Goal: Information Seeking & Learning: Learn about a topic

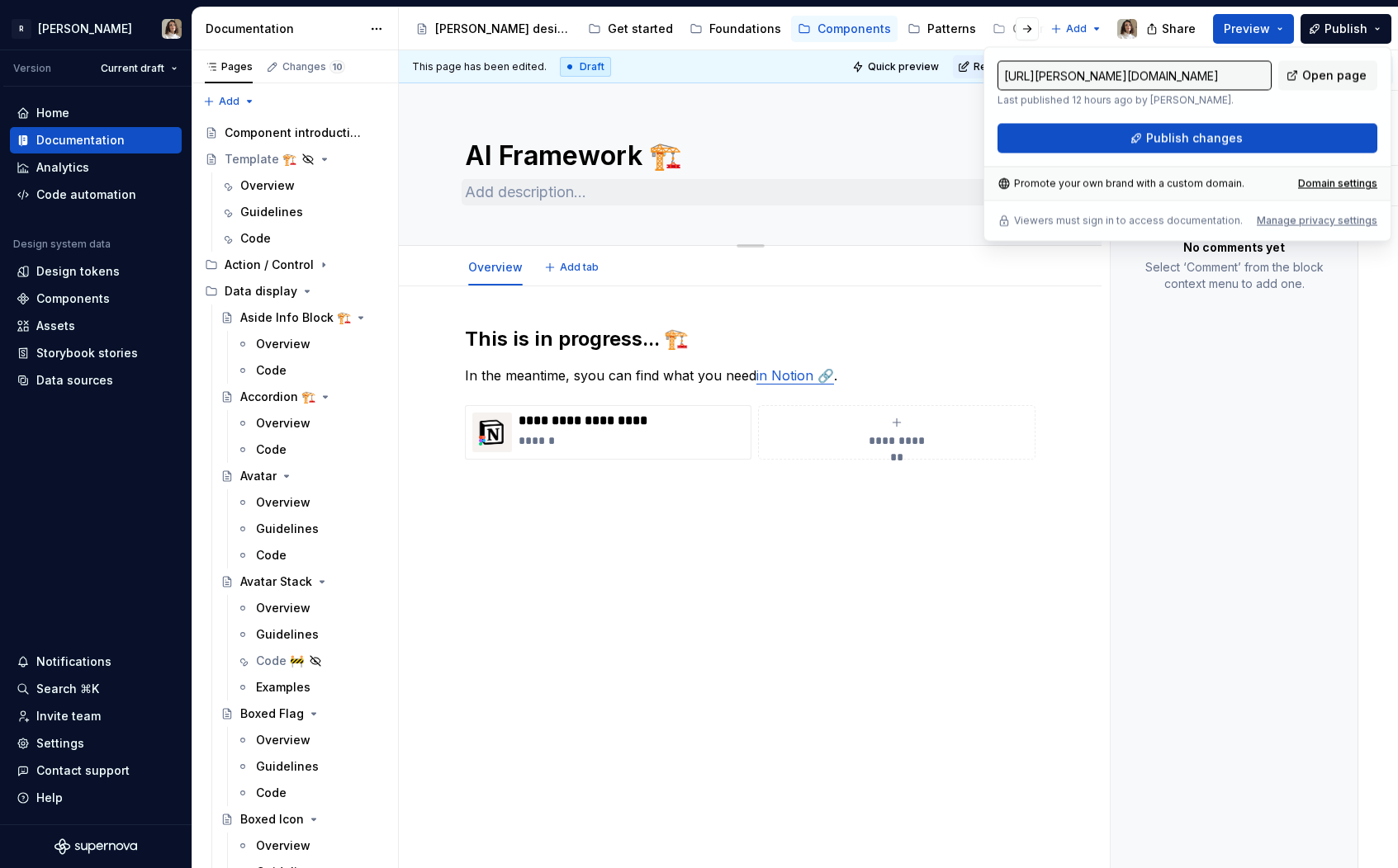
scroll to position [3737, 0]
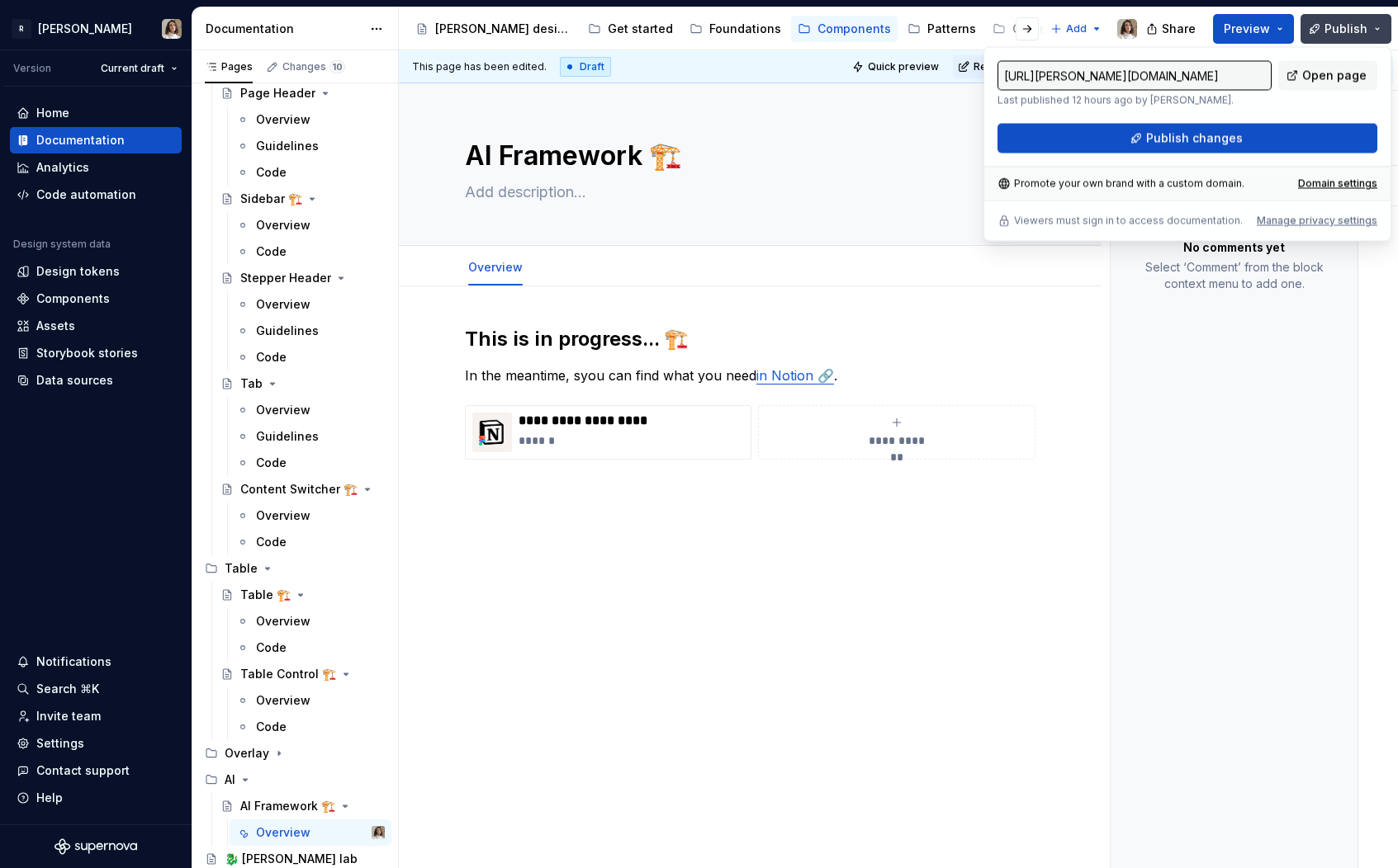
click at [1334, 37] on button "Publish" at bounding box center [1346, 29] width 91 height 30
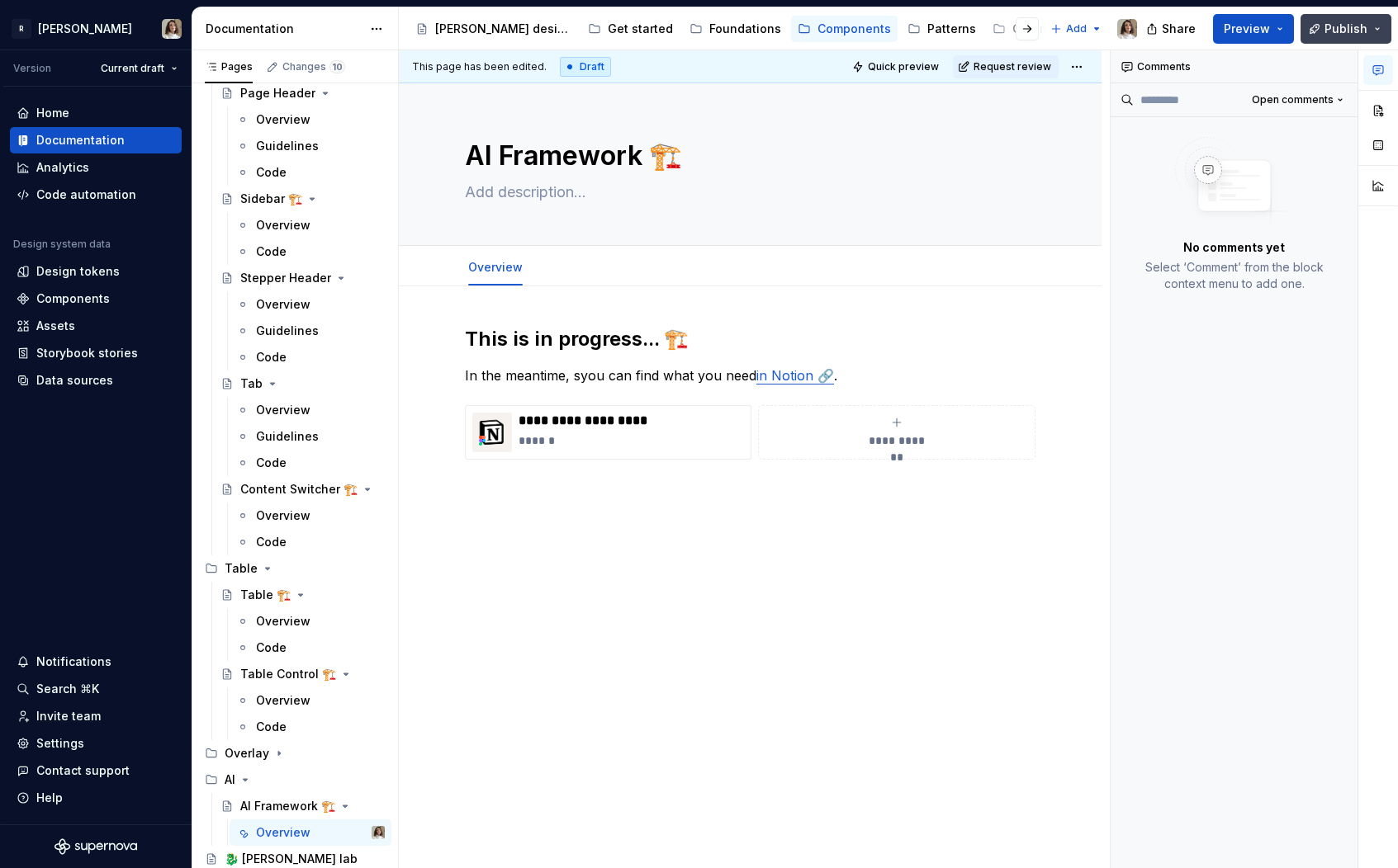
click at [1348, 26] on span "Publish" at bounding box center [1346, 29] width 43 height 17
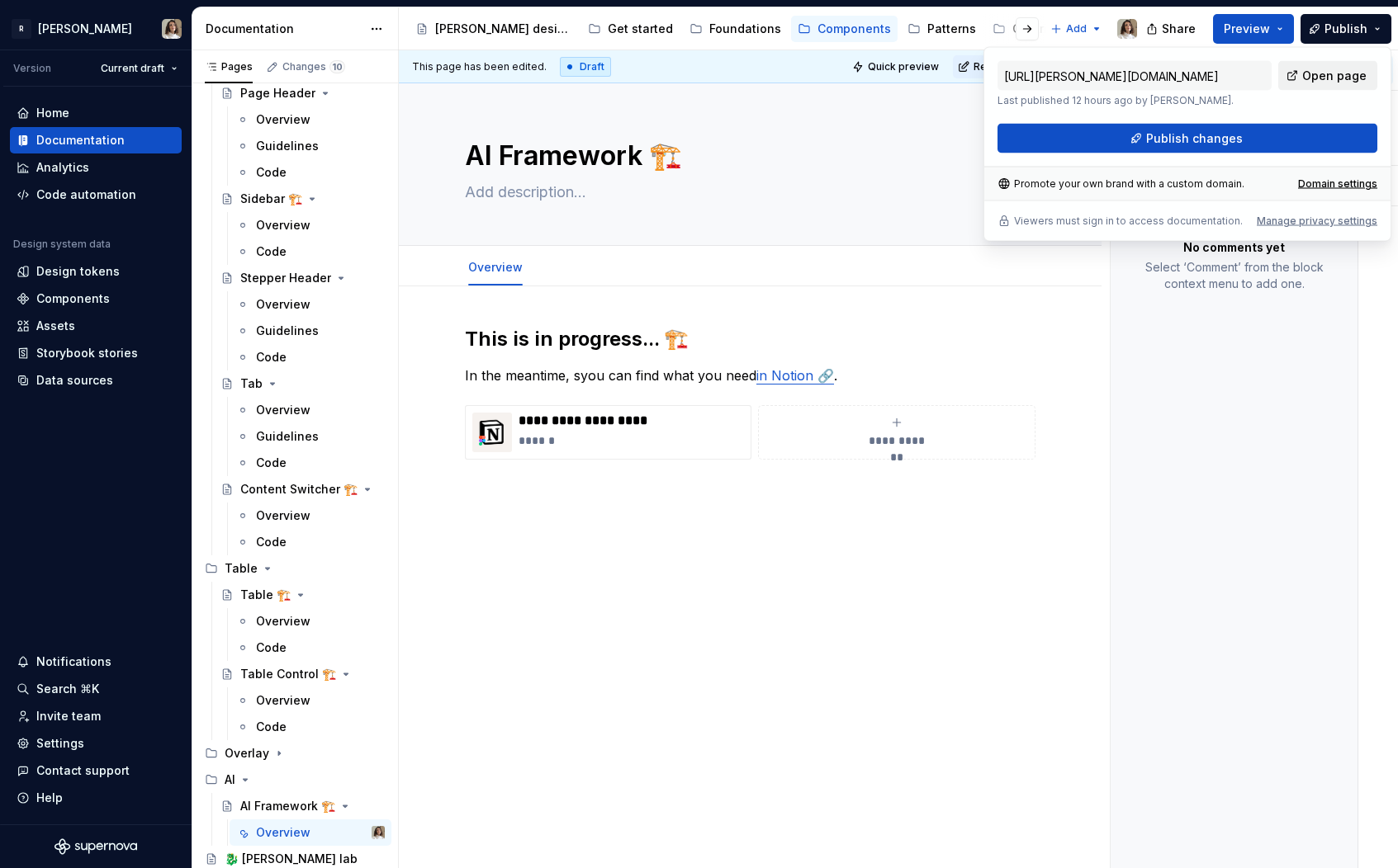
click at [1348, 87] on link "Open page" at bounding box center [1328, 76] width 99 height 30
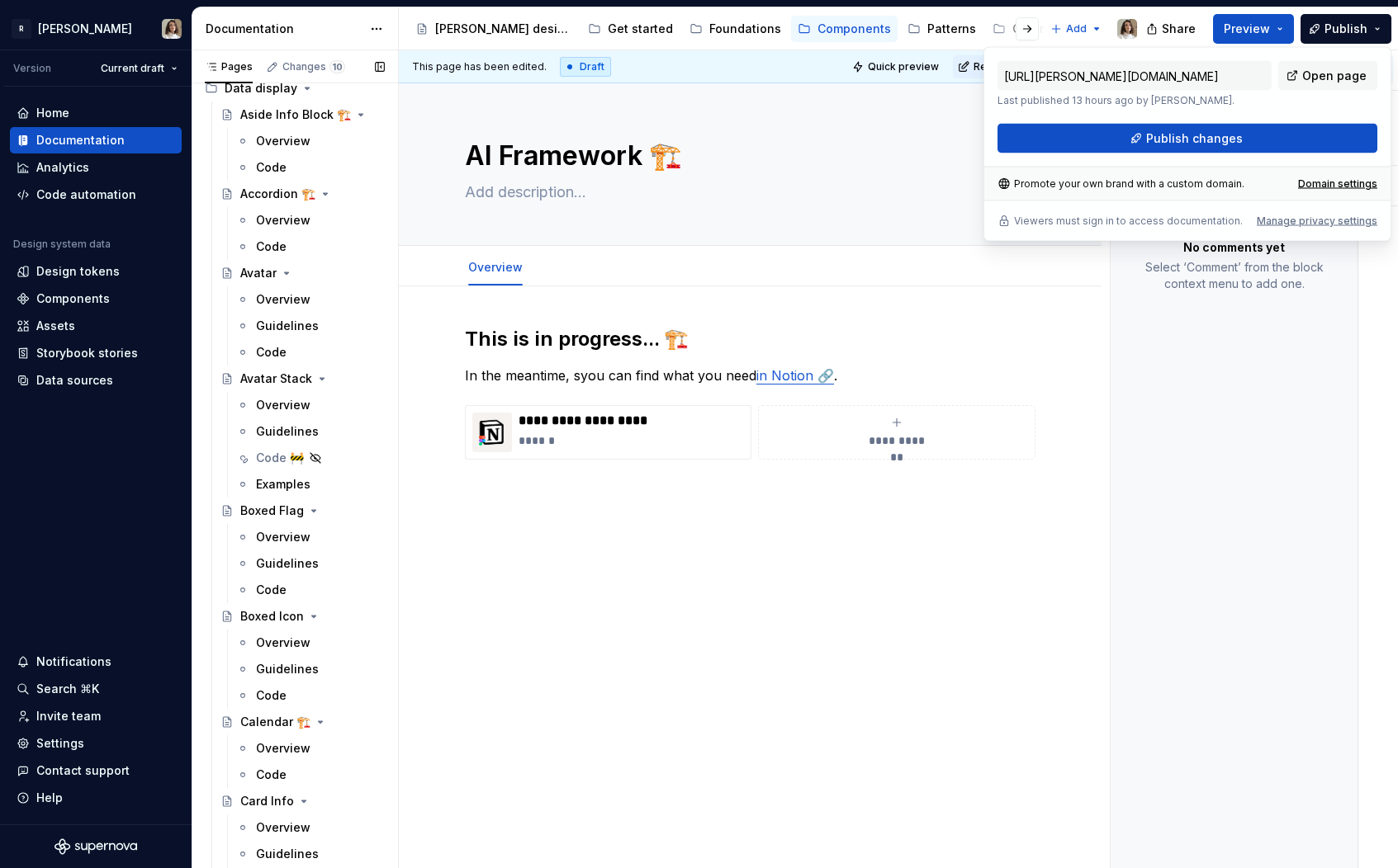
scroll to position [0, 0]
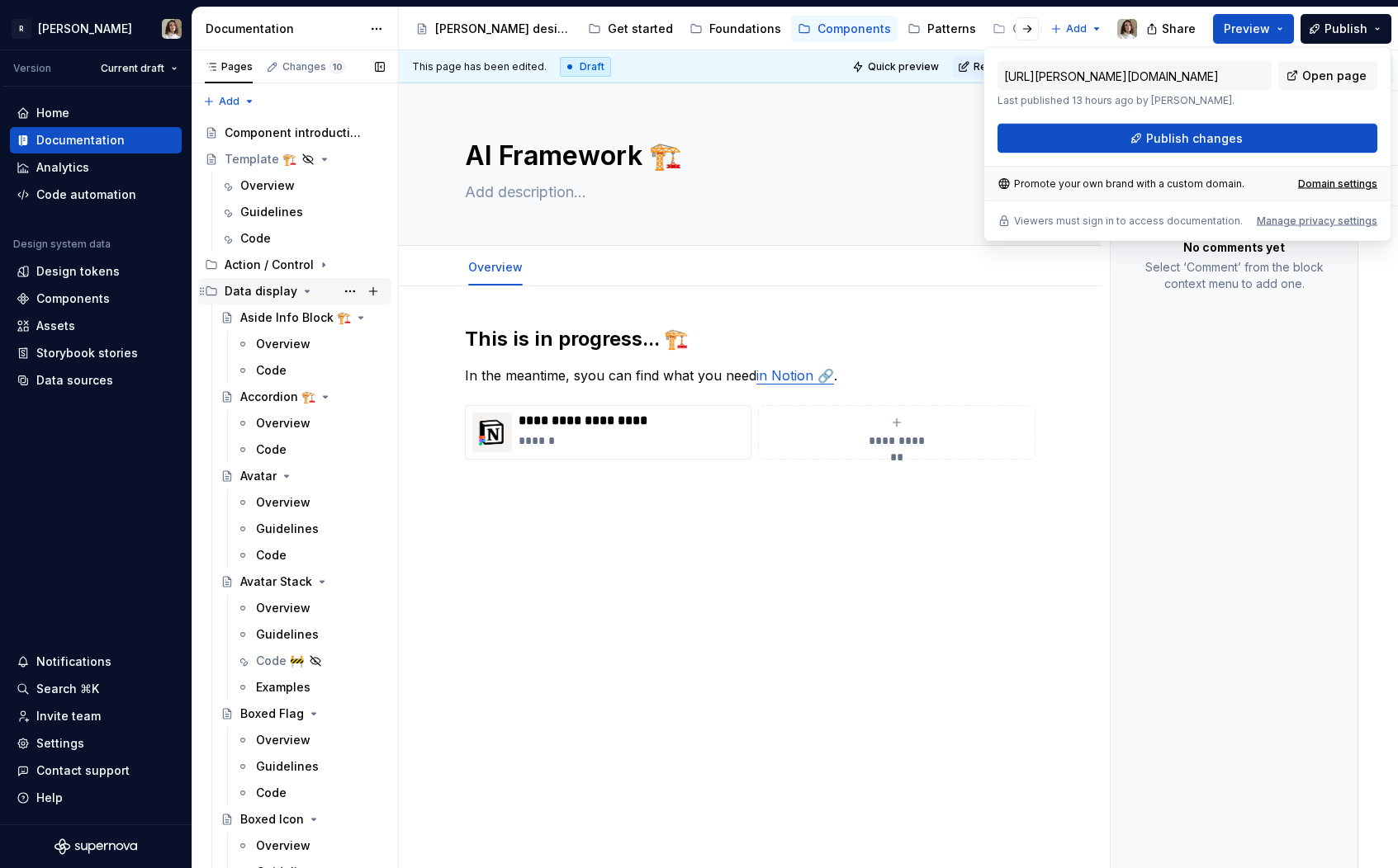
click at [305, 291] on icon "Page tree" at bounding box center [307, 291] width 13 height 13
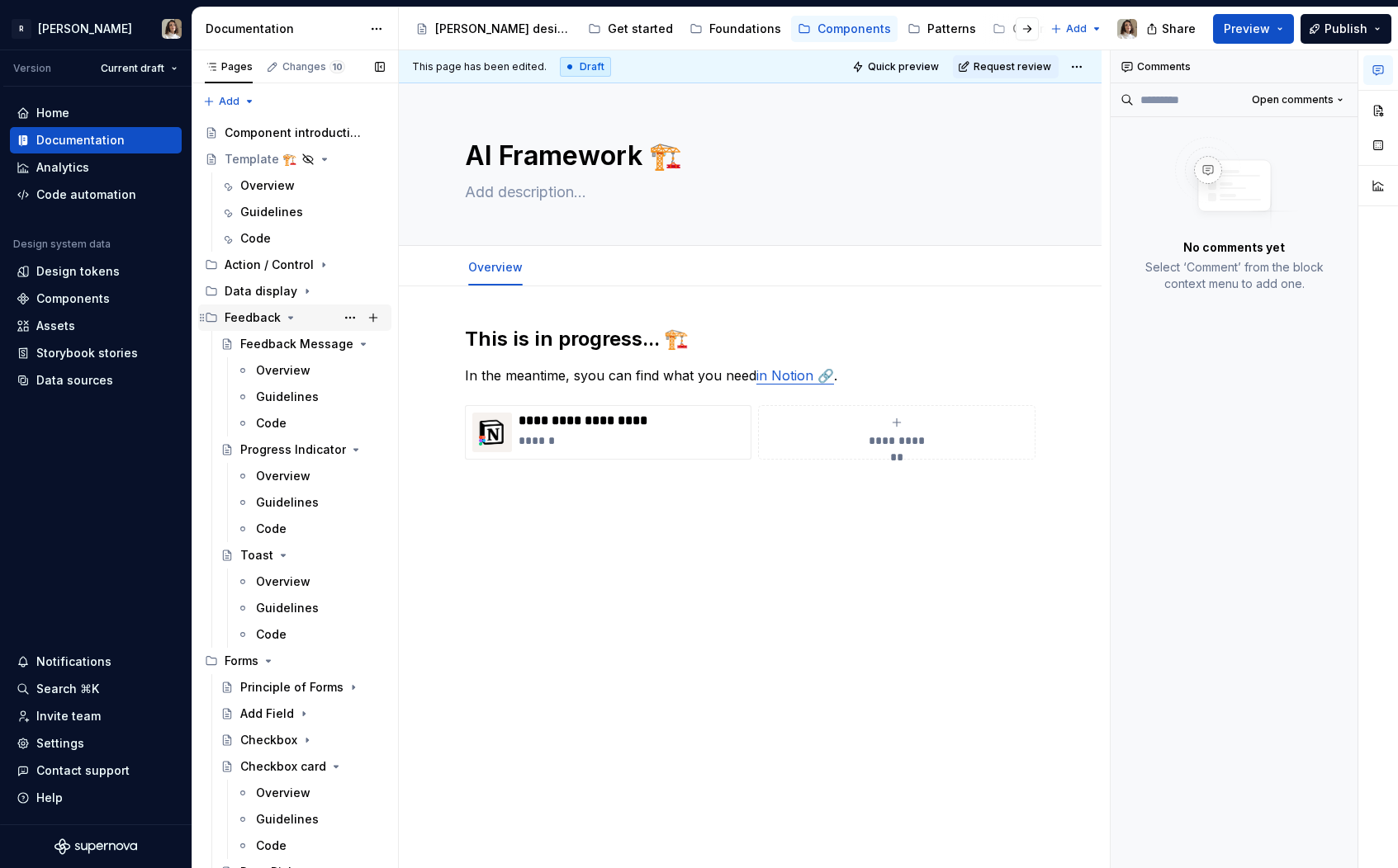
click at [285, 324] on icon "Page tree" at bounding box center [291, 318] width 13 height 13
click at [267, 343] on icon "Page tree" at bounding box center [268, 344] width 4 height 2
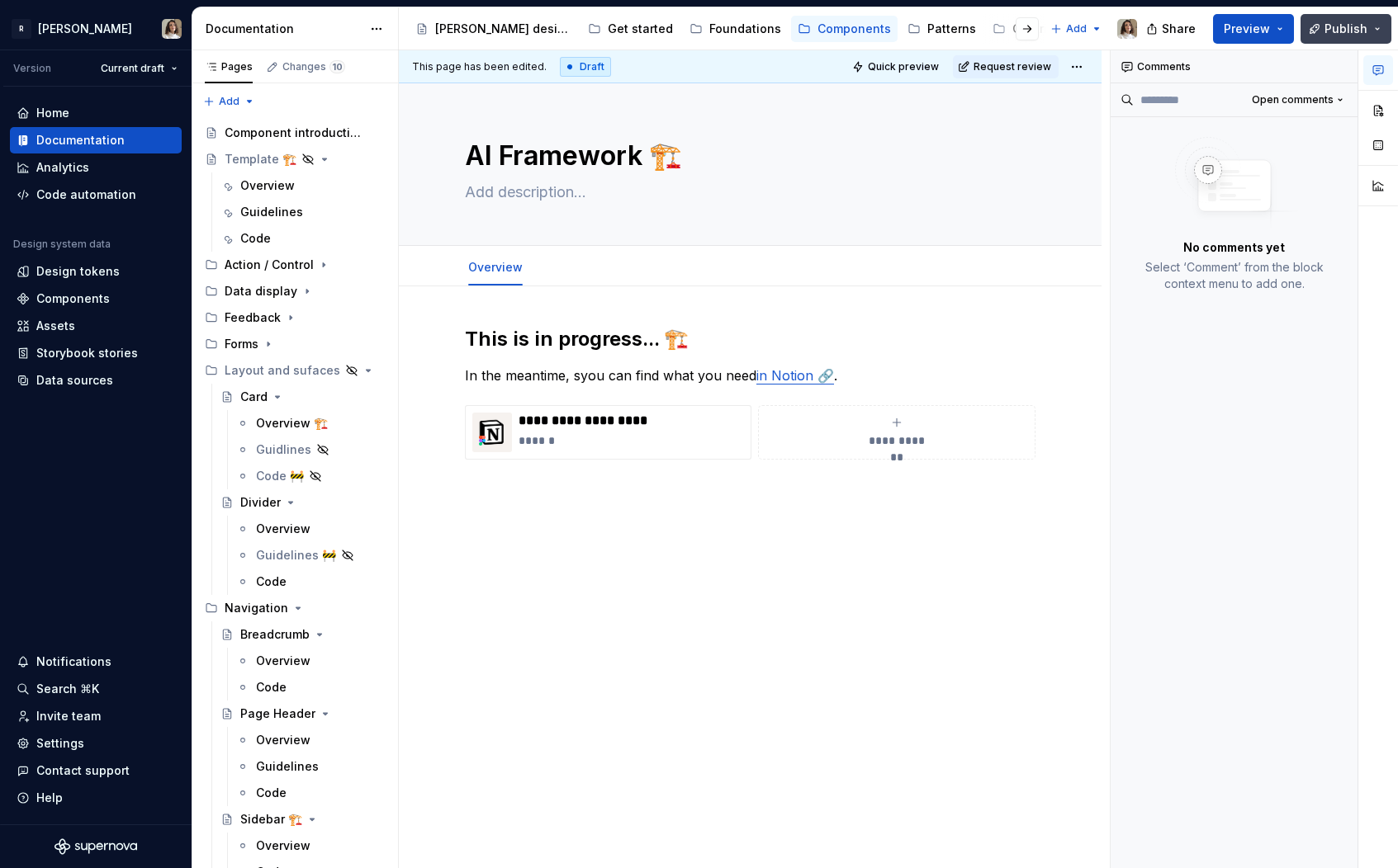
click at [1333, 17] on button "Publish" at bounding box center [1346, 29] width 91 height 30
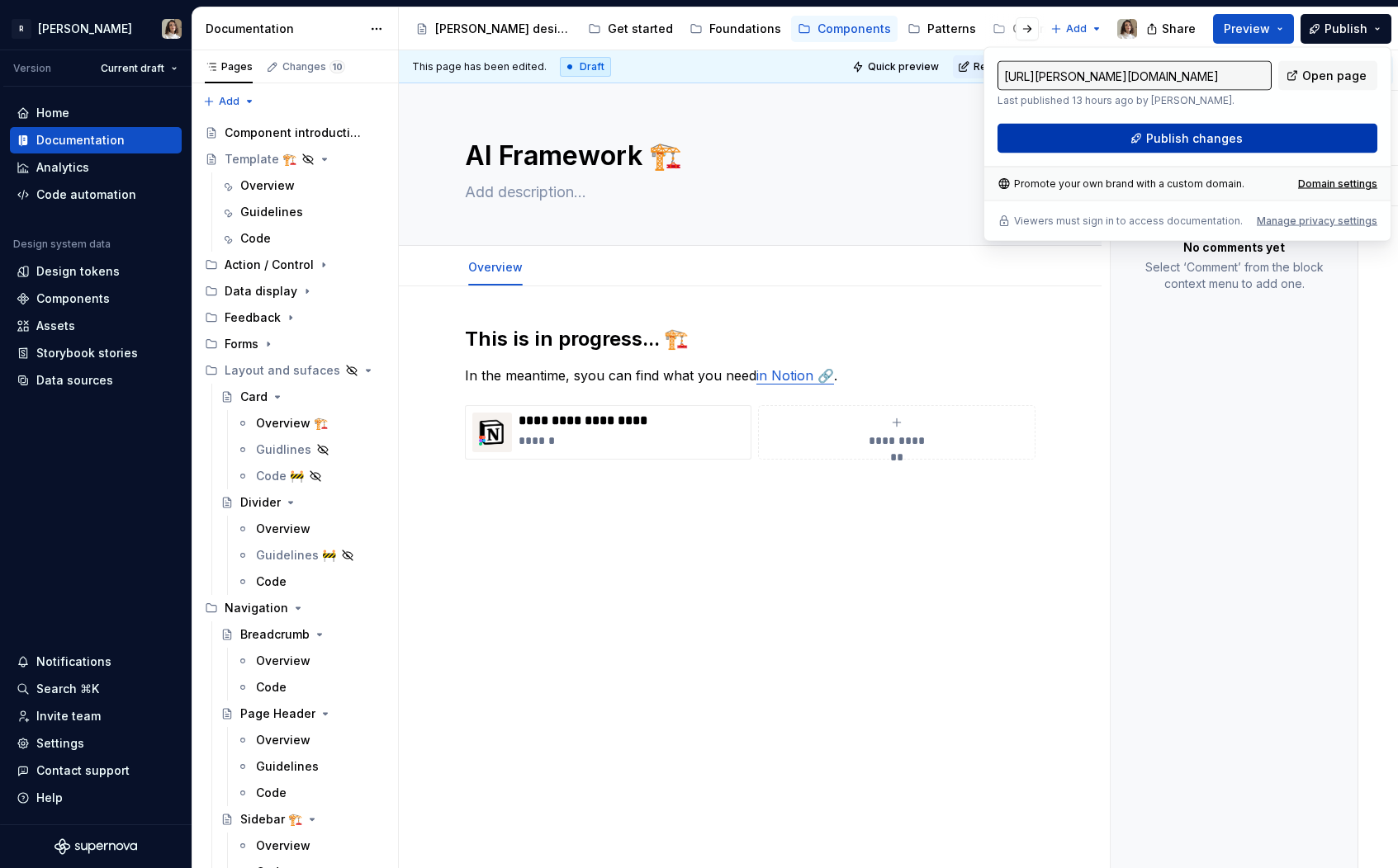
click at [1229, 151] on button "Publish changes" at bounding box center [1187, 139] width 380 height 30
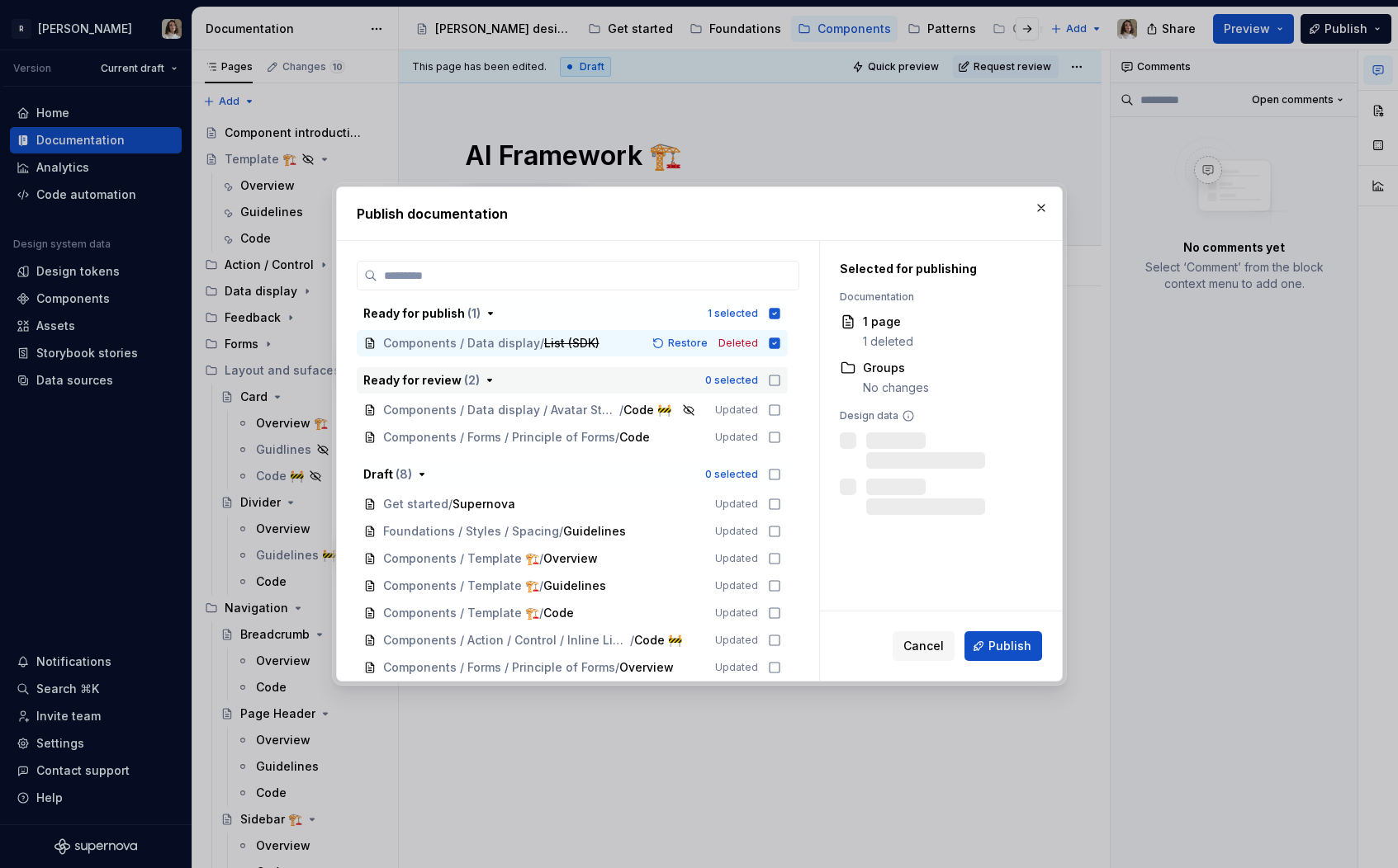
click at [776, 382] on icon "button" at bounding box center [775, 381] width 13 height 13
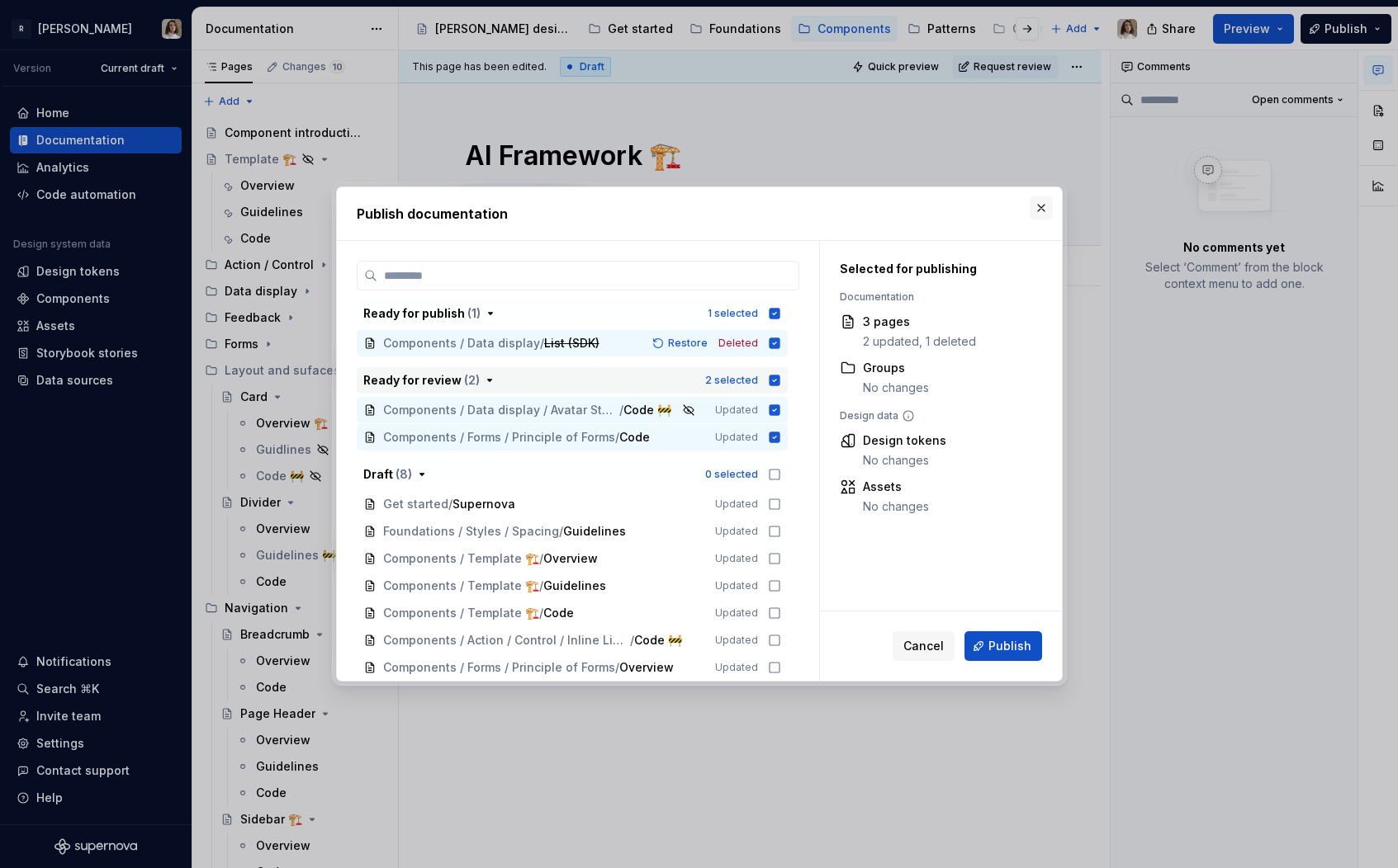
click at [1046, 199] on button "button" at bounding box center [1041, 208] width 23 height 23
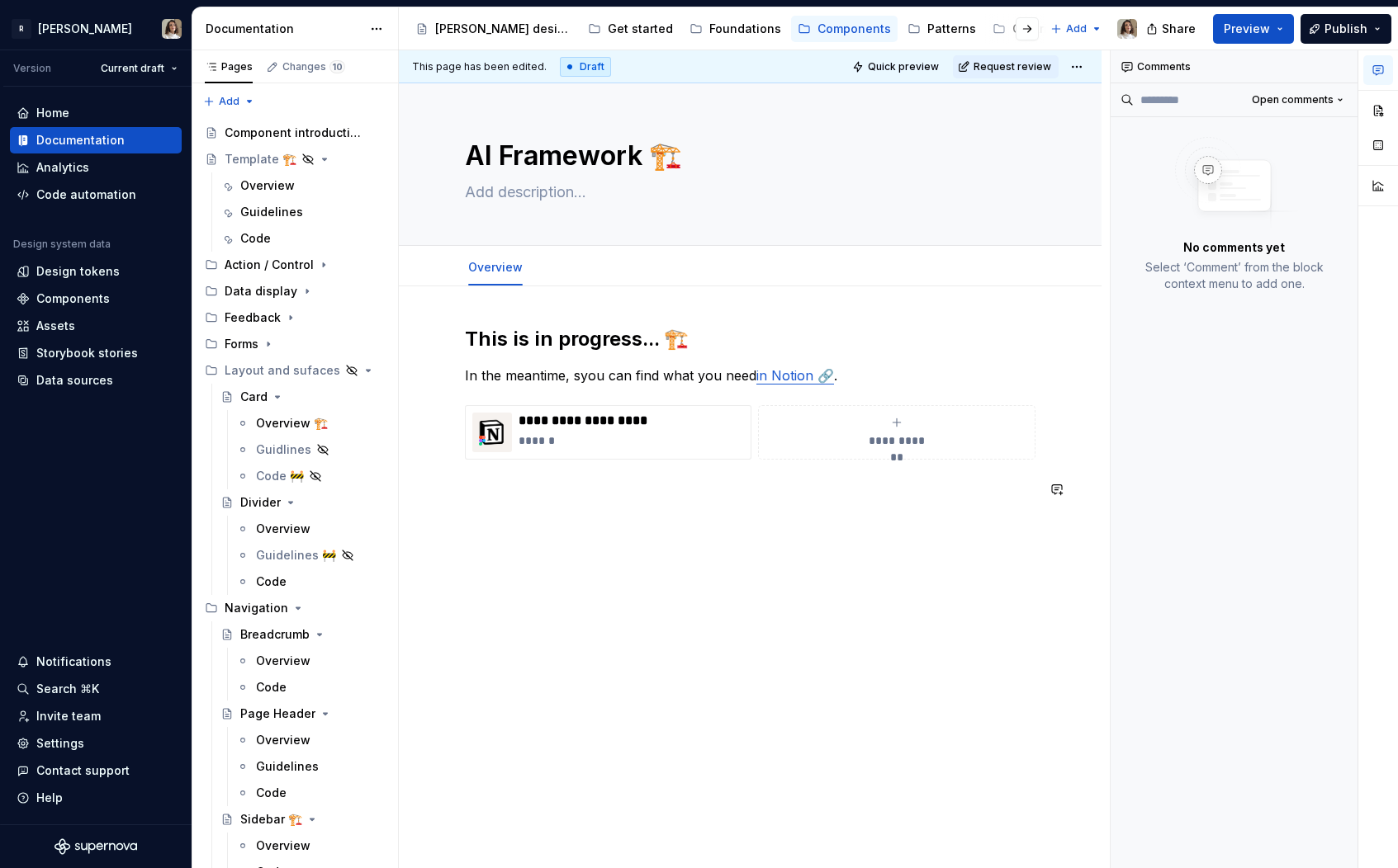
click at [583, 579] on div "**********" at bounding box center [750, 533] width 703 height 493
type textarea "*"
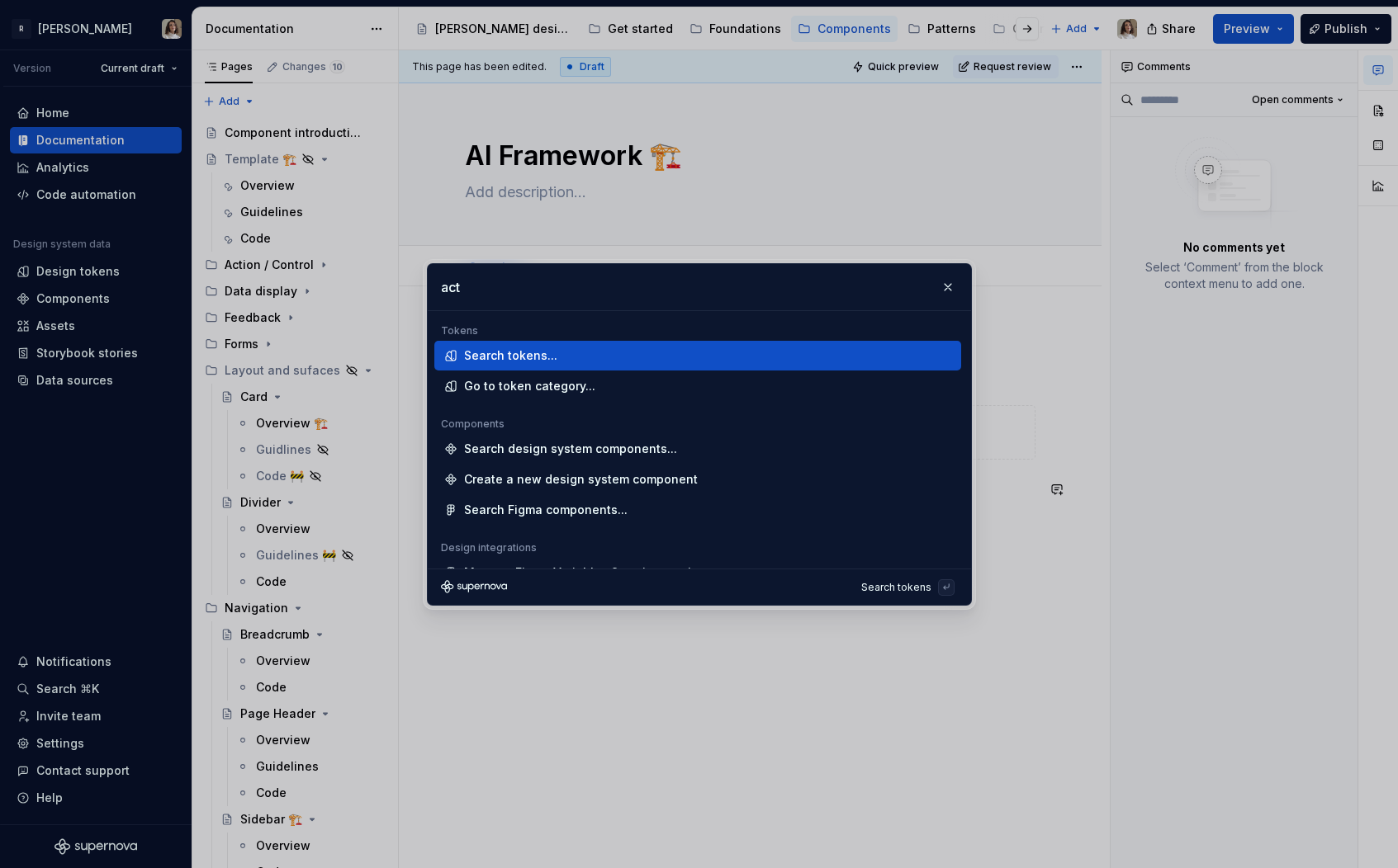
type input "acti"
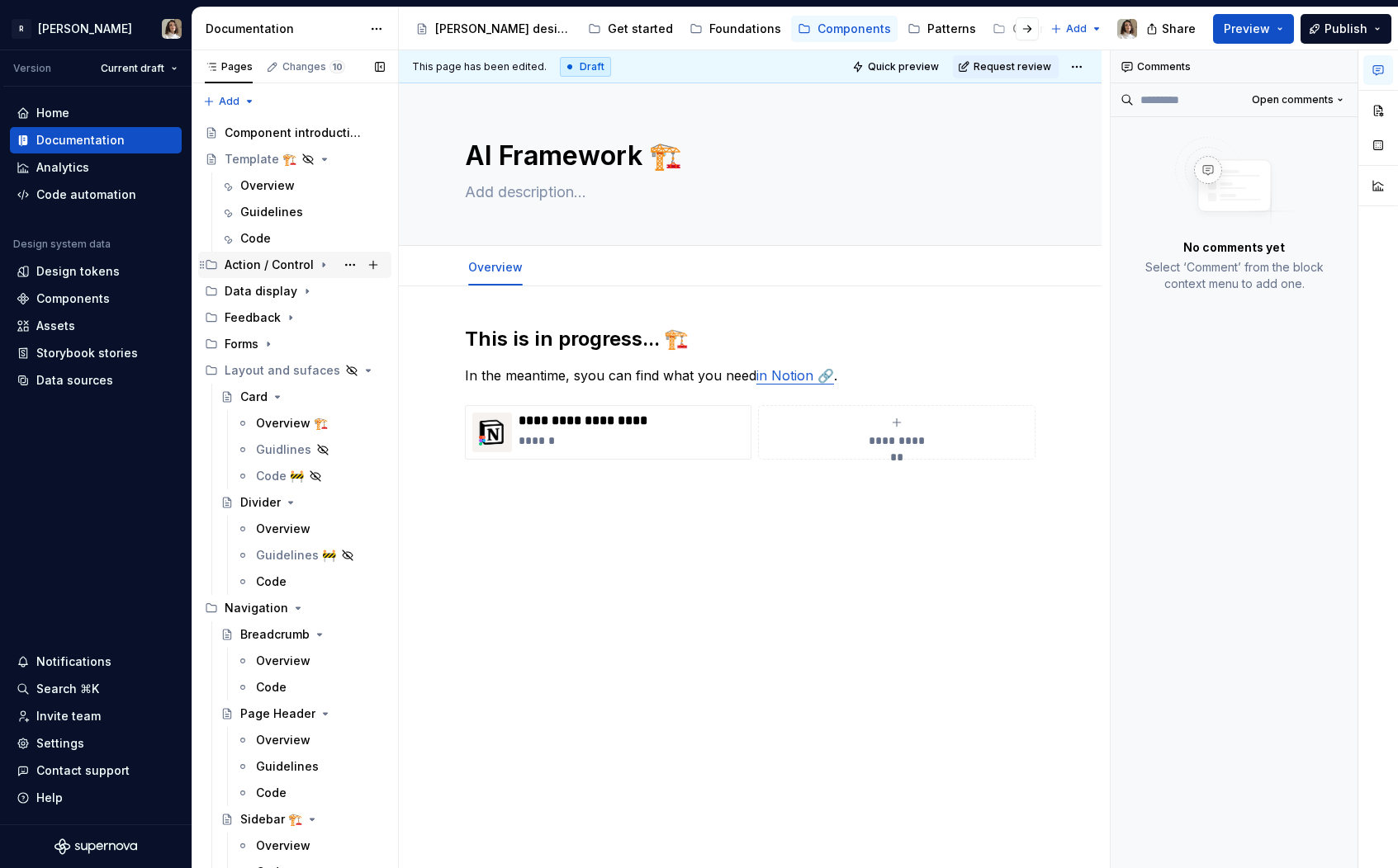
click at [323, 263] on icon "Page tree" at bounding box center [324, 265] width 2 height 4
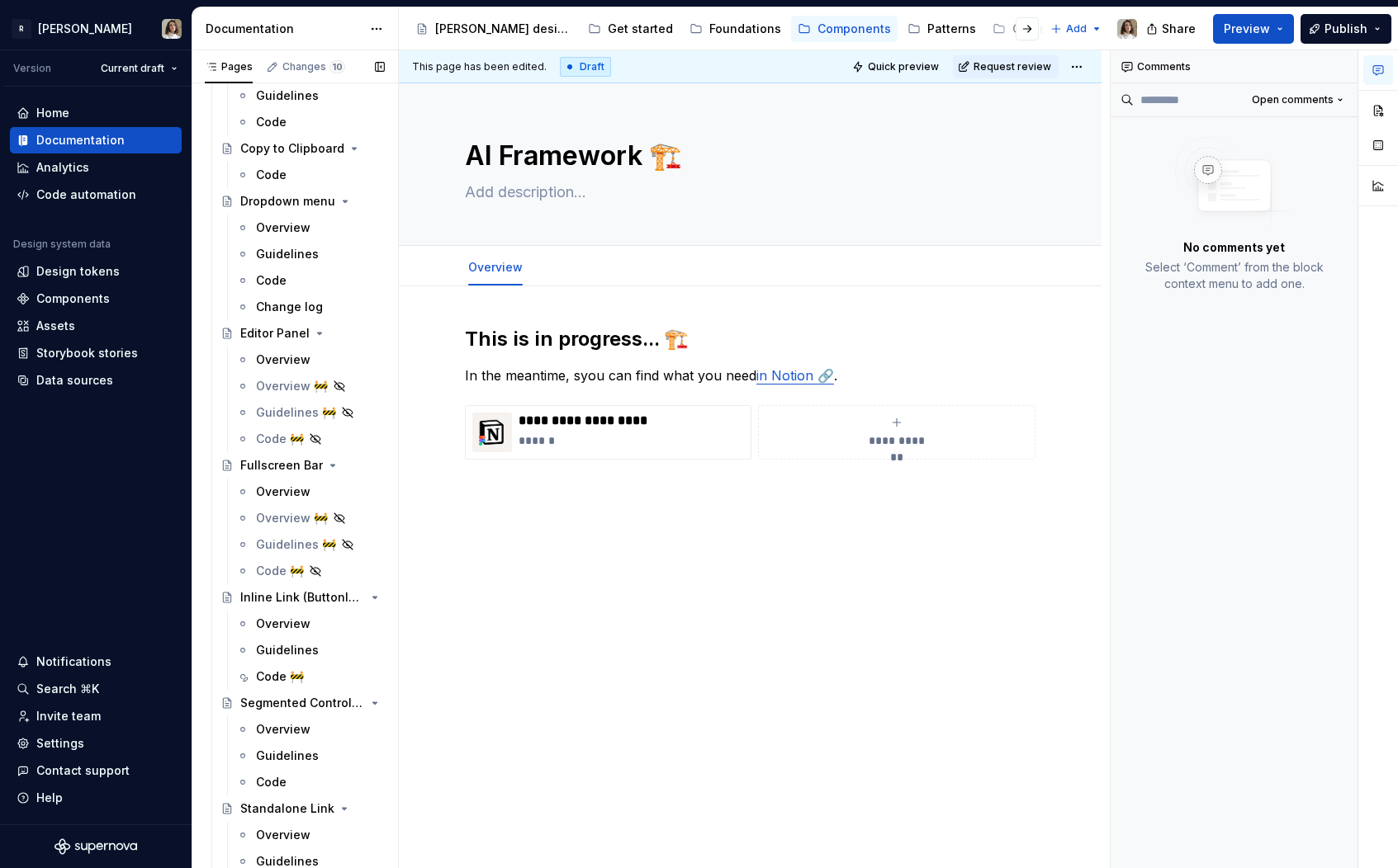
scroll to position [1121, 0]
click at [287, 230] on div "Overview" at bounding box center [283, 226] width 55 height 17
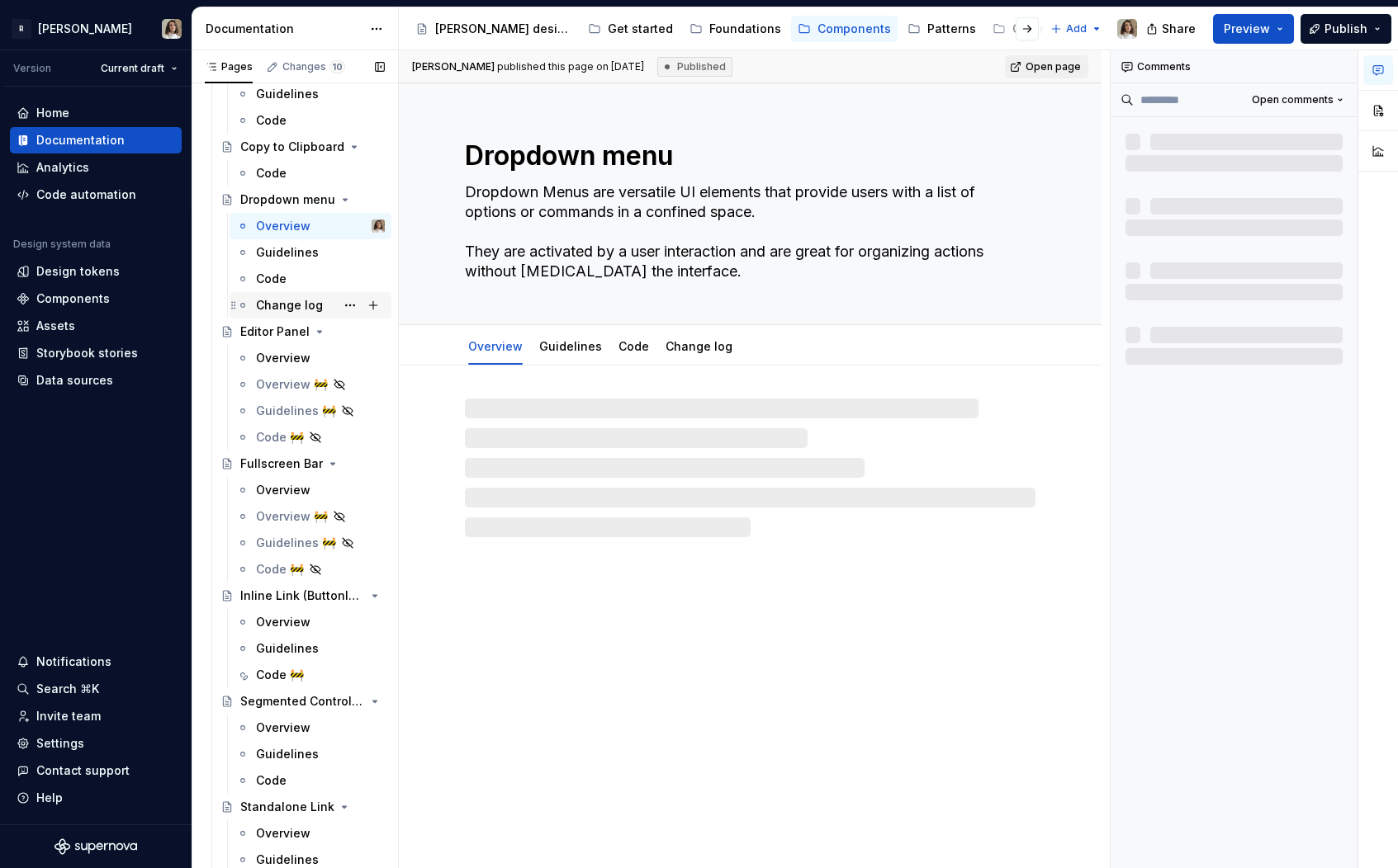
click at [293, 314] on div "Change log" at bounding box center [320, 305] width 129 height 23
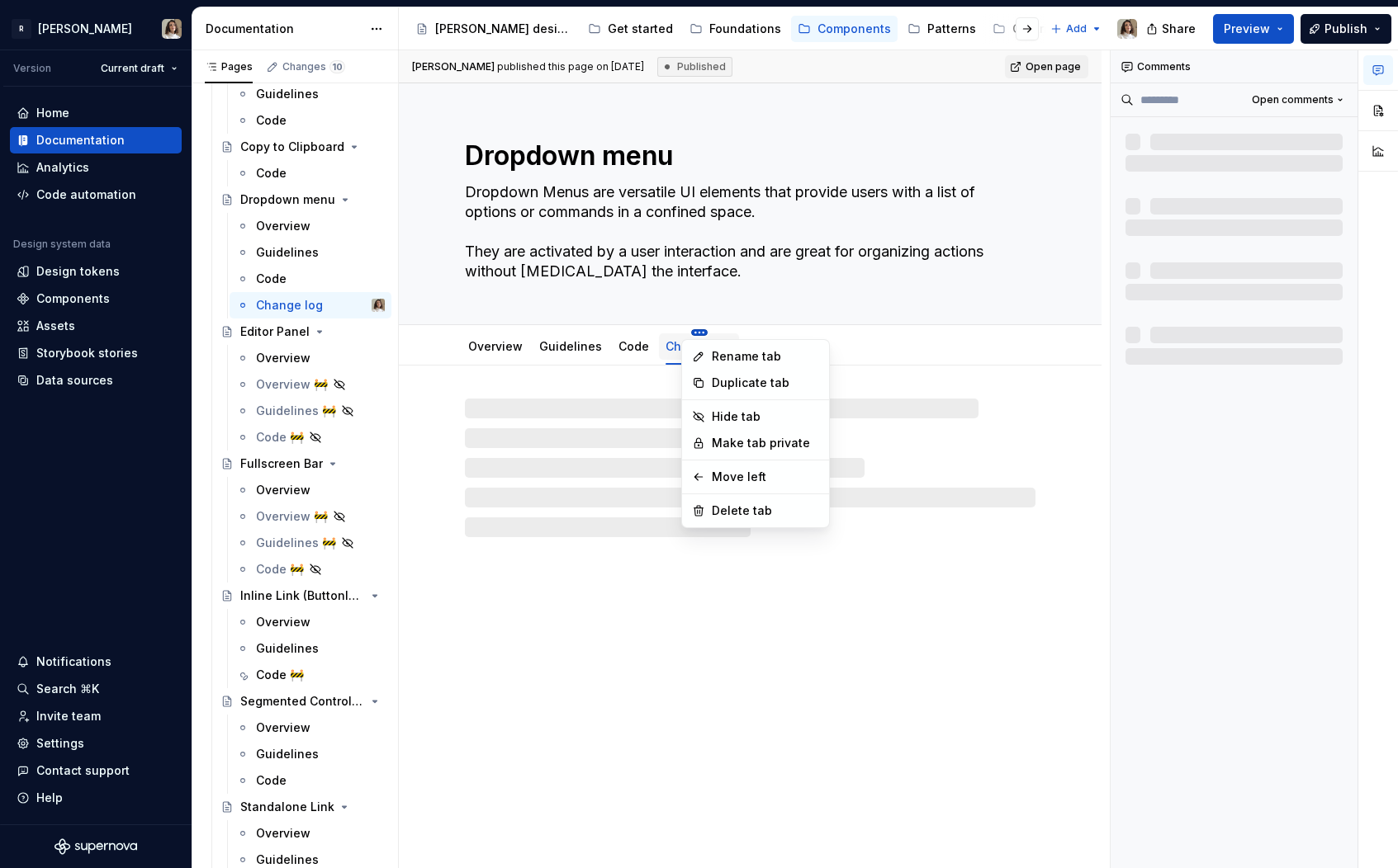
click at [689, 334] on html "R [PERSON_NAME] Version Current draft Home Documentation Analytics Code automat…" at bounding box center [699, 434] width 1398 height 868
click at [701, 352] on icon at bounding box center [699, 357] width 8 height 8
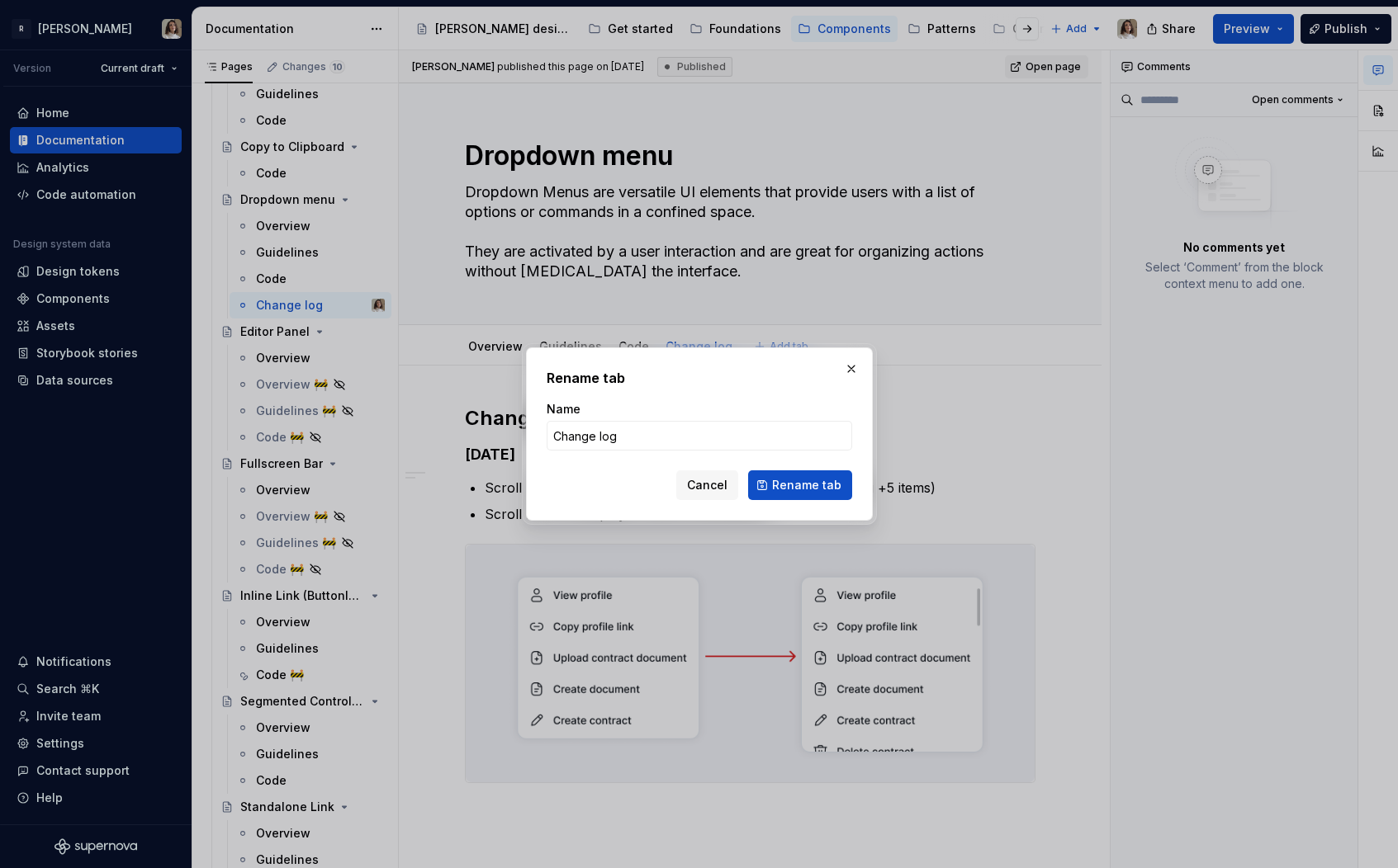
type textarea "*"
click at [601, 437] on input "Change log" at bounding box center [699, 436] width 305 height 30
type input "Changelog"
click at [790, 486] on span "Rename tab" at bounding box center [807, 485] width 70 height 17
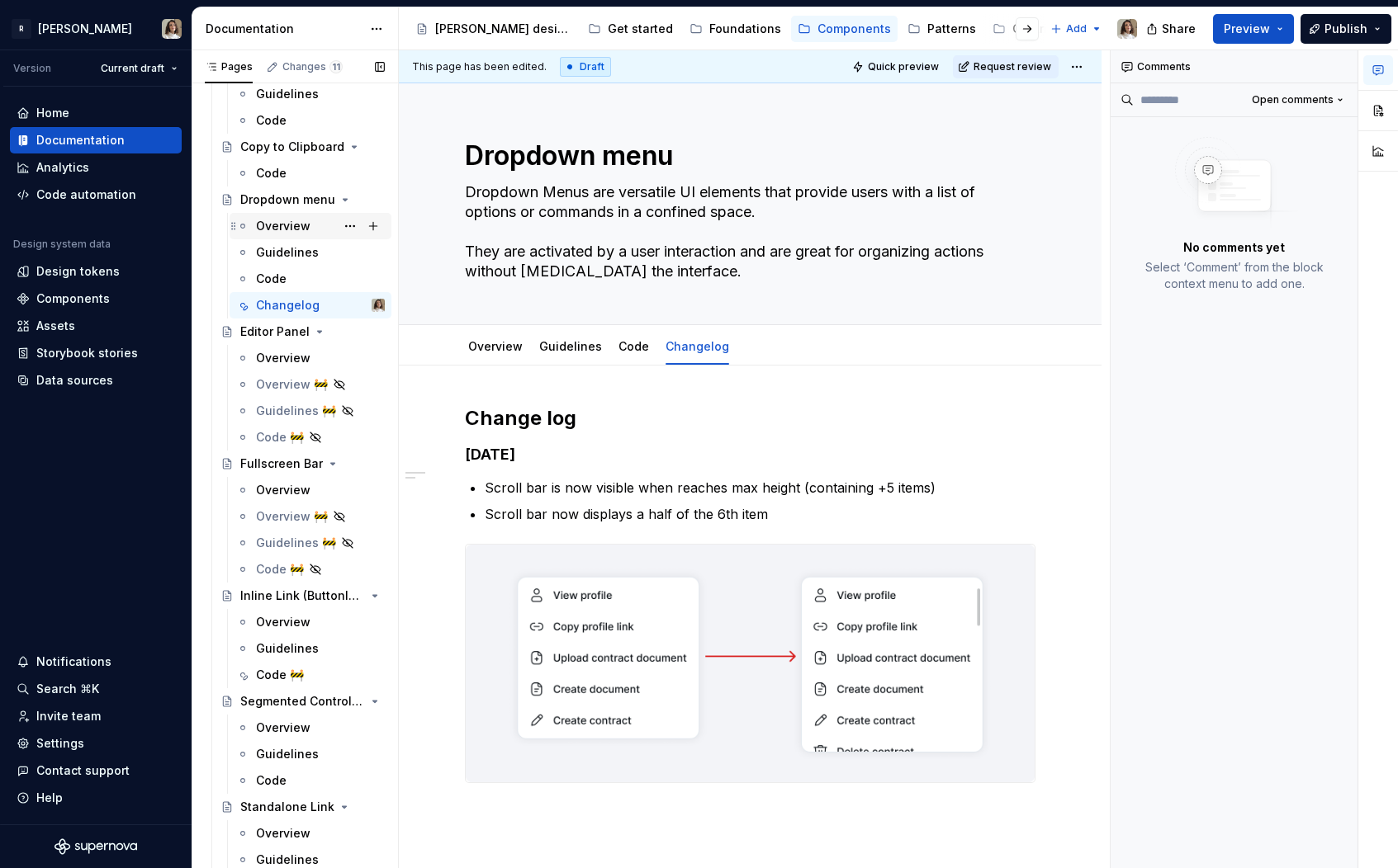
click at [277, 222] on div "Overview" at bounding box center [283, 226] width 55 height 17
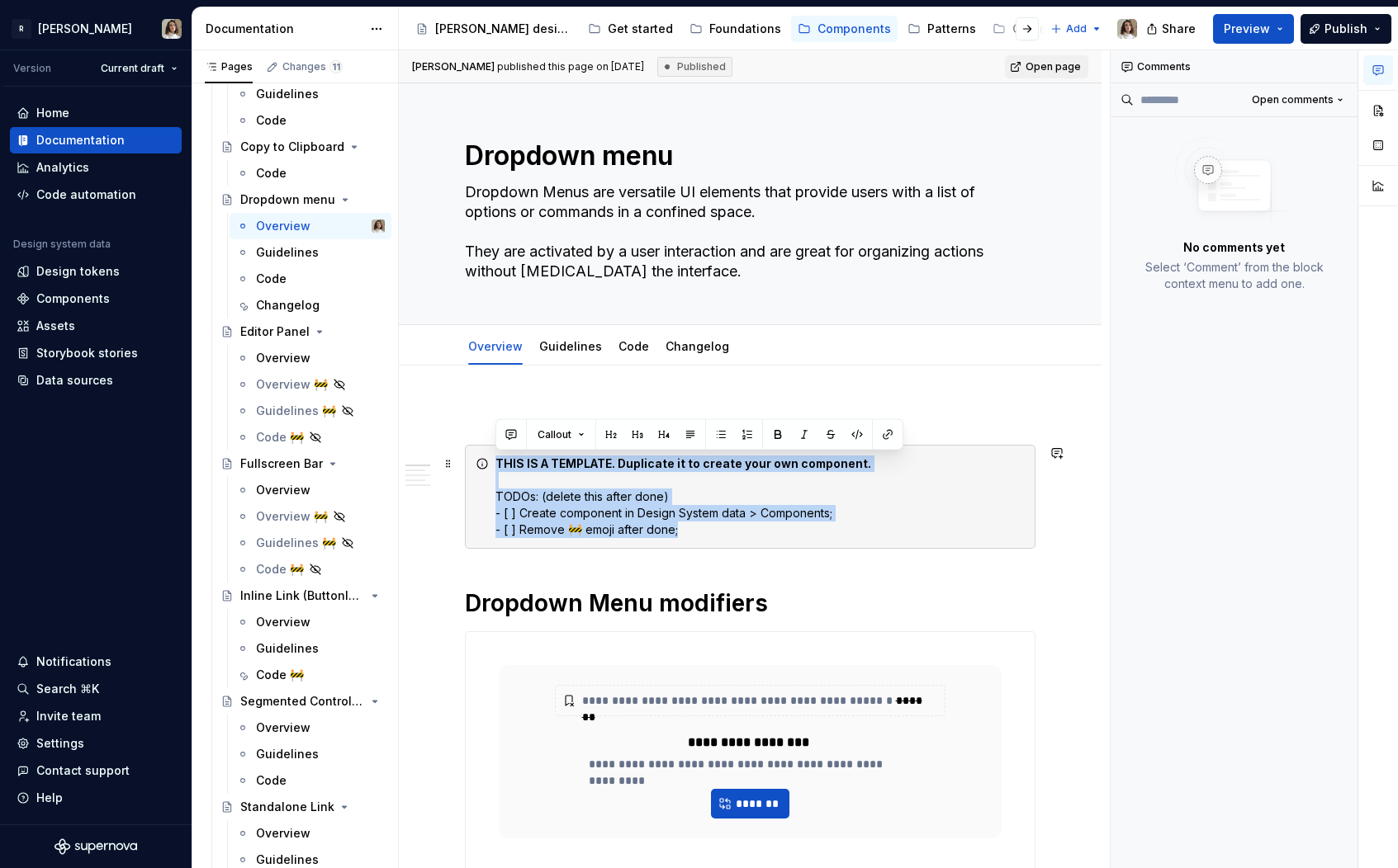
drag, startPoint x: 689, startPoint y: 535, endPoint x: 486, endPoint y: 452, distance: 219.3
click at [486, 452] on div "THIS IS A TEMPLATE. Duplicate it to create your own component. TODOs: (delete t…" at bounding box center [750, 497] width 570 height 104
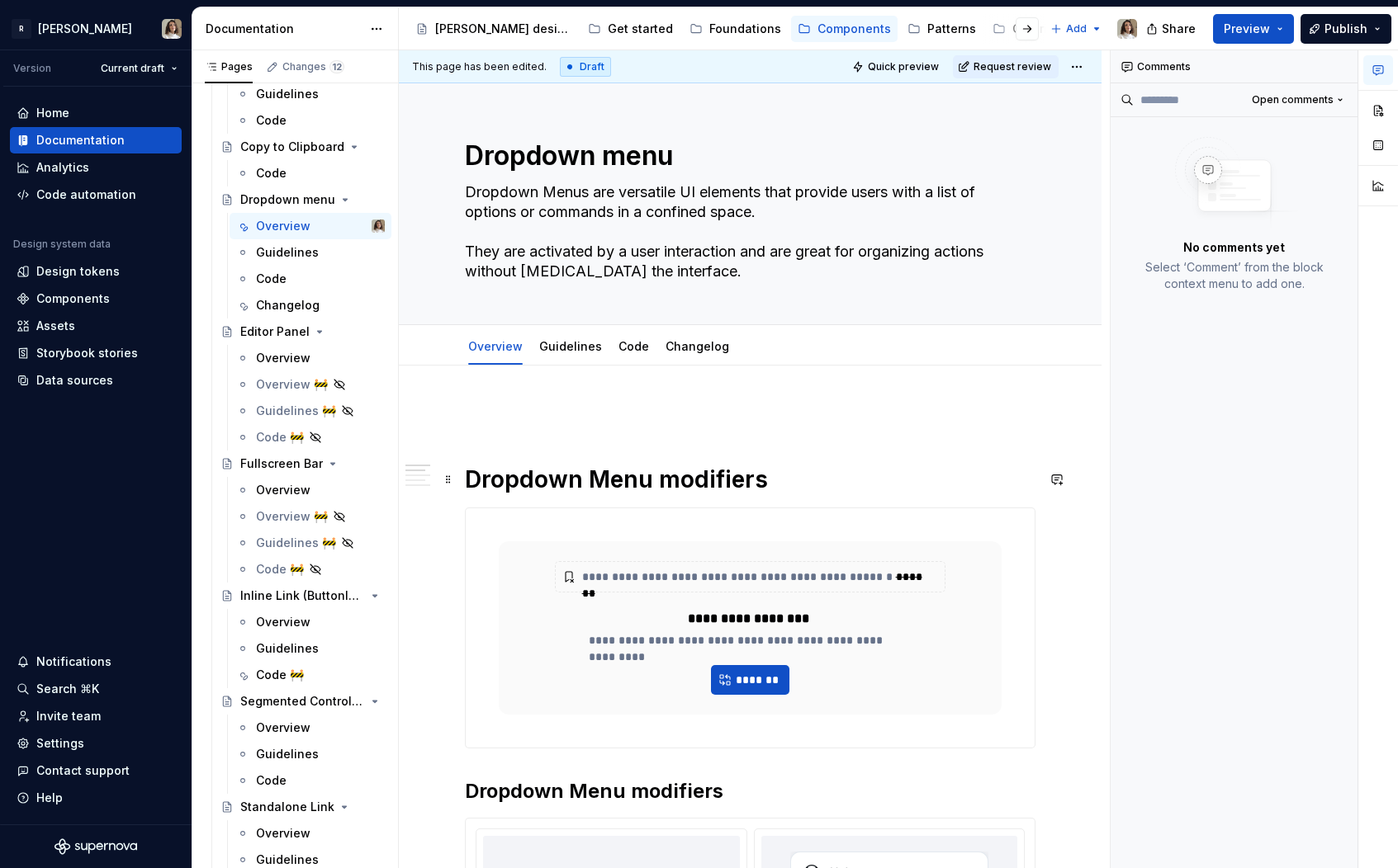
click at [468, 472] on h1 "Dropdown Menu modifiers" at bounding box center [750, 480] width 570 height 30
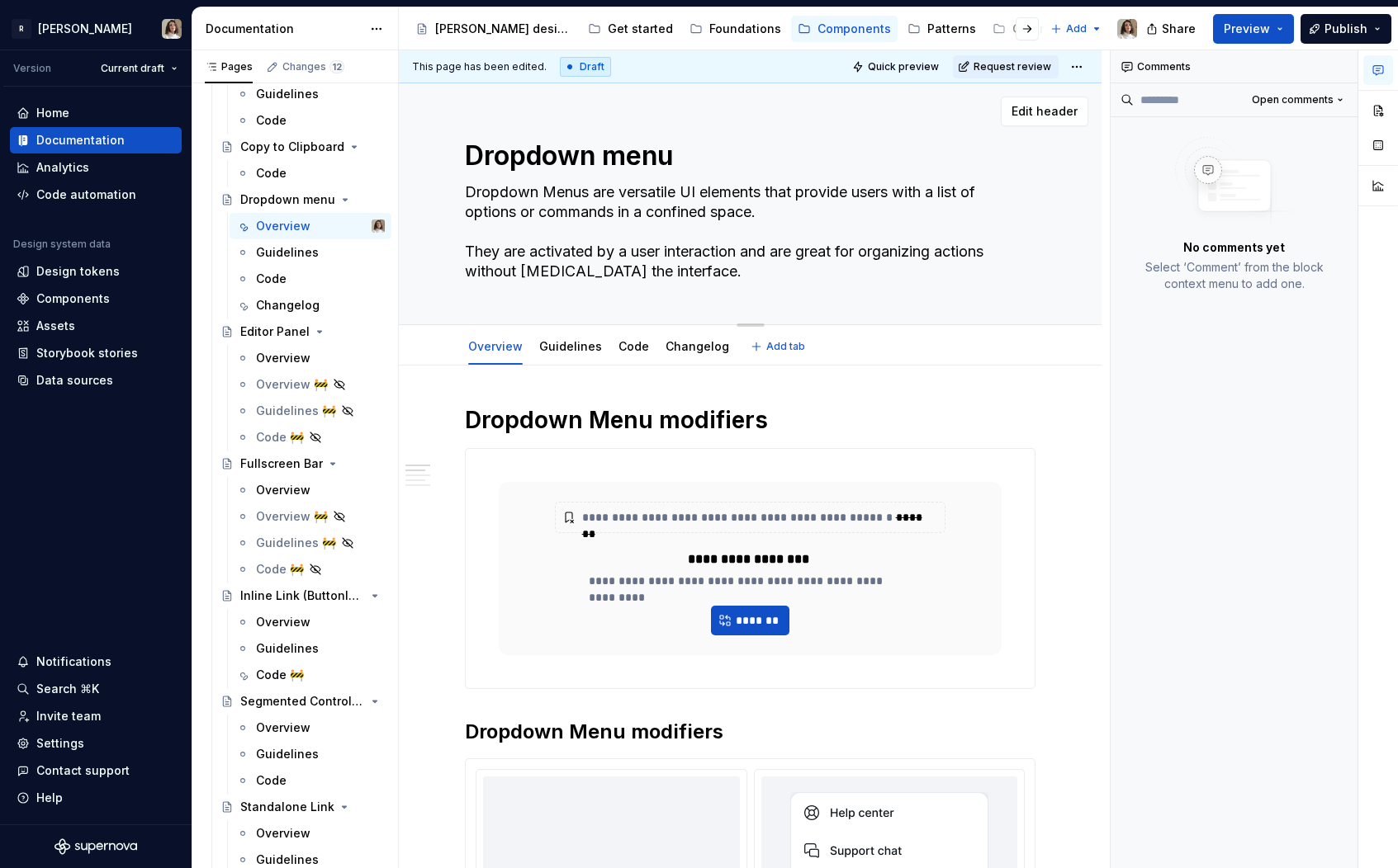
click at [694, 141] on textarea "Dropdown menu" at bounding box center [747, 156] width 570 height 40
click at [690, 153] on textarea "Dropdown menu" at bounding box center [747, 156] width 570 height 40
type textarea "*"
type textarea "Dropdown menu"
paste textarea "🏗️"
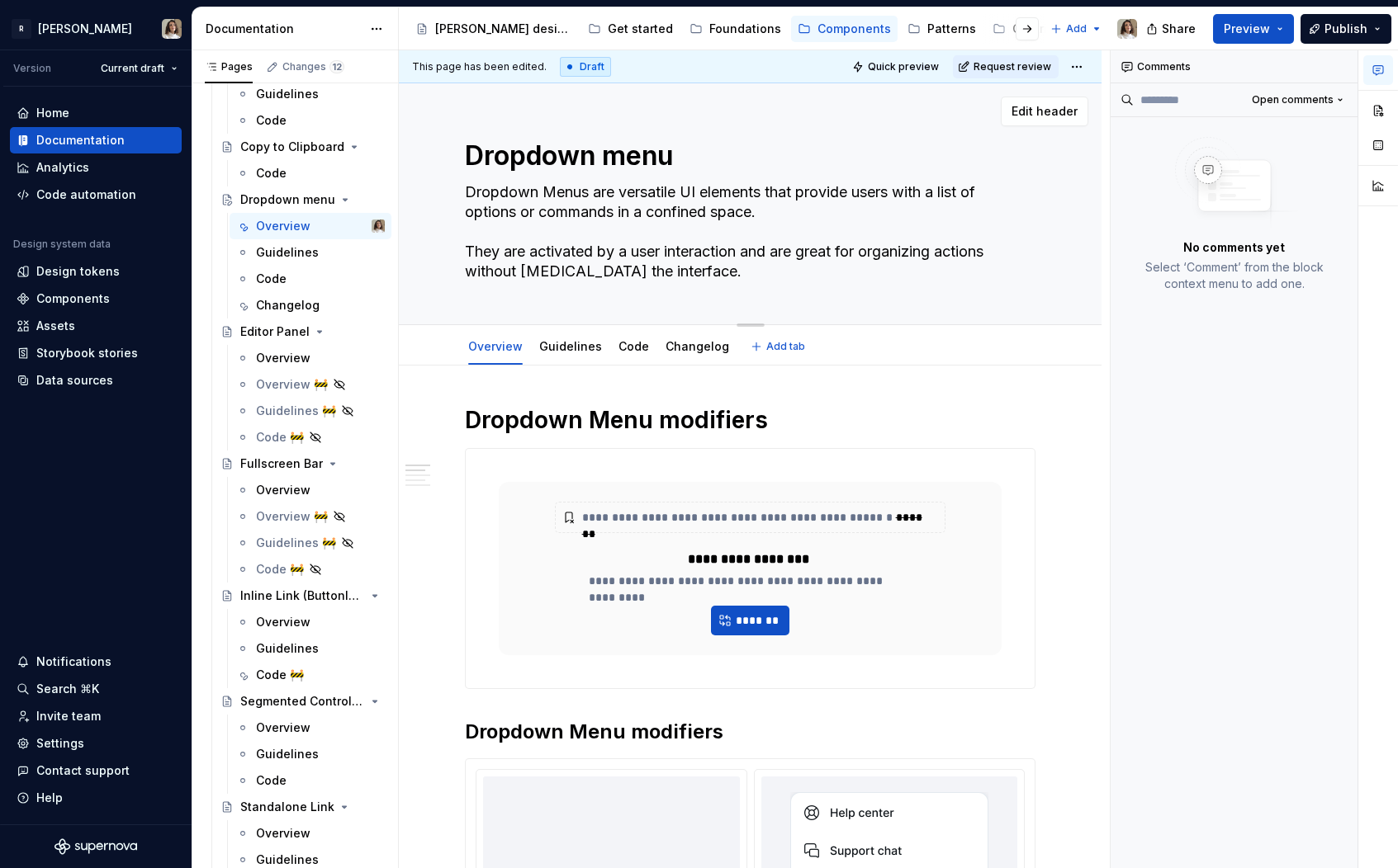
type textarea "*"
type textarea "Dropdown menu 🏗️"
type textarea "*"
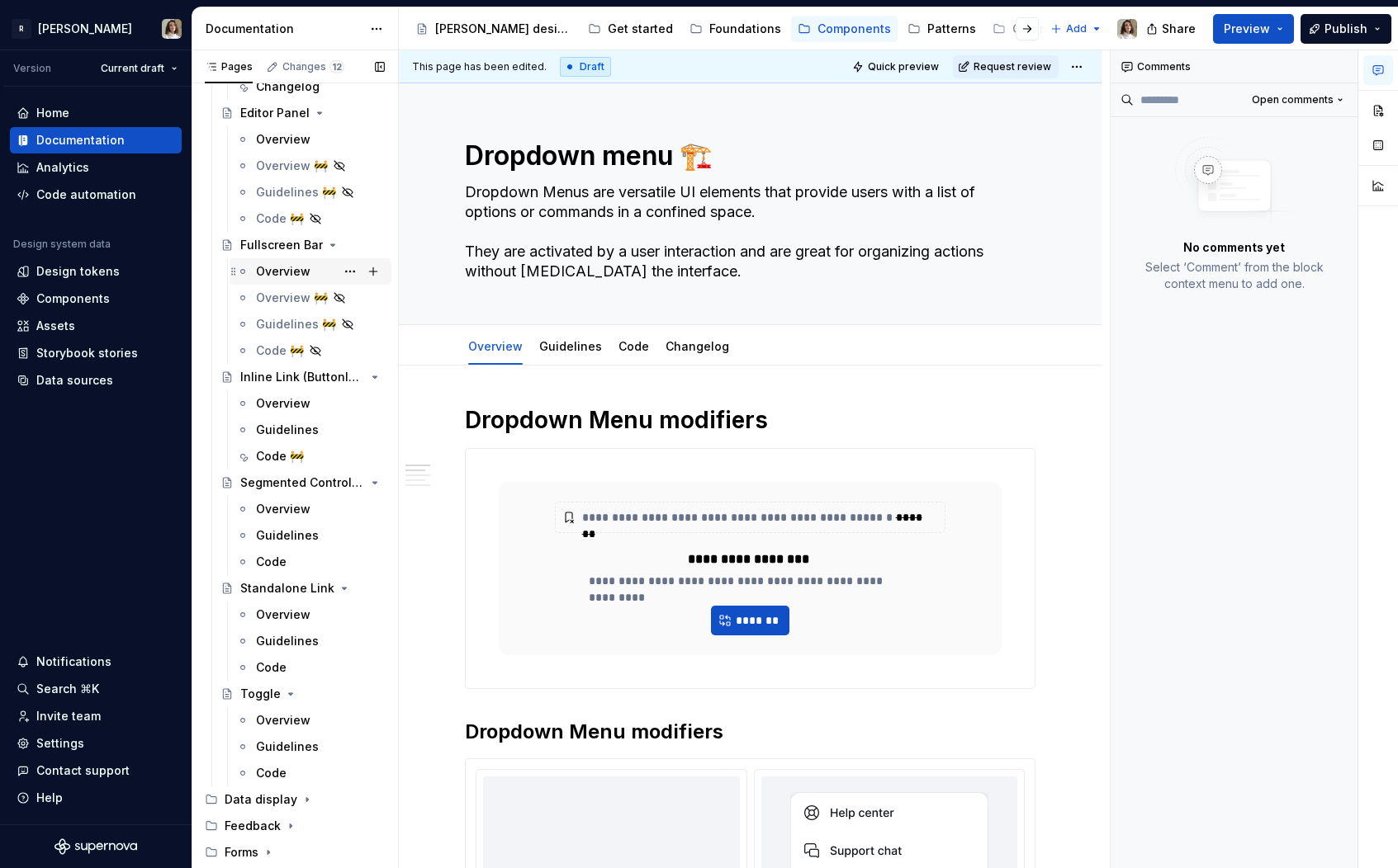
scroll to position [1349, 0]
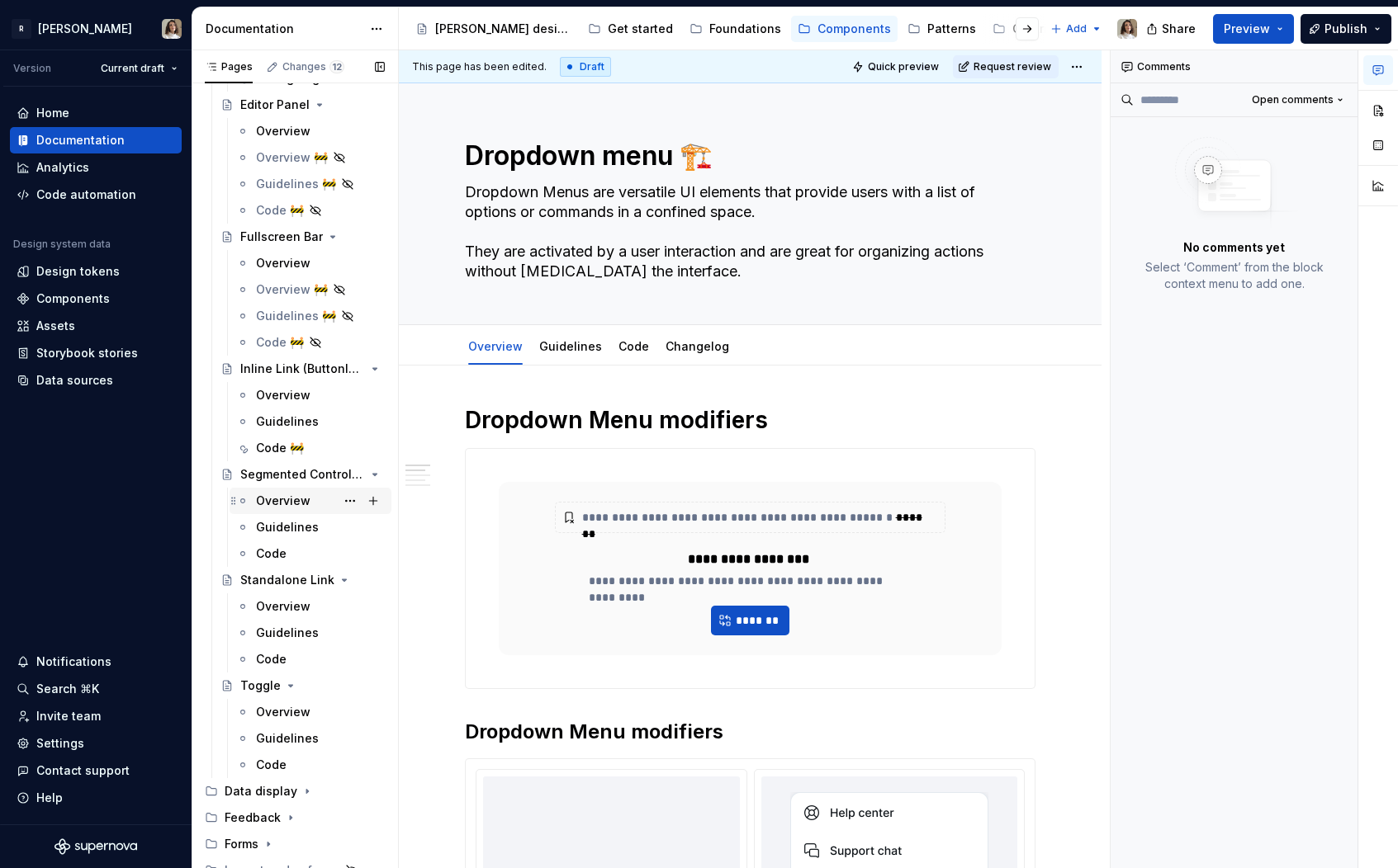
type textarea "Dropdown menu 🏗️"
click at [301, 510] on div "Overview" at bounding box center [320, 501] width 129 height 23
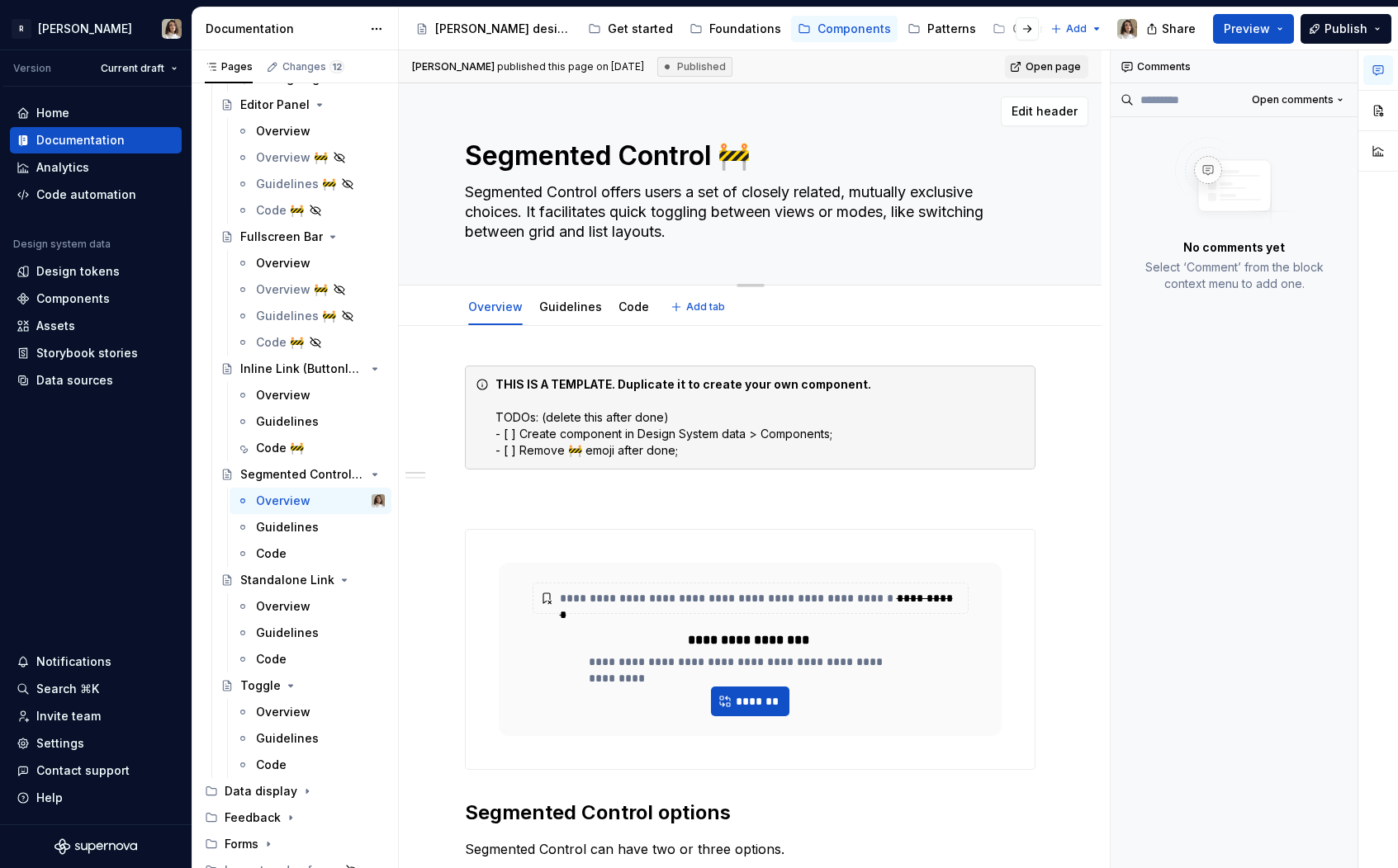
click at [771, 151] on textarea "Segmented Control 🚧" at bounding box center [747, 156] width 570 height 40
click at [753, 156] on textarea "Segmented Control 🚧" at bounding box center [747, 156] width 570 height 40
type textarea "*"
type textarea "Segmented Control"
type textarea "*"
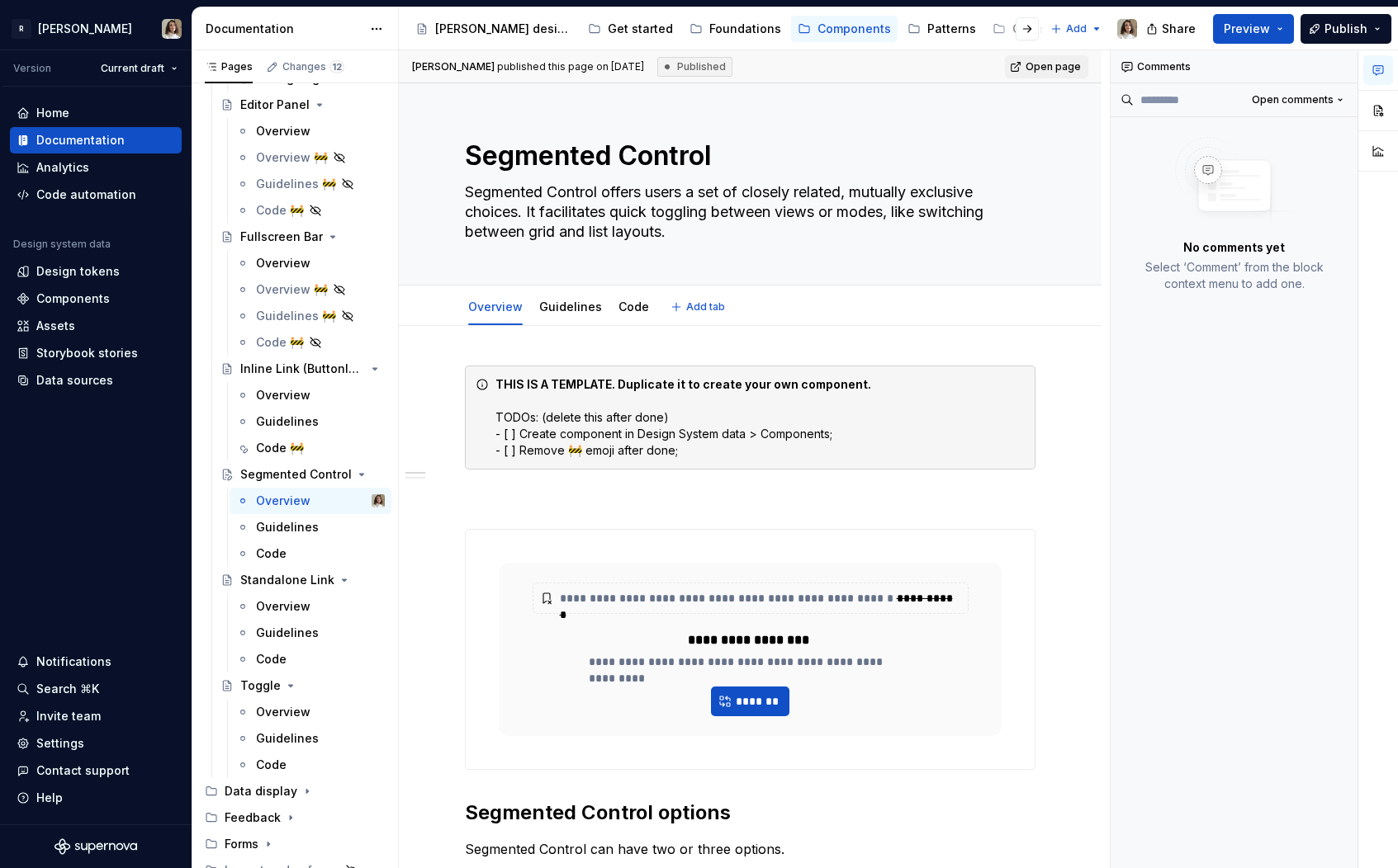
type textarea "Segmented Control"
click at [733, 151] on textarea "Segmented Control" at bounding box center [747, 156] width 570 height 40
type textarea "*"
type textarea "Segmented Control"
type textarea "*"
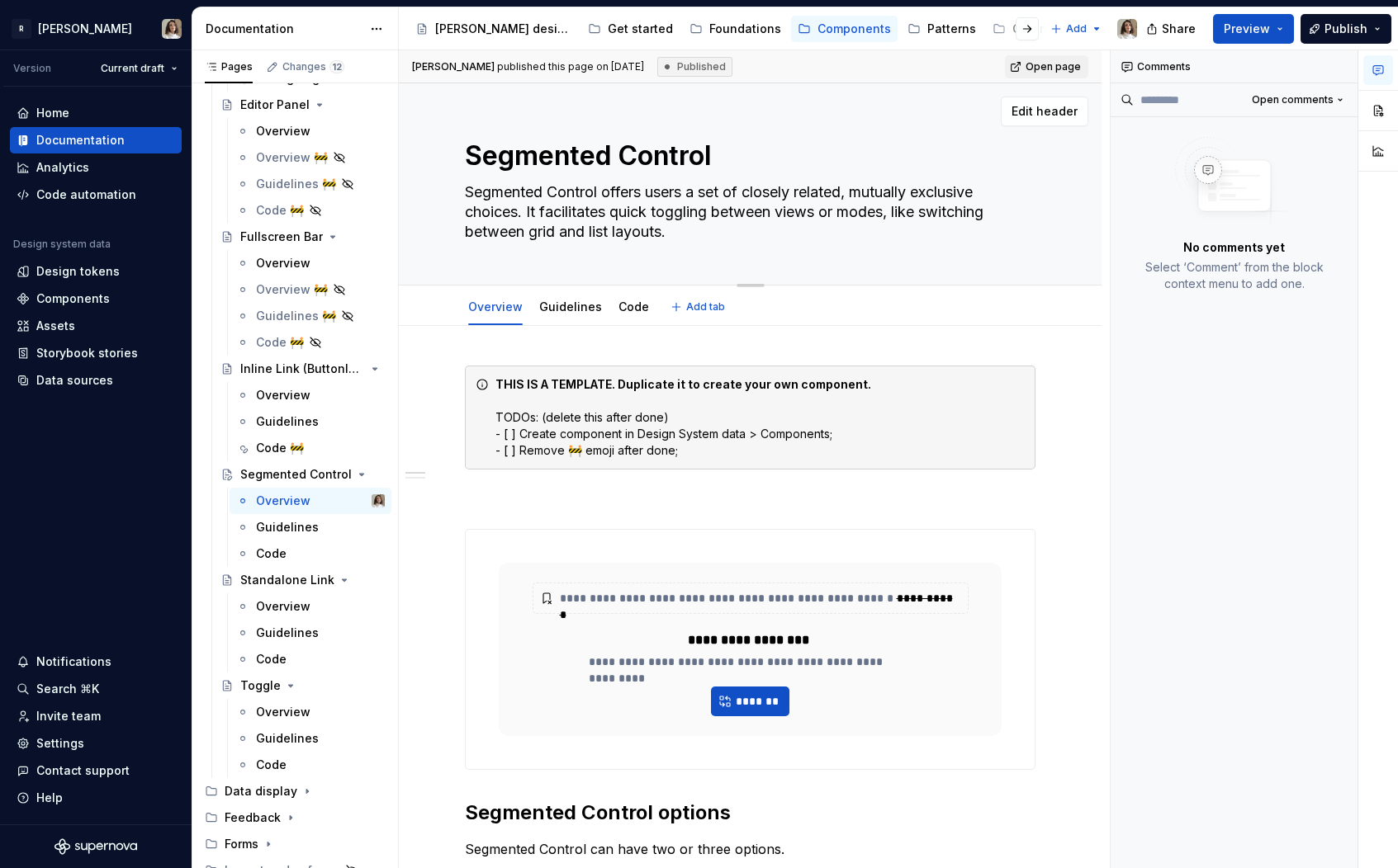
type textarea "Segmented Control"
paste textarea "🏗️"
type textarea "*"
type textarea "Segmented Control 🏗️"
type textarea "*"
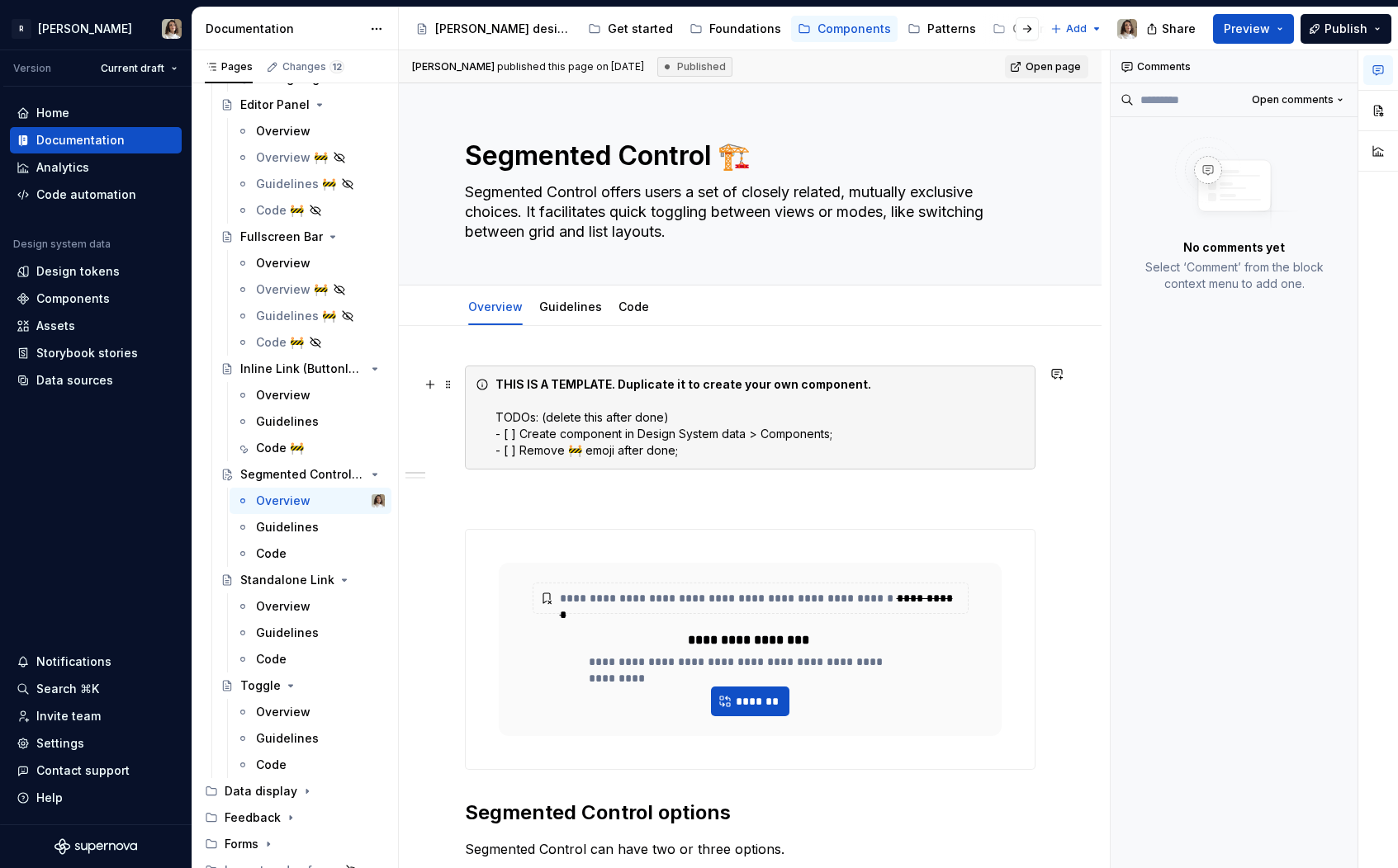
type textarea "Segmented Control 🏗️"
click at [587, 391] on strong "THIS IS A TEMPLATE. Duplicate it to create your own component." at bounding box center [683, 384] width 376 height 14
drag, startPoint x: 615, startPoint y: 386, endPoint x: 491, endPoint y: 385, distance: 124.0
click at [491, 385] on div "THIS IS A TEMPLATE. Duplicate it to create your own component. TODOs: (delete t…" at bounding box center [750, 418] width 570 height 104
copy strong "THIS IS A TEMPLATE."
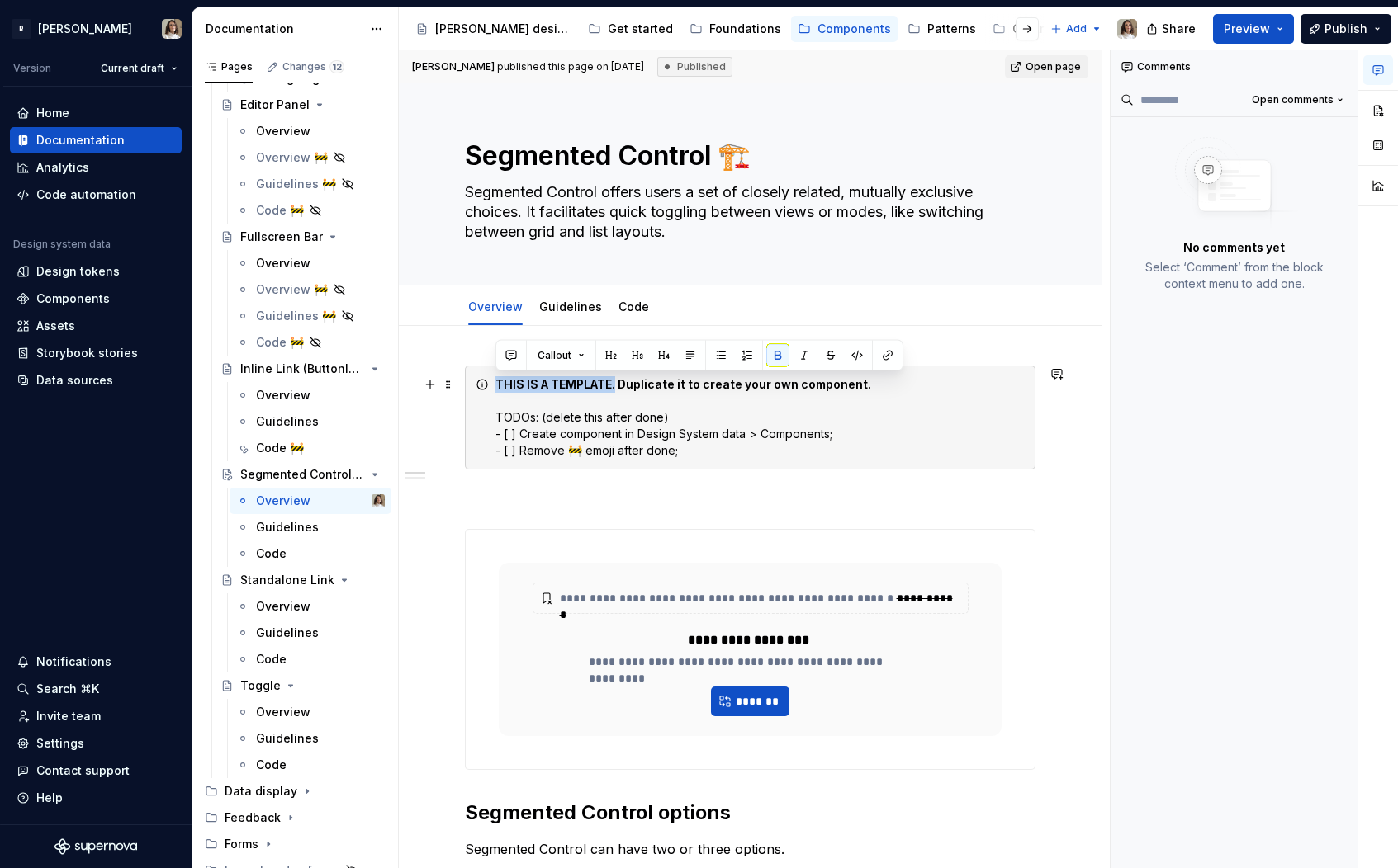
click at [579, 424] on div "THIS IS A TEMPLATE. Duplicate it to create your own component. TODOs: (delete t…" at bounding box center [759, 418] width 529 height 83
click at [627, 222] on textarea "Segmented Control offers users a set of closely related, mutually exclusive cho…" at bounding box center [747, 212] width 570 height 66
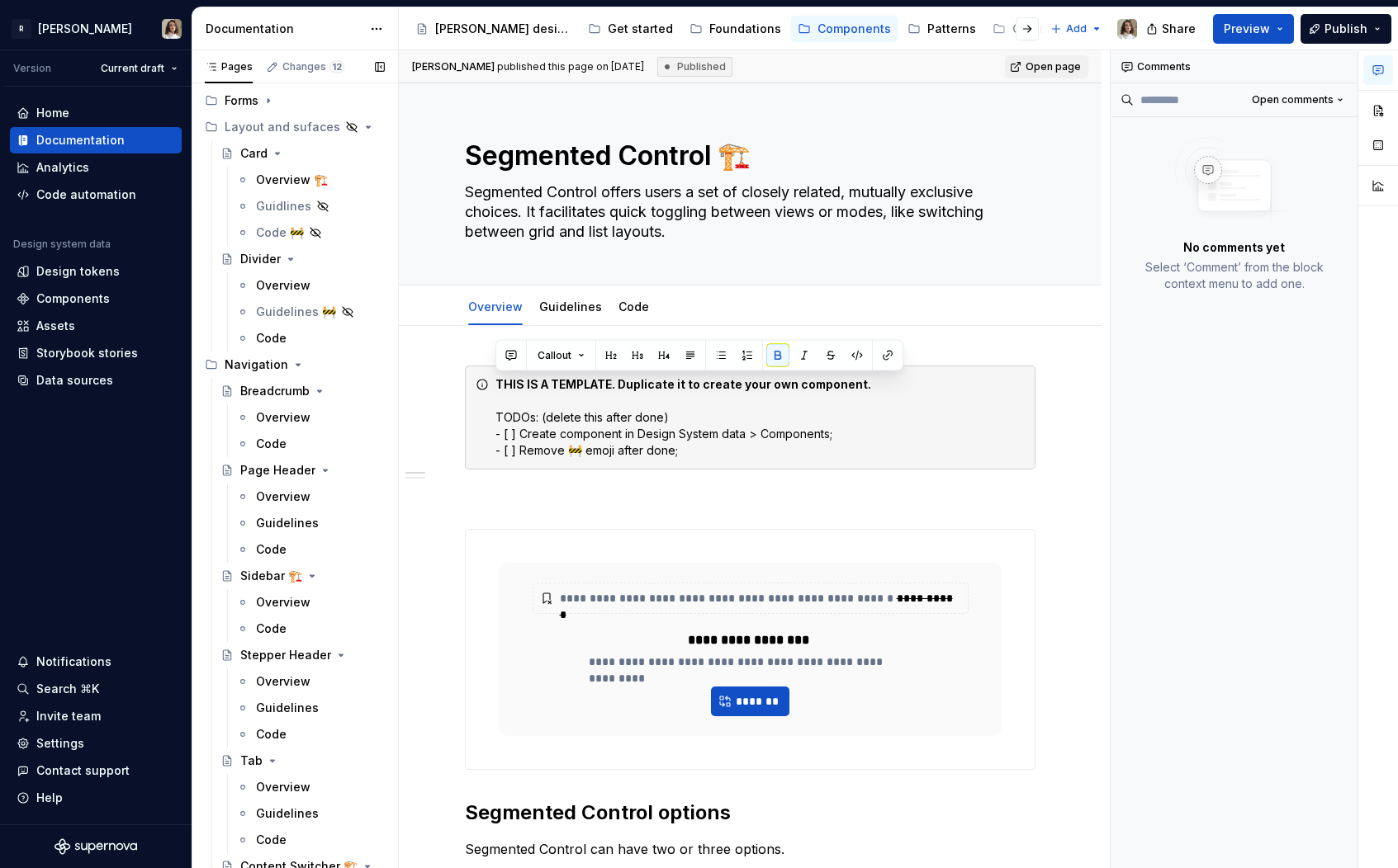
scroll to position [2469, 0]
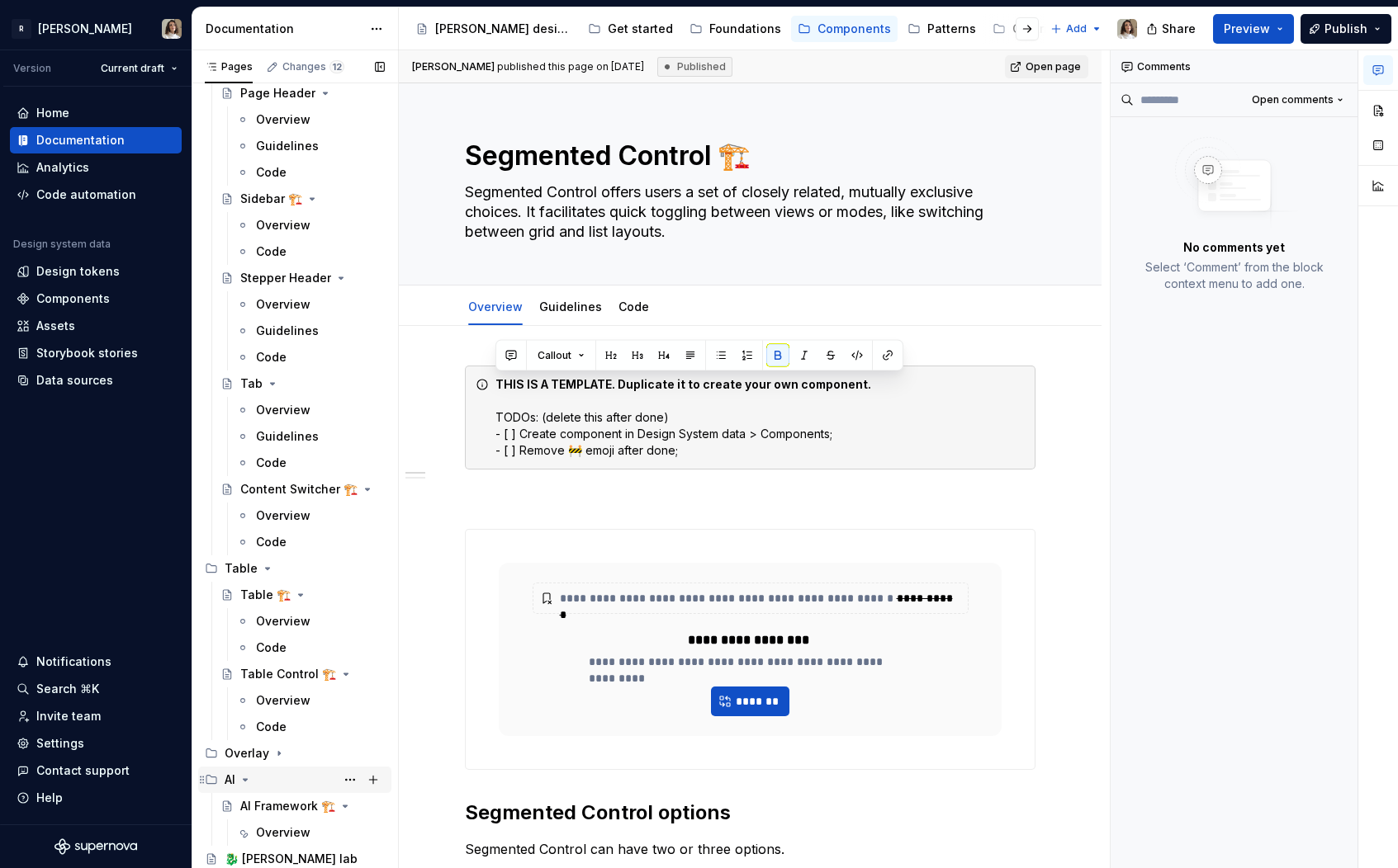
click at [243, 779] on icon "Page tree" at bounding box center [245, 780] width 4 height 2
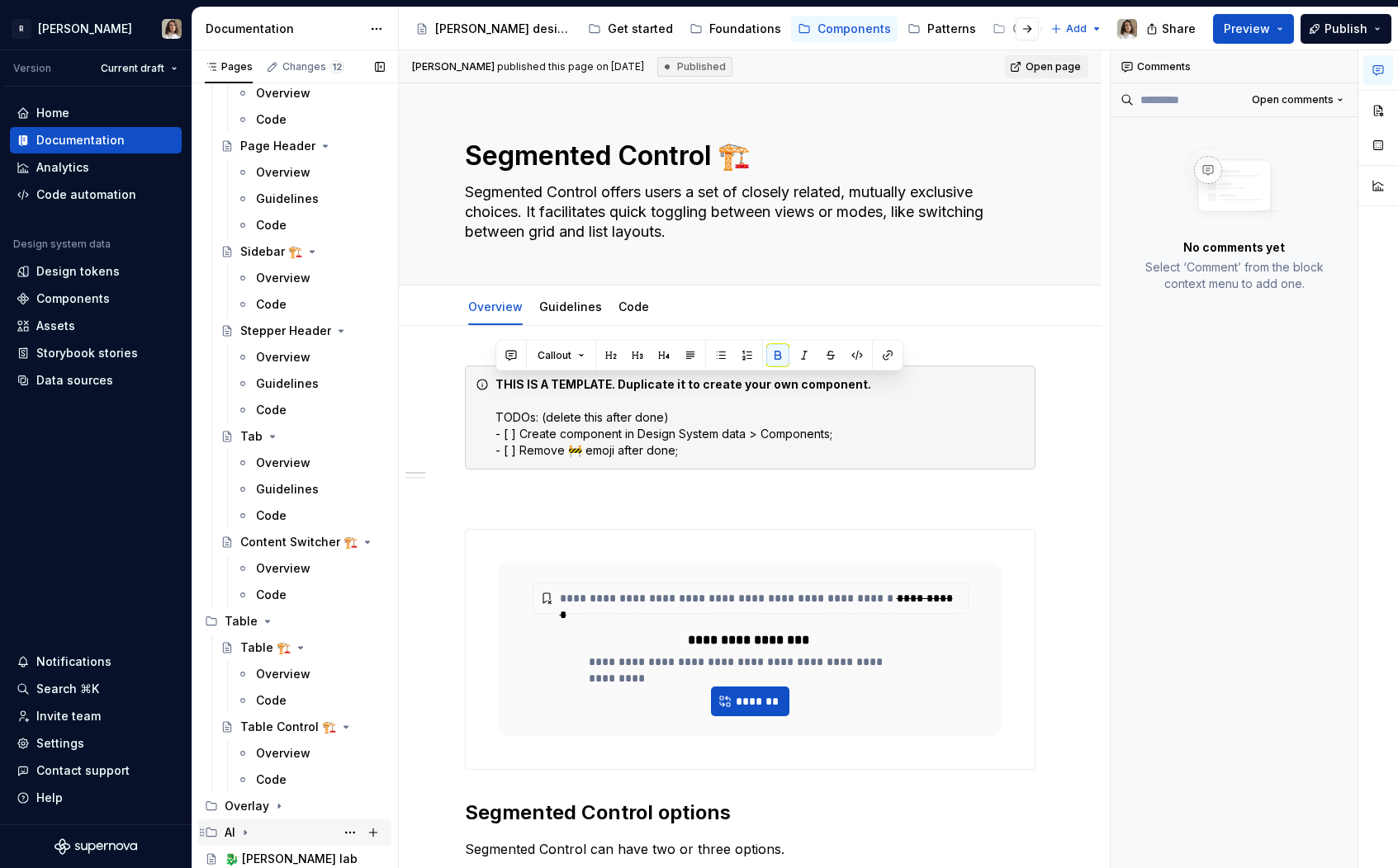
scroll to position [2416, 0]
click at [276, 862] on div "🐉 [PERSON_NAME] lab" at bounding box center [280, 859] width 111 height 17
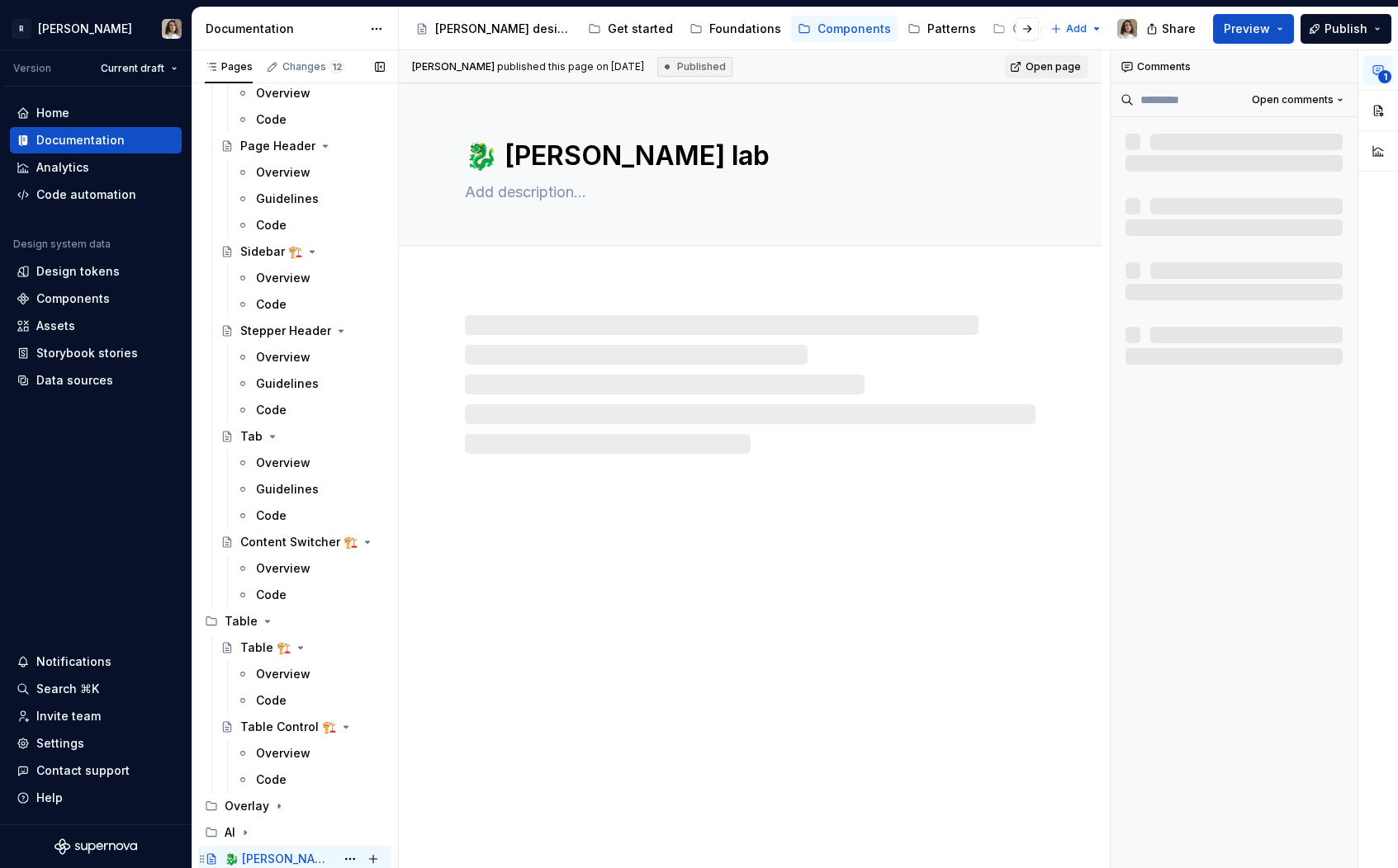
click at [284, 858] on div "🐉 [PERSON_NAME] lab" at bounding box center [280, 859] width 111 height 17
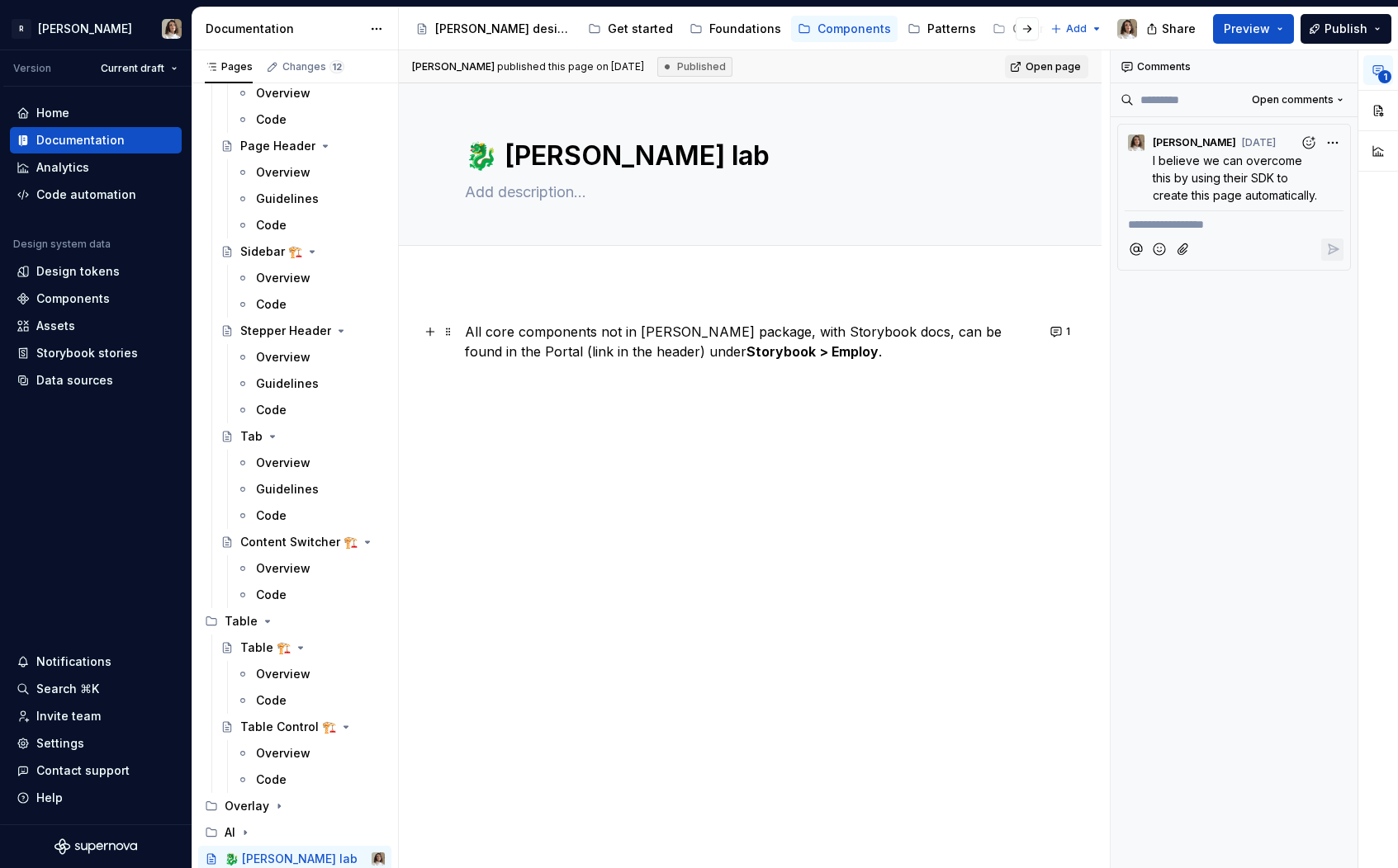
click at [552, 333] on p "All core components not in [PERSON_NAME] package, with Storybook docs, can be f…" at bounding box center [750, 342] width 570 height 40
type textarea "*"
click at [552, 333] on p "All core components not in [PERSON_NAME] package, with Storybook docs, can be f…" at bounding box center [750, 342] width 570 height 40
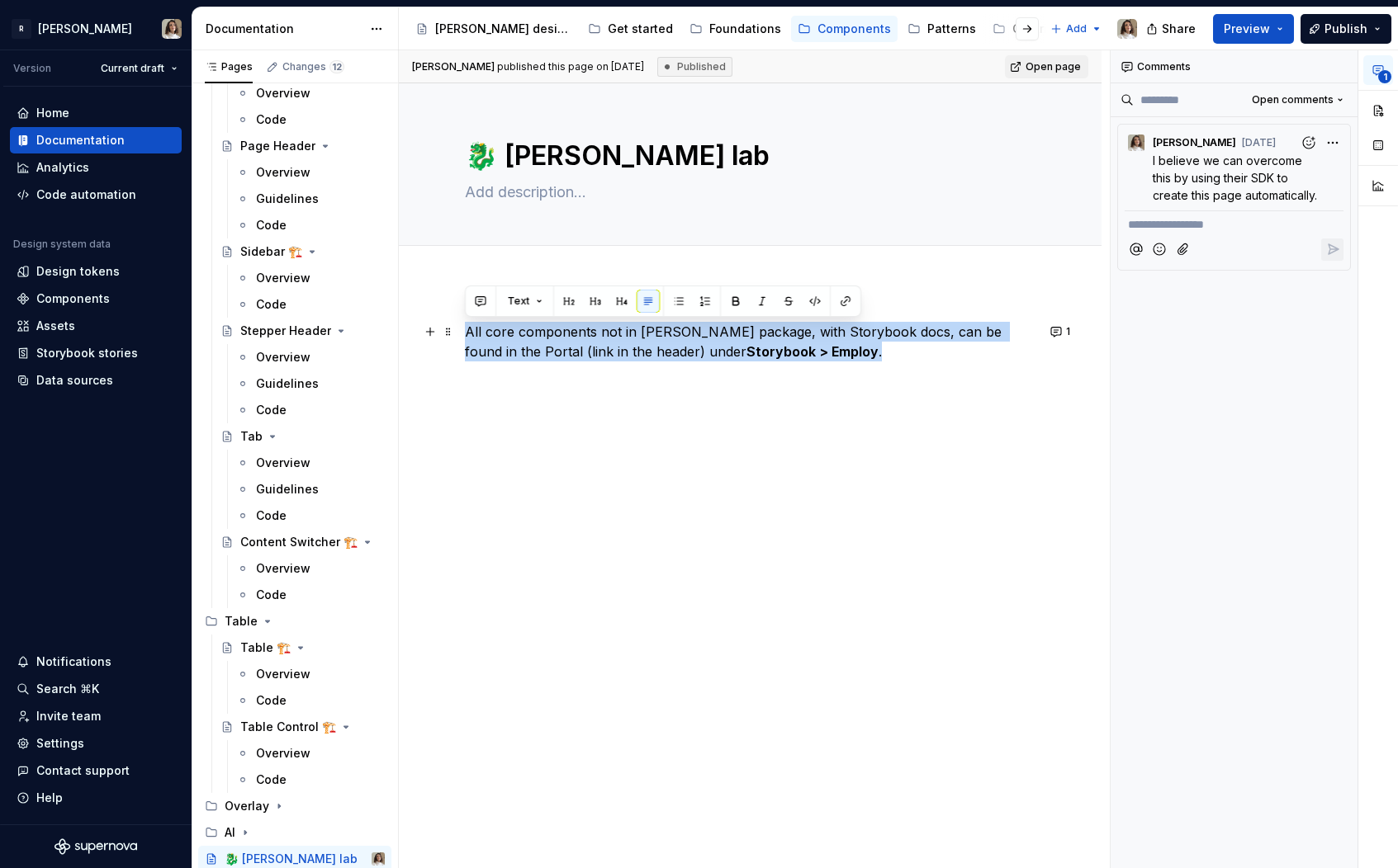
click at [552, 333] on p "All core components not in [PERSON_NAME] package, with Storybook docs, can be f…" at bounding box center [750, 342] width 570 height 40
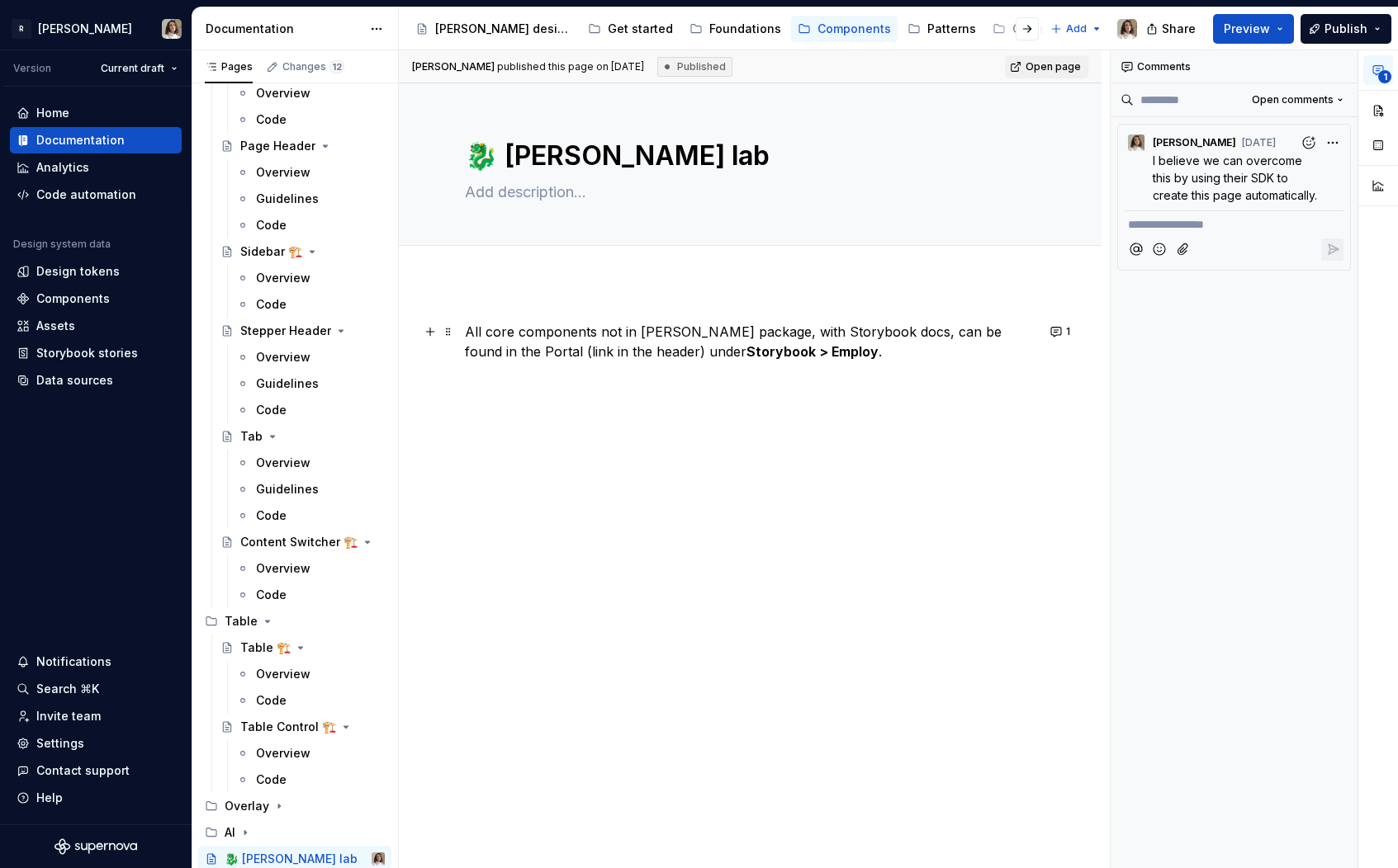
click at [478, 328] on p "All core components not in [PERSON_NAME] package, with Storybook docs, can be f…" at bounding box center [750, 342] width 570 height 40
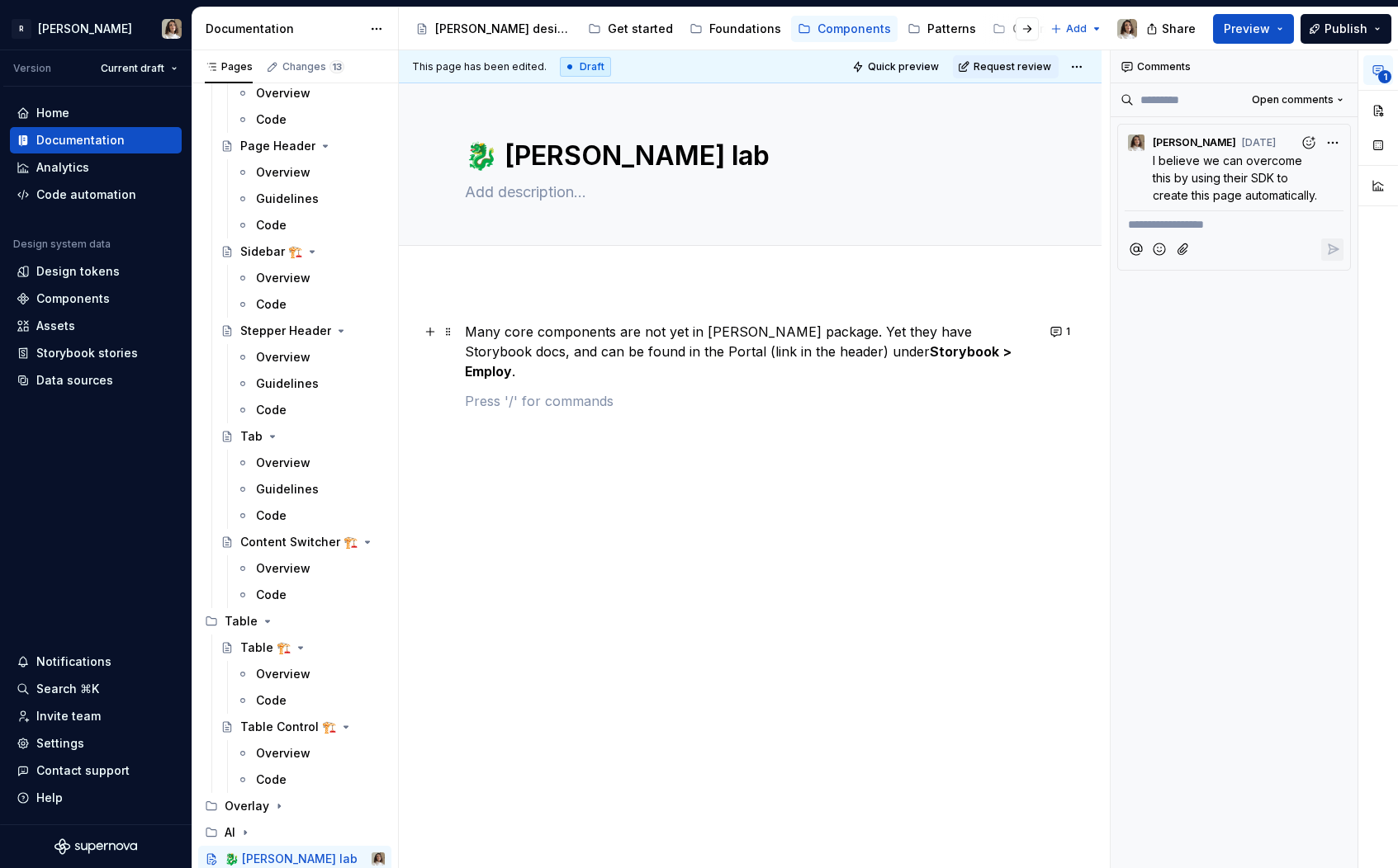
click at [607, 349] on p "Many core components are not yet in [PERSON_NAME] package. Yet they have Storyb…" at bounding box center [750, 352] width 570 height 60
click at [930, 348] on p "Many core components are not yet in [PERSON_NAME] package. Yet they have Storyb…" at bounding box center [750, 352] width 570 height 60
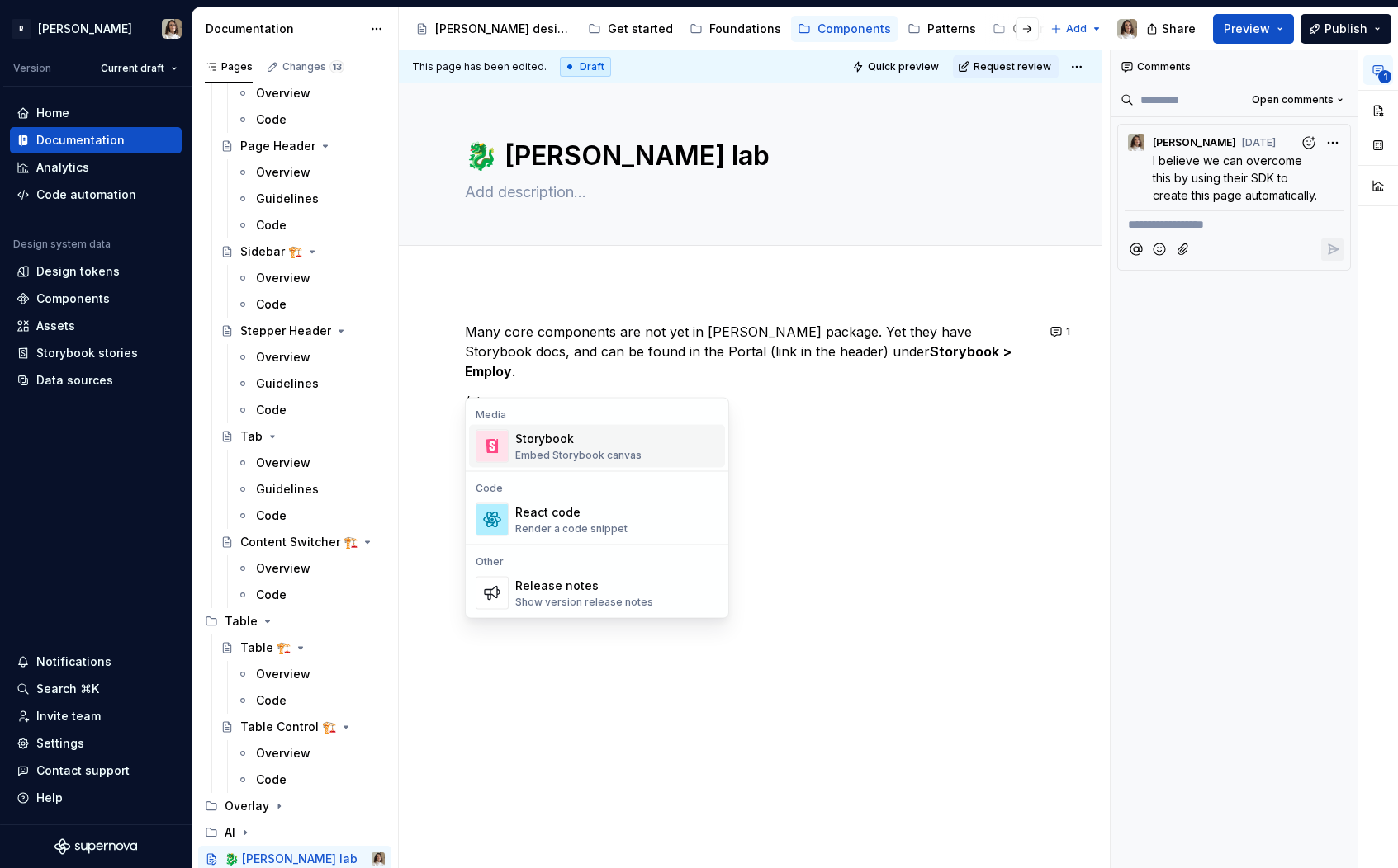
click at [611, 459] on div "Embed Storybook canvas" at bounding box center [578, 456] width 127 height 13
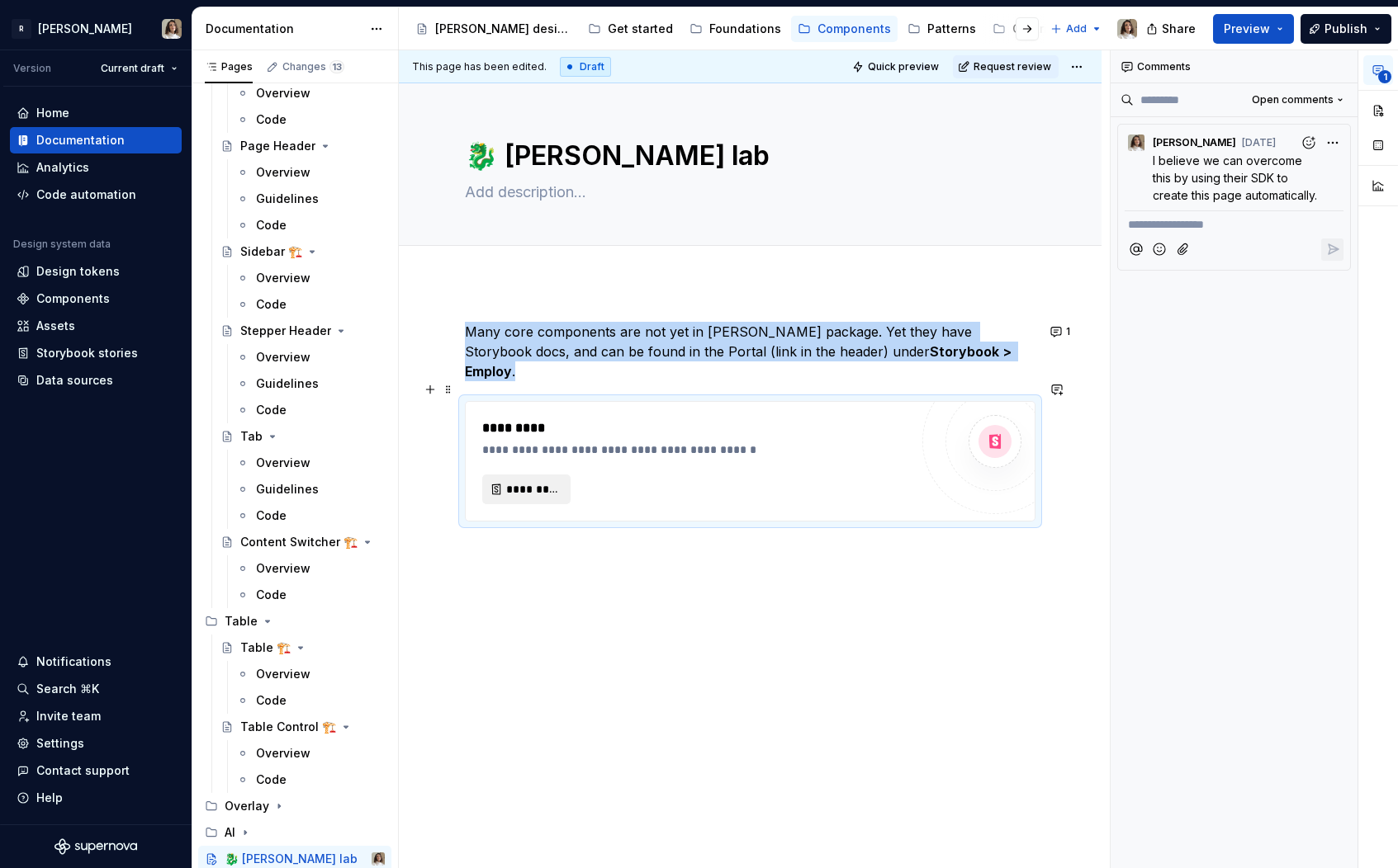
click at [550, 481] on span "*********" at bounding box center [532, 489] width 54 height 17
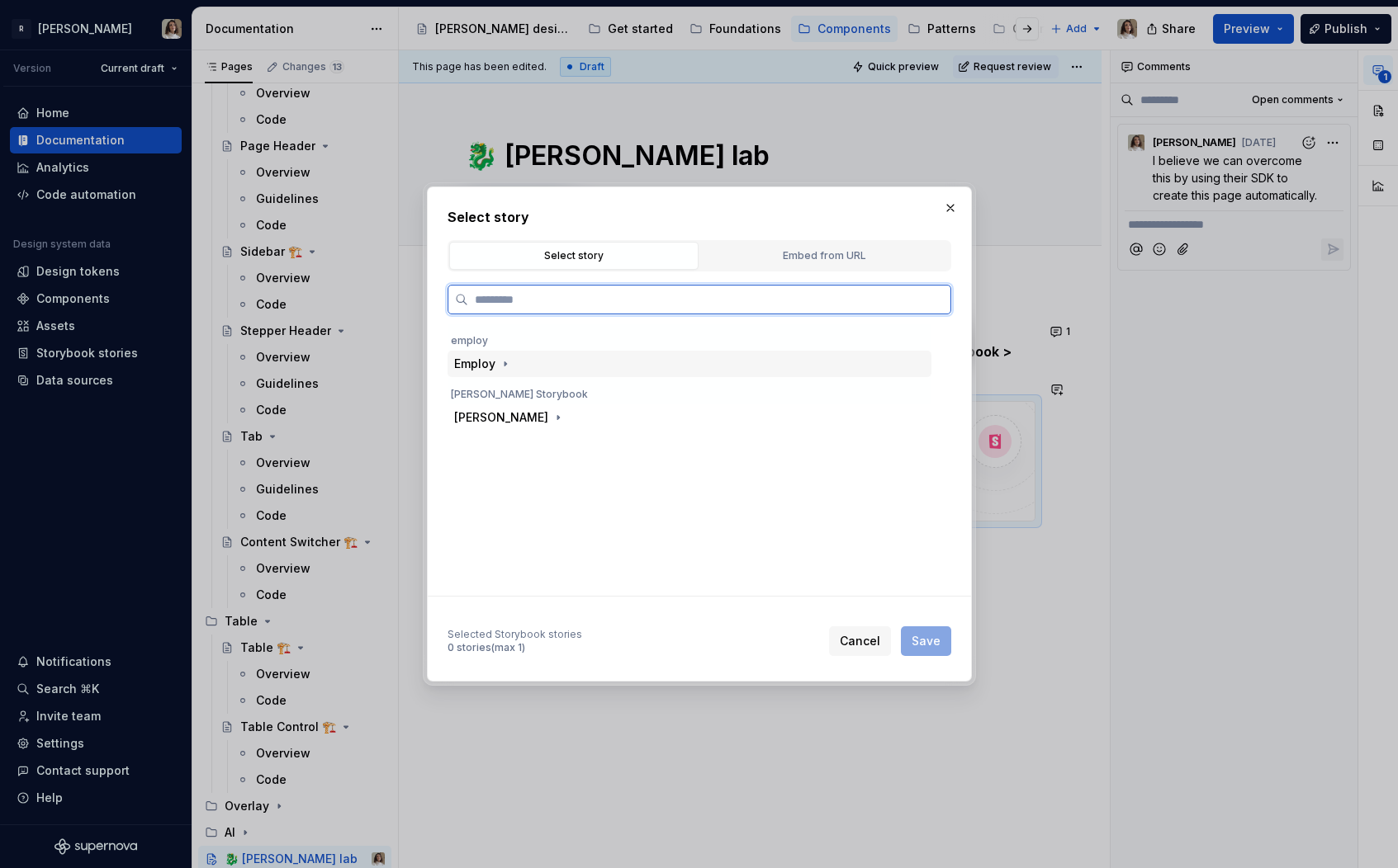
click at [493, 359] on div "Employ" at bounding box center [484, 364] width 60 height 17
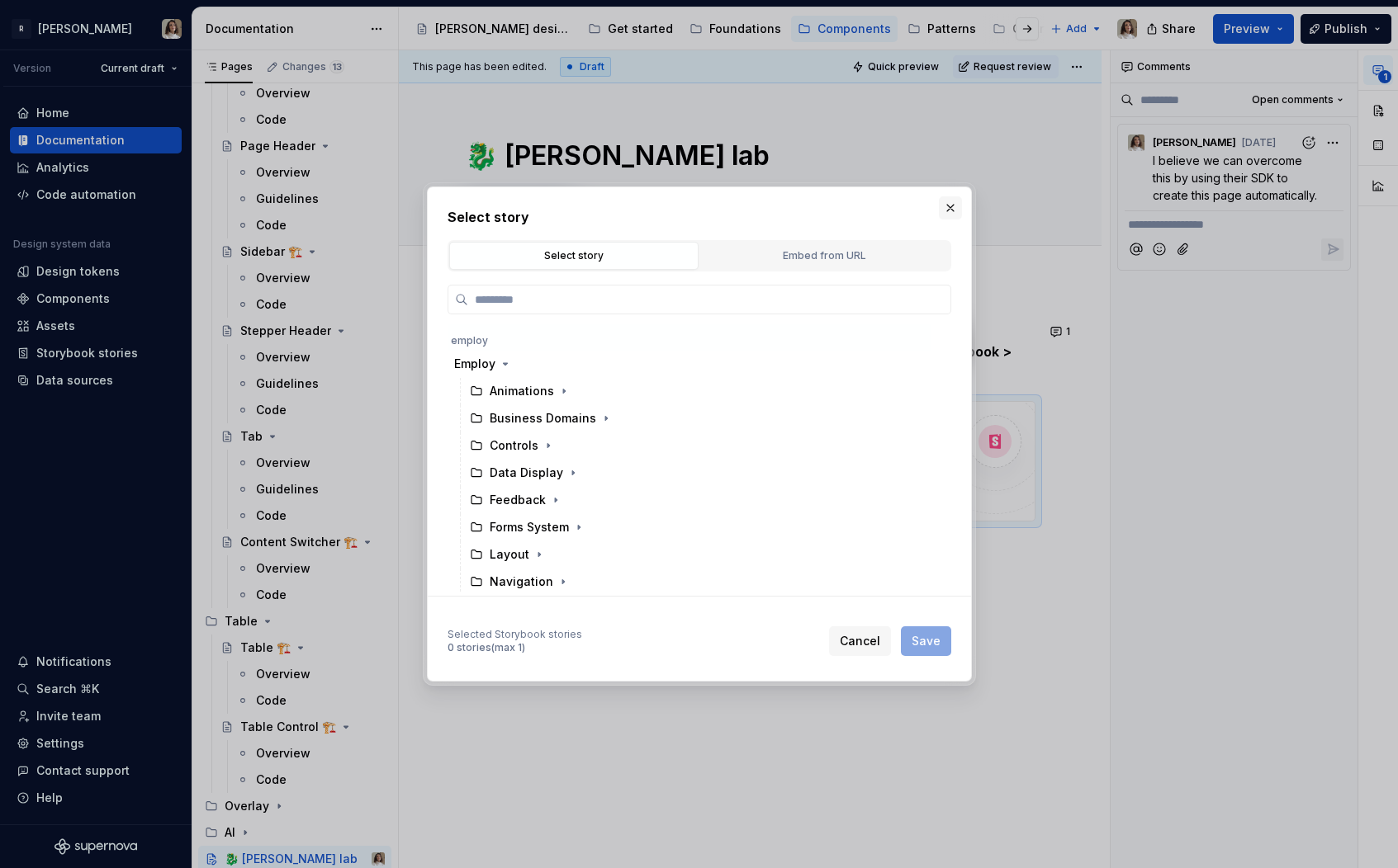
click at [949, 203] on button "button" at bounding box center [950, 208] width 23 height 23
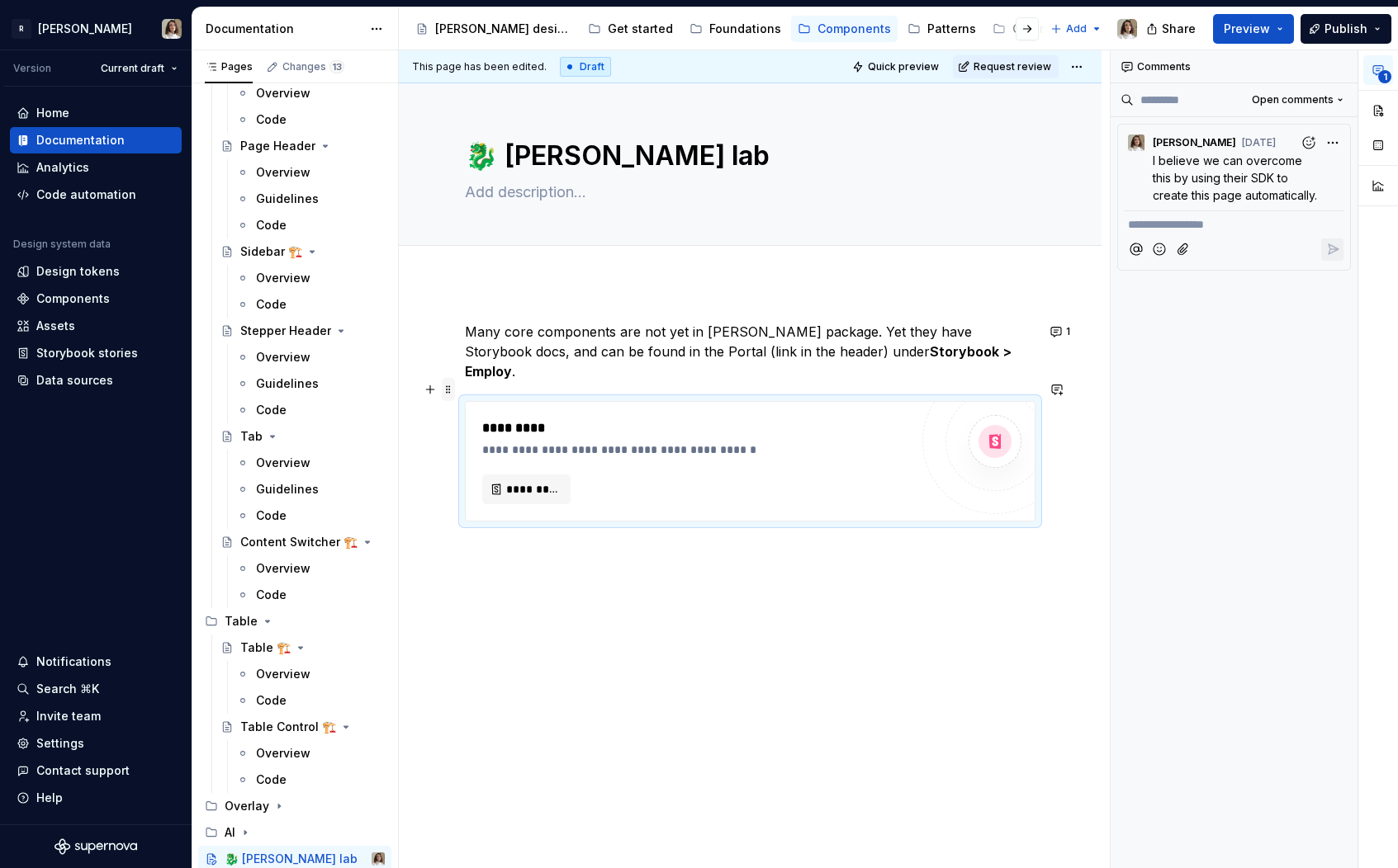
click at [444, 391] on span at bounding box center [449, 390] width 13 height 23
click at [480, 533] on div "Delete" at bounding box center [526, 535] width 108 height 17
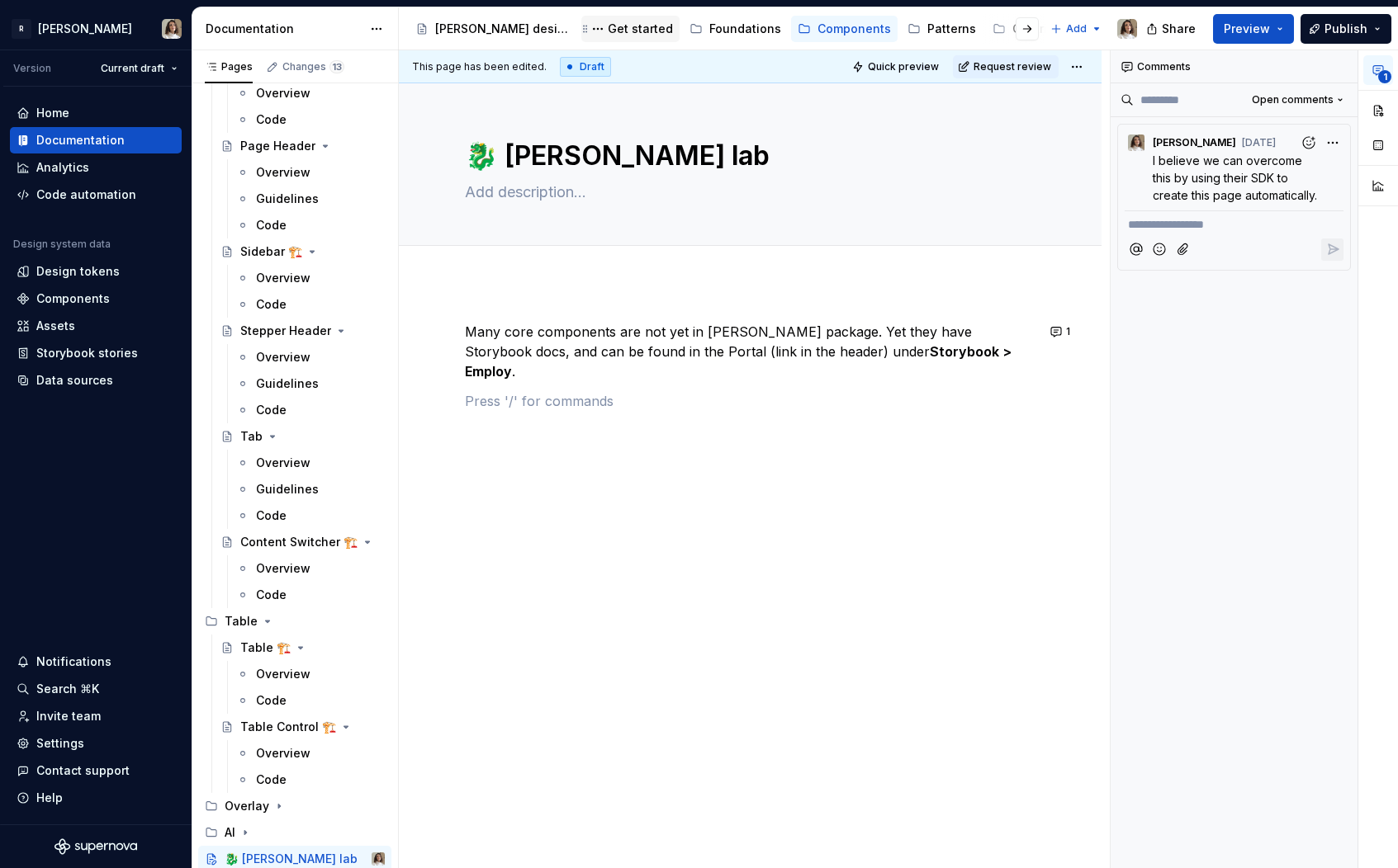
click at [621, 34] on div "Get started" at bounding box center [640, 29] width 65 height 17
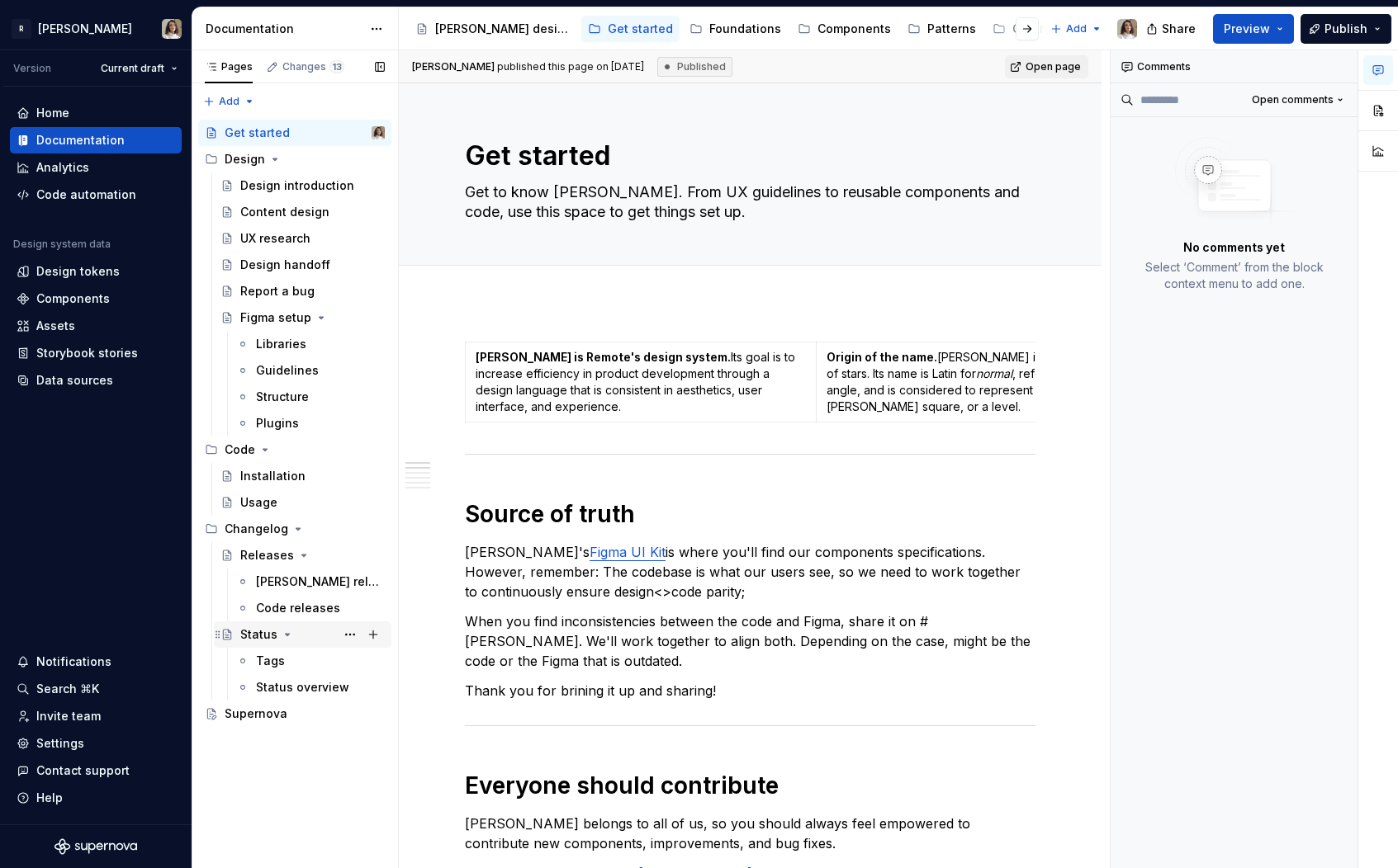
click at [262, 633] on div "Status" at bounding box center [258, 635] width 37 height 17
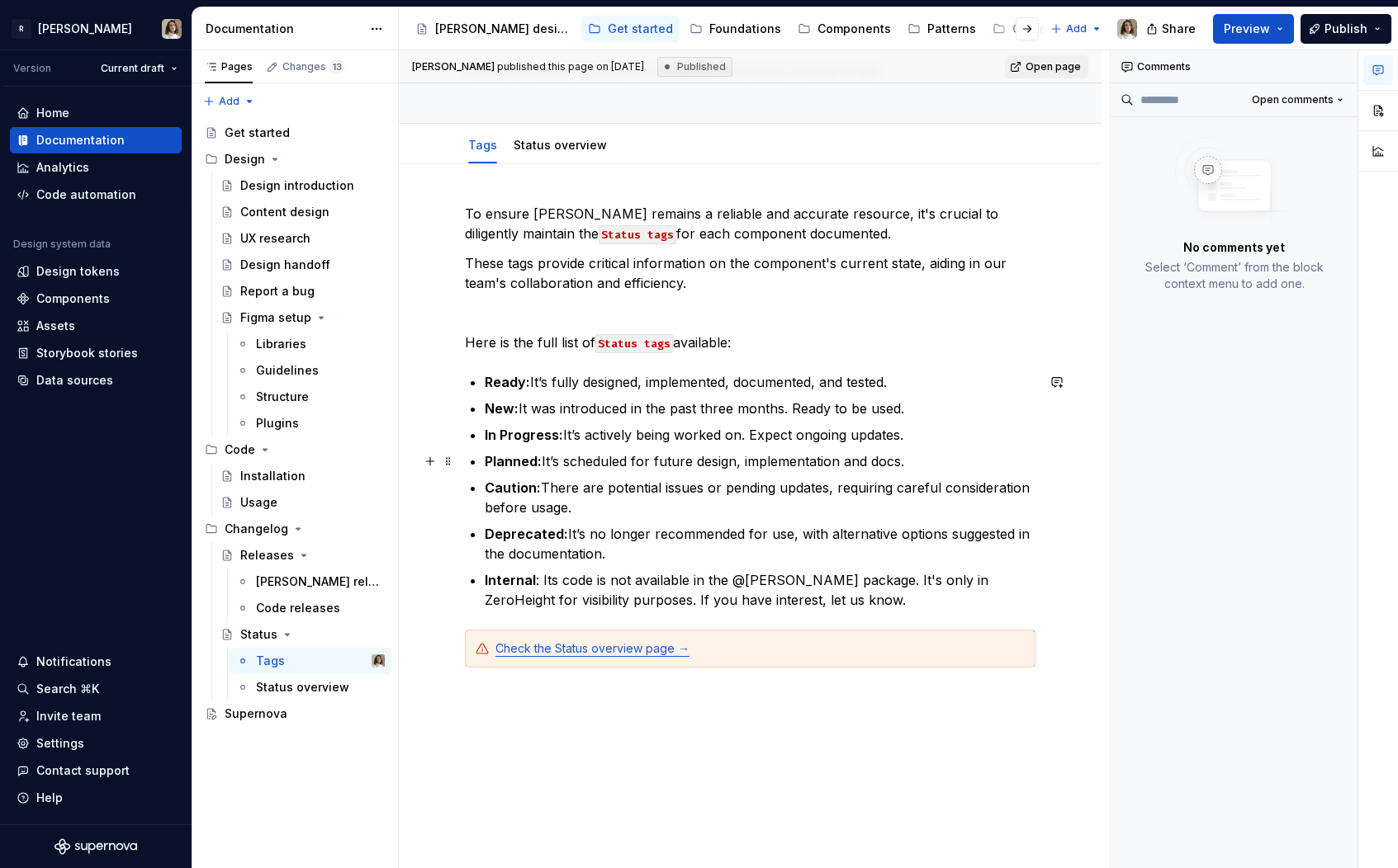
scroll to position [122, 0]
click at [298, 693] on div "Status overview" at bounding box center [295, 688] width 79 height 17
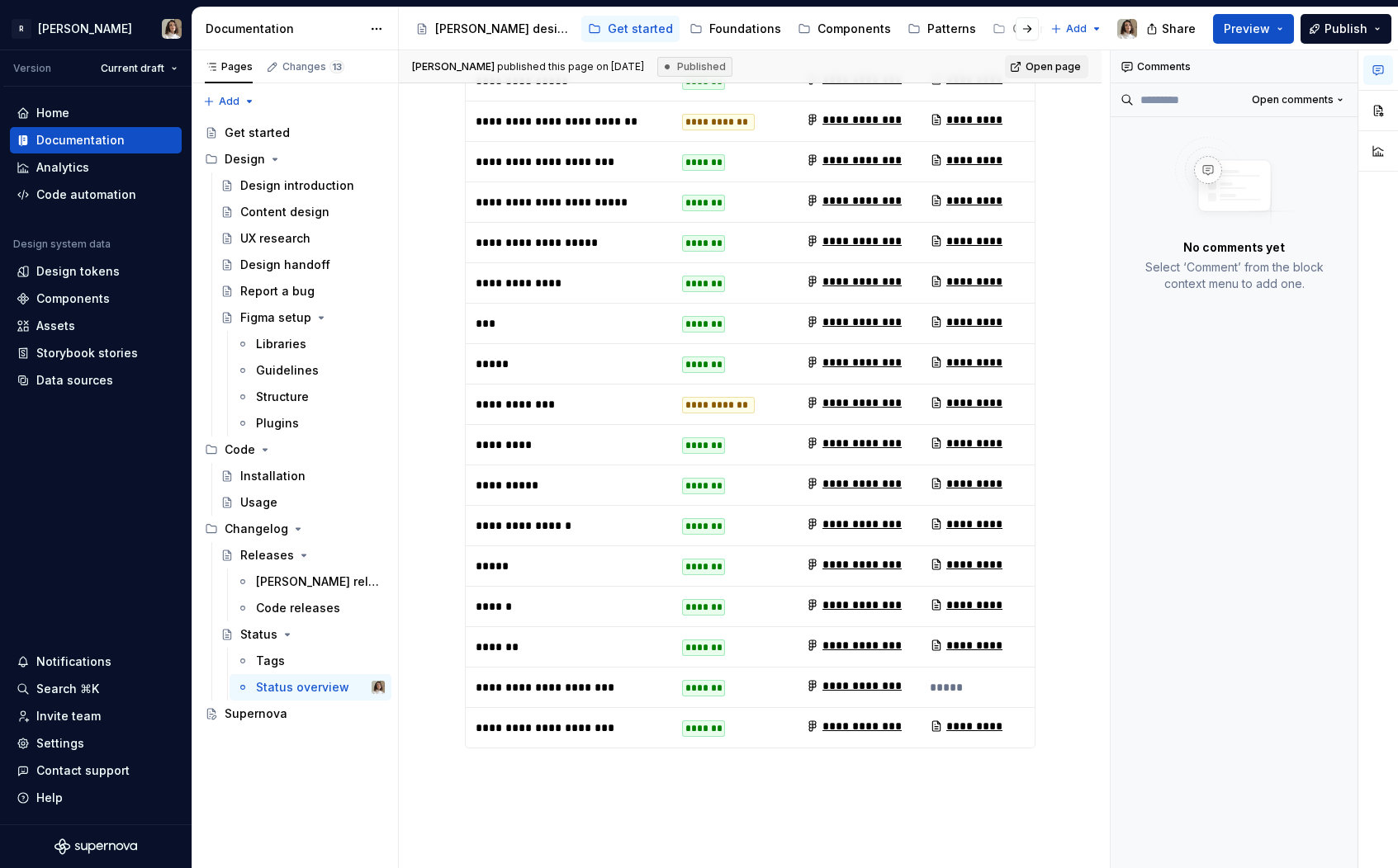
scroll to position [2399, 0]
click at [766, 384] on td "**********" at bounding box center [734, 404] width 124 height 41
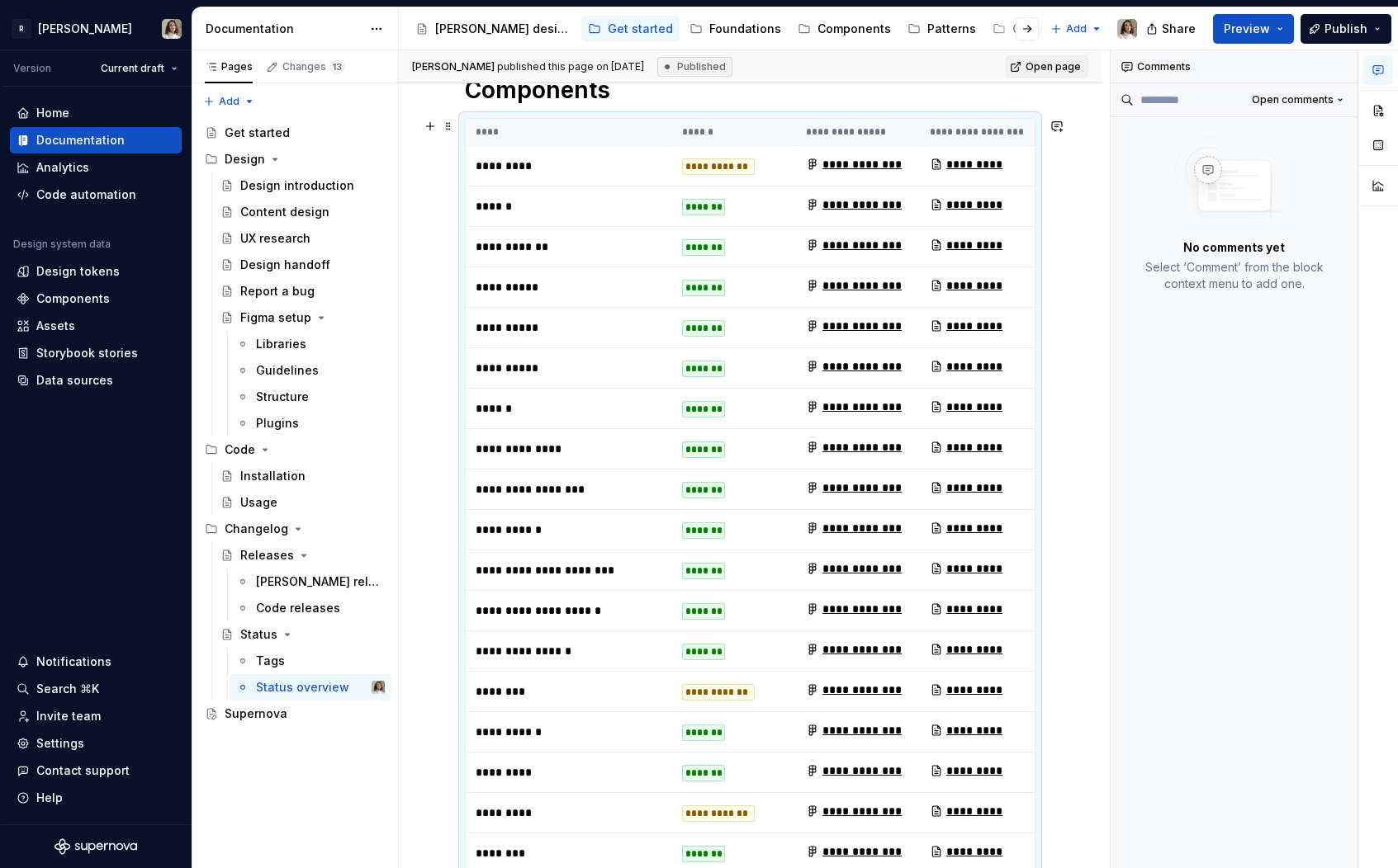
scroll to position [225, 0]
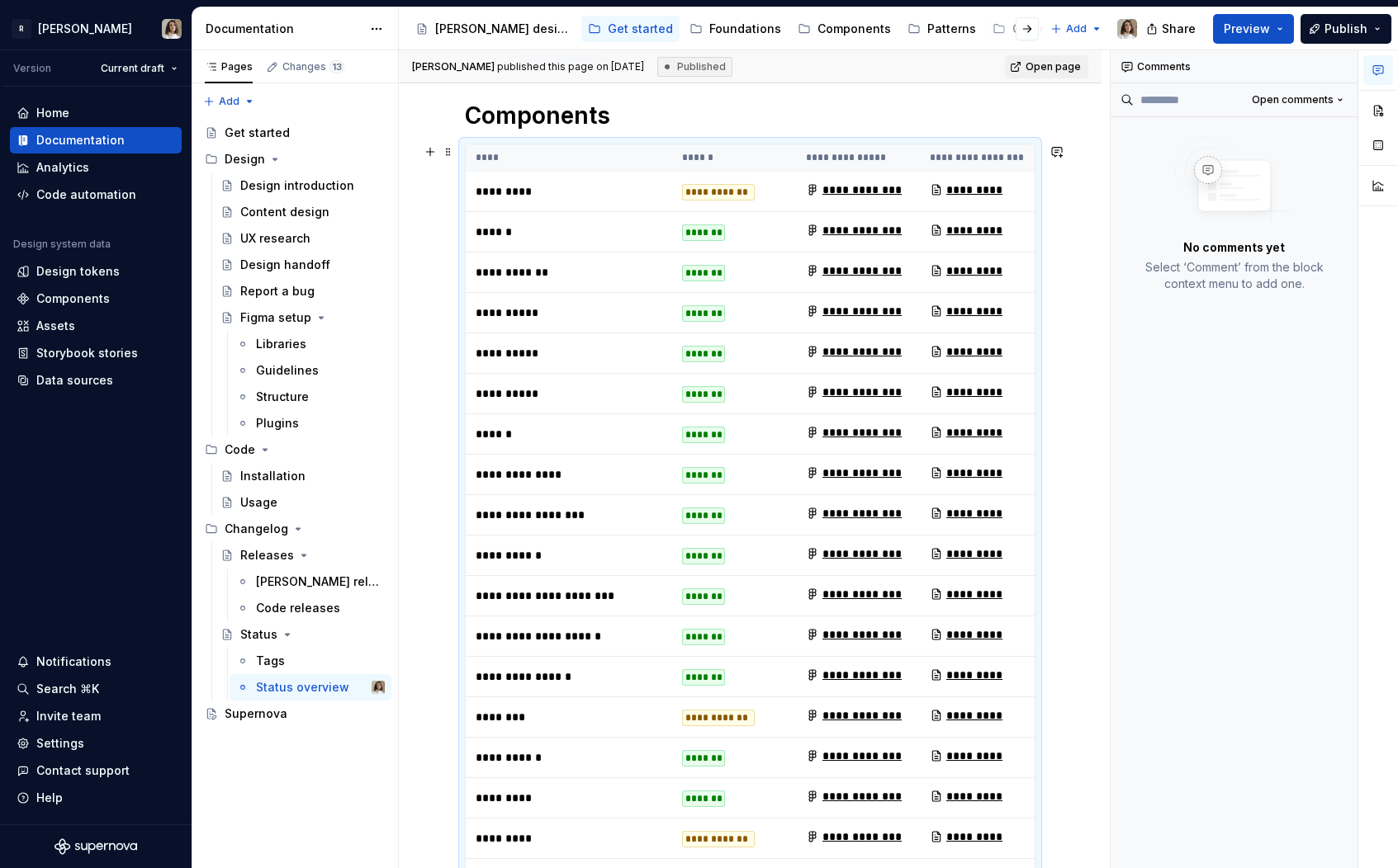
click at [718, 224] on div "*******" at bounding box center [704, 233] width 43 height 17
click at [704, 232] on div "*******" at bounding box center [704, 233] width 43 height 17
click at [290, 662] on div "Tags" at bounding box center [320, 661] width 129 height 23
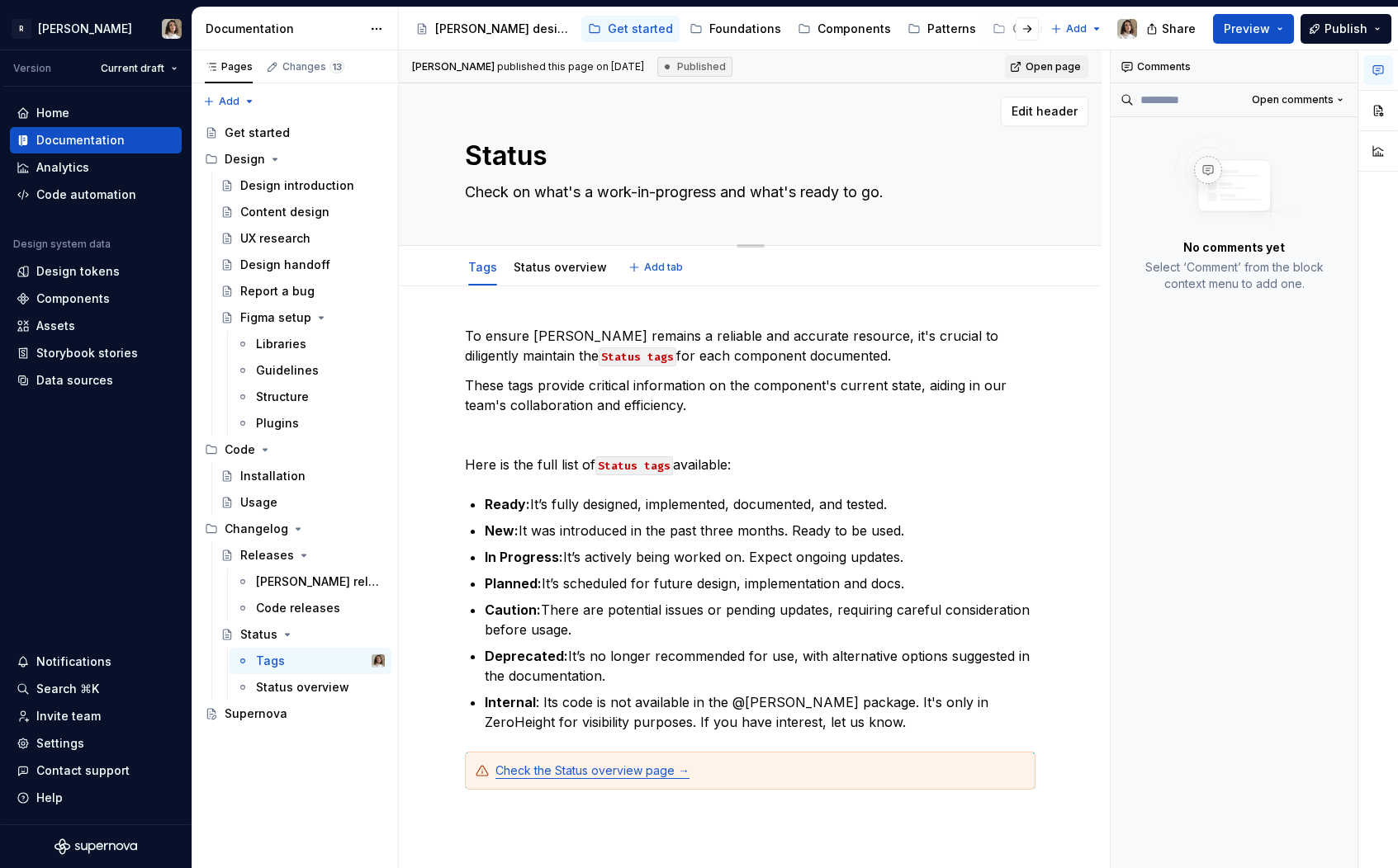
click at [686, 197] on textarea "Check on what's a work-in-progress and what's ready to go." at bounding box center [747, 192] width 570 height 26
click at [665, 328] on p "To ensure [PERSON_NAME] remains a reliable and accurate resource, it's crucial …" at bounding box center [750, 346] width 570 height 40
click at [725, 334] on p "To ensure [PERSON_NAME] remains a reliable and accurate resource, it's crucial …" at bounding box center [750, 346] width 570 height 40
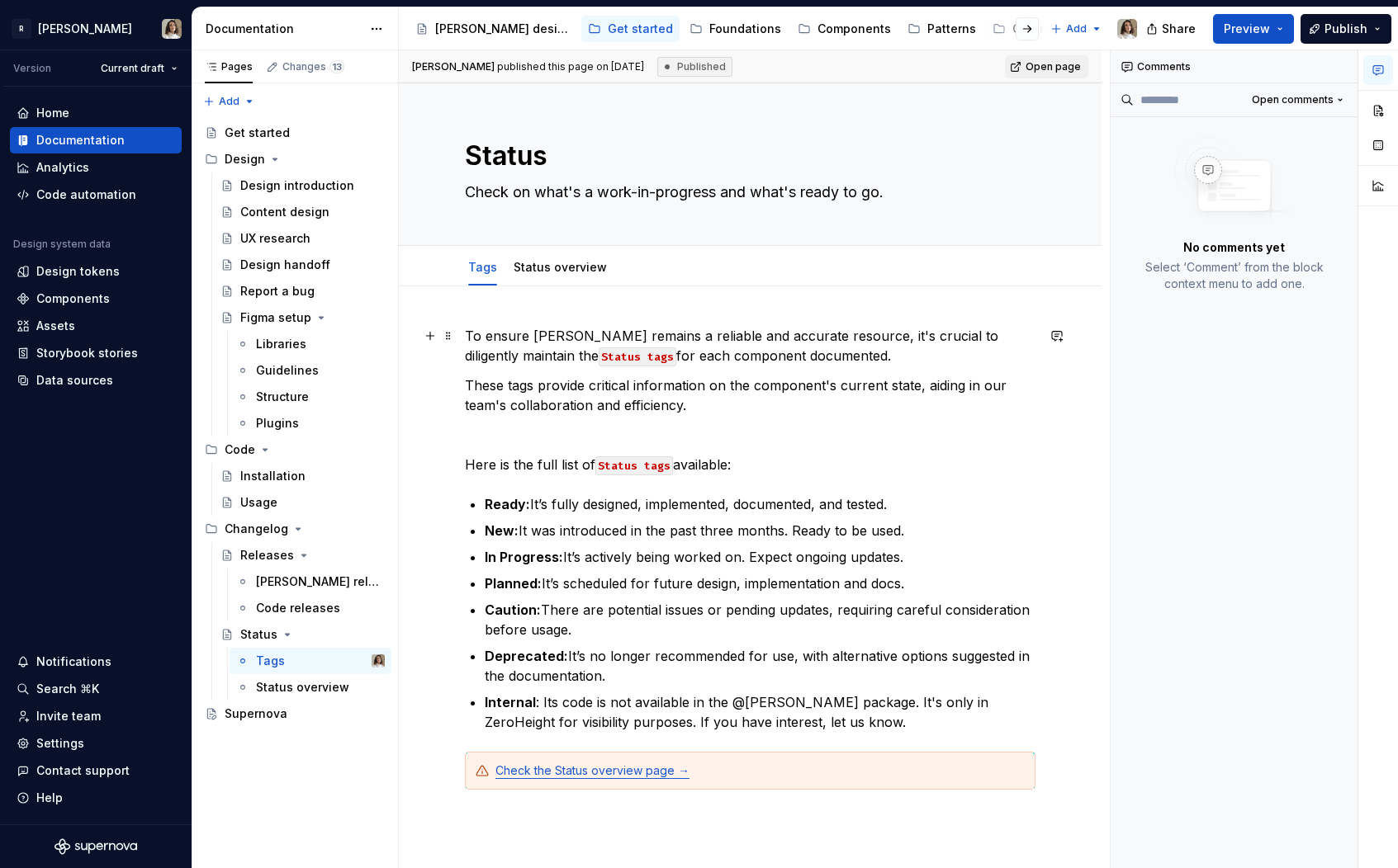
click at [753, 339] on p "To ensure [PERSON_NAME] remains a reliable and accurate resource, it's crucial …" at bounding box center [750, 346] width 570 height 40
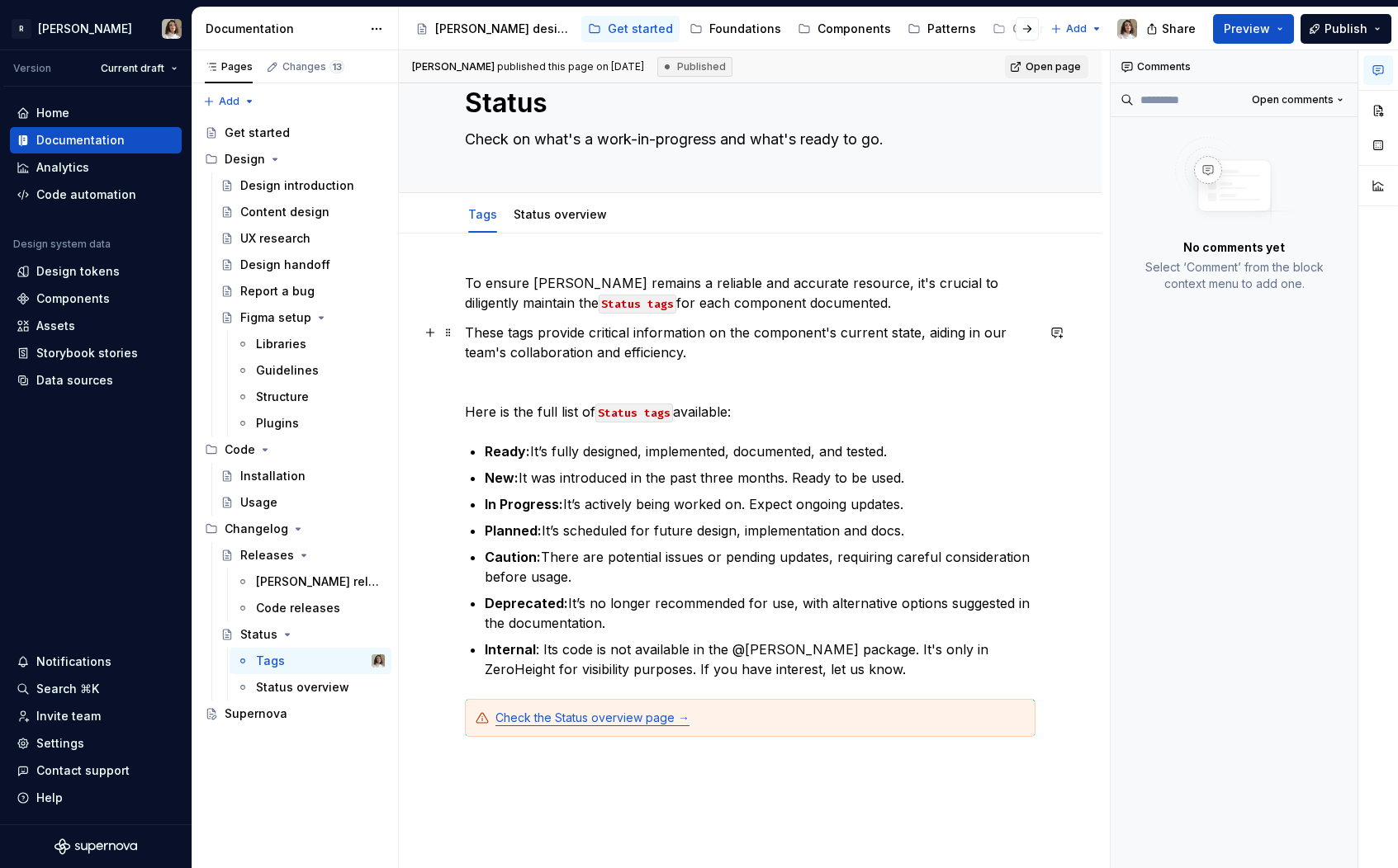
scroll to position [61, 0]
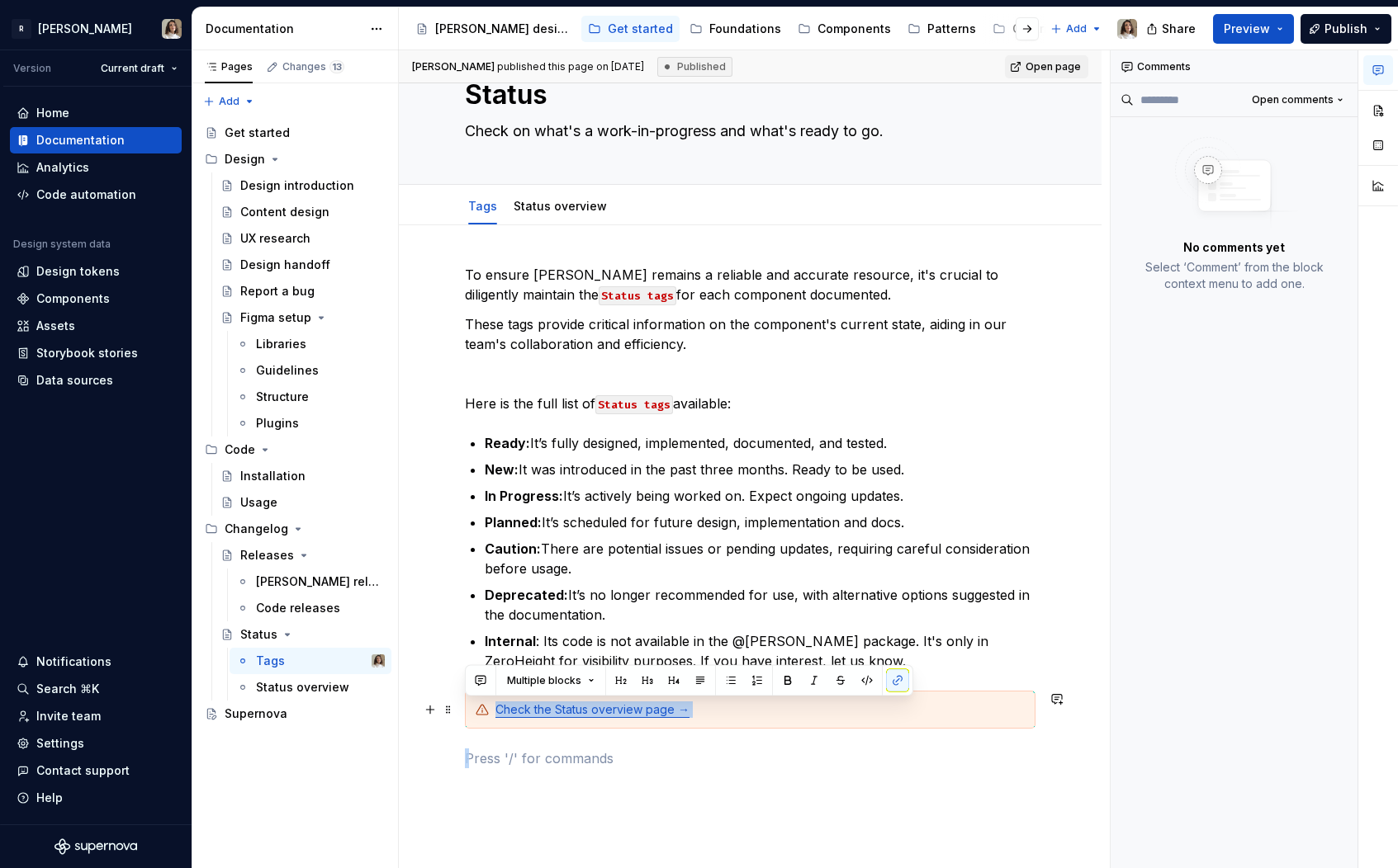
drag, startPoint x: 593, startPoint y: 768, endPoint x: 493, endPoint y: 717, distance: 112.3
click at [493, 717] on div "To ensure [PERSON_NAME] remains a reliable and accurate resource, it's crucial …" at bounding box center [750, 516] width 570 height 503
click at [540, 714] on link "Check the Status overview page →" at bounding box center [592, 709] width 194 height 14
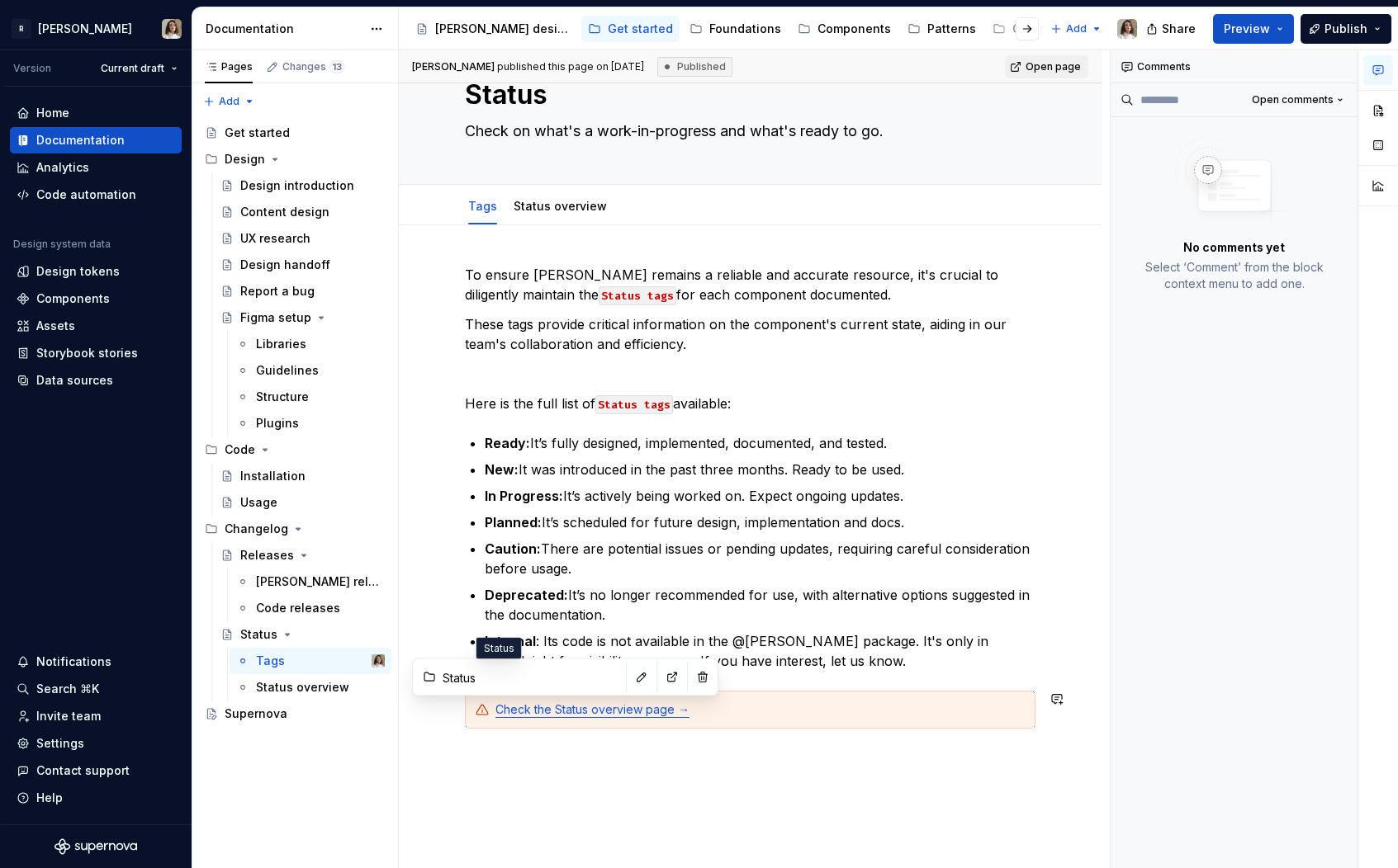
click at [541, 679] on input "Status" at bounding box center [529, 678] width 186 height 30
click at [661, 673] on button "button" at bounding box center [672, 678] width 23 height 23
type textarea "*"
click at [742, 692] on div "Check the Status overview page →" at bounding box center [750, 710] width 570 height 38
click at [721, 708] on div "Check the Status overview page →" at bounding box center [759, 710] width 529 height 17
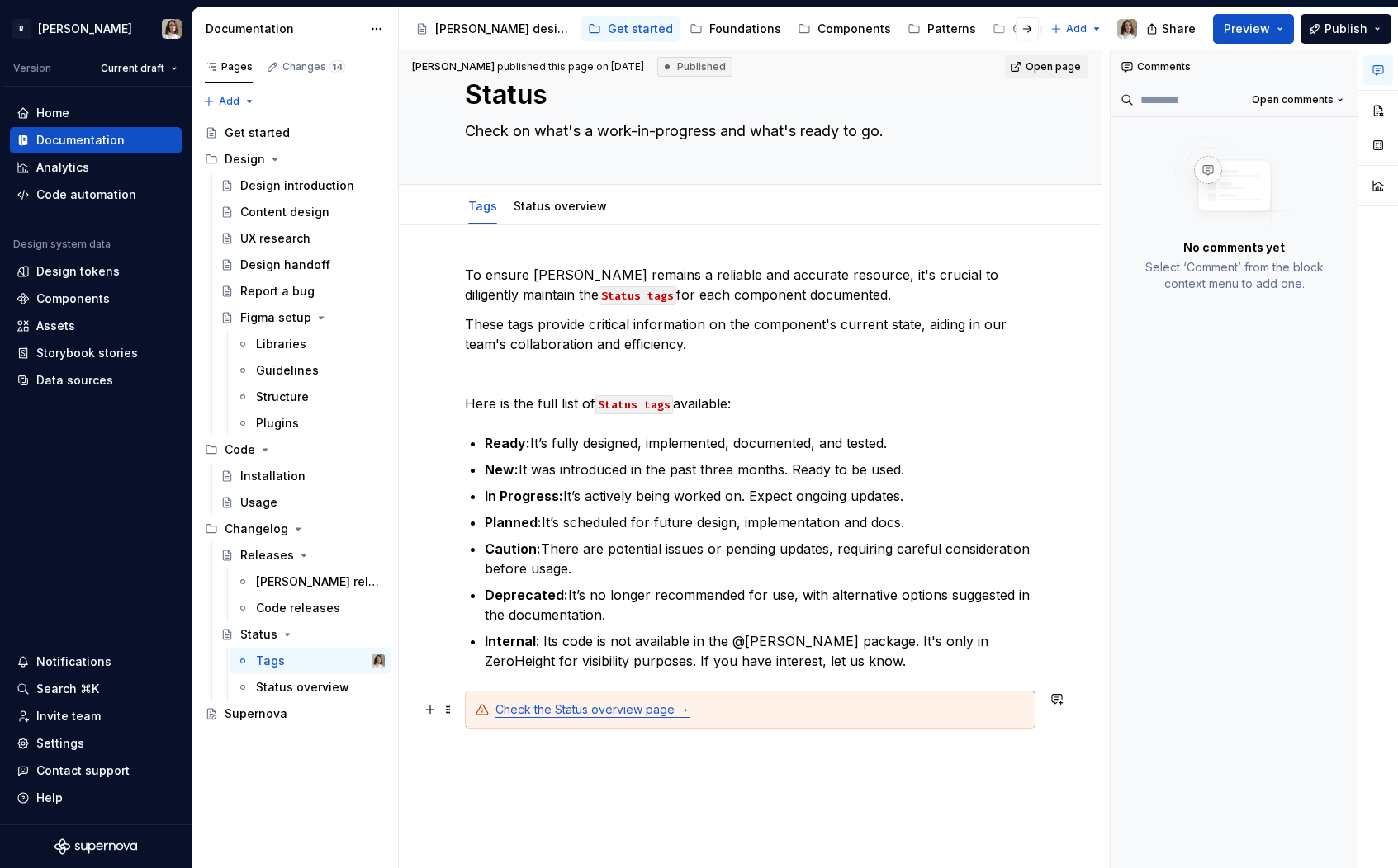
click at [721, 708] on div "Check the Status overview page →" at bounding box center [759, 710] width 529 height 17
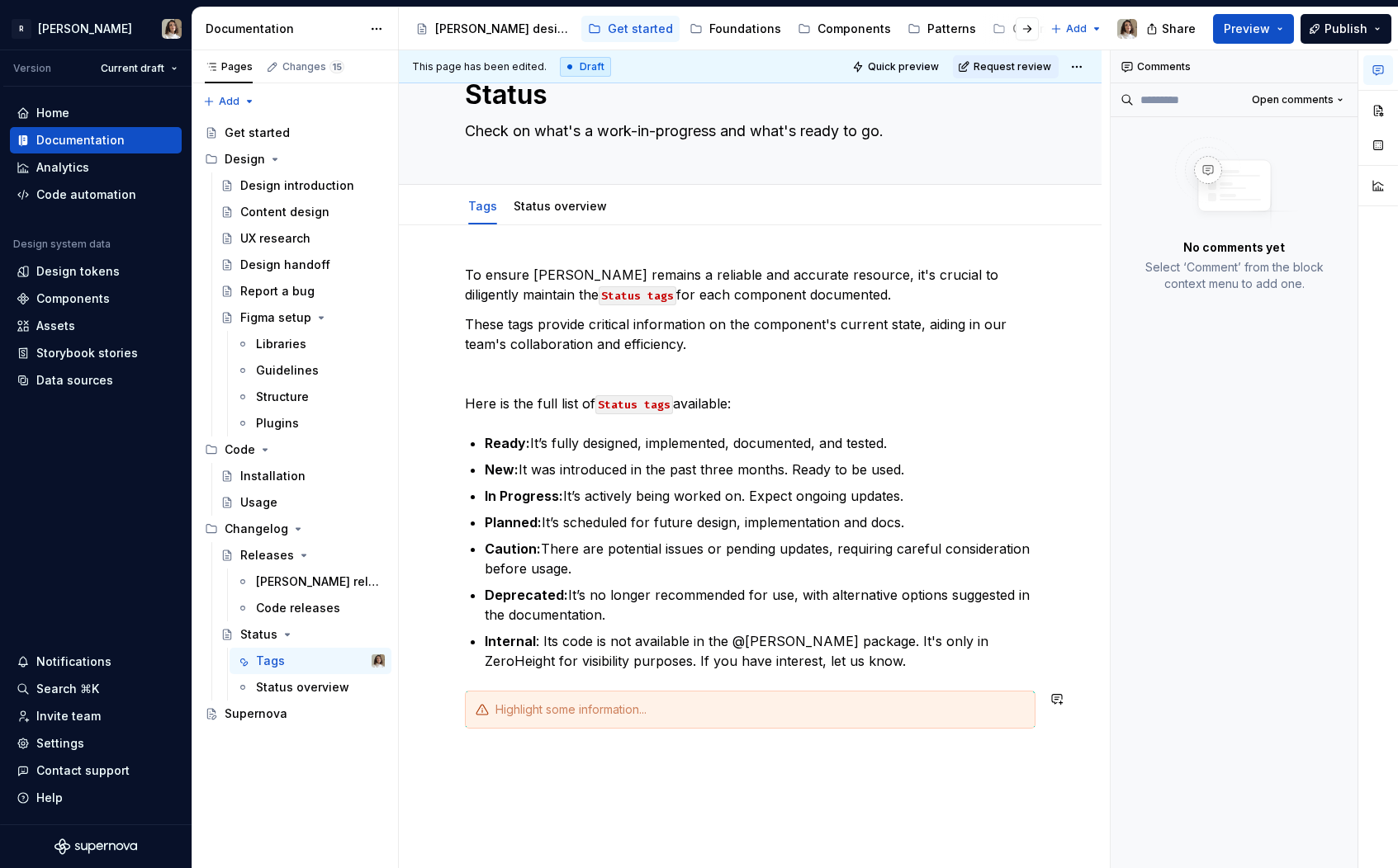
type textarea "*"
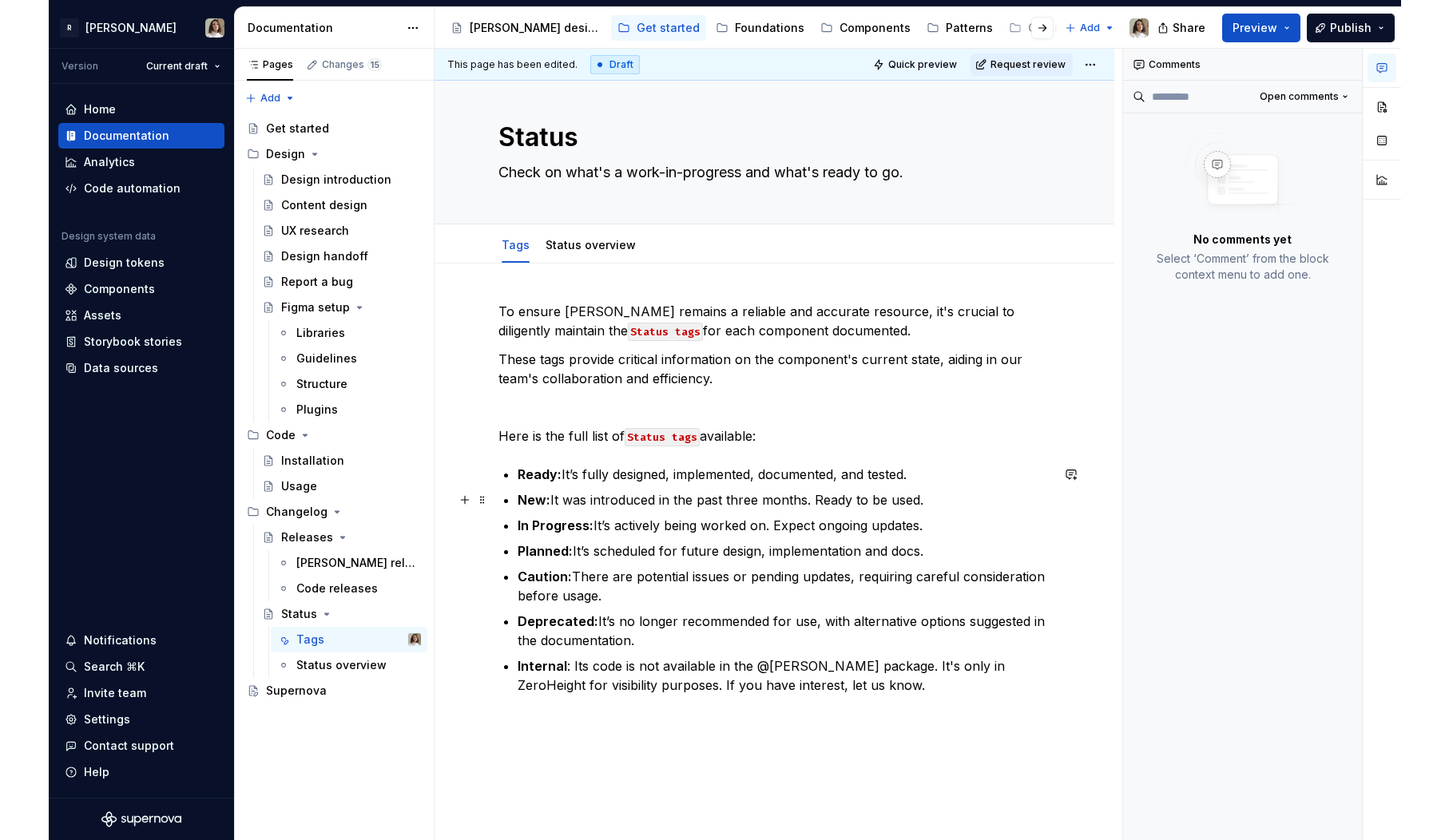
scroll to position [0, 0]
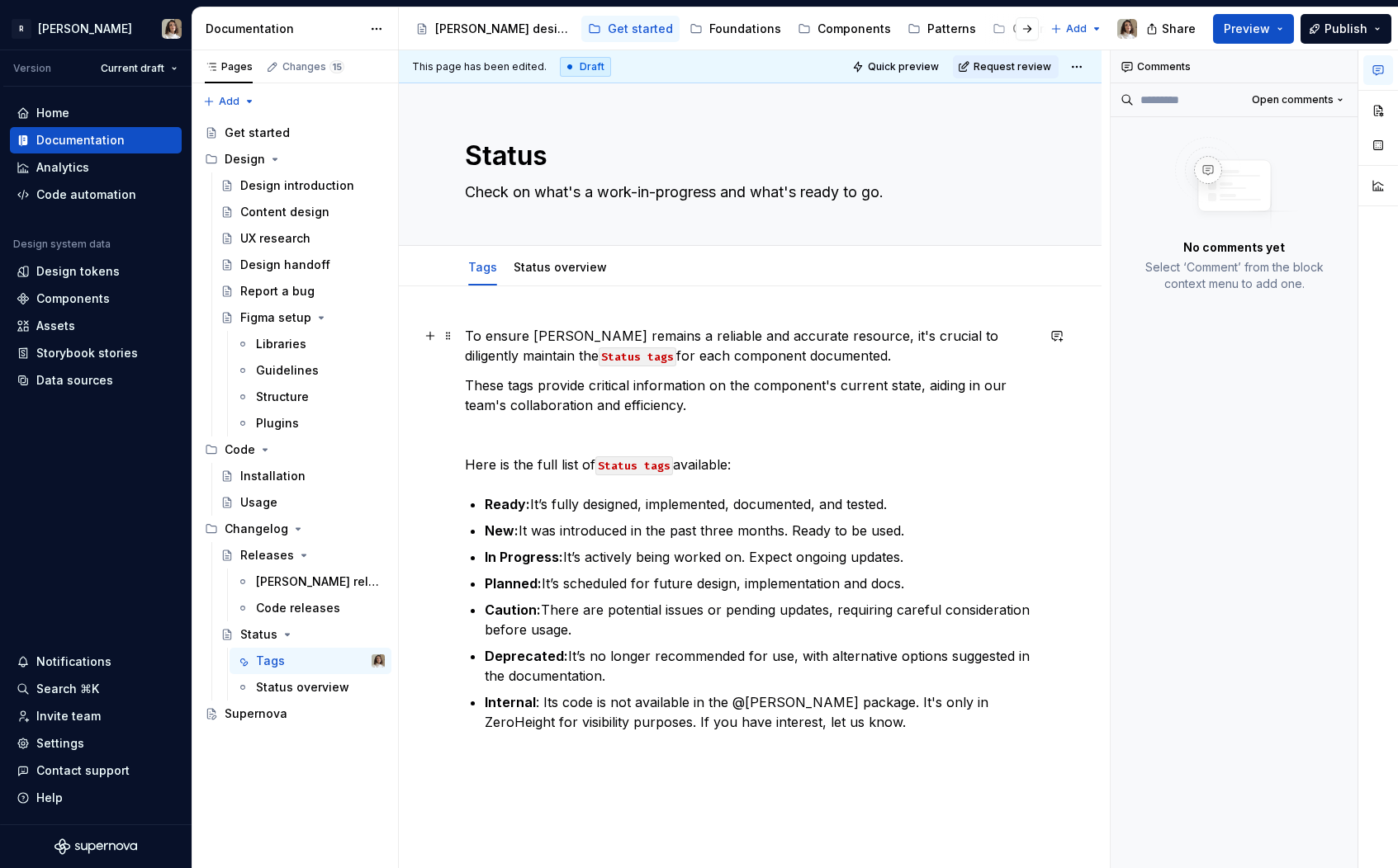
click at [689, 337] on p "To ensure [PERSON_NAME] remains a reliable and accurate resource, it's crucial …" at bounding box center [750, 346] width 570 height 40
click at [577, 650] on p "Deprecated: It’s no longer recommended for use, with alternative options sugges…" at bounding box center [759, 666] width 550 height 40
click at [600, 434] on p at bounding box center [750, 435] width 570 height 20
click at [59, 297] on div "Components" at bounding box center [73, 299] width 74 height 17
click at [503, 506] on strong "Ready:" at bounding box center [507, 504] width 46 height 17
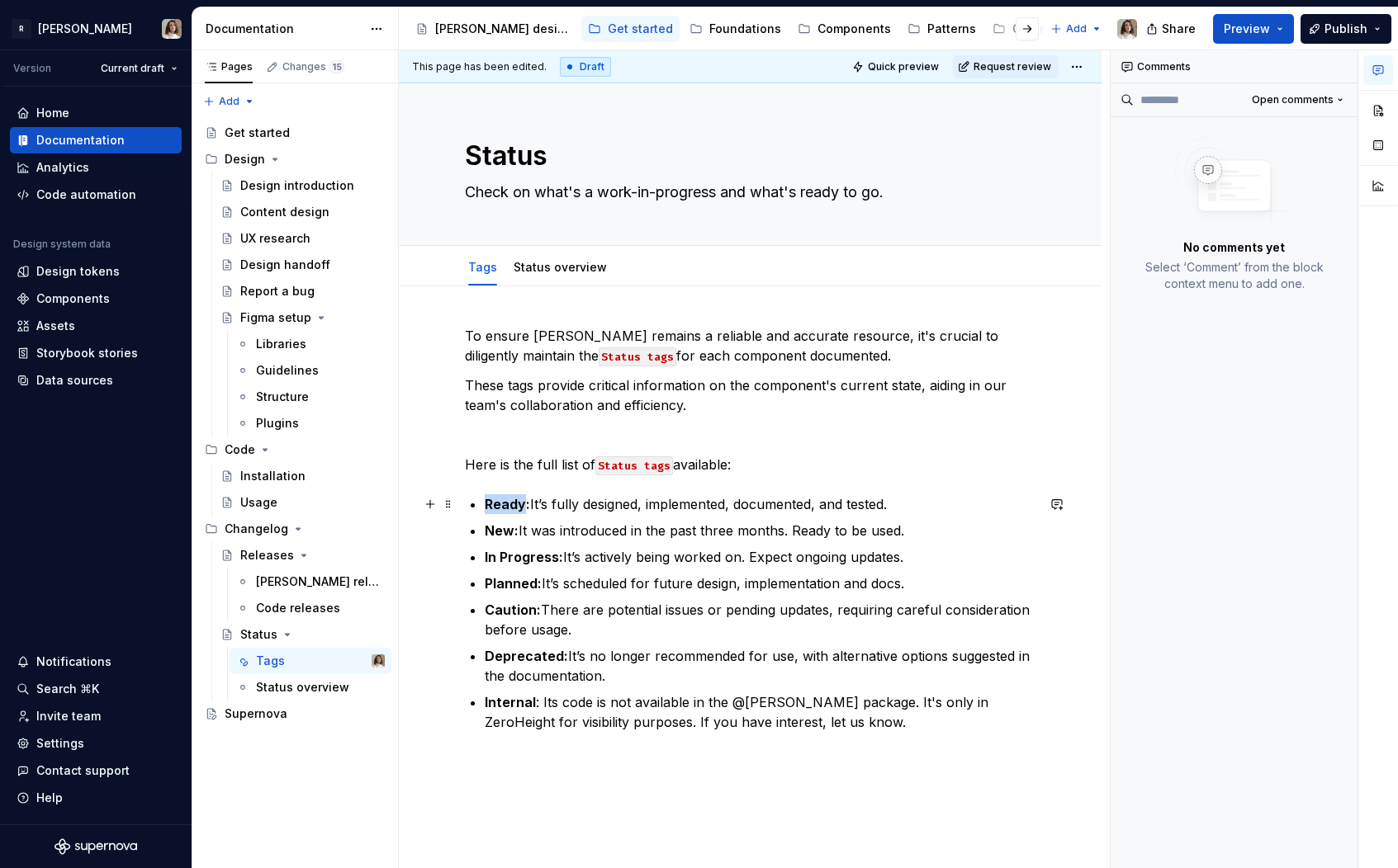
click at [503, 506] on strong "Ready:" at bounding box center [507, 504] width 46 height 17
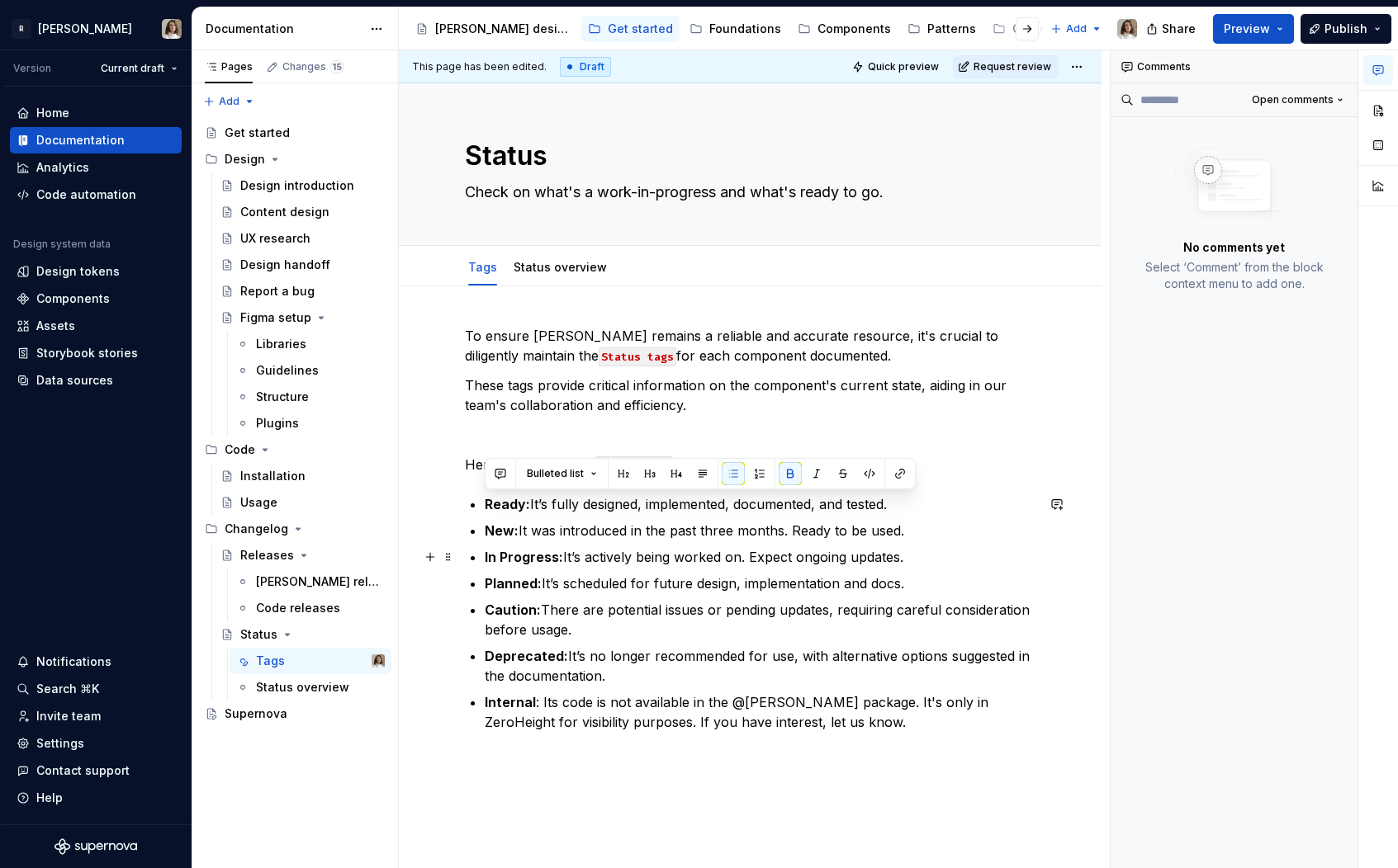
click at [605, 542] on ul "Ready: It’s fully designed, implemented, documented, and tested. New: It was in…" at bounding box center [759, 612] width 550 height 237
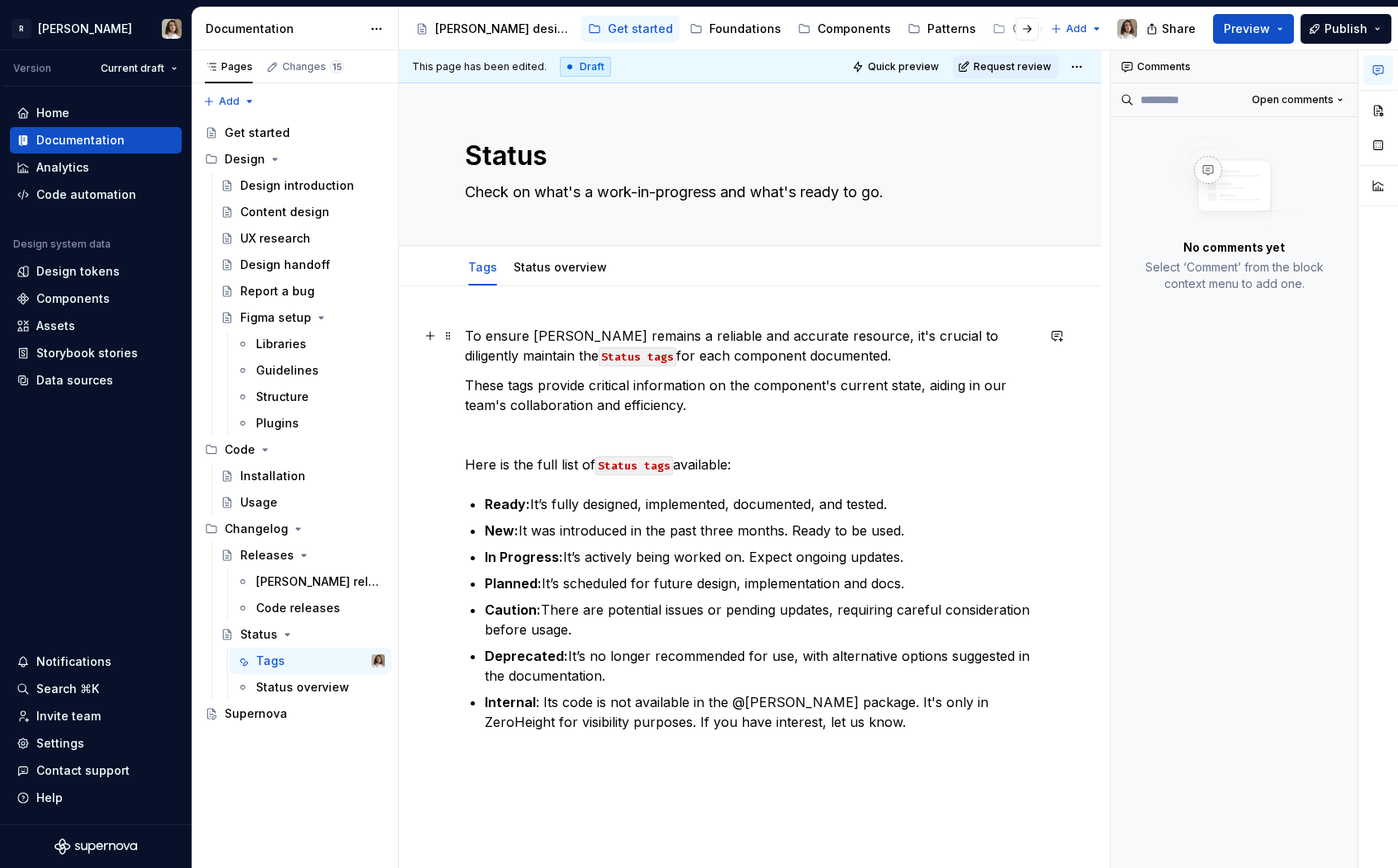
click at [1001, 337] on p "To ensure [PERSON_NAME] remains a reliable and accurate resource, it's crucial …" at bounding box center [750, 346] width 570 height 40
click at [941, 337] on p "To ensure [PERSON_NAME] remains a reliable and accurate resource, it's crucial …" at bounding box center [750, 346] width 570 height 40
click at [483, 357] on p "To ensure [PERSON_NAME] remains a reliable and accurate resource, it's crucial …" at bounding box center [750, 346] width 570 height 40
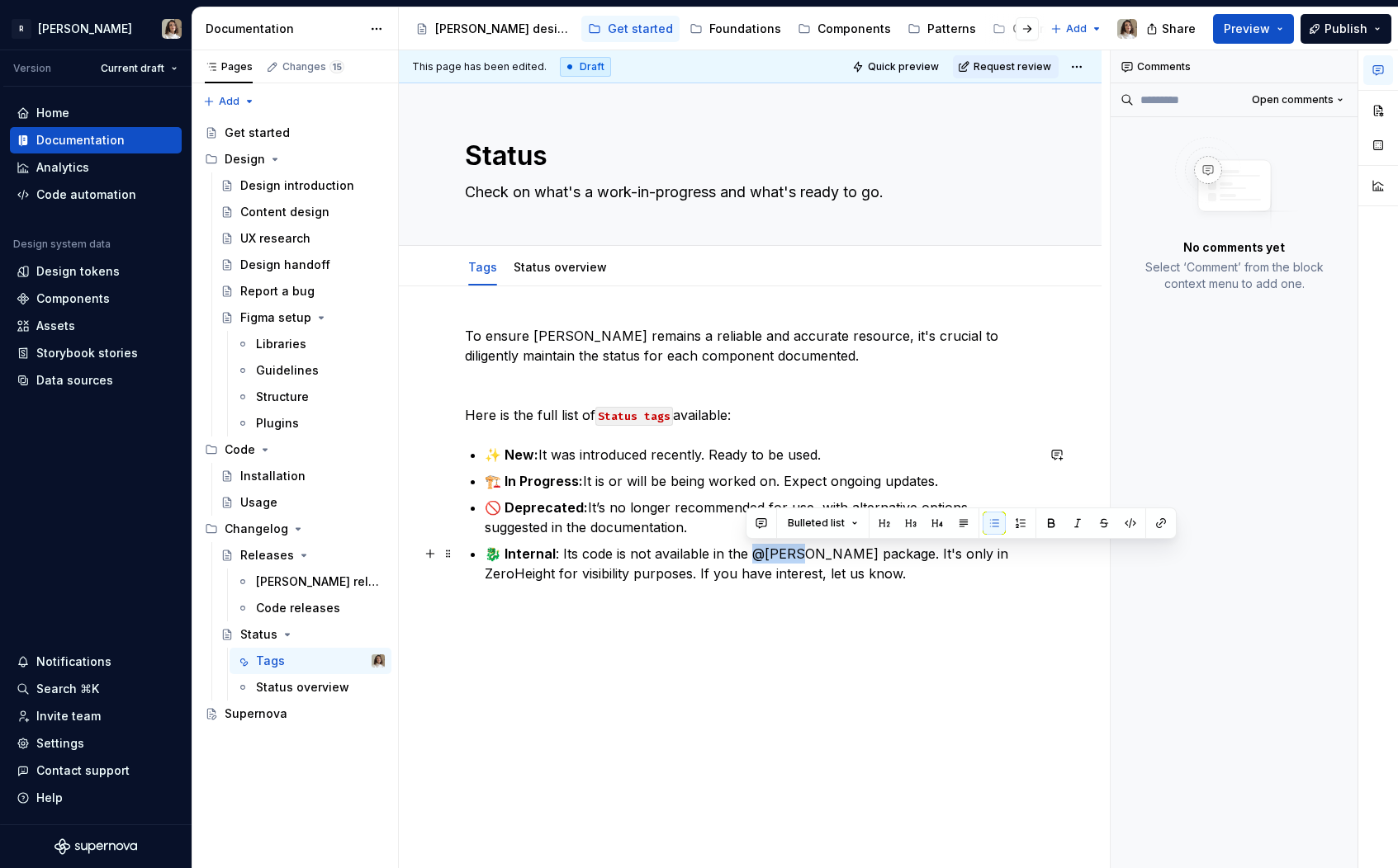
drag, startPoint x: 747, startPoint y: 554, endPoint x: 798, endPoint y: 554, distance: 51.0
click at [798, 554] on p "🐉 Internal : Its code is not available in the @[PERSON_NAME] package. It's only…" at bounding box center [759, 563] width 550 height 40
click at [571, 405] on div "To ensure [PERSON_NAME] remains a reliable and accurate resource, it's crucial …" at bounding box center [750, 474] width 570 height 297
click at [960, 481] on p "🏗️ In Progress: It is or will be being worked on. Expect ongoing updates." at bounding box center [759, 482] width 550 height 20
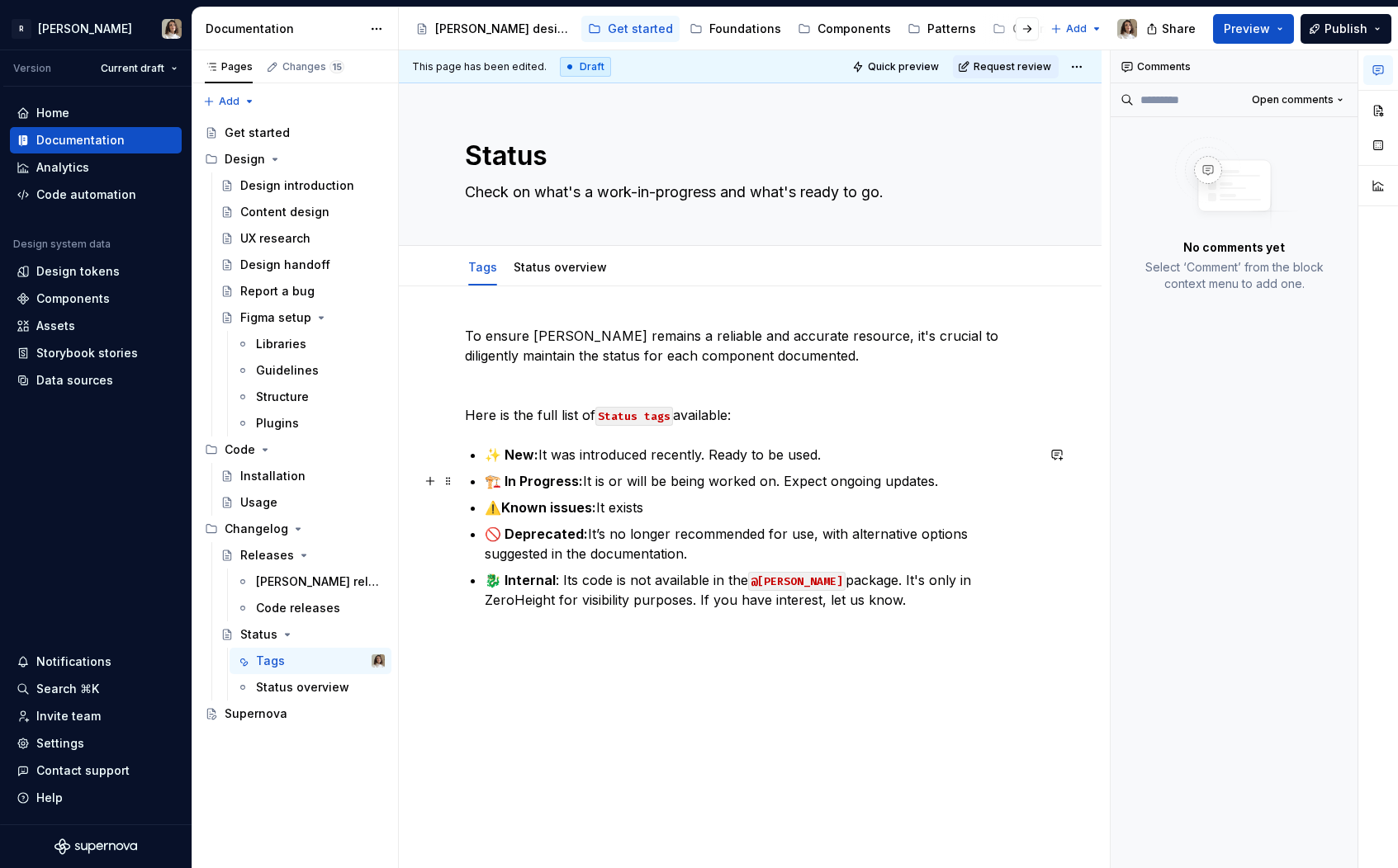
click at [588, 482] on p "🏗️ In Progress: It is or will be being worked on. Expect ongoing updates." at bounding box center [759, 482] width 550 height 20
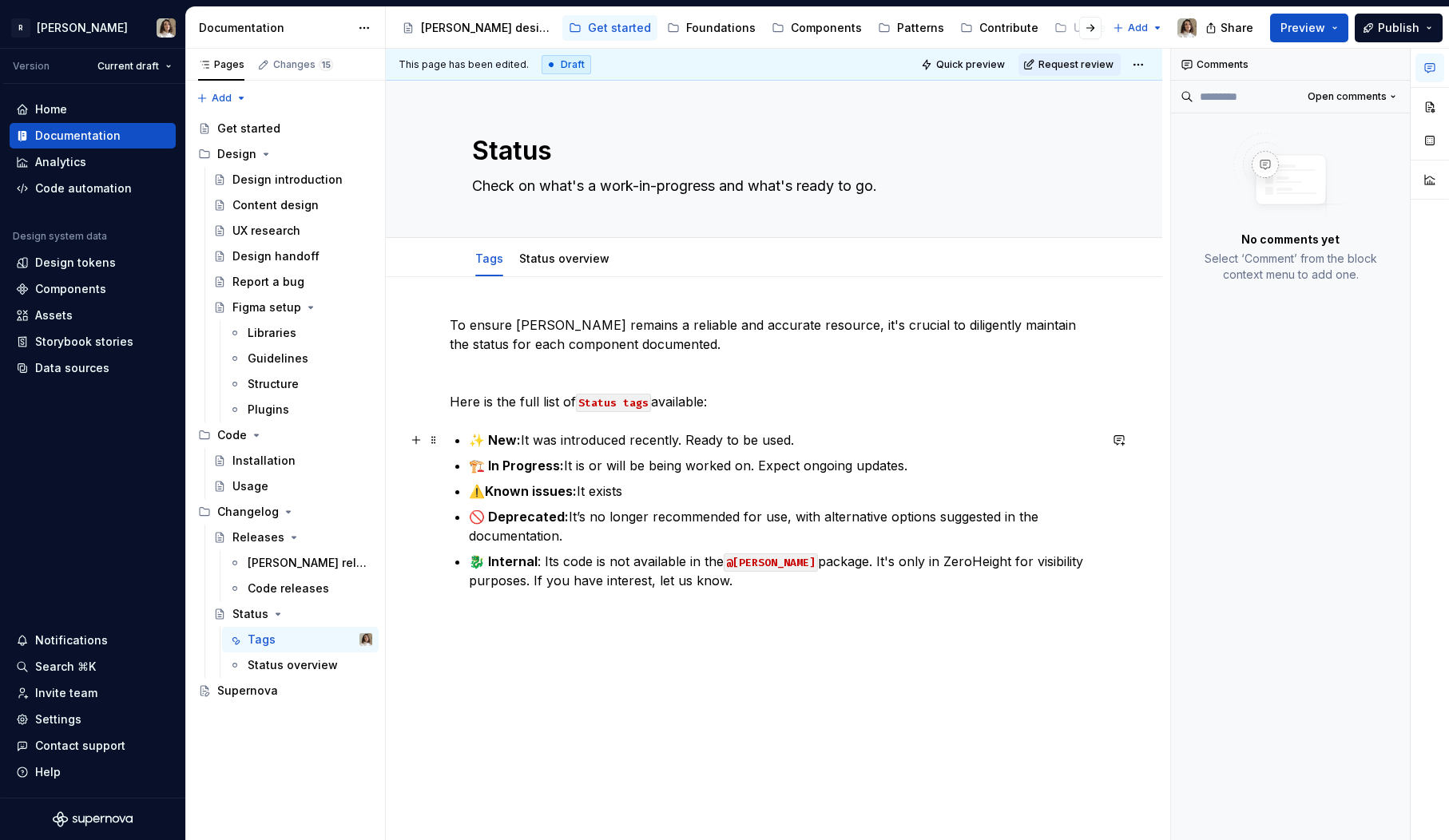
click at [495, 446] on strong "✨ New:" at bounding box center [494, 440] width 52 height 16
click at [524, 439] on p "Healthy: It was introduced recently. Ready to be used." at bounding box center [783, 440] width 630 height 19
click at [579, 466] on p "🏗️ In Progress: It is or will be being worked on. Expect ongoing updates." at bounding box center [783, 466] width 630 height 19
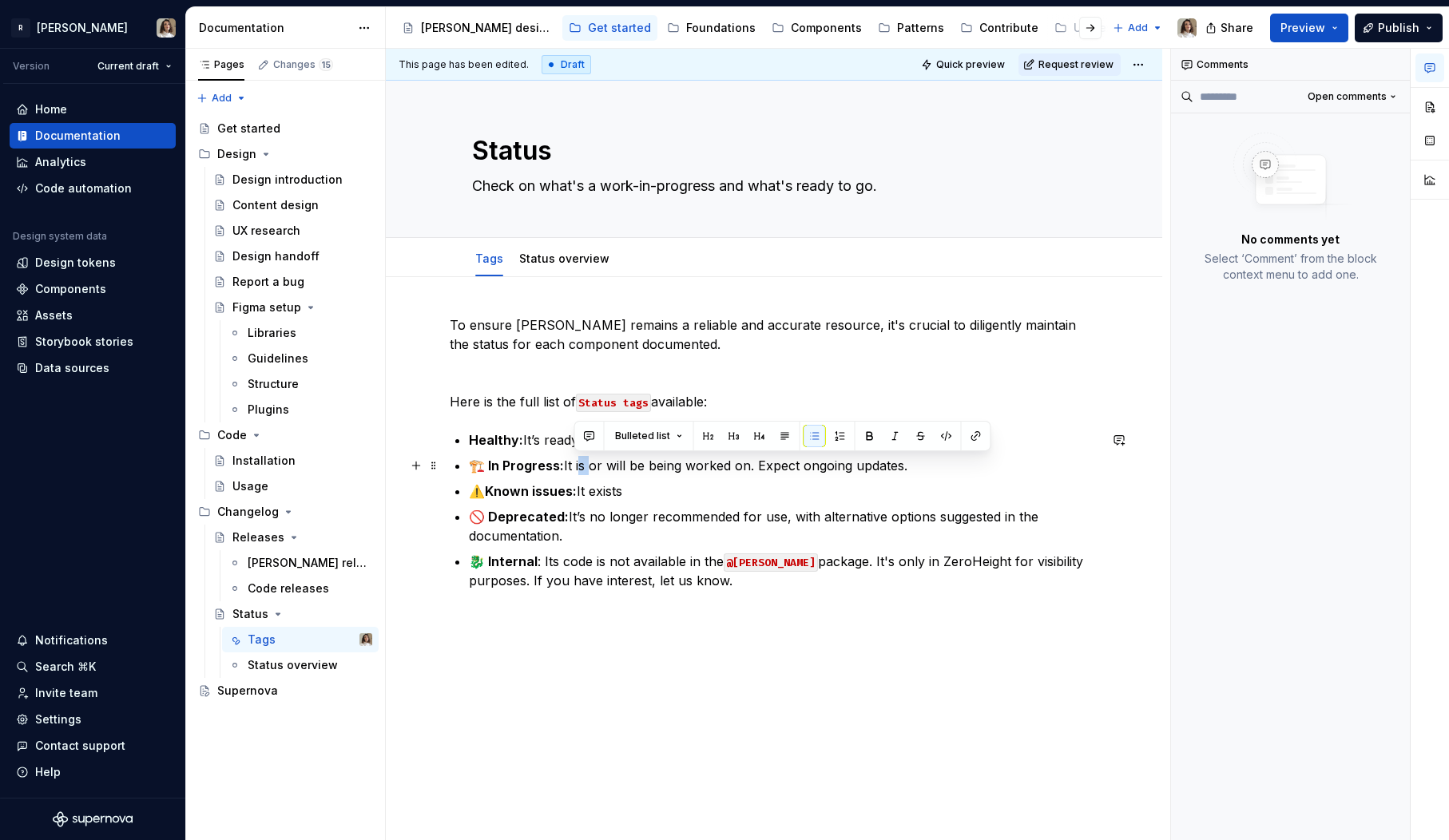
click at [579, 466] on p "🏗️ In Progress: It is or will be being worked on. Expect ongoing updates." at bounding box center [783, 466] width 630 height 19
click at [600, 484] on p "⚠️ Known issues: It exists" at bounding box center [783, 491] width 630 height 19
click at [646, 492] on p "⚠️ Known issues: It exists" at bounding box center [783, 491] width 630 height 19
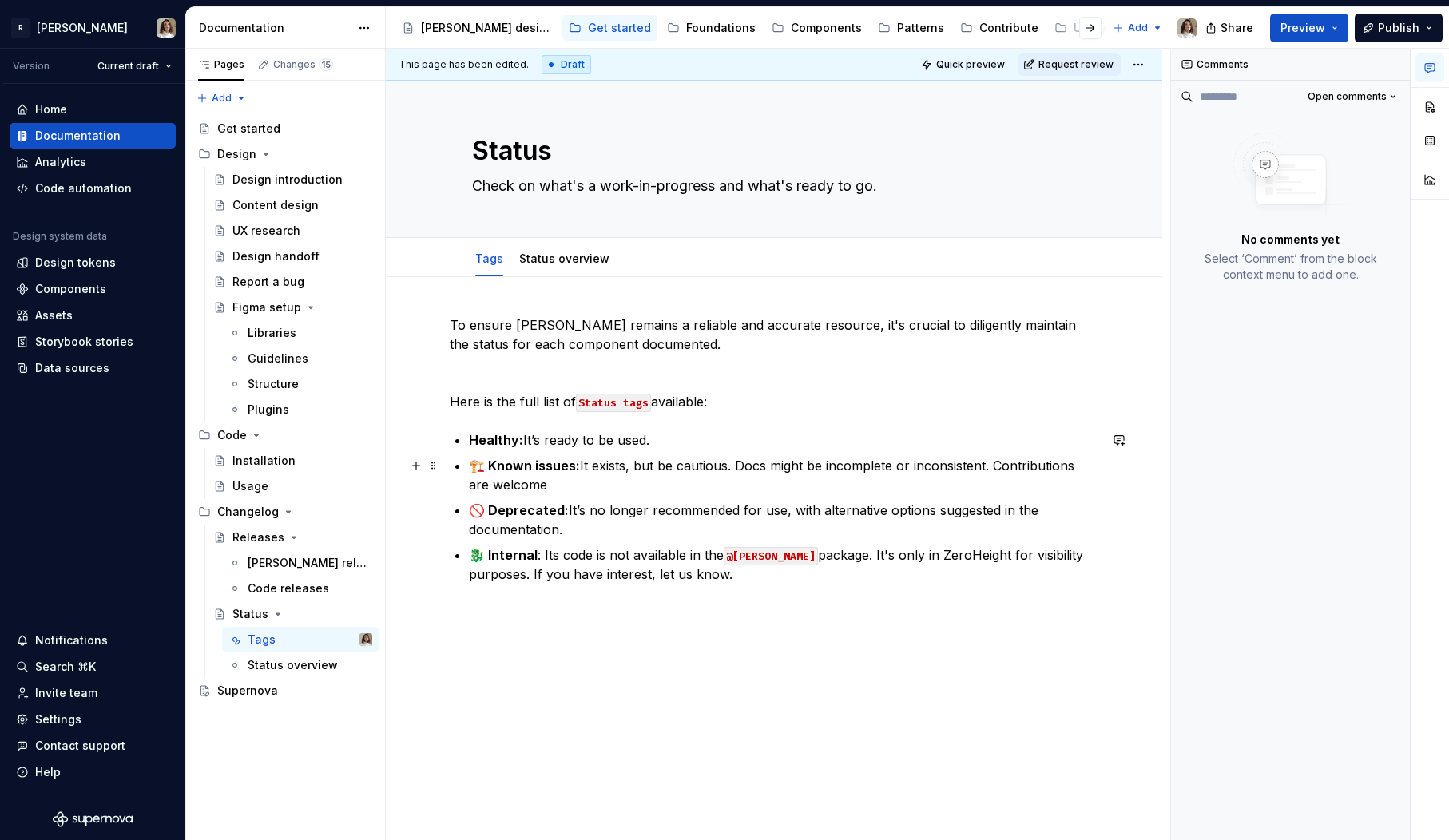
click at [585, 489] on p "🏗️ Known issues: It exists, but be cautious. Docs might be incomplete or incons…" at bounding box center [783, 476] width 630 height 38
click at [471, 440] on strong "Healthy:" at bounding box center [496, 440] width 54 height 16
click at [606, 559] on p "🐉 Internal : Its code is not available in the @[PERSON_NAME] package. It's only…" at bounding box center [783, 565] width 630 height 38
click at [636, 563] on p "🐉 Internal : Its code is not available in the @[PERSON_NAME] package. It's only…" at bounding box center [783, 565] width 630 height 38
click at [629, 572] on p "🐉 Internal : Its code is not available in the @[PERSON_NAME] package. It's only…" at bounding box center [783, 565] width 630 height 38
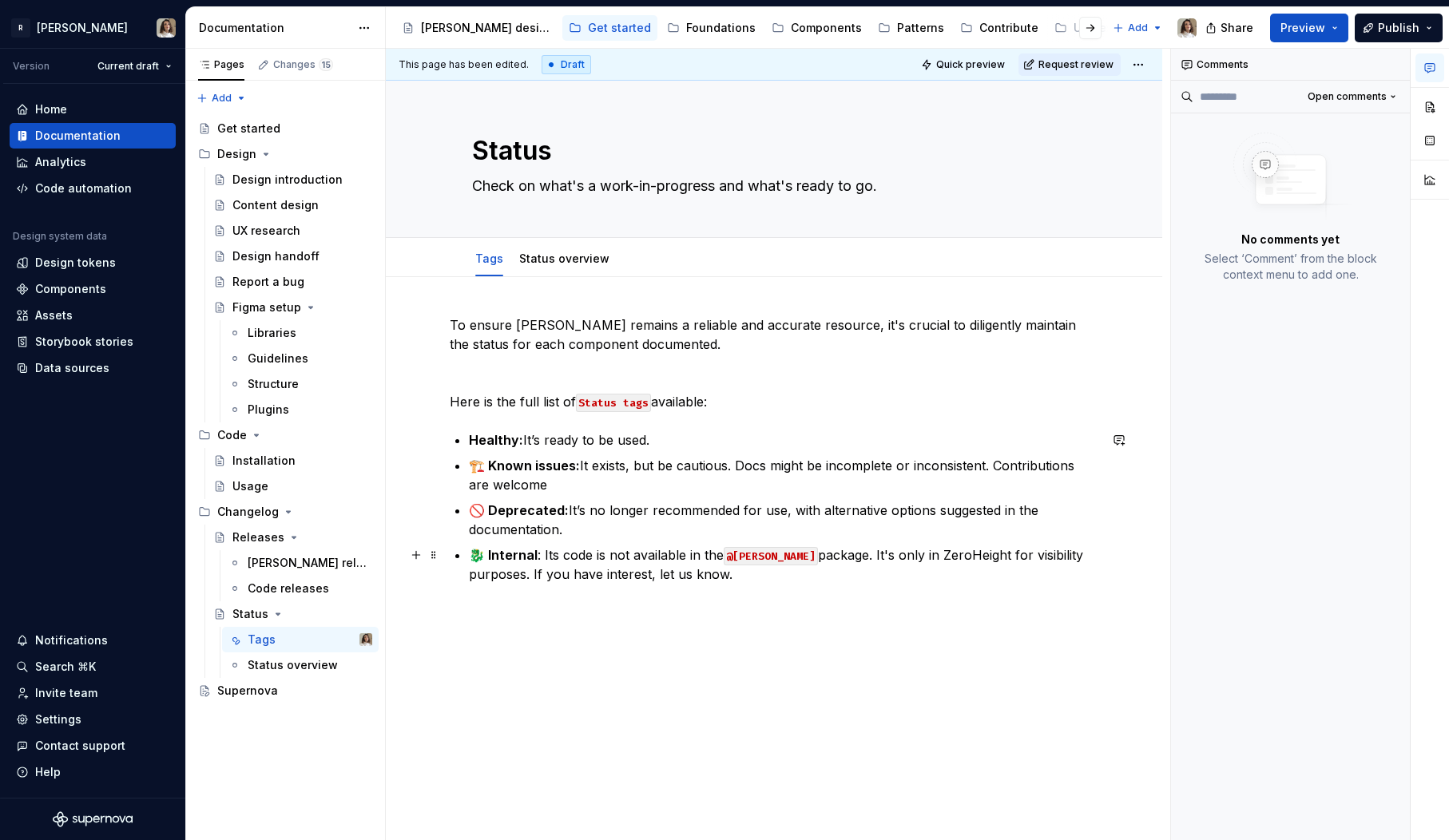
click at [540, 563] on p "🐉 Internal : Its code is not available in the @[PERSON_NAME] package. It's only…" at bounding box center [783, 565] width 630 height 38
click at [642, 524] on p "🚫 Deprecated: It’s no longer recommended for use, with alternative options sugg…" at bounding box center [783, 520] width 630 height 38
click at [535, 524] on p "🚫 Deprecated: It’s no longer recommended for use, with alternative options sugg…" at bounding box center [783, 520] width 630 height 38
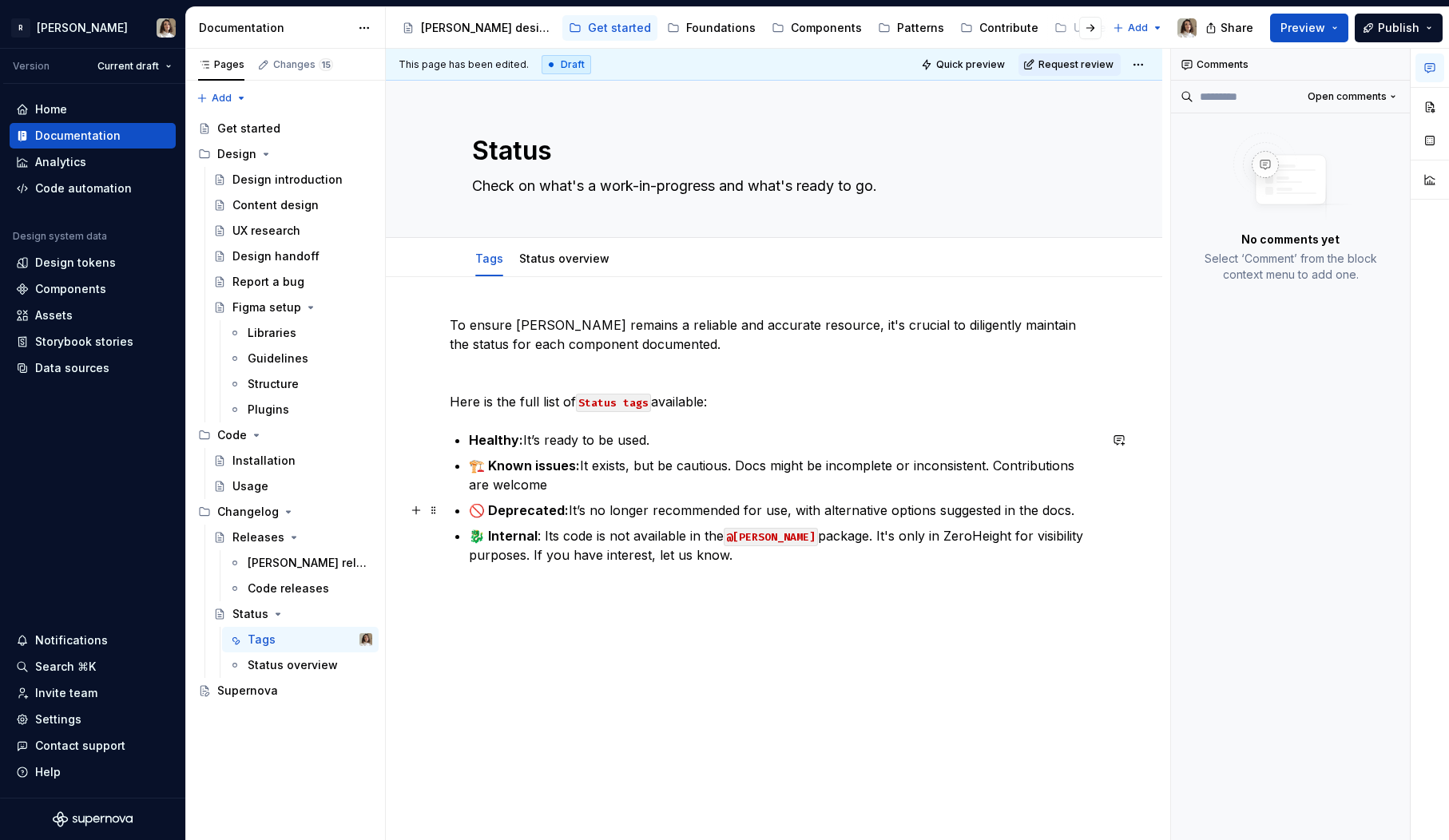
click at [894, 511] on p "🚫 Deprecated: It’s no longer recommended for use, with alternative options sugg…" at bounding box center [783, 510] width 630 height 19
click at [625, 480] on p "🏗️ Known issues: It exists, but be cautious. Docs might be incomplete or incons…" at bounding box center [783, 476] width 630 height 38
click at [702, 460] on p "🏗️ Known issues: It exists, but be cautious. Docs might be incomplete or incons…" at bounding box center [783, 476] width 630 height 38
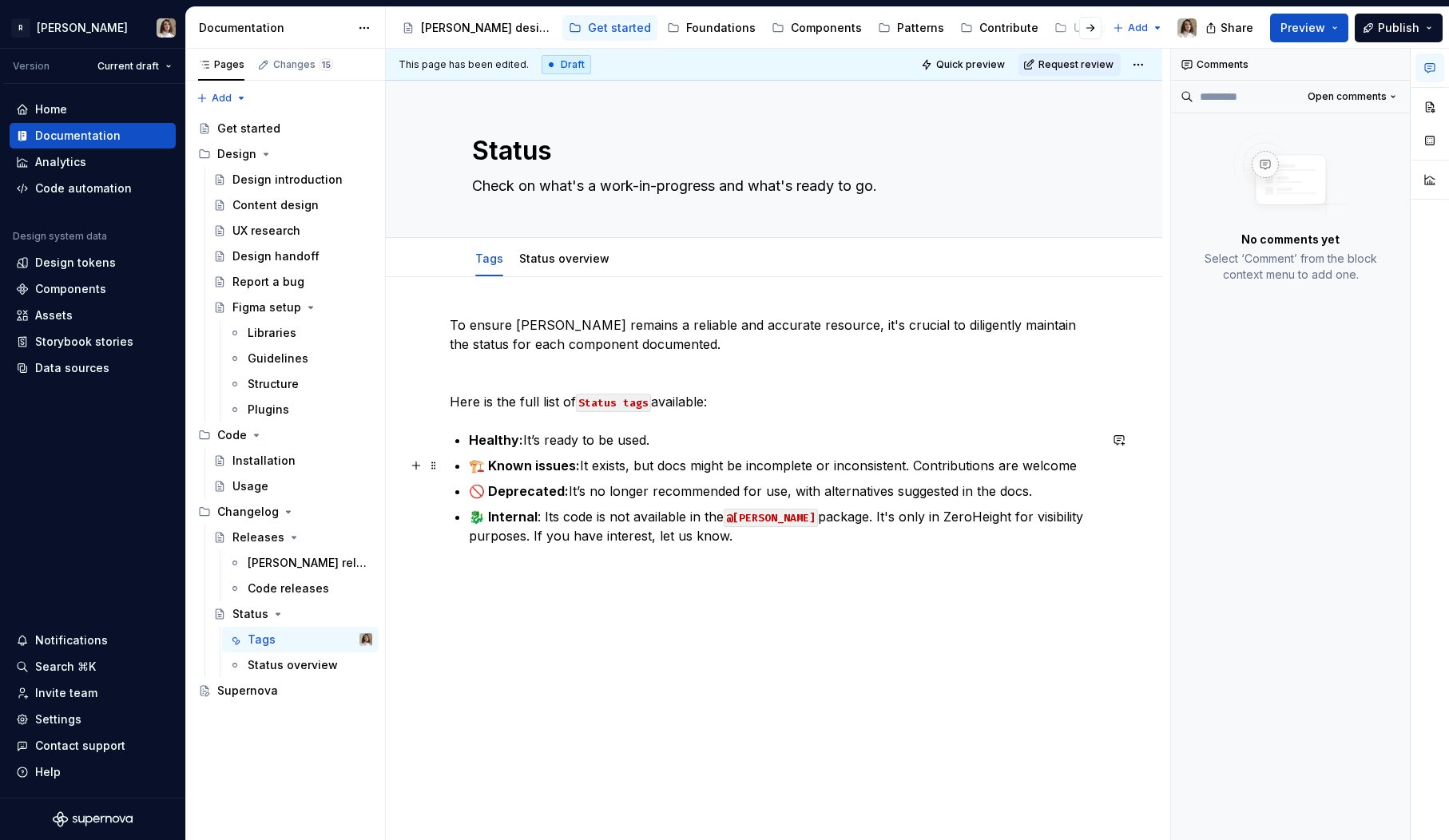
click at [747, 464] on p "🏗️ Known issues: It exists, but docs might be incomplete or inconsistent. Contr…" at bounding box center [783, 466] width 630 height 19
click at [702, 466] on p "🏗️ Known issues: It exists, but docs might be incomplete or inconsistent. Contr…" at bounding box center [783, 466] width 630 height 19
click at [1083, 461] on p "🏗️ Known issues: It exists, but docs might be incomplete or inconsistent. Contr…" at bounding box center [783, 466] width 630 height 19
click at [682, 538] on p "🐉 Internal : Its code is not available in the @[PERSON_NAME] package. It's only…" at bounding box center [783, 526] width 630 height 38
click at [516, 494] on strong "🚫 Deprecated:" at bounding box center [518, 491] width 100 height 16
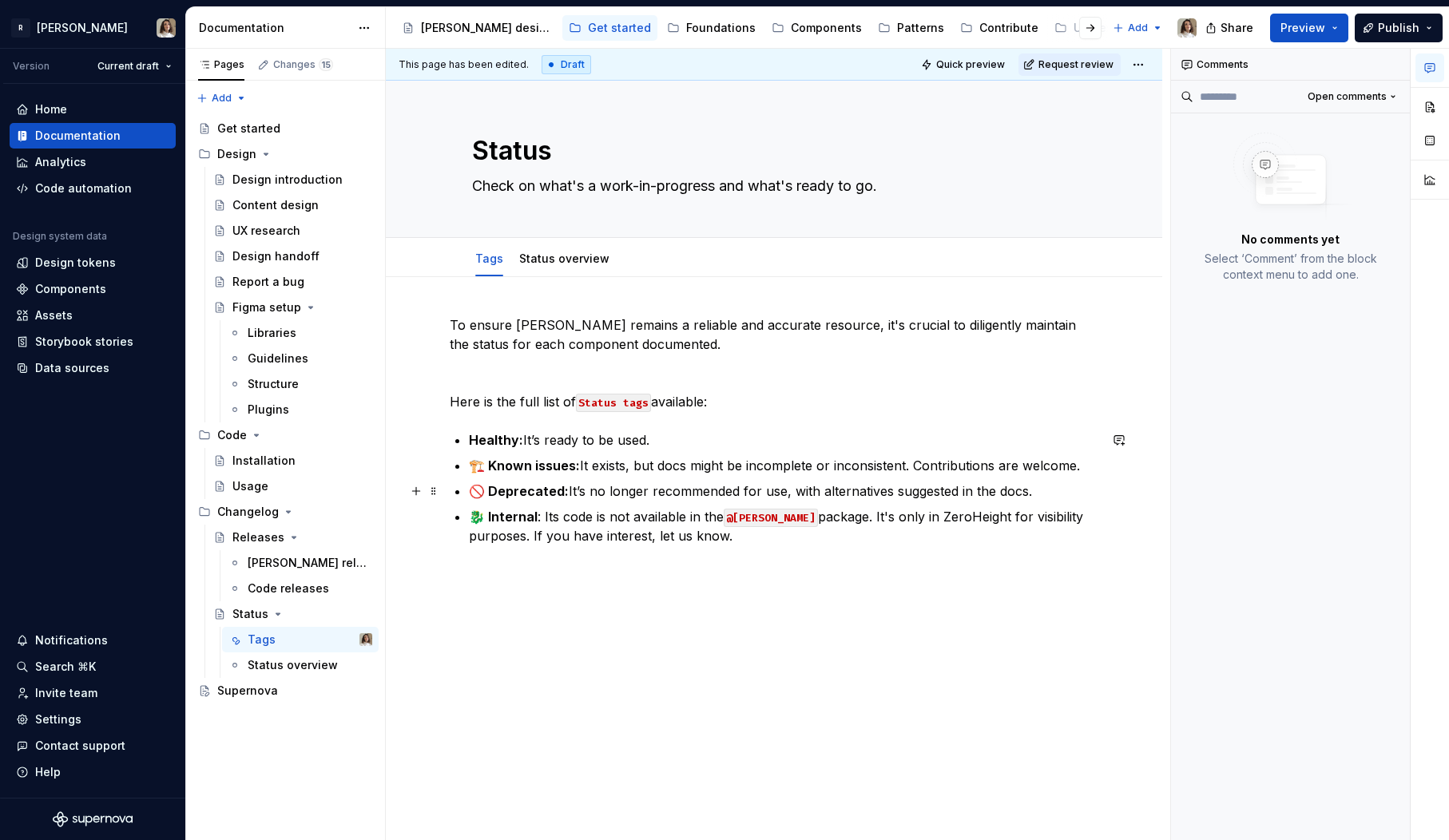
click at [516, 494] on strong "🚫 Deprecated:" at bounding box center [518, 491] width 100 height 16
click at [1063, 484] on p "🚫 Deprecated: It’s no longer recommended for use, with alternatives suggested i…" at bounding box center [783, 491] width 630 height 19
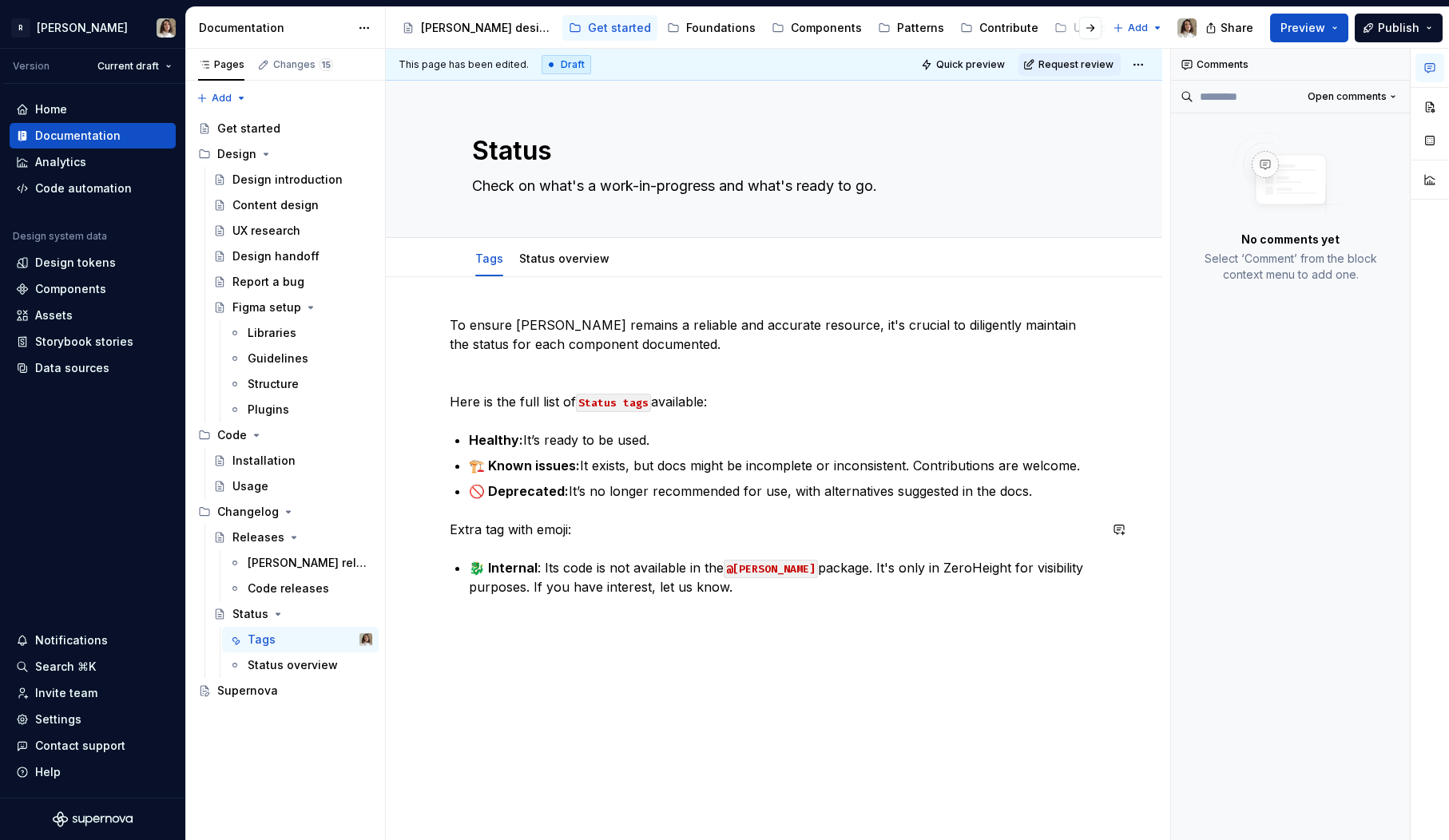
click at [515, 549] on div "To ensure [PERSON_NAME] remains a reliable and accurate resource, it's crucial …" at bounding box center [775, 475] width 649 height 320
drag, startPoint x: 507, startPoint y: 529, endPoint x: 587, endPoint y: 529, distance: 80.0
click at [587, 529] on p "Extra tag with emoji:" at bounding box center [775, 529] width 649 height 19
click at [549, 568] on p "🐉 Internal : Its code is not available in the @[PERSON_NAME] package. It's only…" at bounding box center [783, 577] width 630 height 38
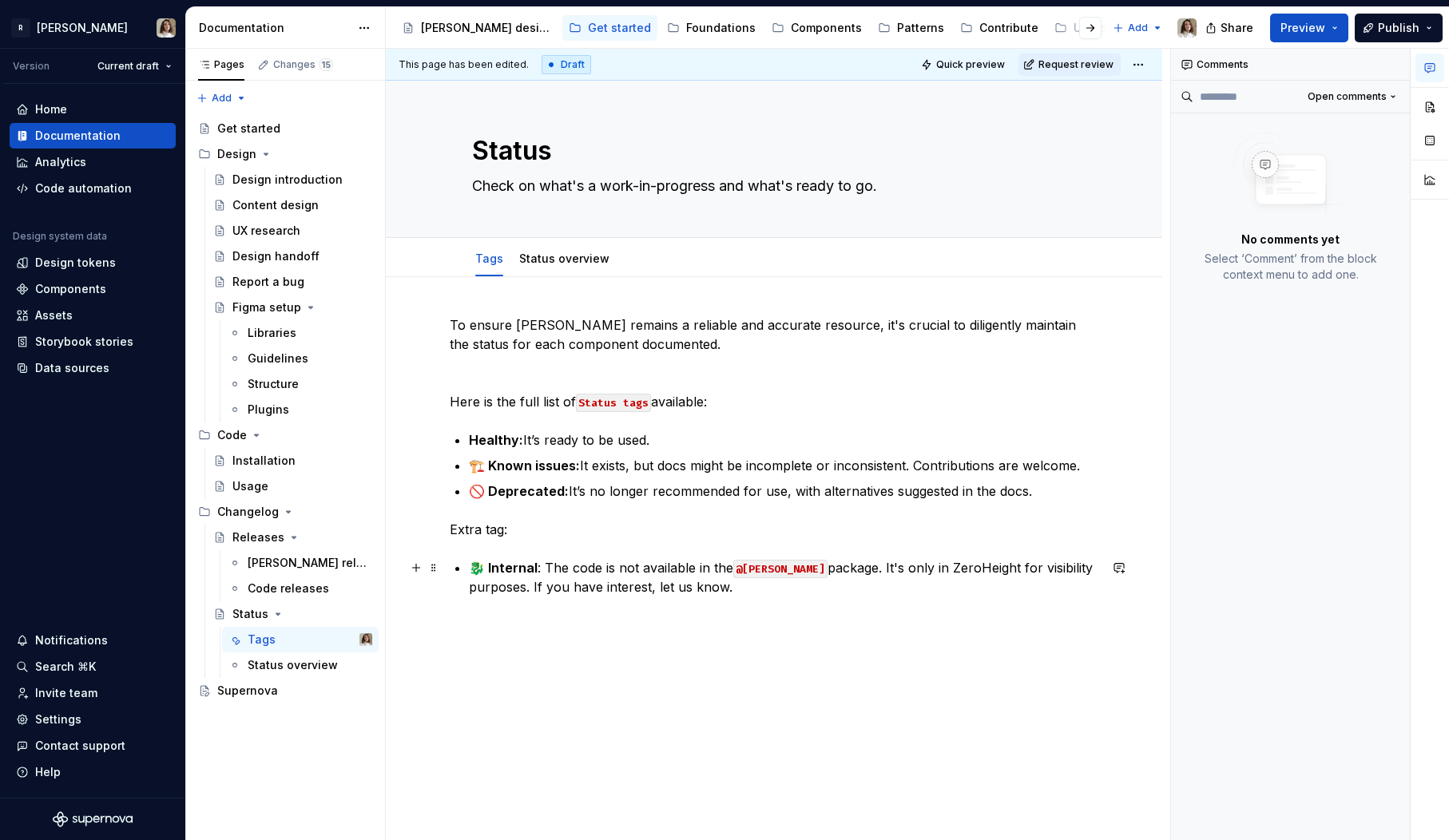
click at [947, 566] on p "🐉 Internal : The code is not available in the @[PERSON_NAME] package. It's only…" at bounding box center [783, 577] width 630 height 38
click at [570, 585] on p "🐉 Internal : The code is not available in the @[PERSON_NAME] package. It's only…" at bounding box center [783, 577] width 630 height 38
click at [867, 567] on p "🐉 Internal : The code is not available in the @[PERSON_NAME] package. It's only…" at bounding box center [783, 577] width 630 height 38
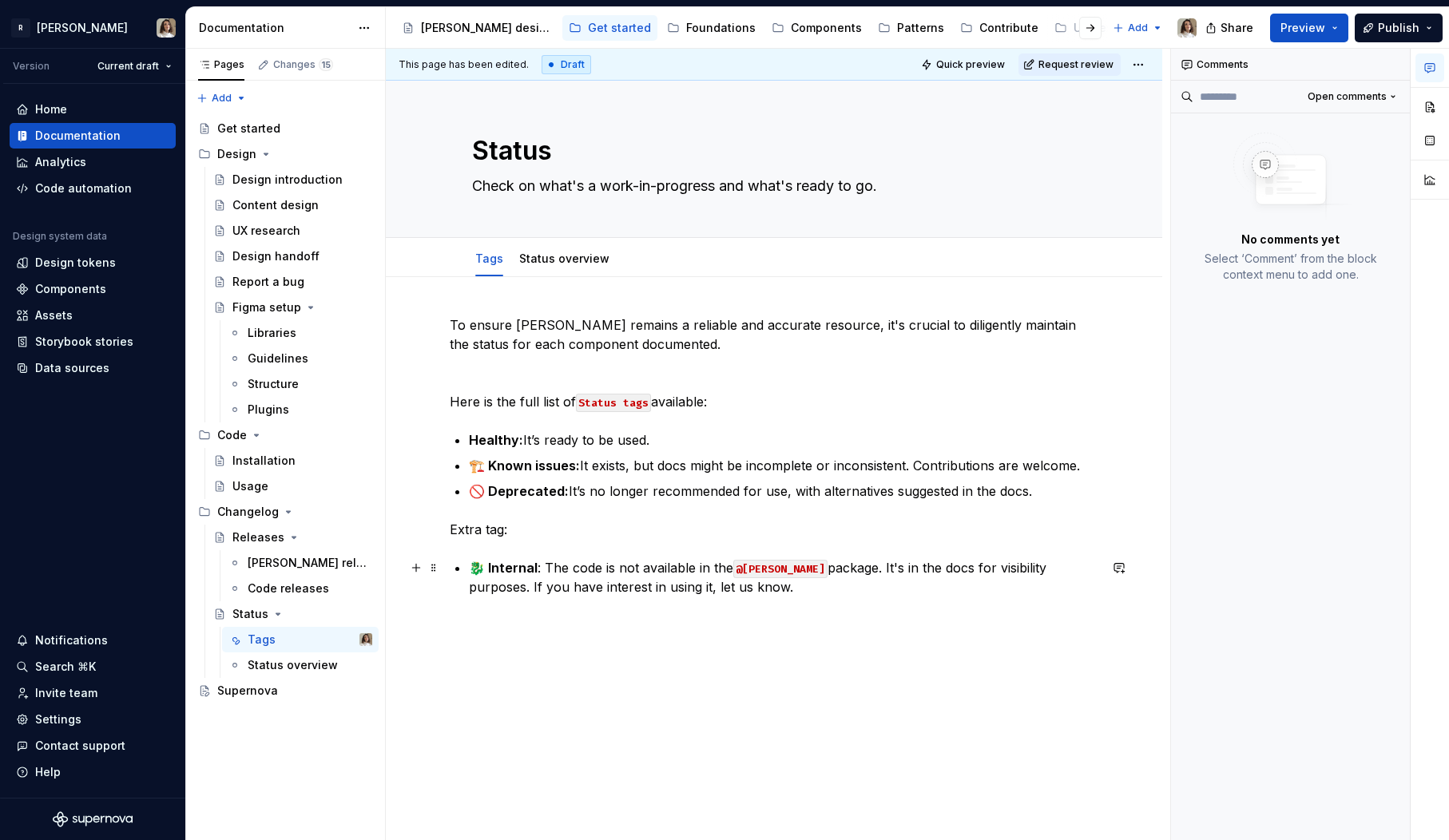
click at [602, 581] on p "🐉 Internal : The code is not available in the @[PERSON_NAME] package. It's in t…" at bounding box center [783, 577] width 630 height 38
click at [609, 589] on p "🐉 Internal : The code is not available in the @[PERSON_NAME] package. It's in t…" at bounding box center [783, 577] width 630 height 38
click at [804, 585] on p "🐉 Internal : The code is not available in the @[PERSON_NAME] package. It's in t…" at bounding box center [783, 577] width 630 height 38
click at [574, 582] on p "🐉 Internal : The code is not available in the @[PERSON_NAME] package. It's in t…" at bounding box center [783, 577] width 630 height 38
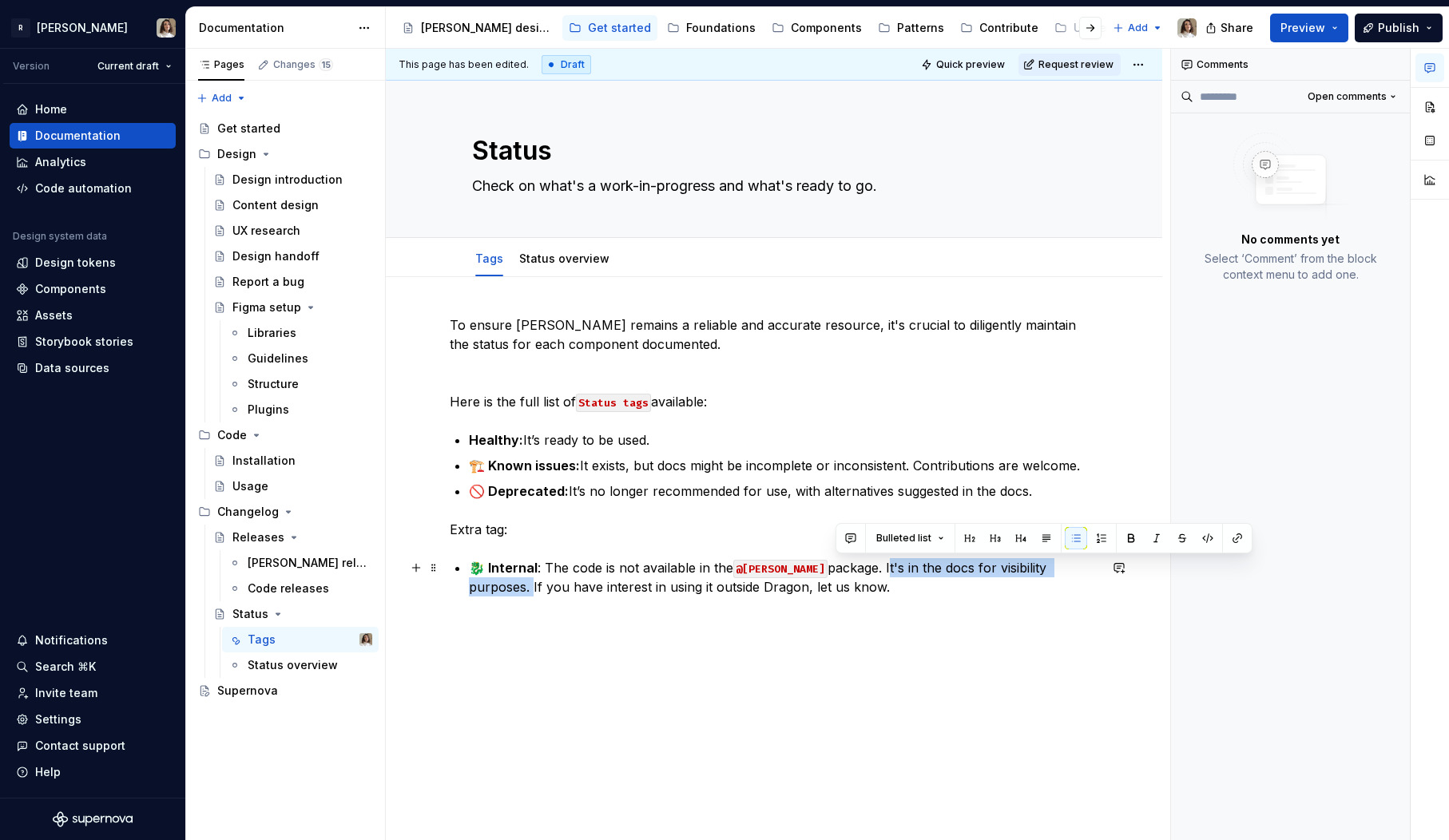
drag, startPoint x: 837, startPoint y: 565, endPoint x: 1061, endPoint y: 565, distance: 224.0
click at [1061, 565] on p "🐉 Internal : The code is not available in the @[PERSON_NAME] package. It's in t…" at bounding box center [783, 577] width 630 height 38
click at [871, 589] on p "🐉 Internal : The code is not available in the @[PERSON_NAME] package. It's in t…" at bounding box center [783, 577] width 630 height 38
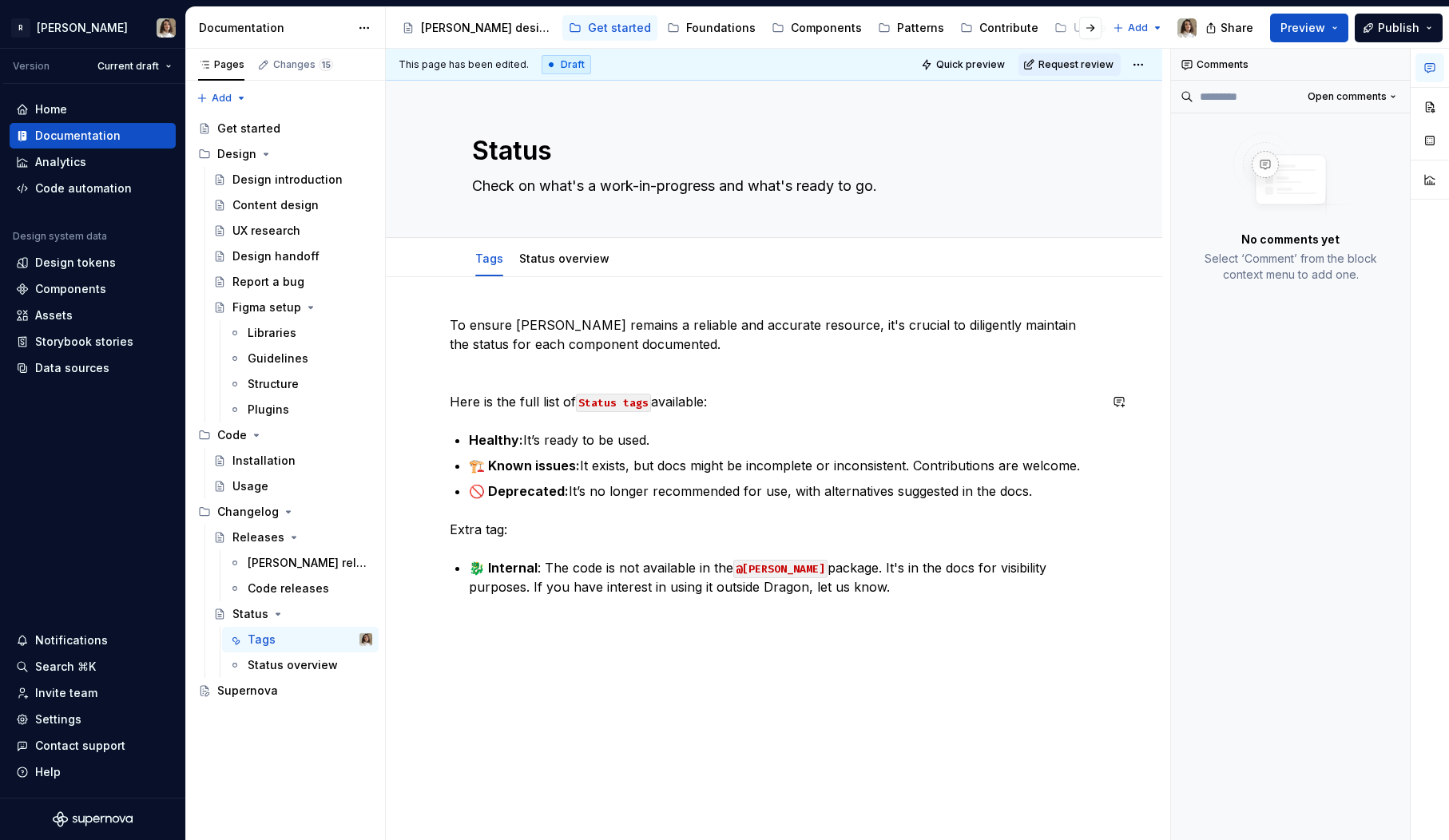
click at [893, 413] on div "To ensure [PERSON_NAME] remains a reliable and accurate resource, it's crucial …" at bounding box center [775, 475] width 649 height 320
click at [266, 661] on div "Status overview" at bounding box center [286, 665] width 77 height 16
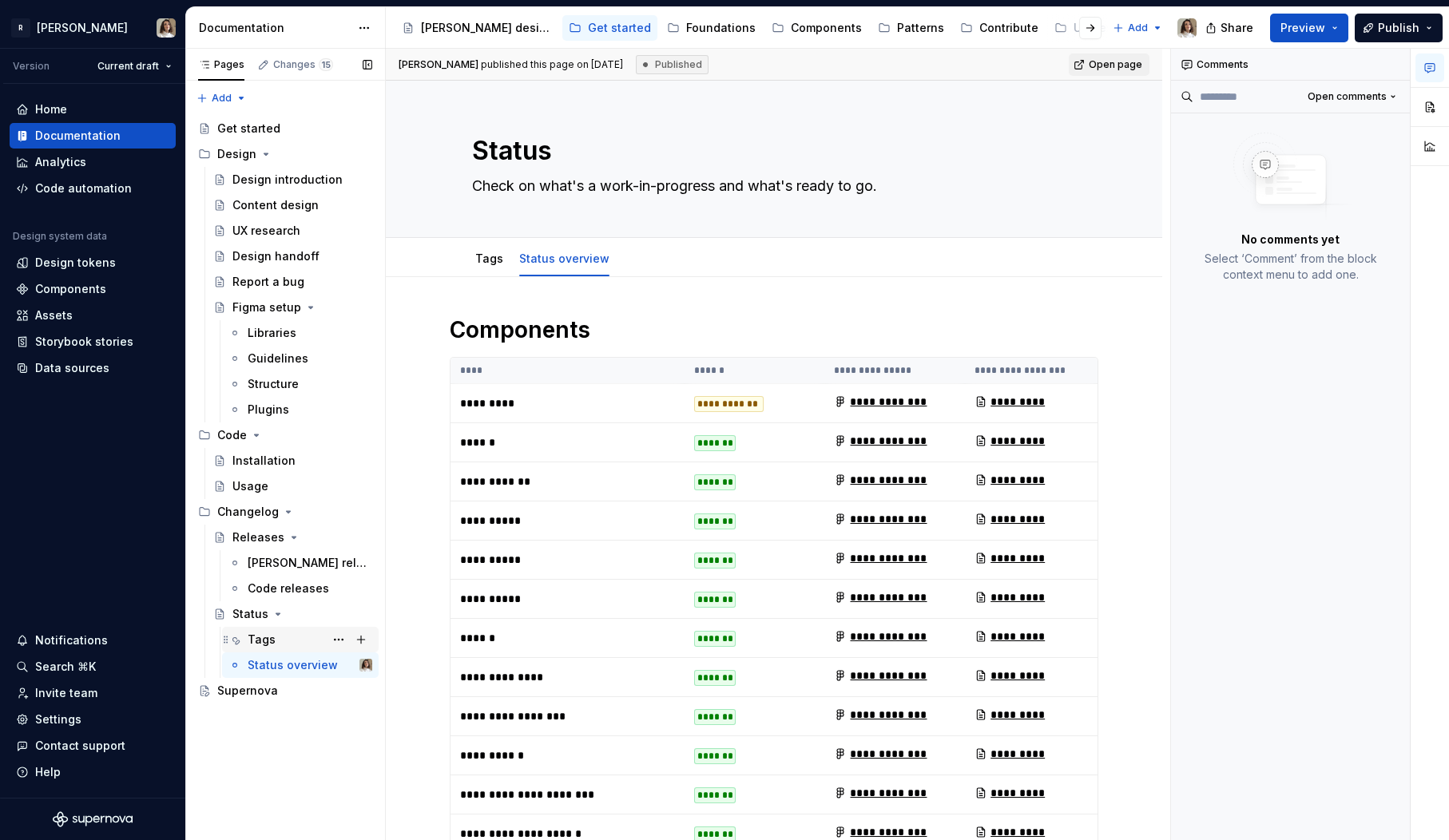
click at [264, 635] on div "Tags" at bounding box center [261, 640] width 28 height 16
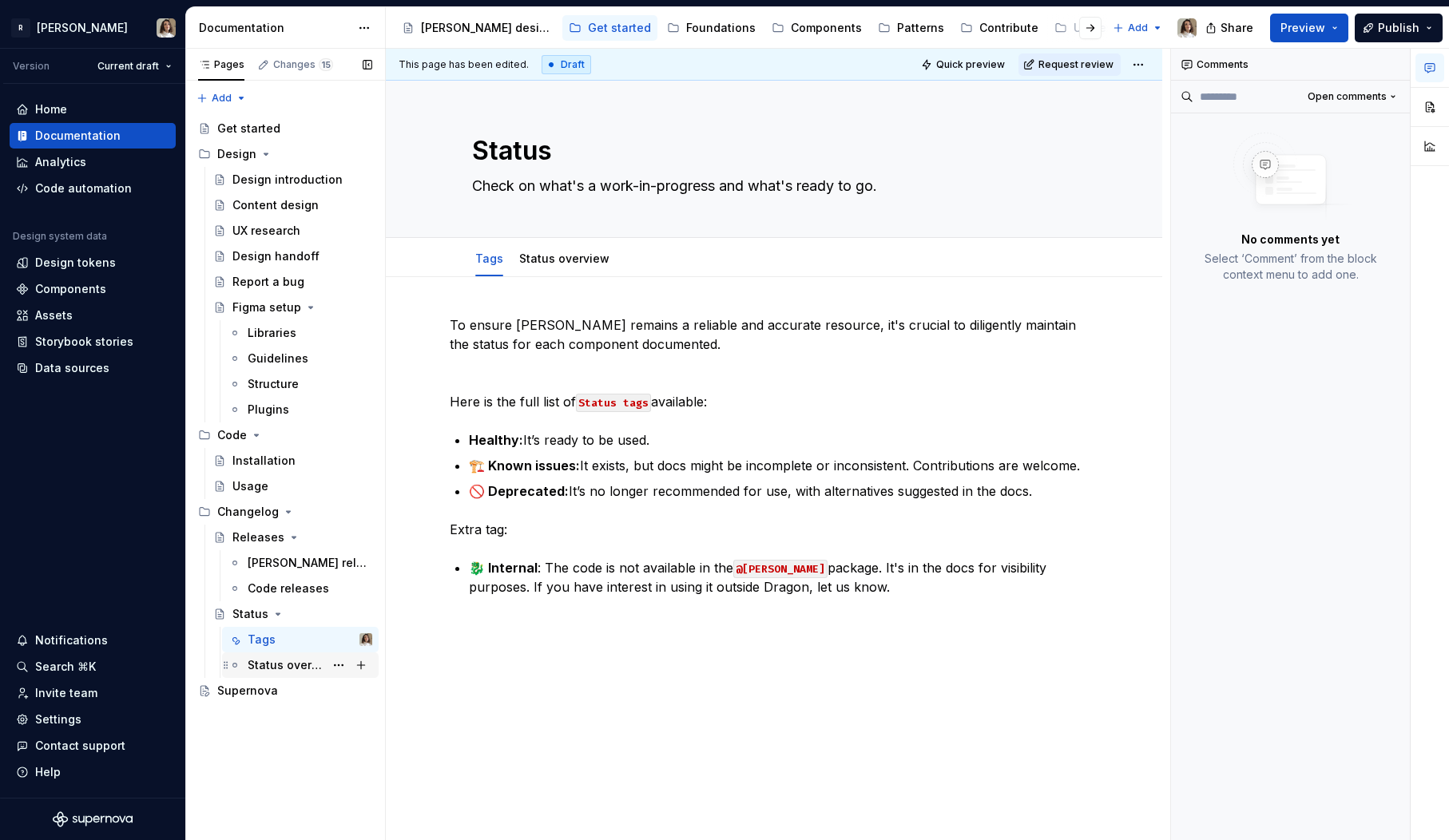
click at [264, 661] on div "Status overview" at bounding box center [286, 665] width 77 height 16
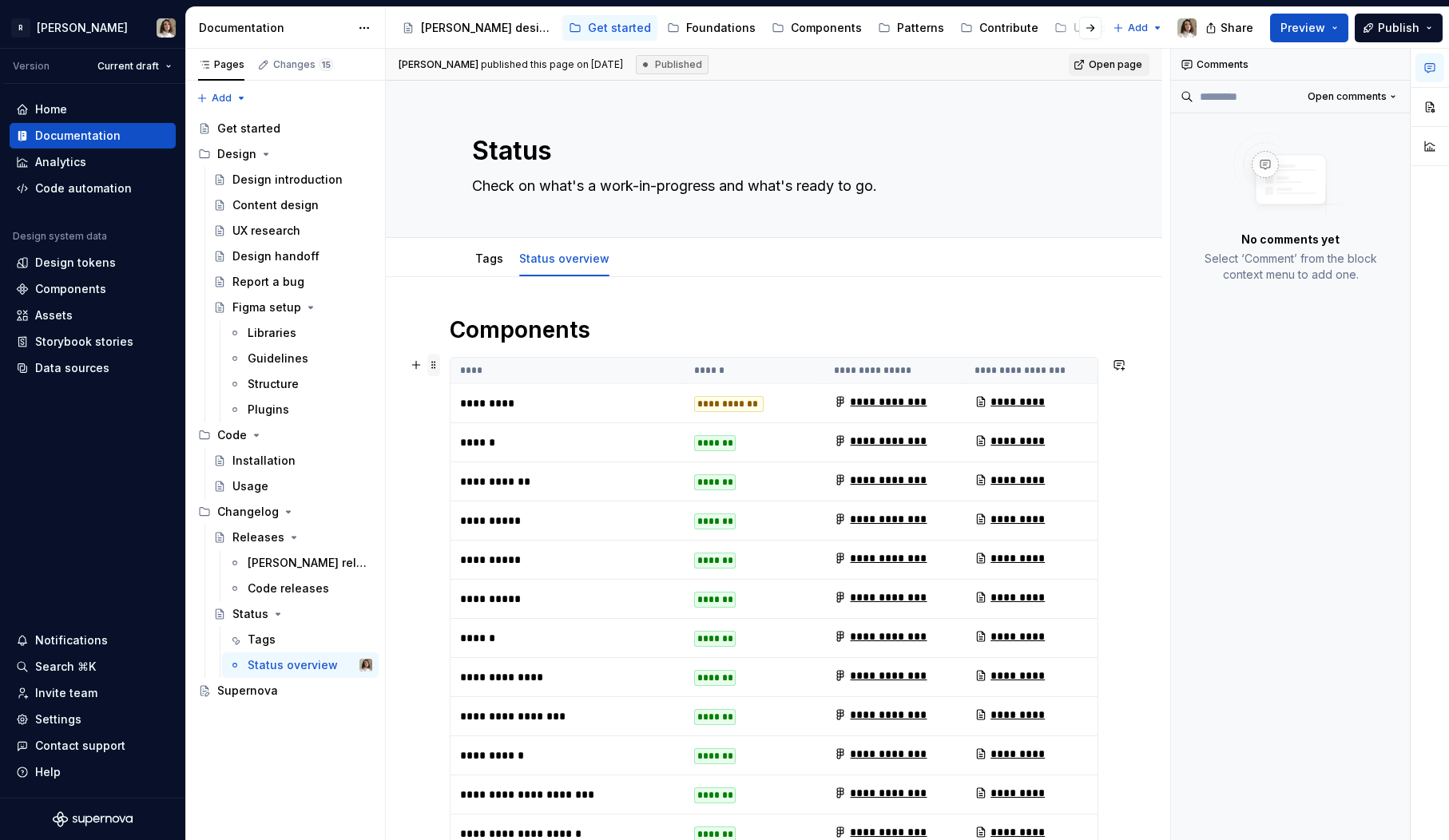
click at [432, 360] on span at bounding box center [434, 365] width 13 height 22
click at [491, 258] on link "Tags" at bounding box center [489, 258] width 28 height 14
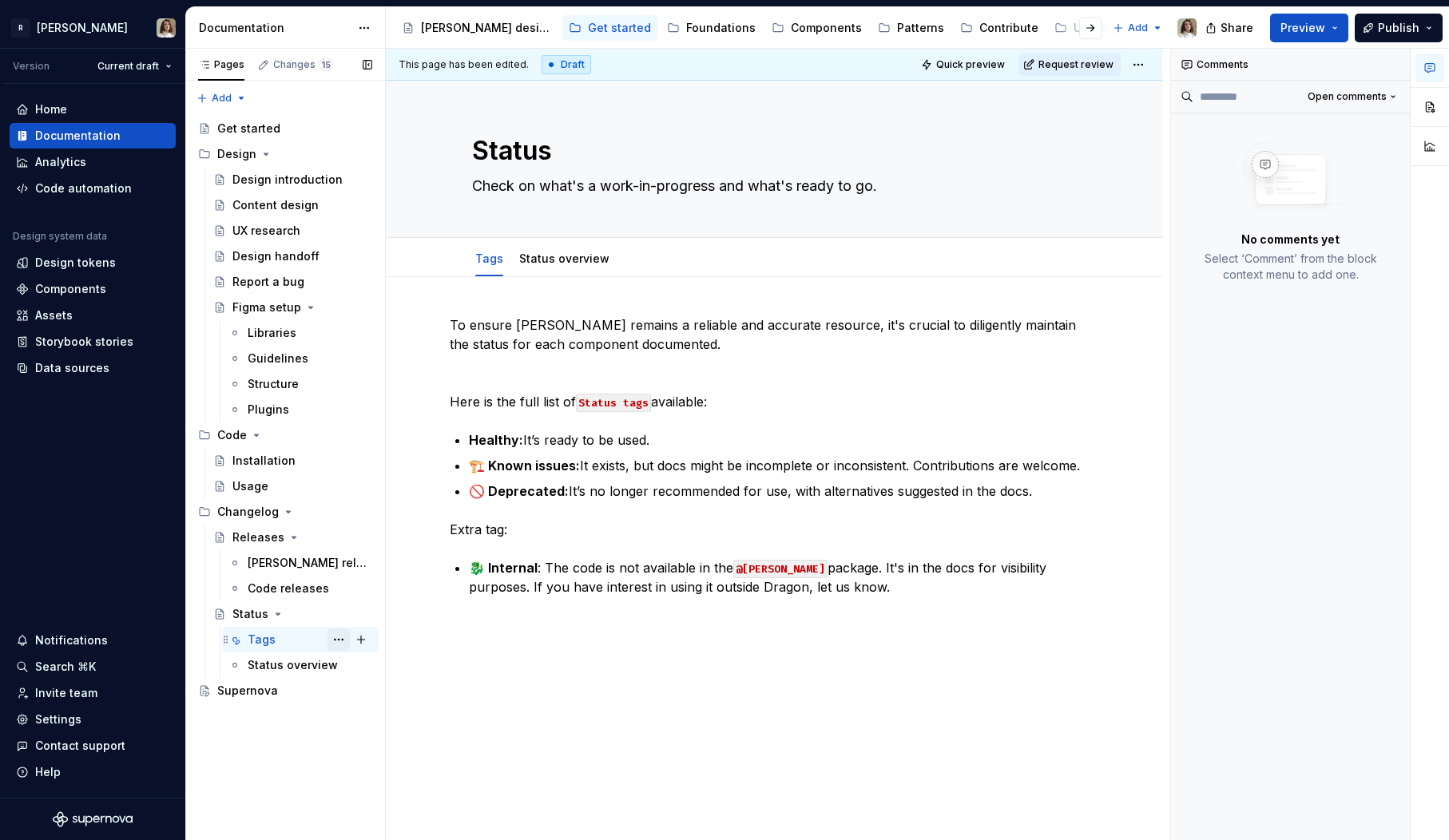
click at [347, 637] on button "Page tree" at bounding box center [339, 640] width 22 height 22
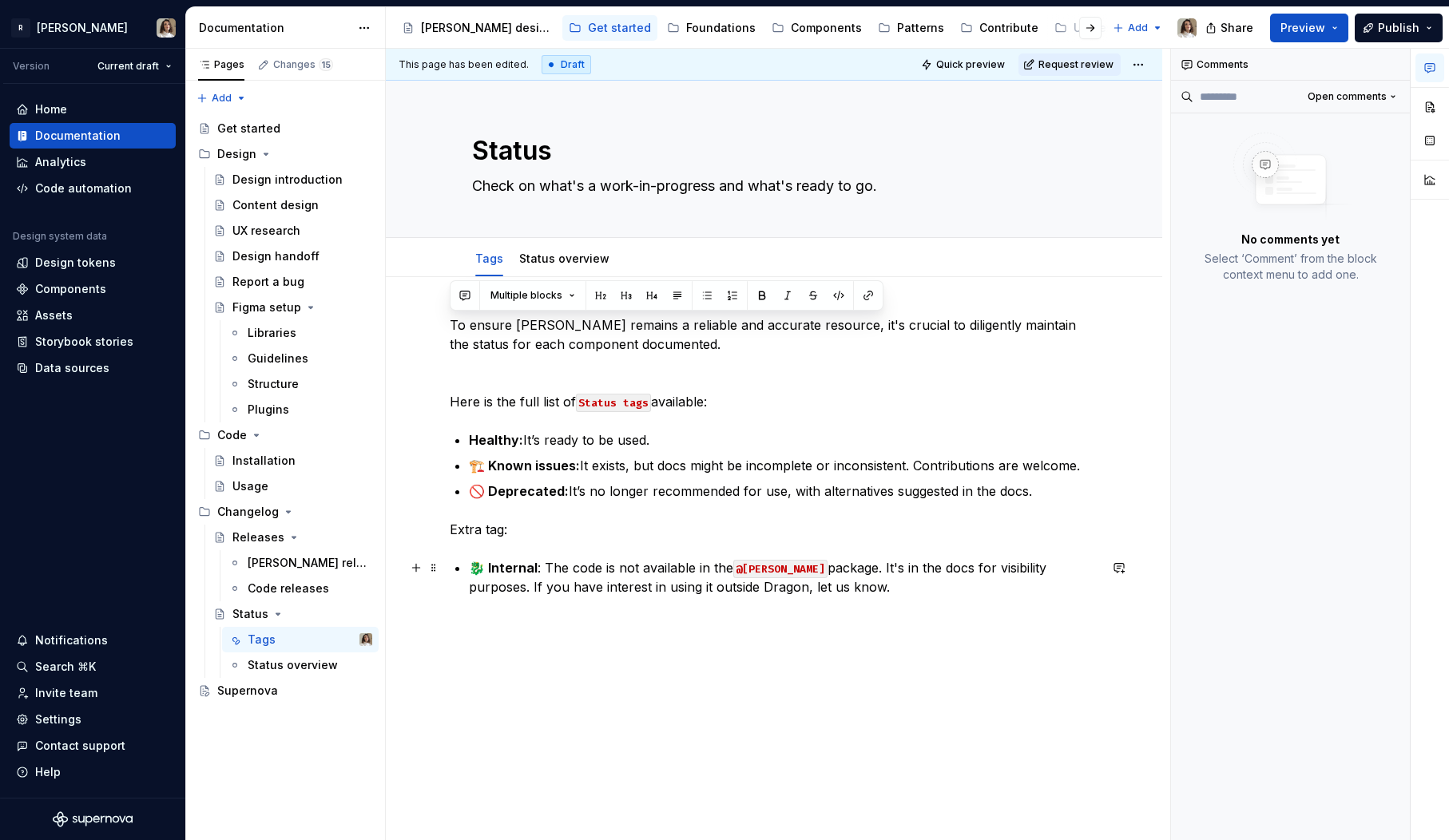
drag, startPoint x: 457, startPoint y: 335, endPoint x: 814, endPoint y: 588, distance: 437.6
click at [814, 588] on div "To ensure [PERSON_NAME] remains a reliable and accurate resource, it's crucial …" at bounding box center [775, 475] width 649 height 320
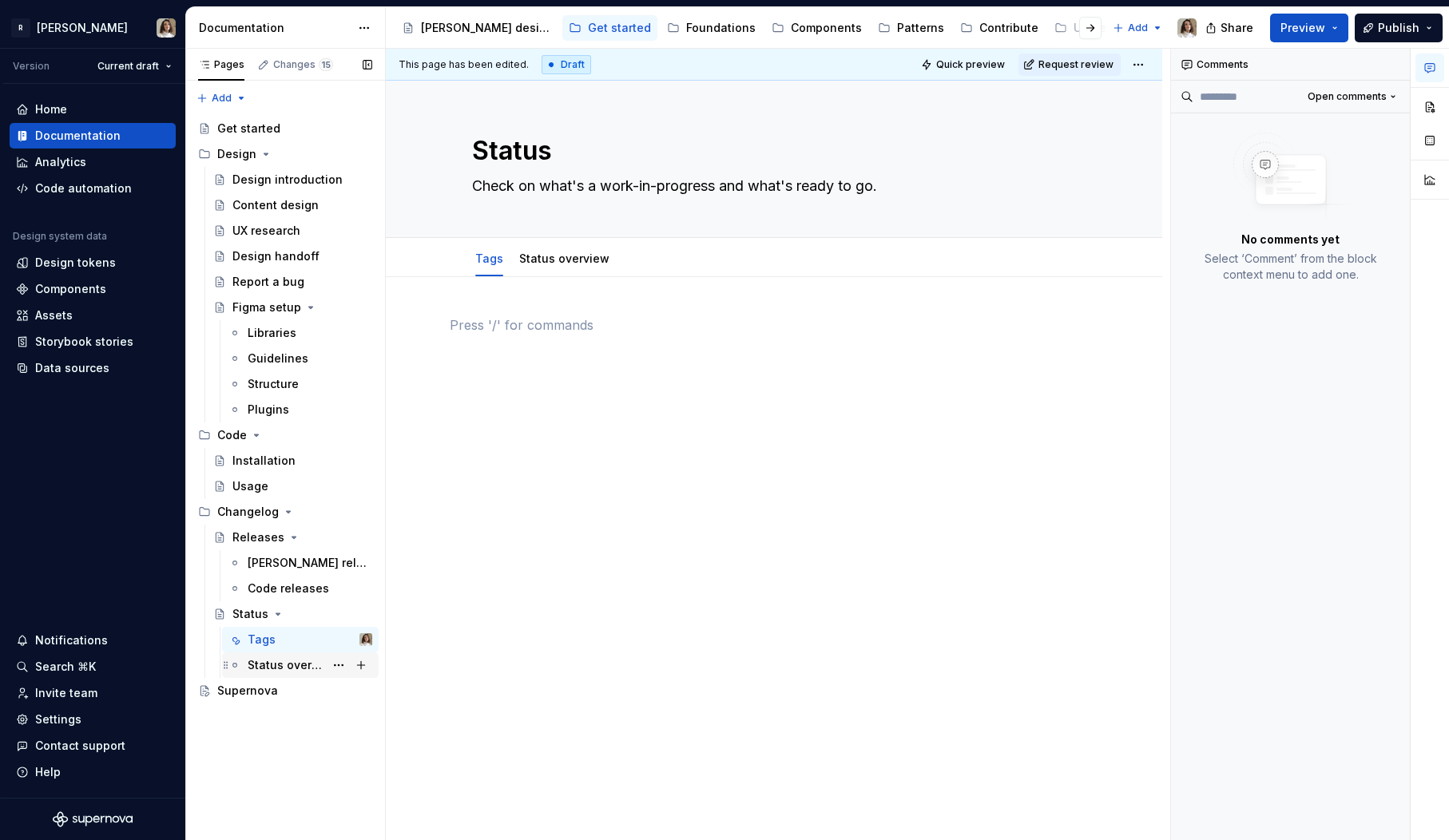
click at [291, 665] on div "Status overview" at bounding box center [286, 665] width 77 height 16
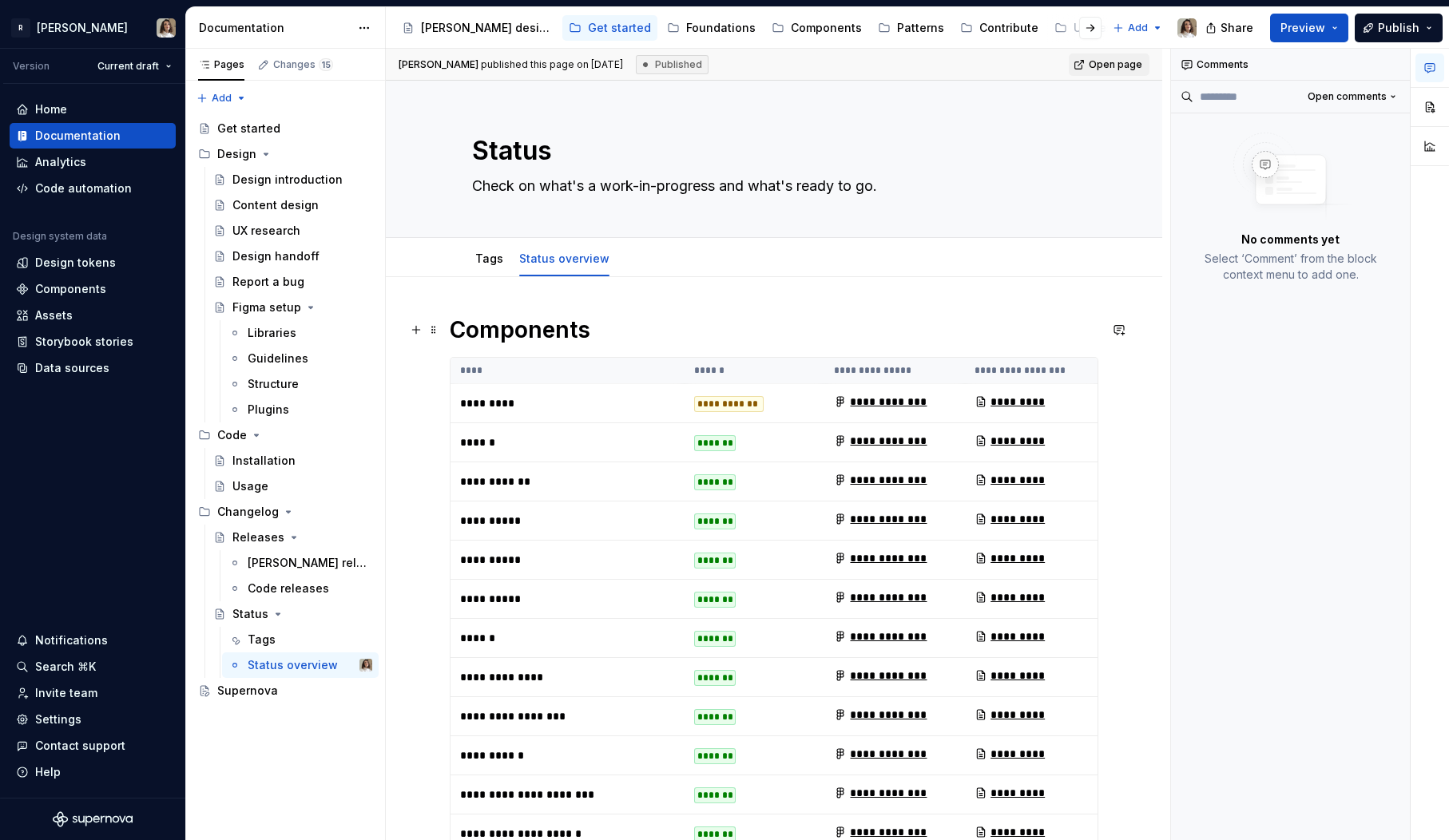
type textarea "*"
click at [466, 336] on h1 "Components" at bounding box center [775, 330] width 649 height 29
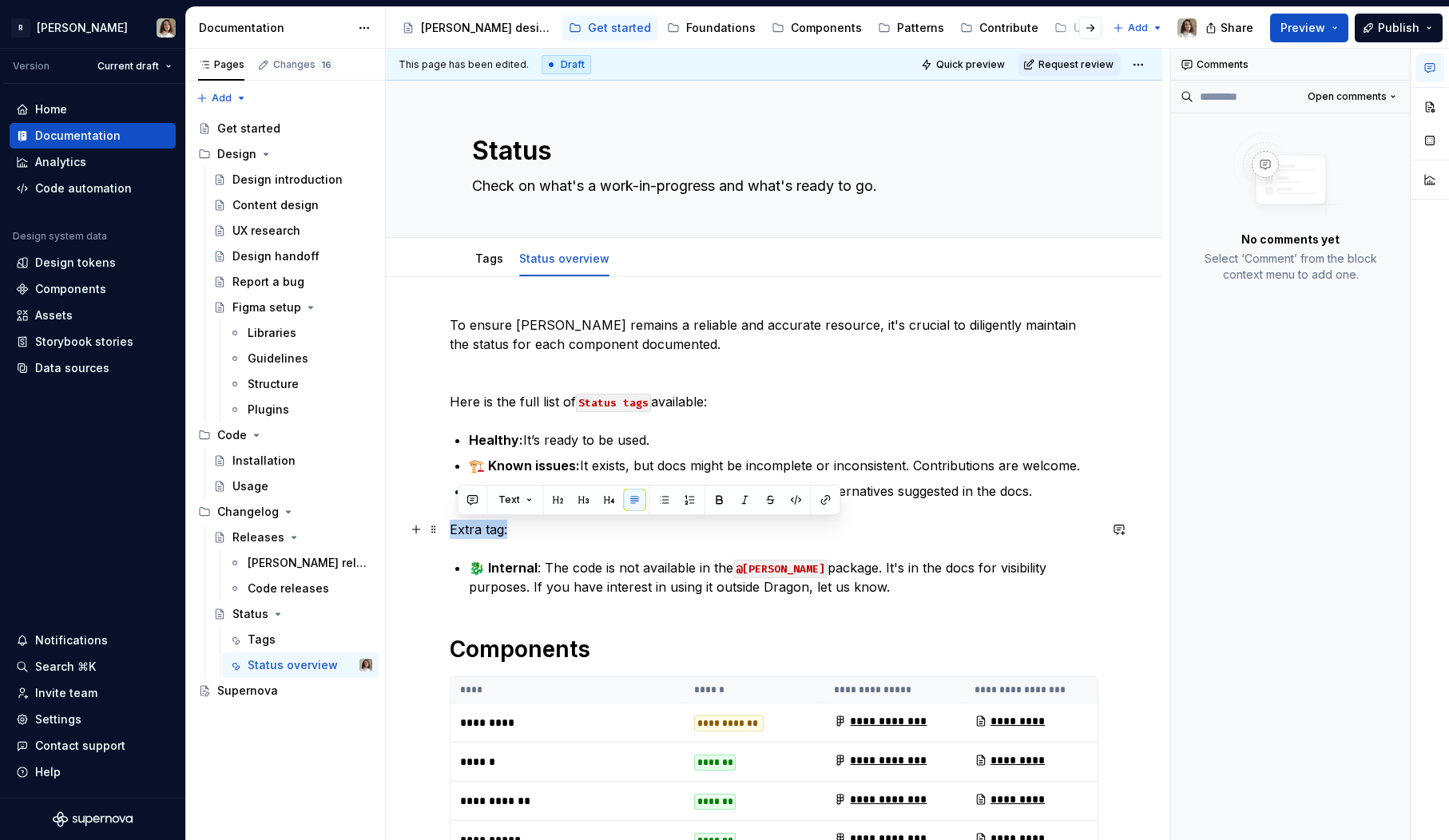
drag, startPoint x: 467, startPoint y: 529, endPoint x: 447, endPoint y: 529, distance: 20.0
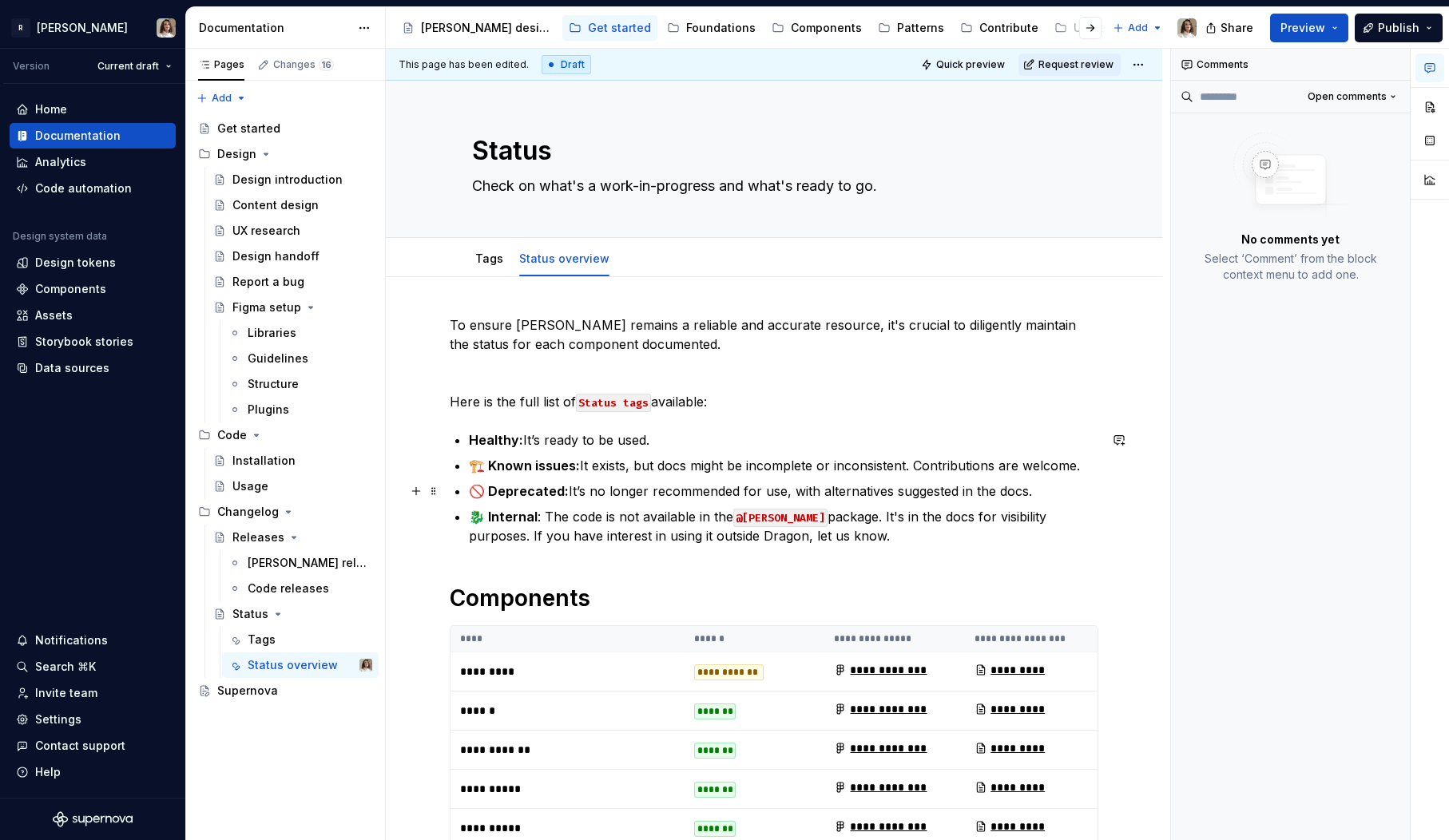
click at [1046, 488] on p "🚫 Deprecated: It’s no longer recommended for use, with alternatives suggested i…" at bounding box center [783, 491] width 630 height 19
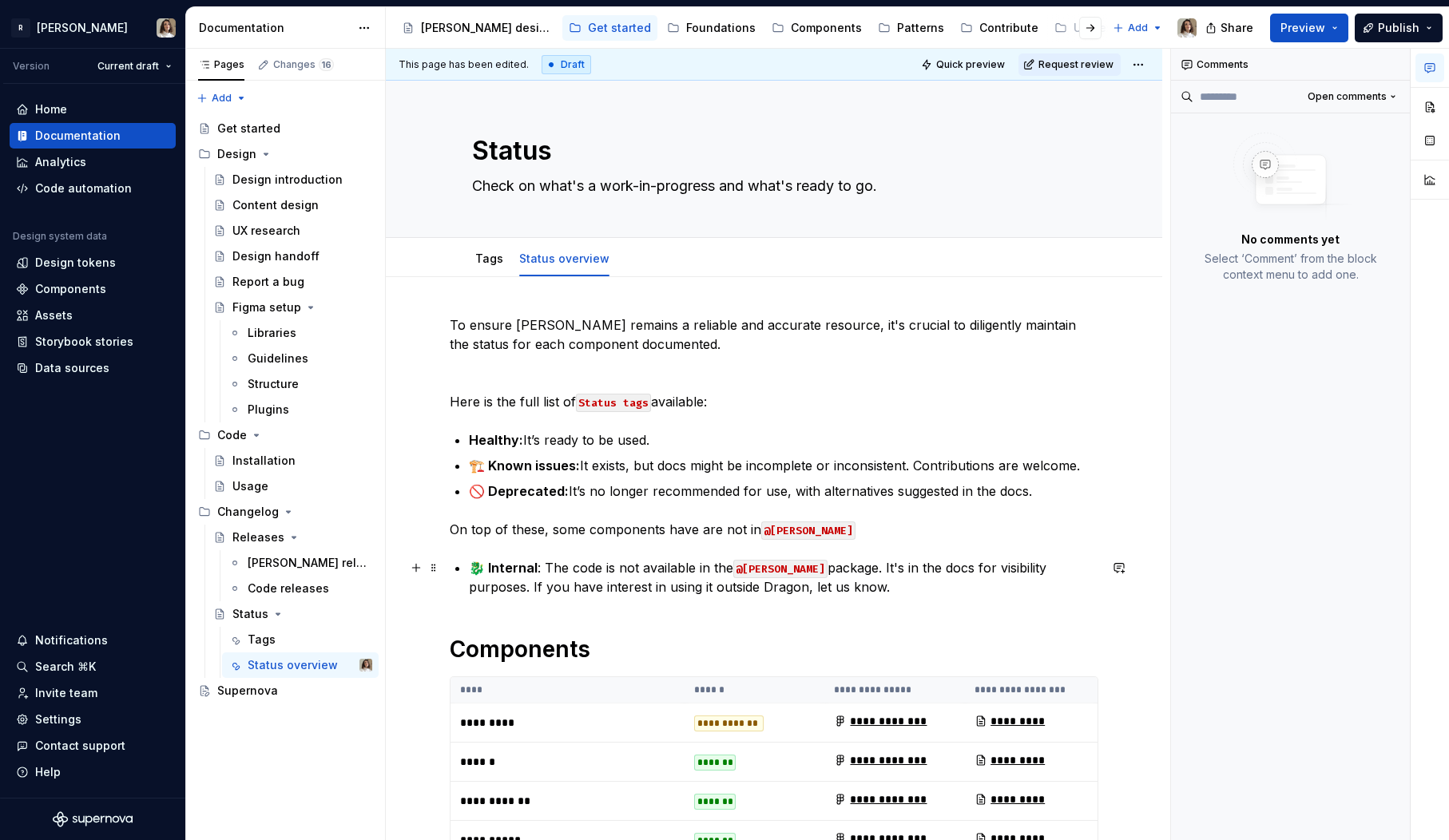
click at [485, 568] on strong "🐉 Internal" at bounding box center [503, 568] width 69 height 16
click at [666, 529] on p "On top of these, some components have are not in @[PERSON_NAME]" at bounding box center [775, 529] width 649 height 19
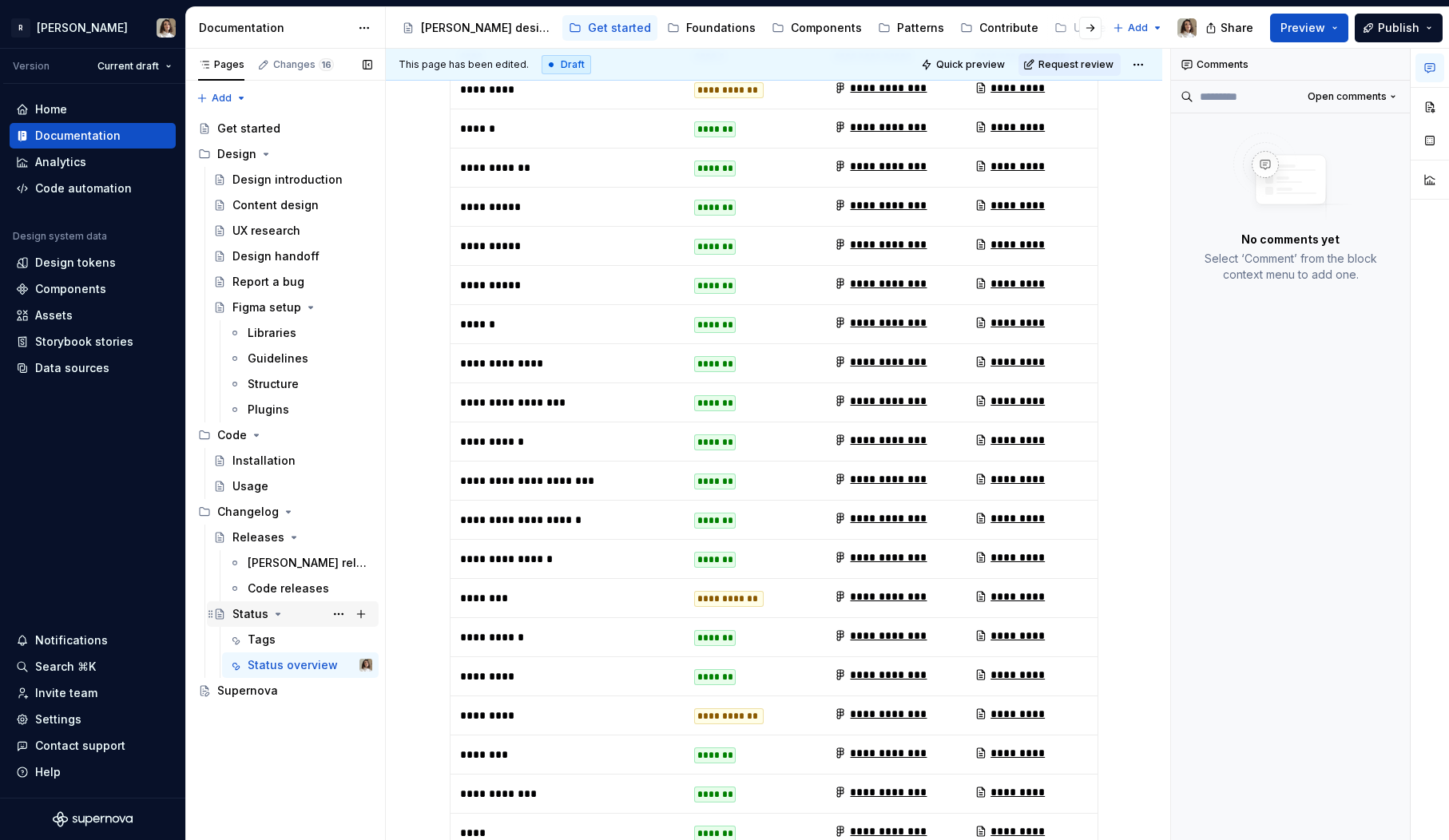
scroll to position [498, 0]
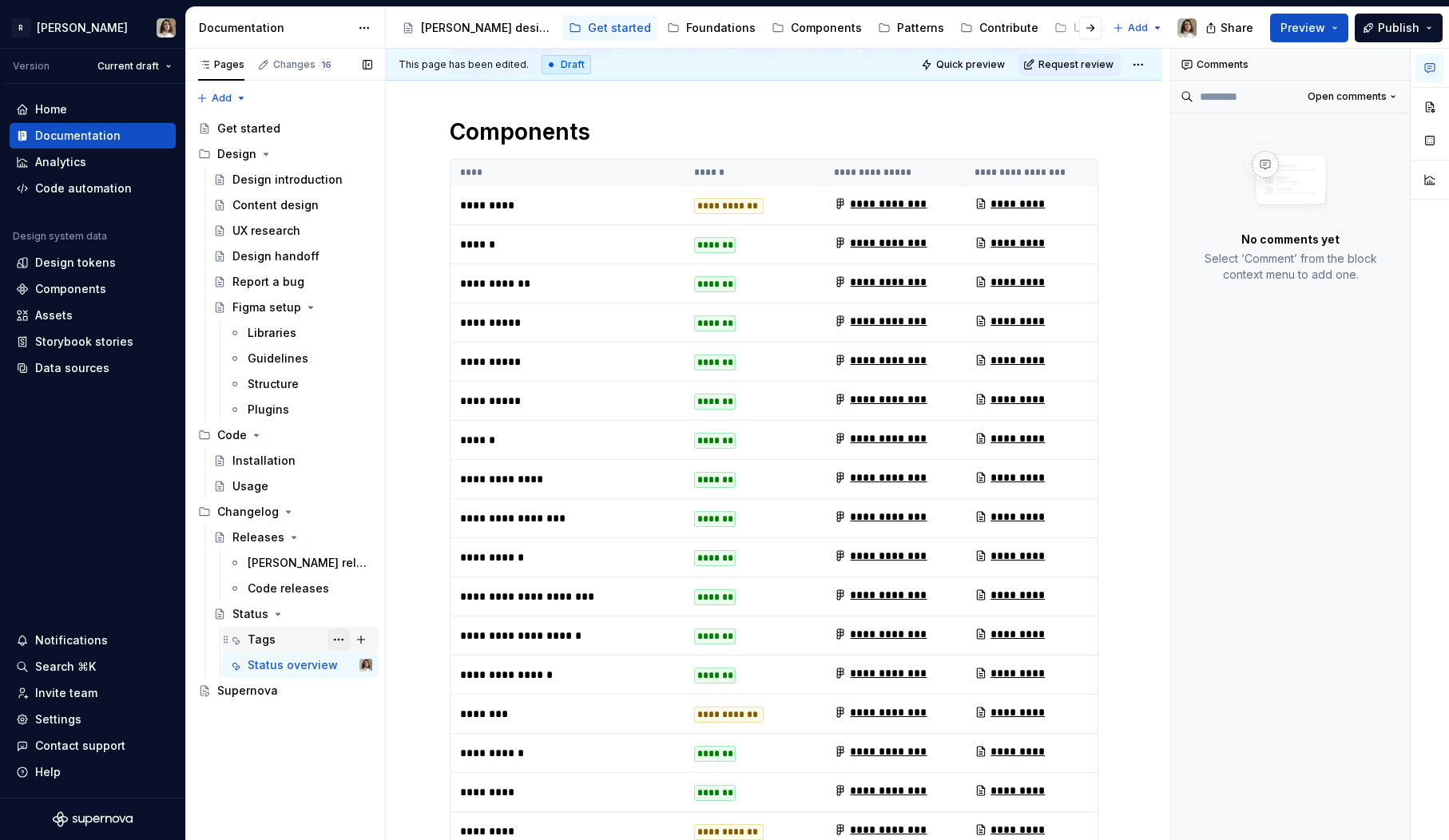
click at [345, 639] on button "Page tree" at bounding box center [339, 640] width 22 height 22
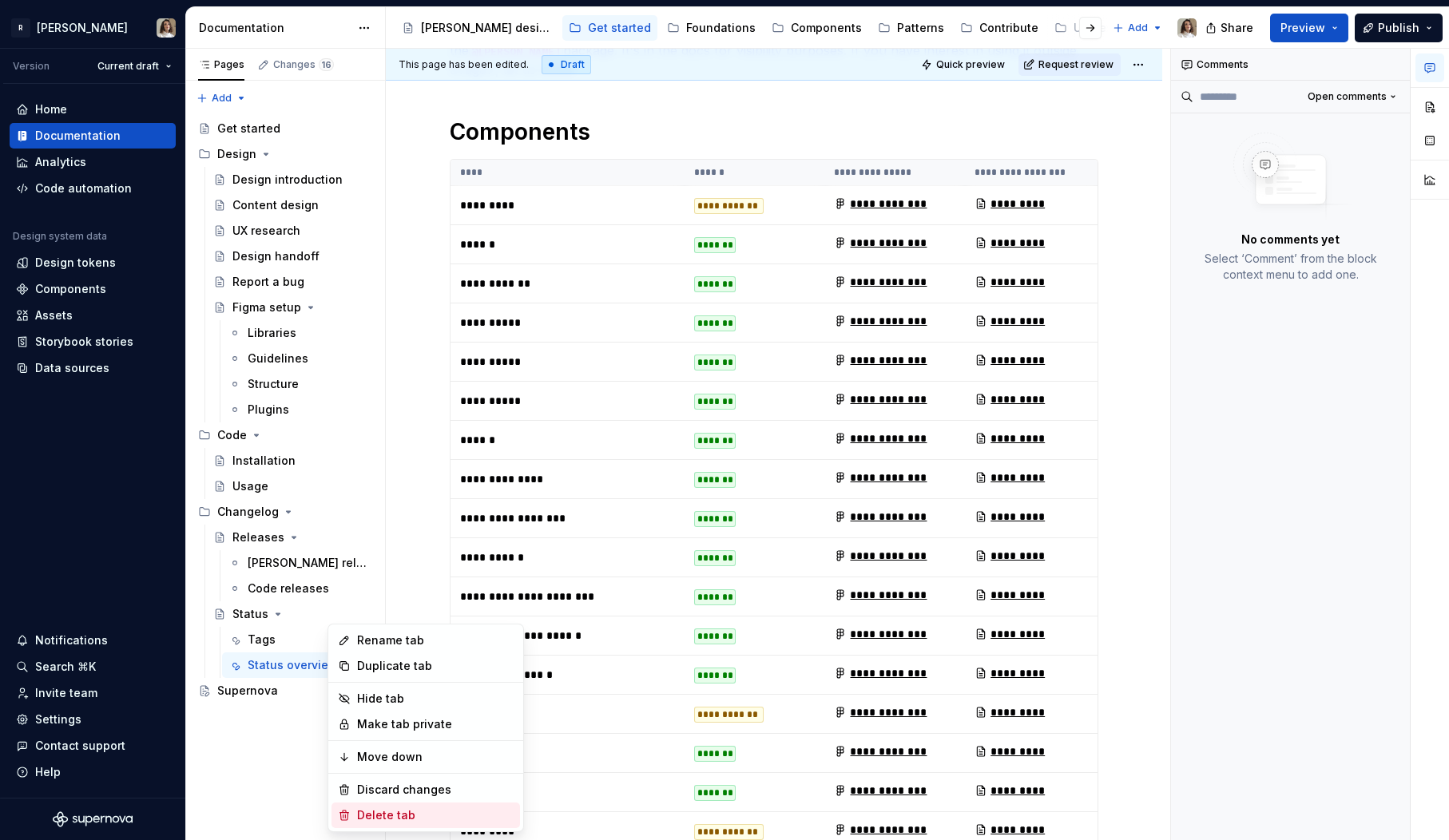
click at [398, 809] on div "Delete tab" at bounding box center [435, 815] width 156 height 16
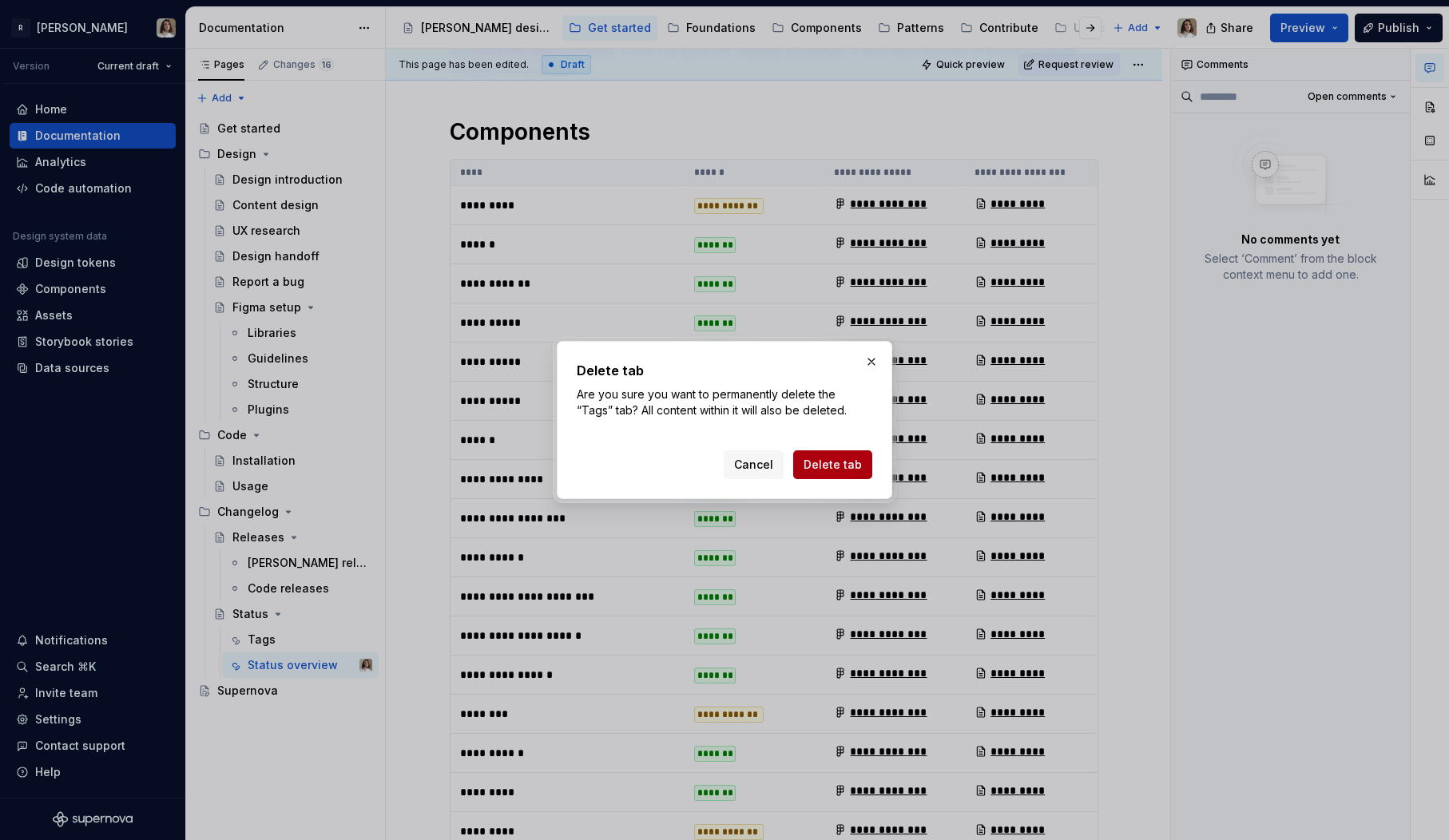
click at [847, 467] on span "Delete tab" at bounding box center [832, 465] width 58 height 16
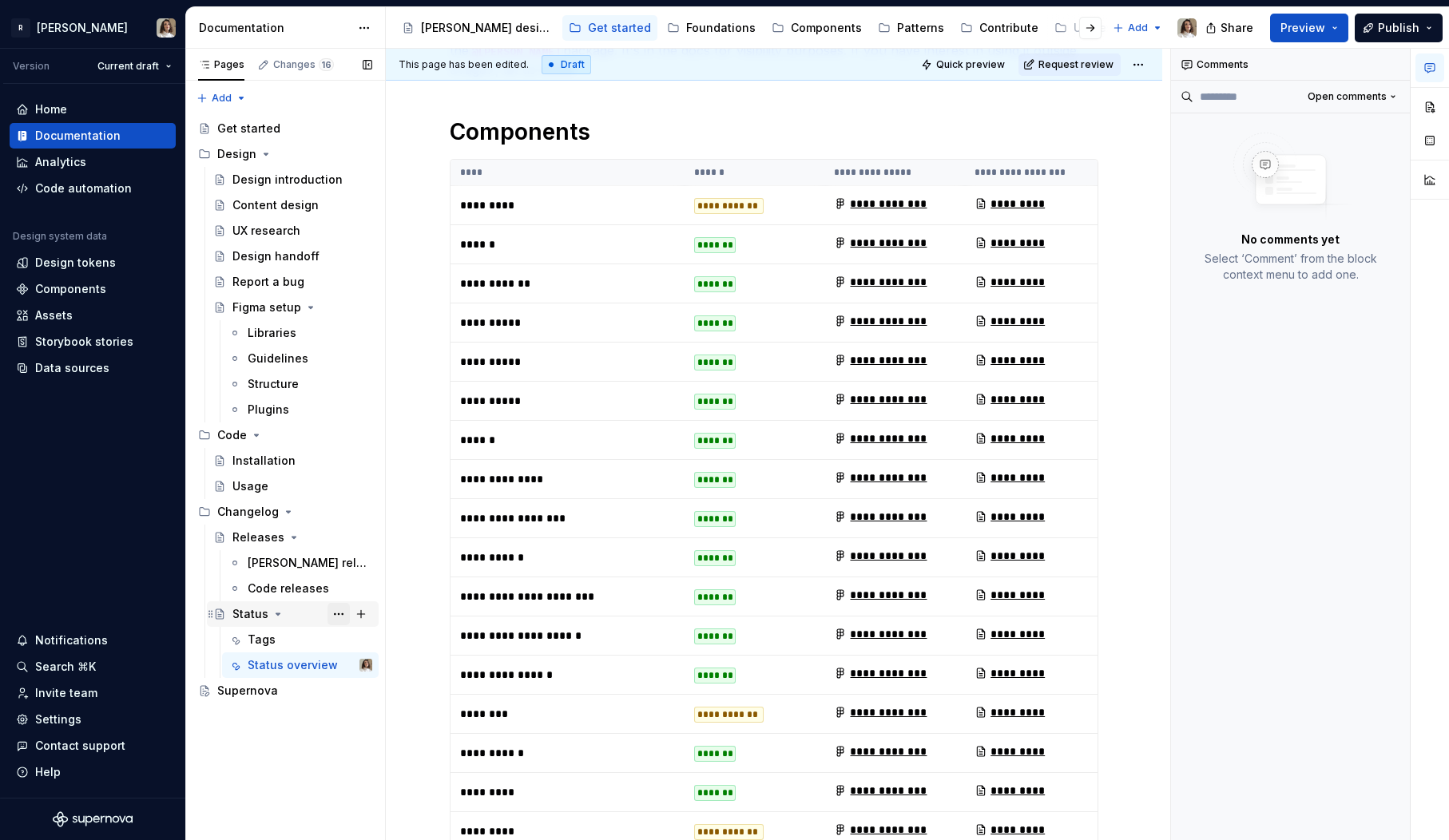
click at [342, 614] on button "Page tree" at bounding box center [339, 614] width 22 height 22
click at [271, 640] on div "Tags" at bounding box center [261, 640] width 28 height 16
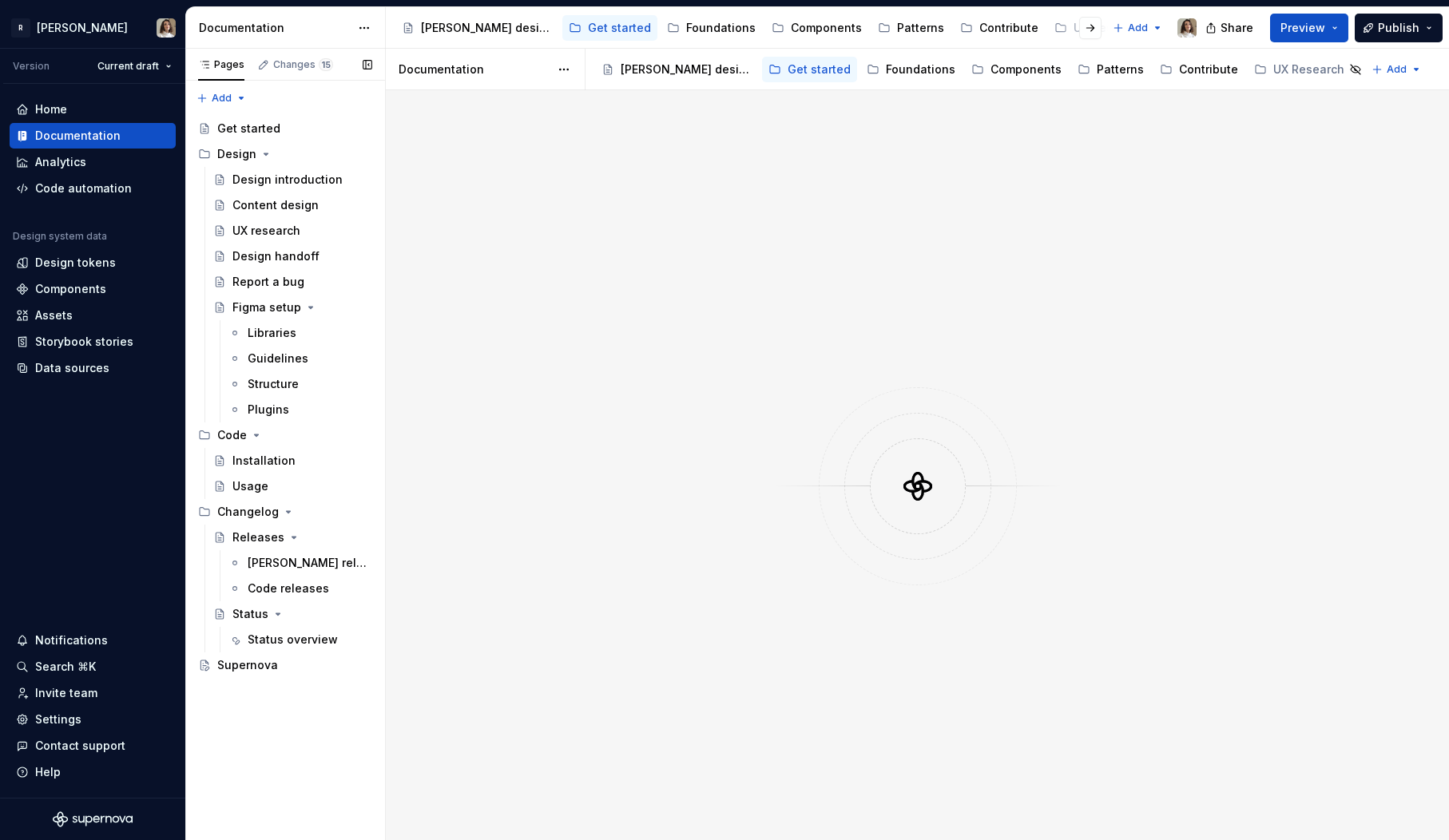
click at [338, 640] on div "Status overview" at bounding box center [310, 640] width 125 height 16
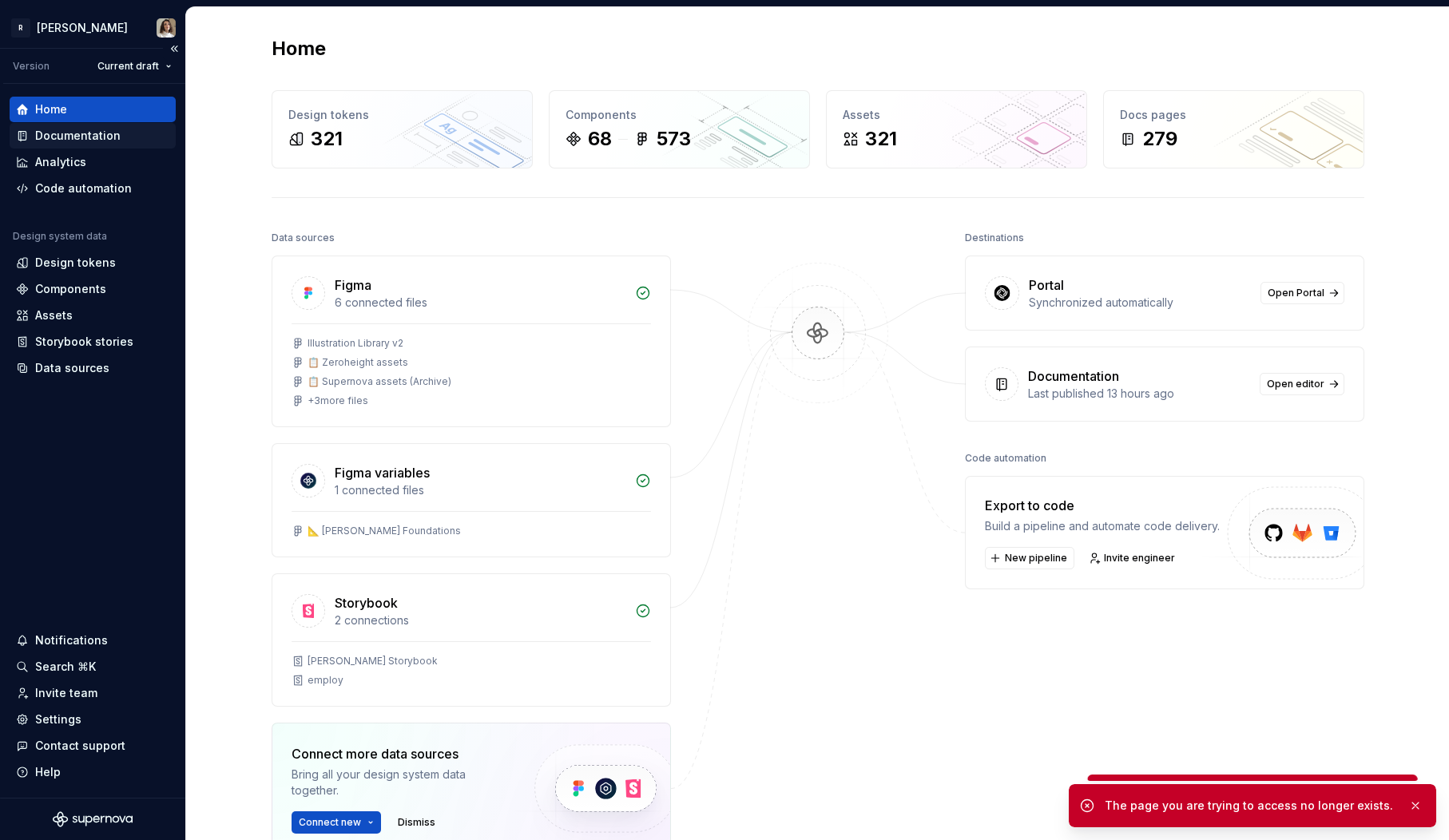
click at [74, 143] on div "Documentation" at bounding box center [78, 136] width 86 height 16
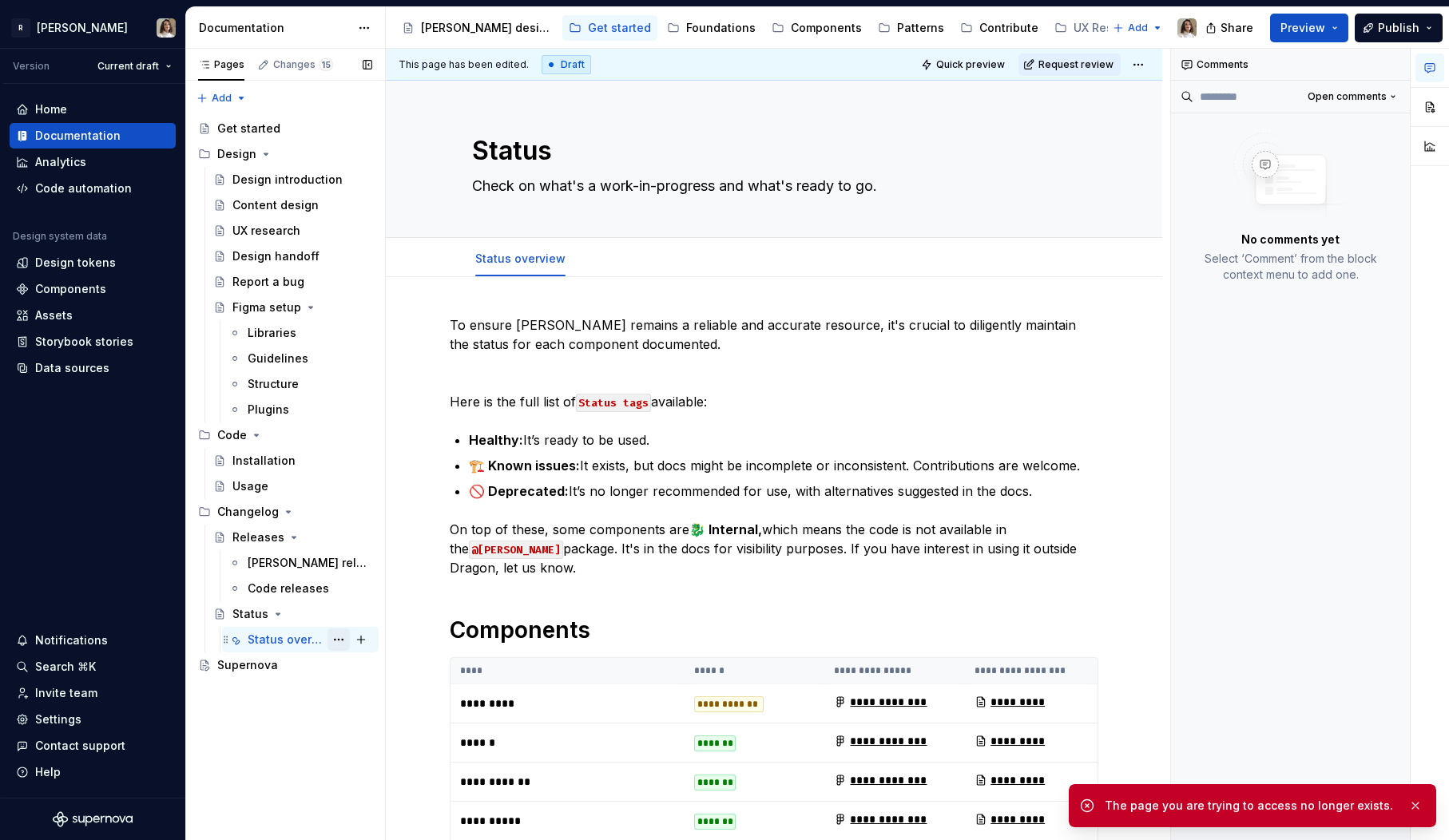
click at [336, 639] on button "Page tree" at bounding box center [339, 640] width 22 height 22
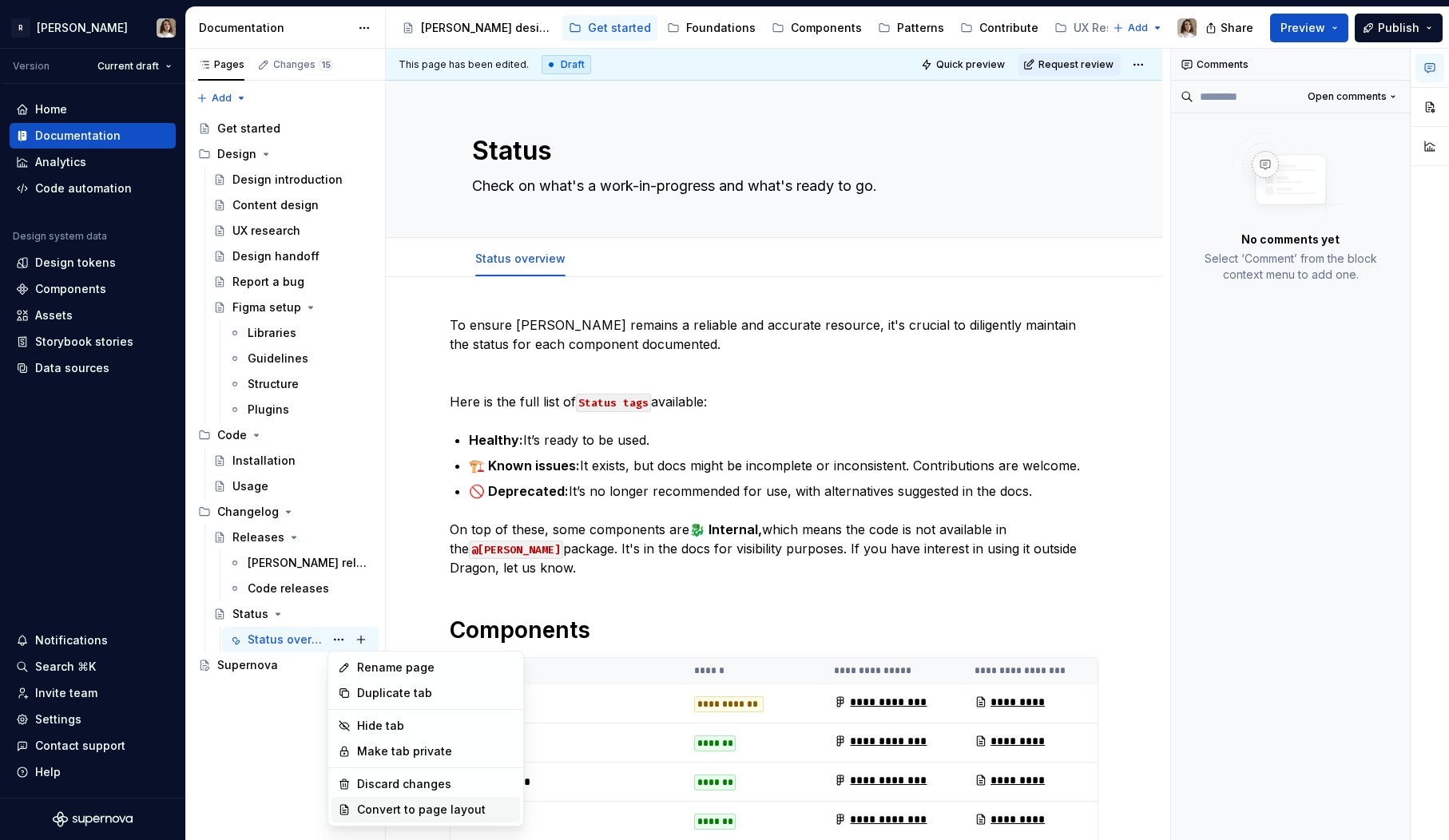
click at [394, 806] on div "Convert to page layout" at bounding box center [435, 810] width 156 height 16
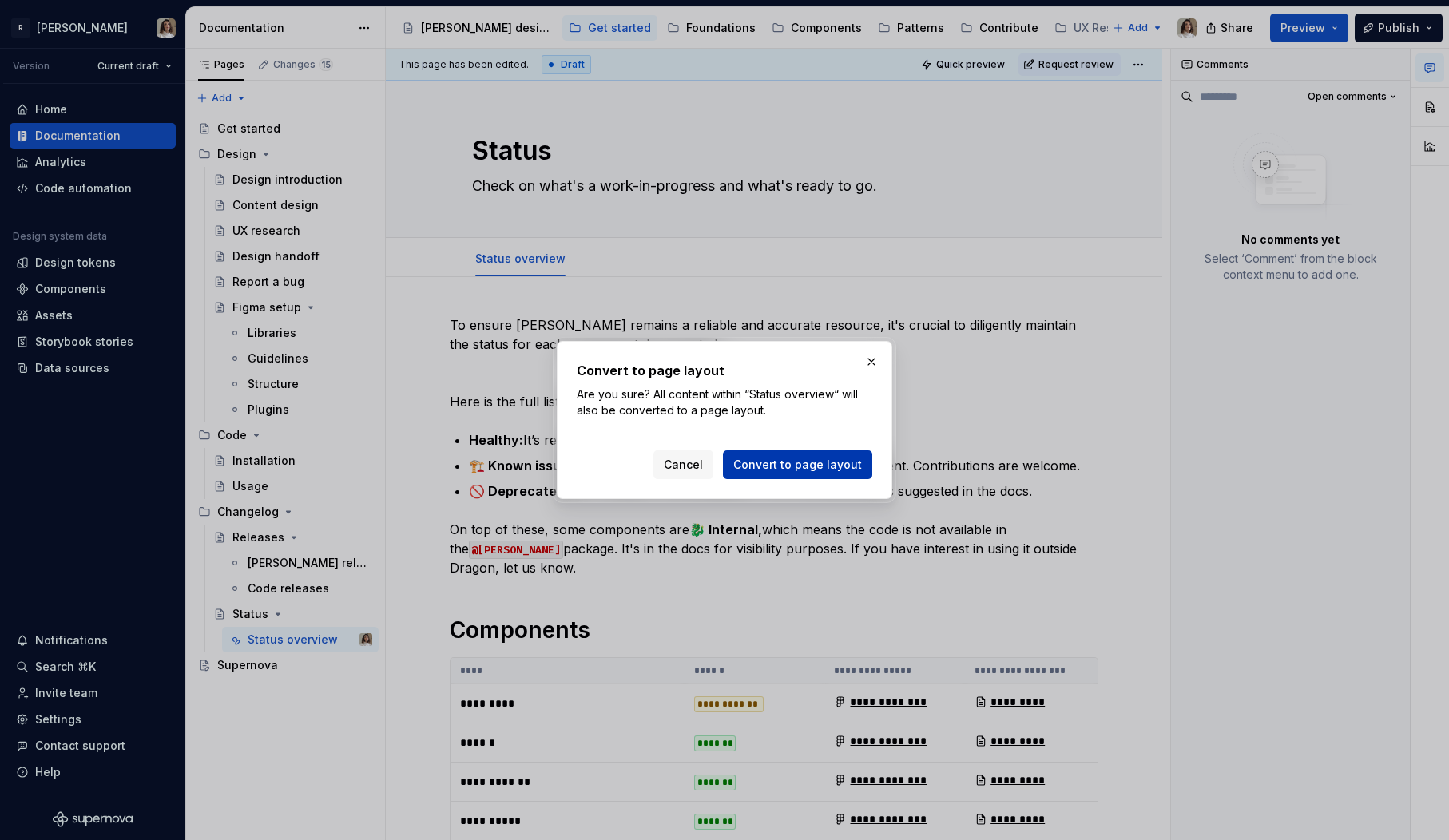
click at [777, 472] on span "Convert to page layout" at bounding box center [798, 465] width 129 height 16
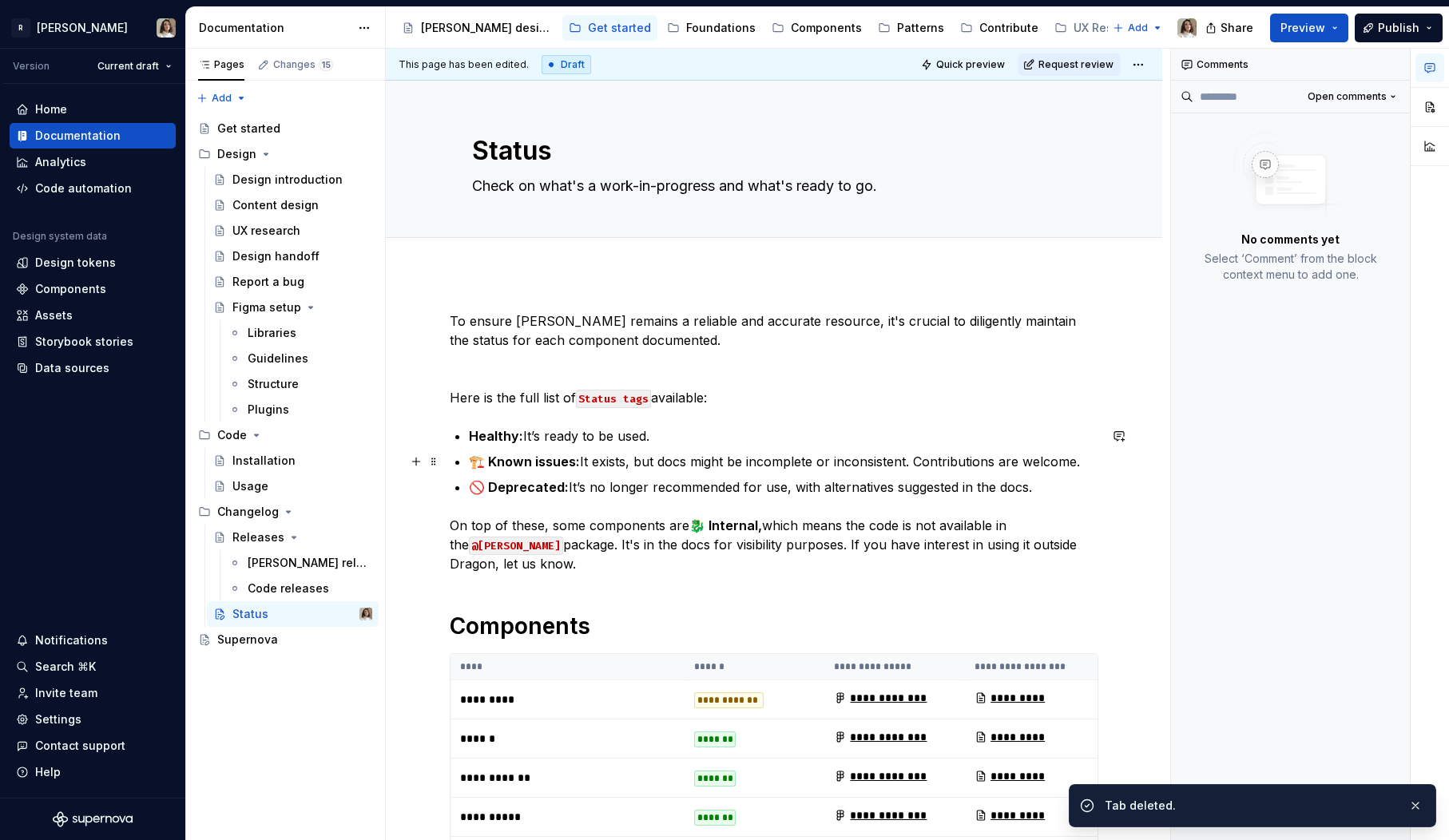
scroll to position [16, 0]
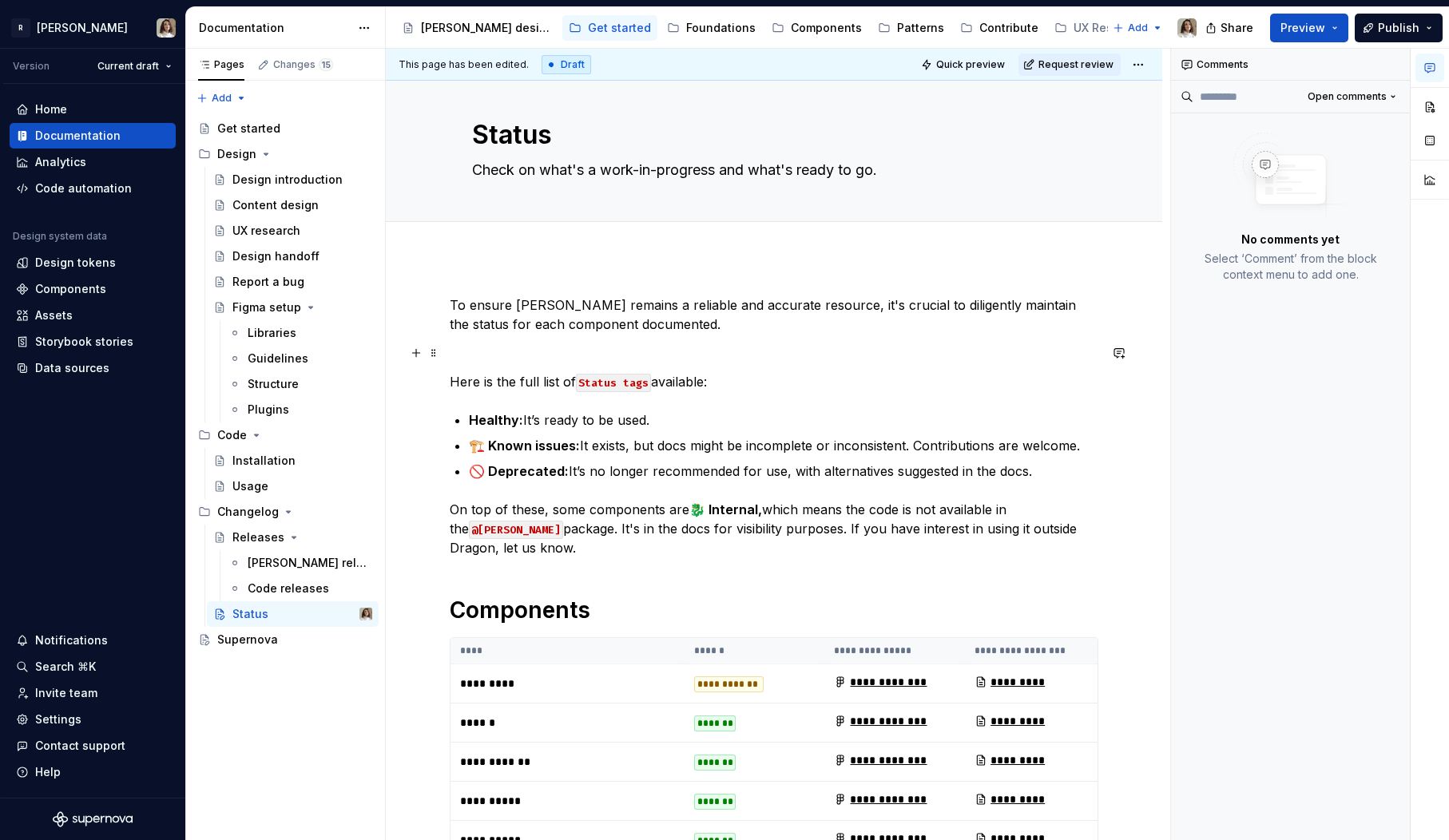
type textarea "*"
click at [502, 344] on p at bounding box center [775, 353] width 649 height 19
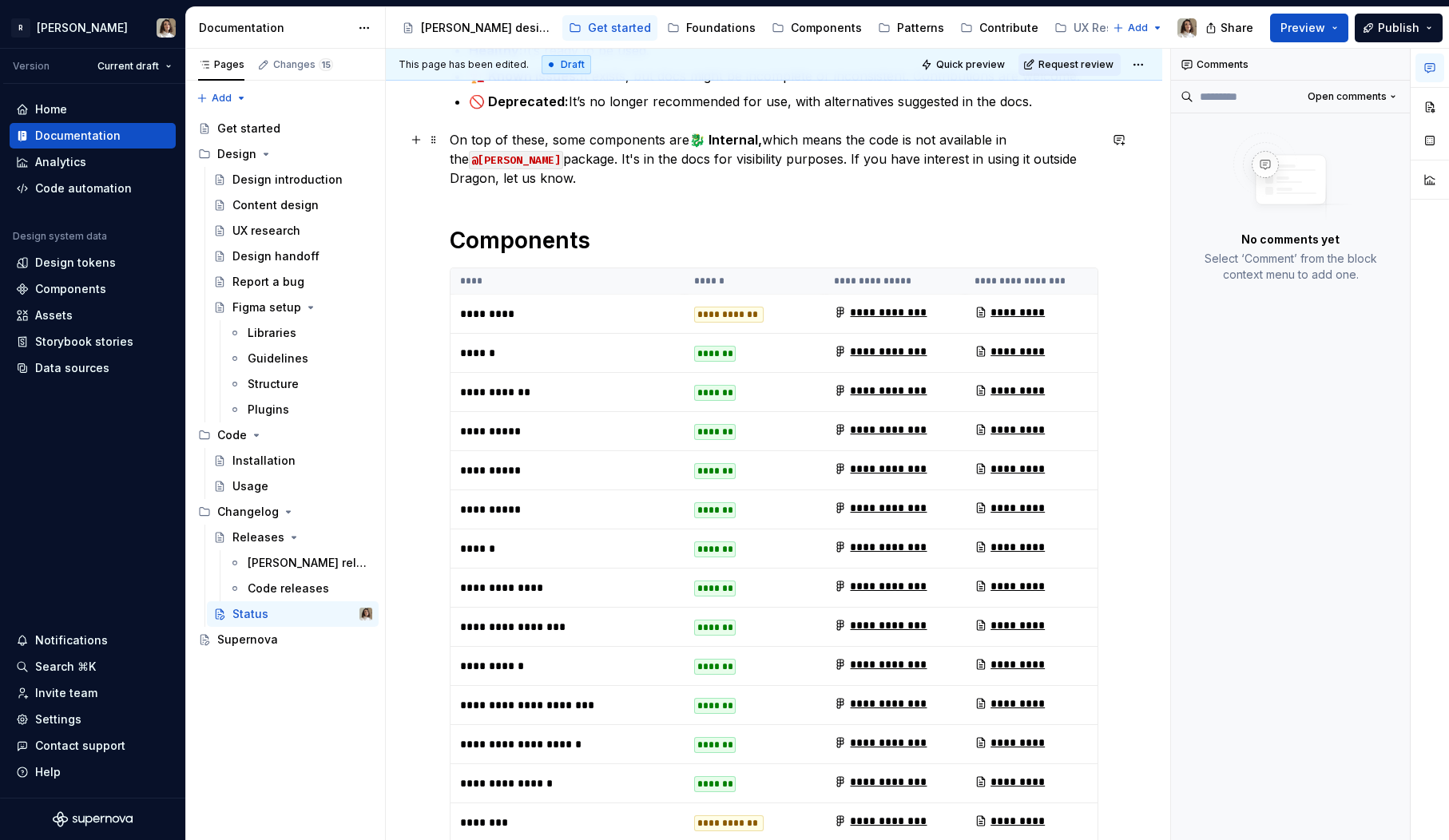
scroll to position [0, 0]
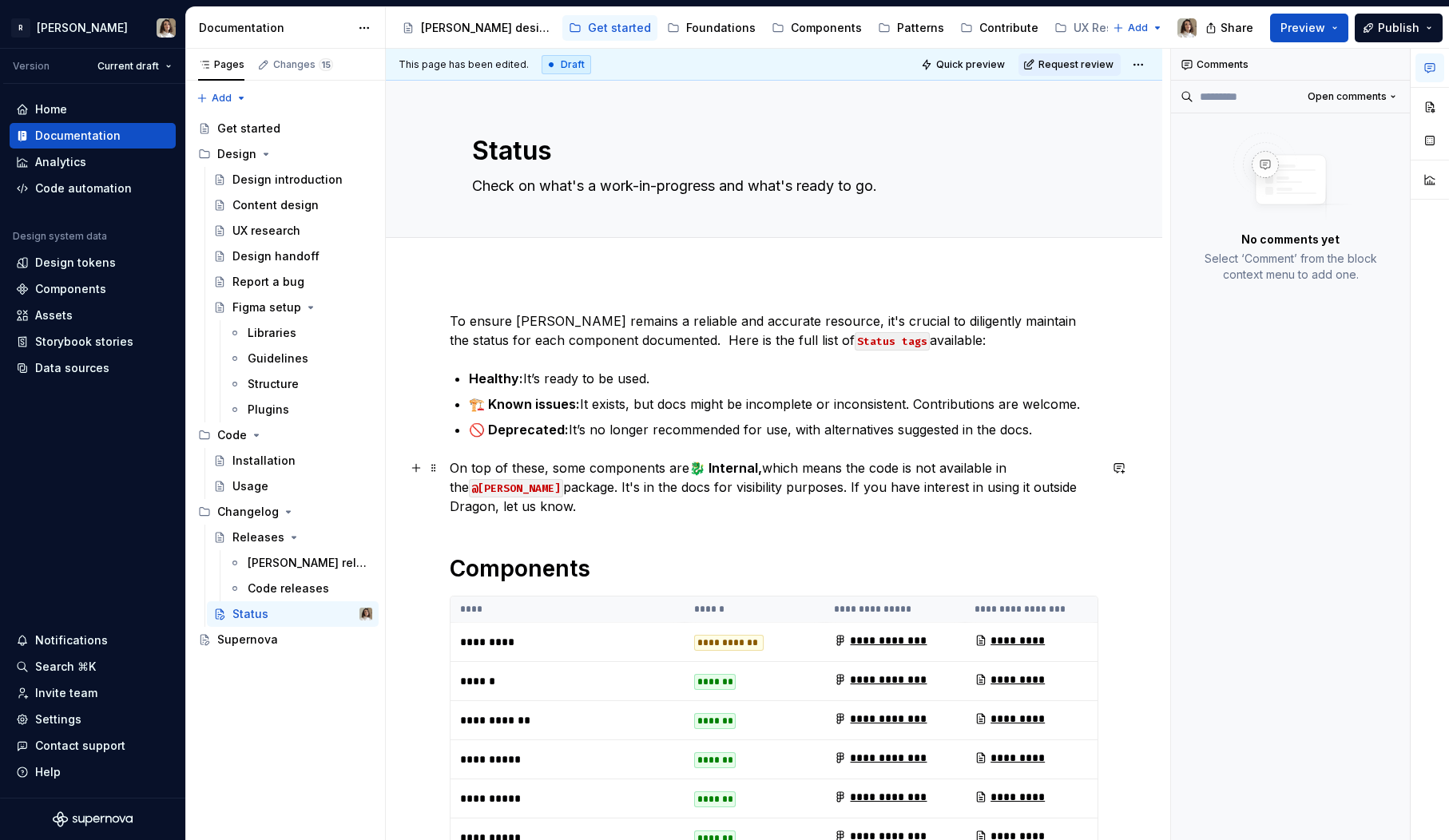
click at [561, 492] on p "On top of these, some components are 🐉 Internal, which means the code is not av…" at bounding box center [775, 488] width 649 height 58
click at [70, 284] on div "Components" at bounding box center [70, 289] width 71 height 16
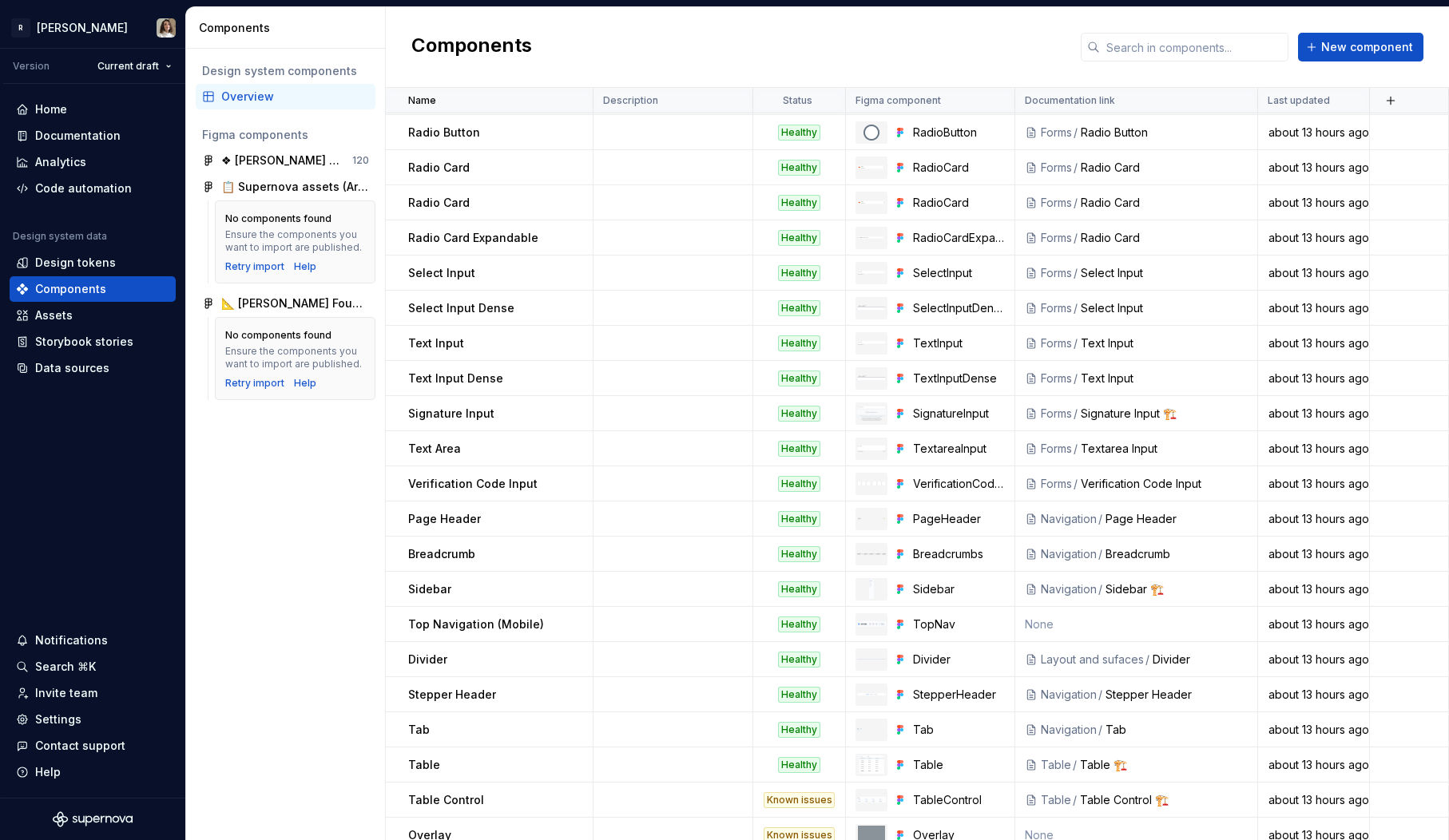
scroll to position [1663, 0]
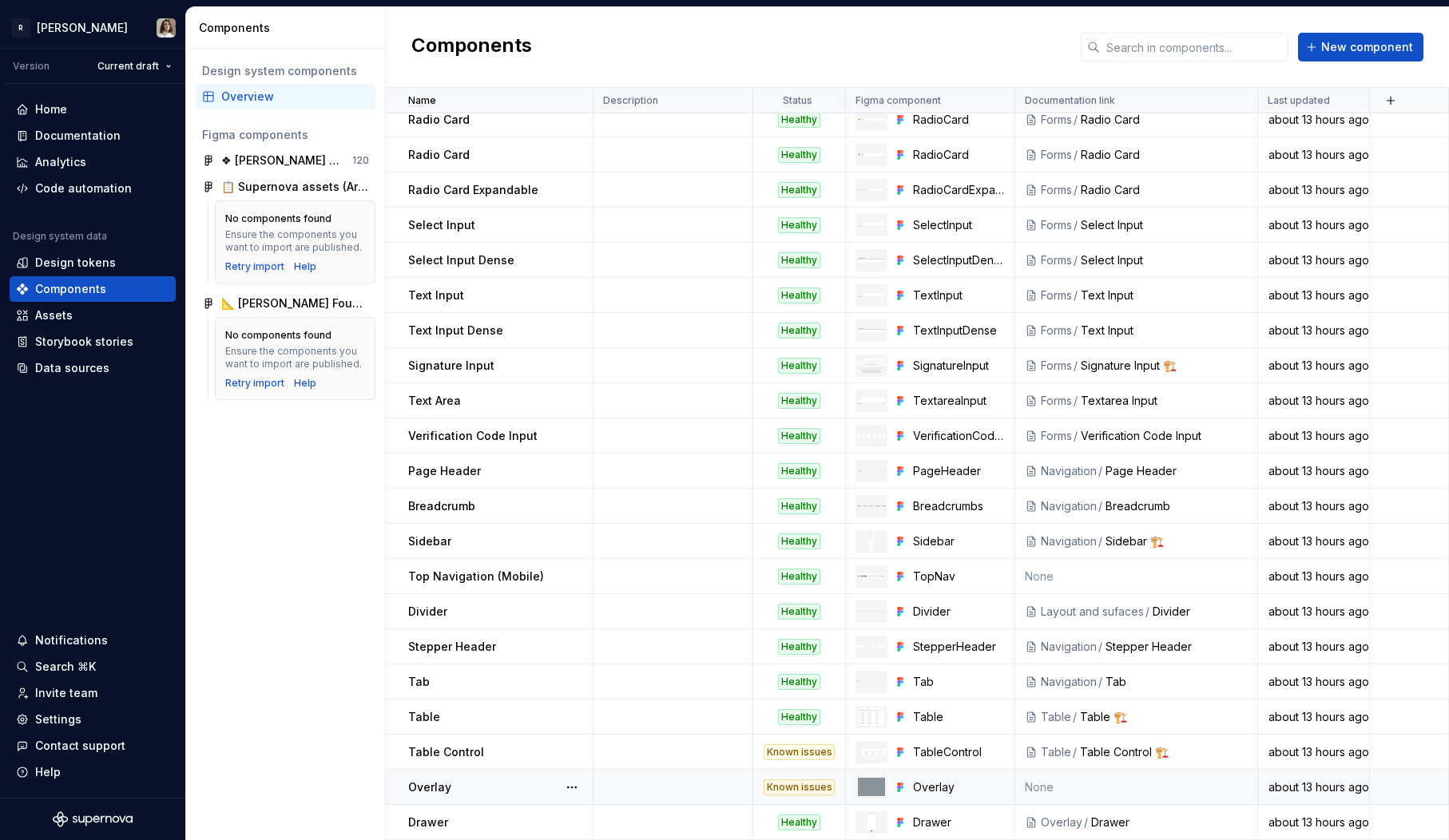
click at [1053, 783] on td "None" at bounding box center [1137, 787] width 243 height 35
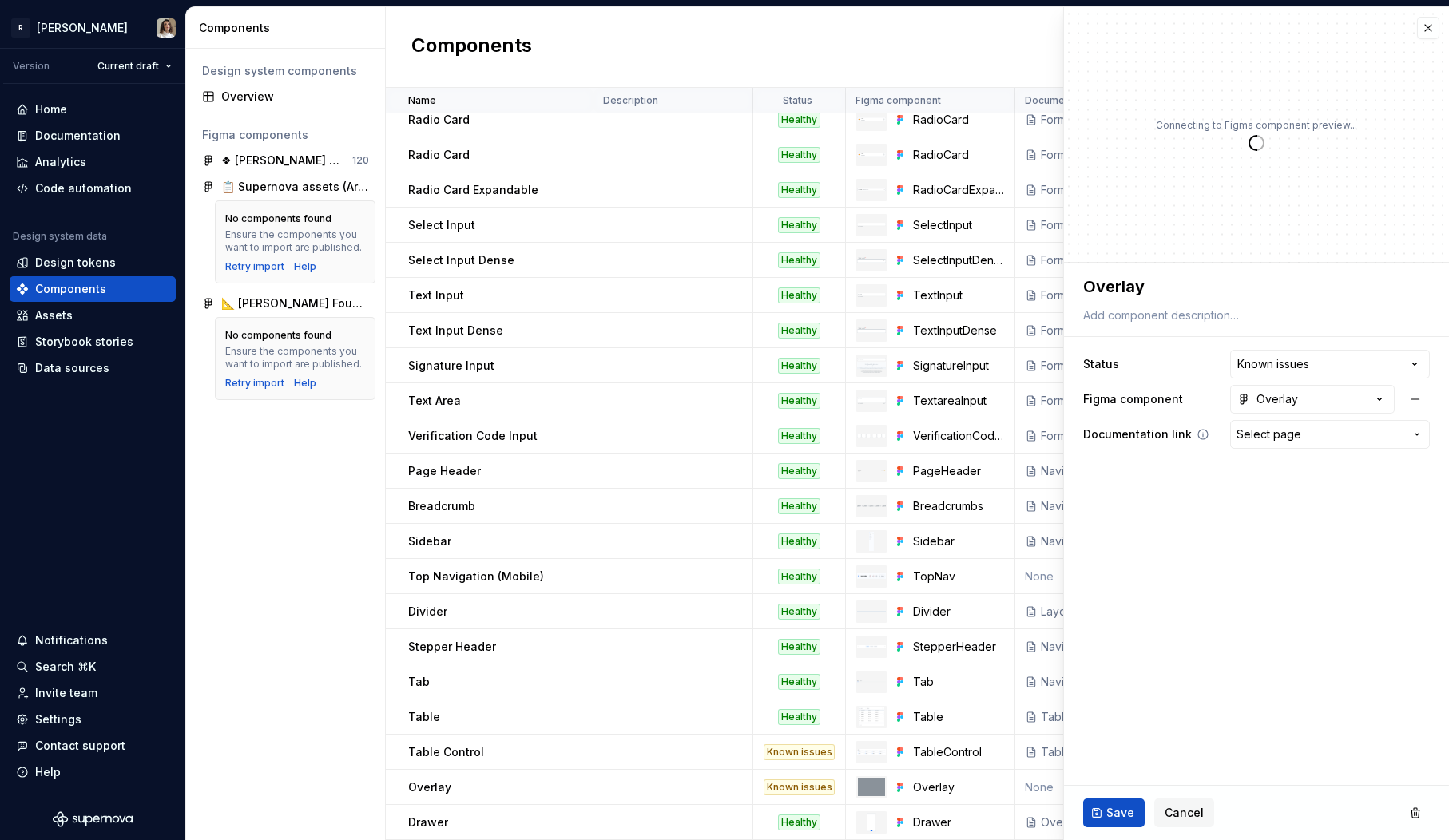
type textarea "*"
click at [1290, 434] on span "Select page" at bounding box center [1269, 435] width 65 height 16
click at [1352, 25] on button "button" at bounding box center [1428, 28] width 22 height 22
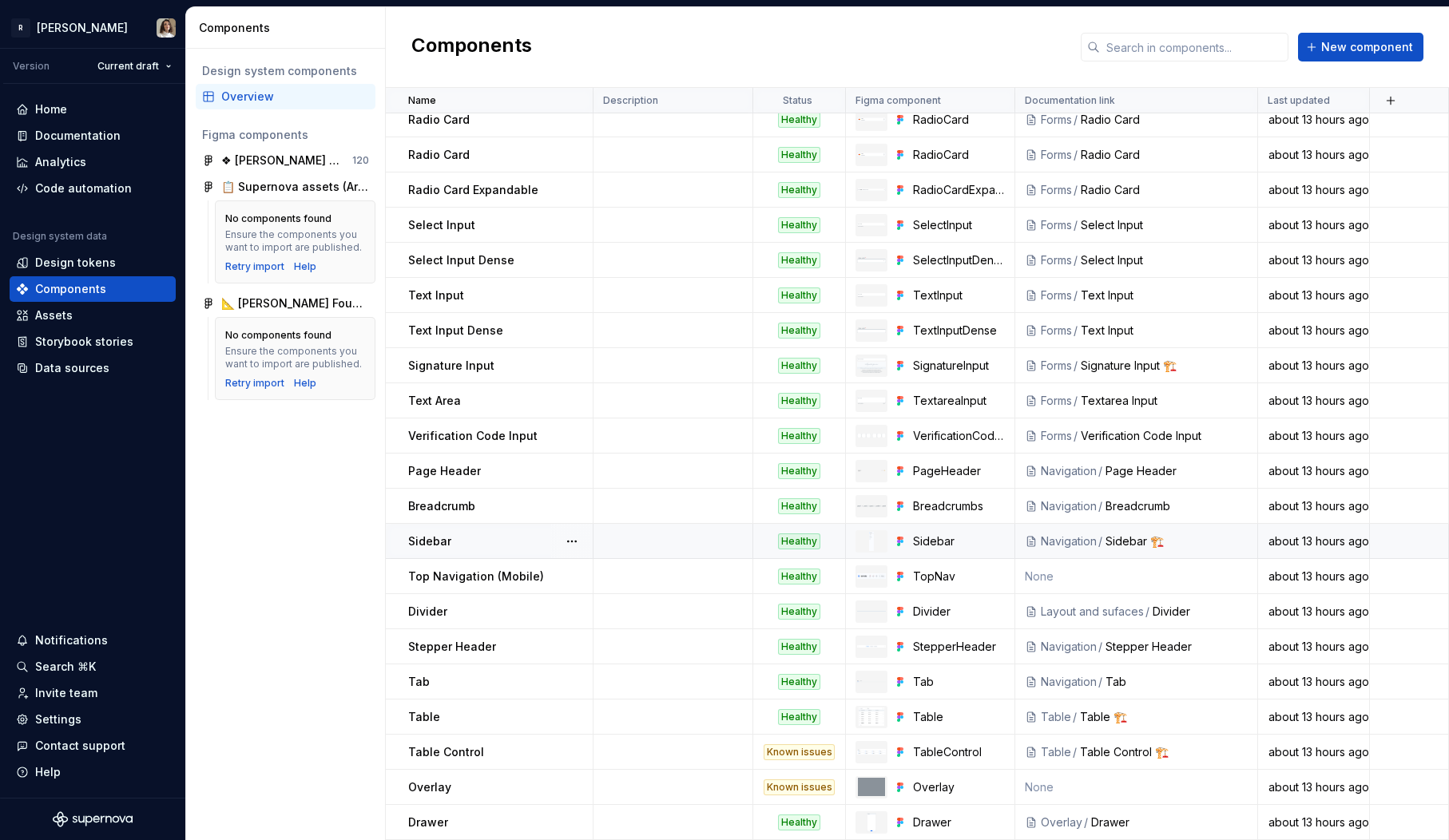
click at [811, 541] on div "Healthy" at bounding box center [799, 541] width 42 height 16
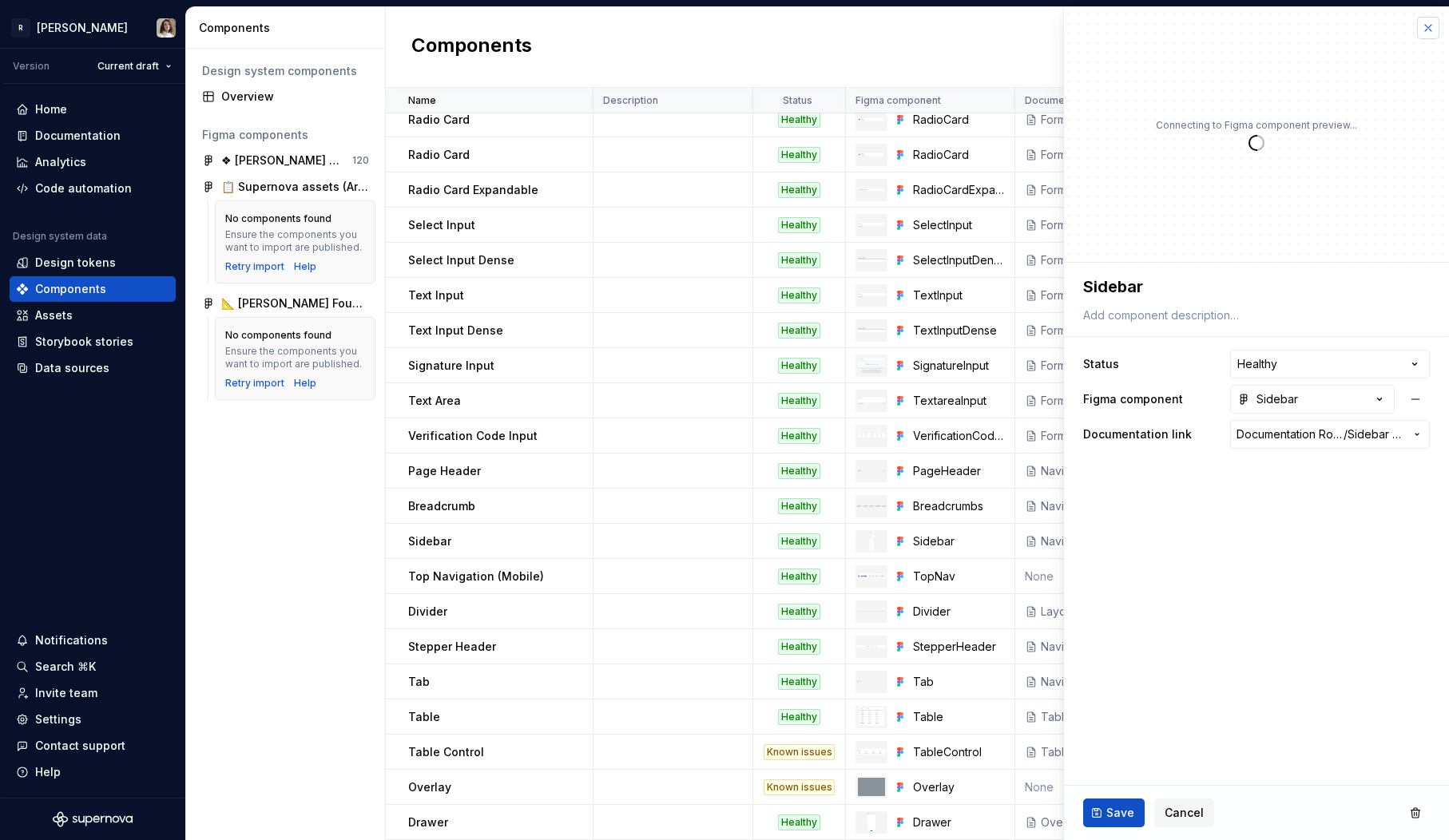
click at [1352, 25] on button "button" at bounding box center [1428, 28] width 22 height 22
type textarea "*"
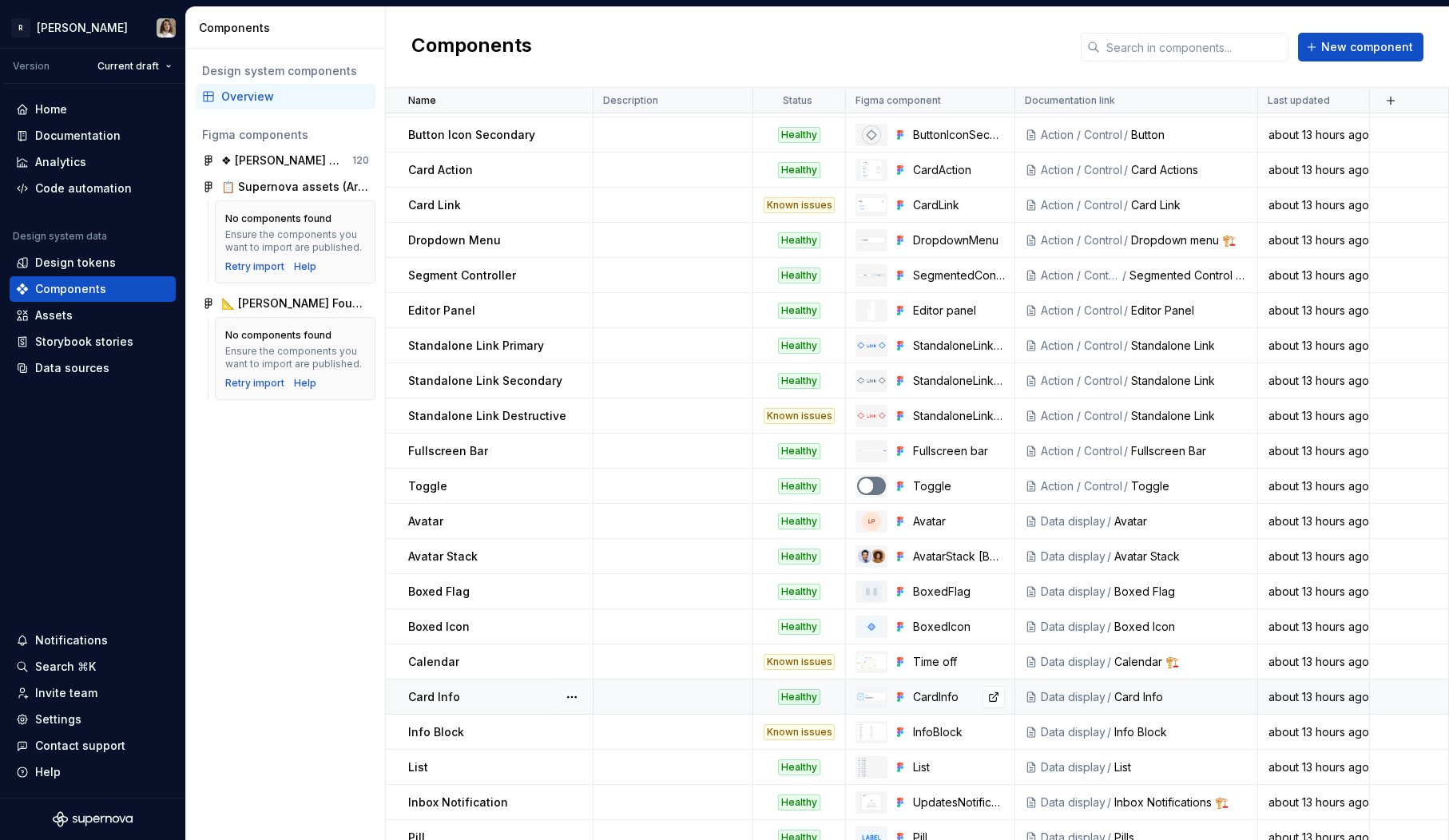
scroll to position [347, 0]
click at [60, 725] on div "Settings" at bounding box center [58, 720] width 46 height 16
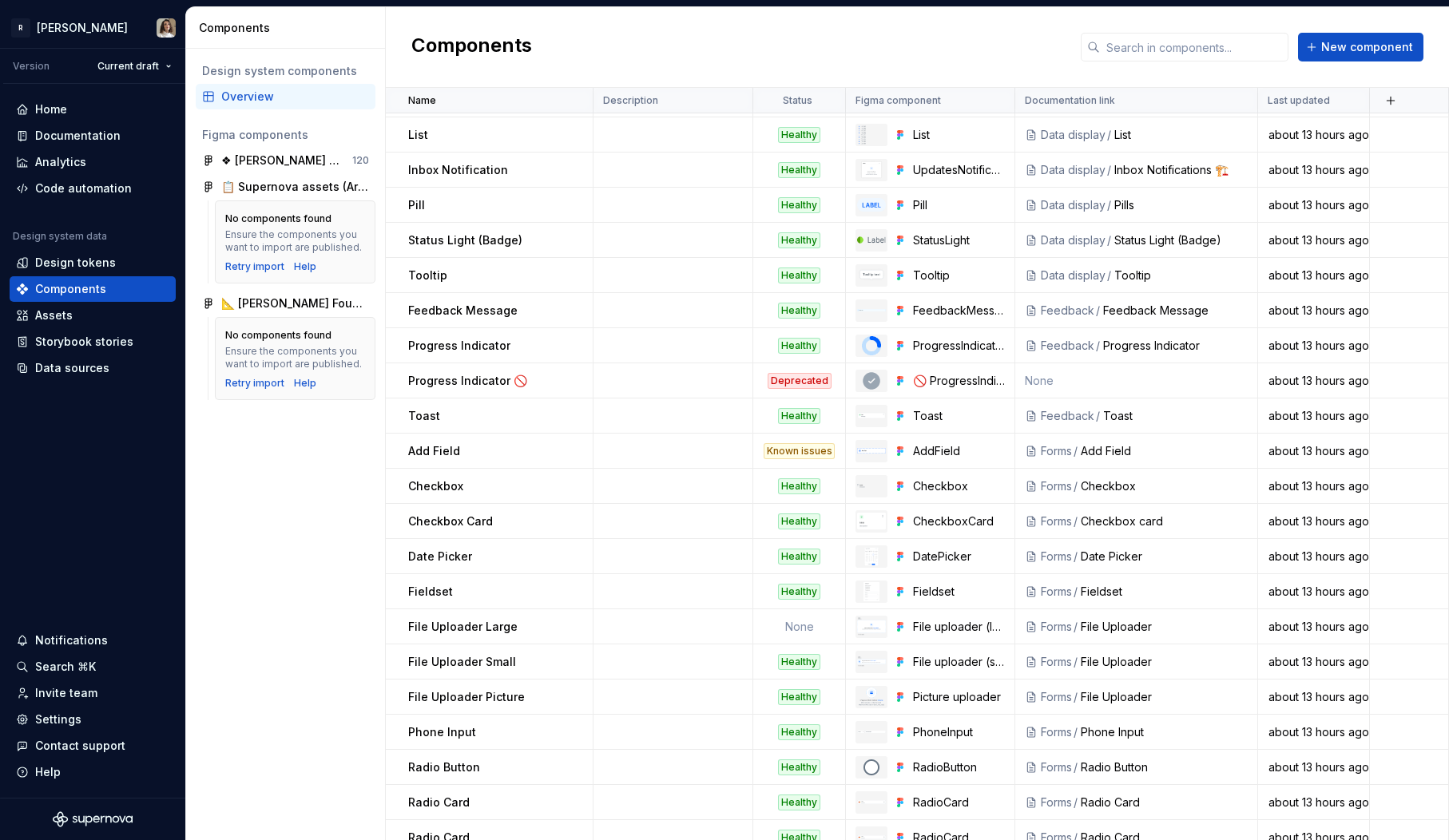
scroll to position [0, 0]
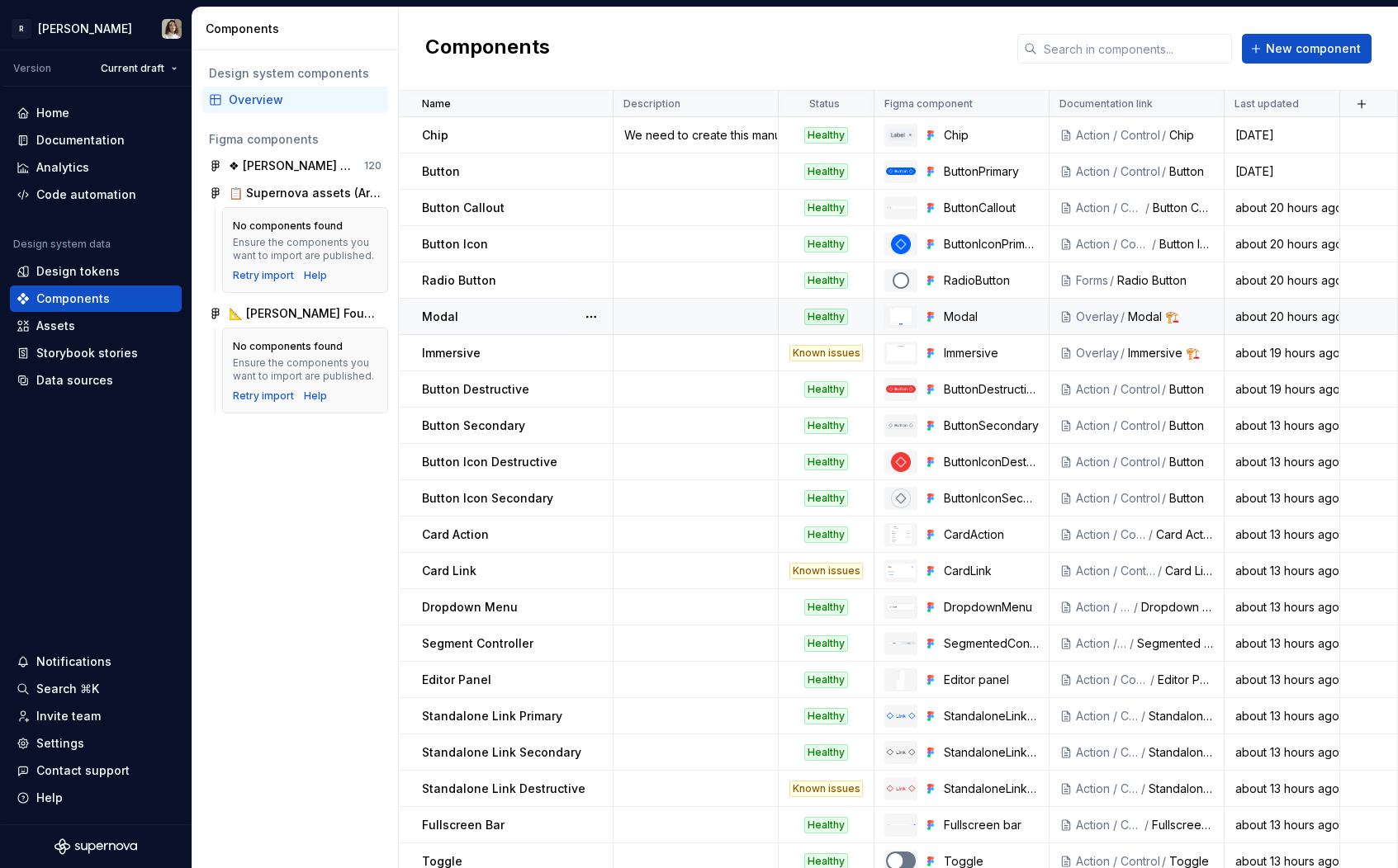
click at [822, 325] on td "Healthy" at bounding box center [827, 317] width 96 height 36
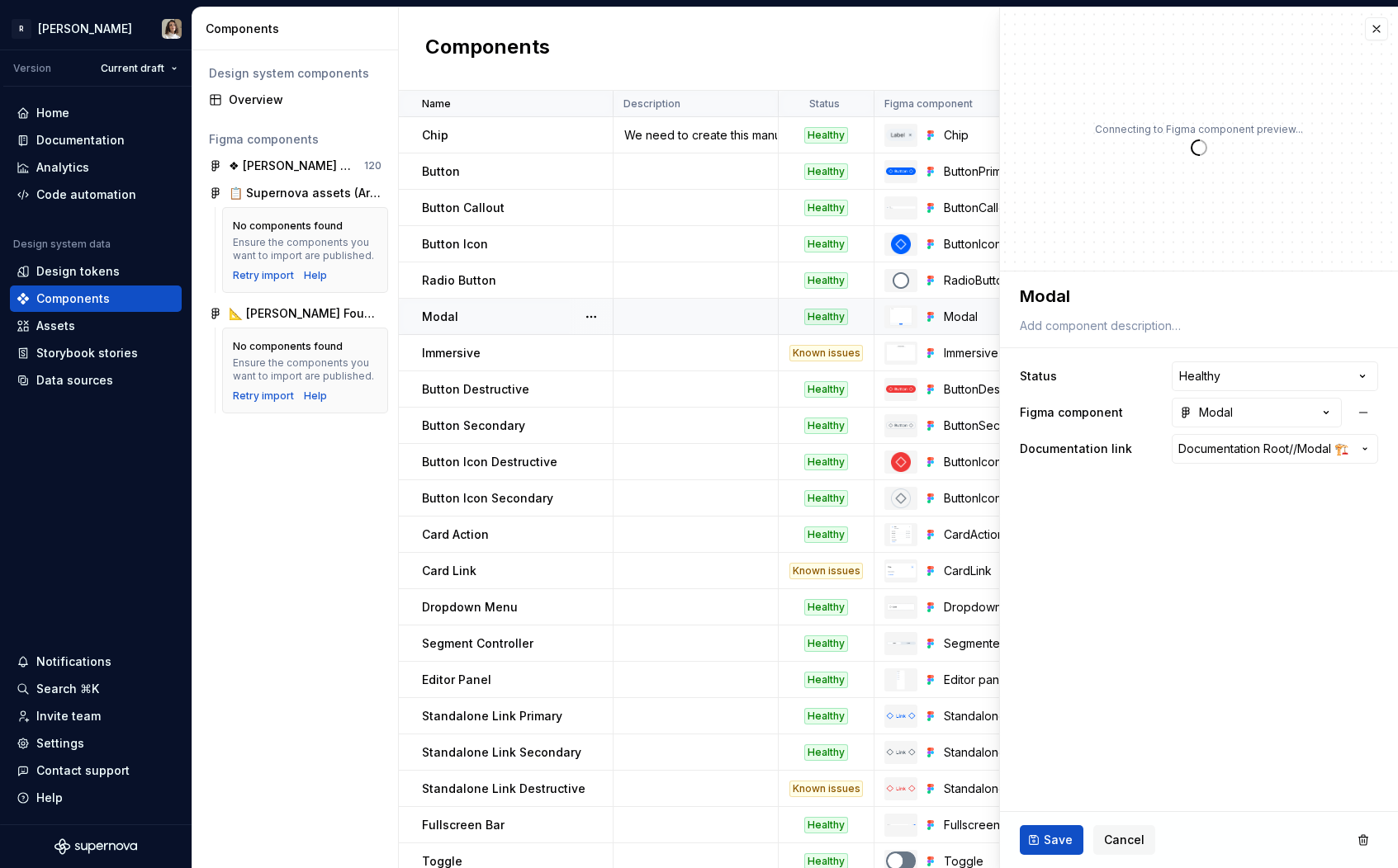
click at [828, 314] on div "Healthy" at bounding box center [825, 317] width 44 height 17
click at [1262, 384] on html "R Norma Version Current draft Home Documentation Analytics Code automation Desi…" at bounding box center [699, 434] width 1398 height 868
type textarea "*"
click at [738, 357] on td at bounding box center [695, 353] width 165 height 36
click at [819, 353] on div "Known issues" at bounding box center [826, 353] width 74 height 17
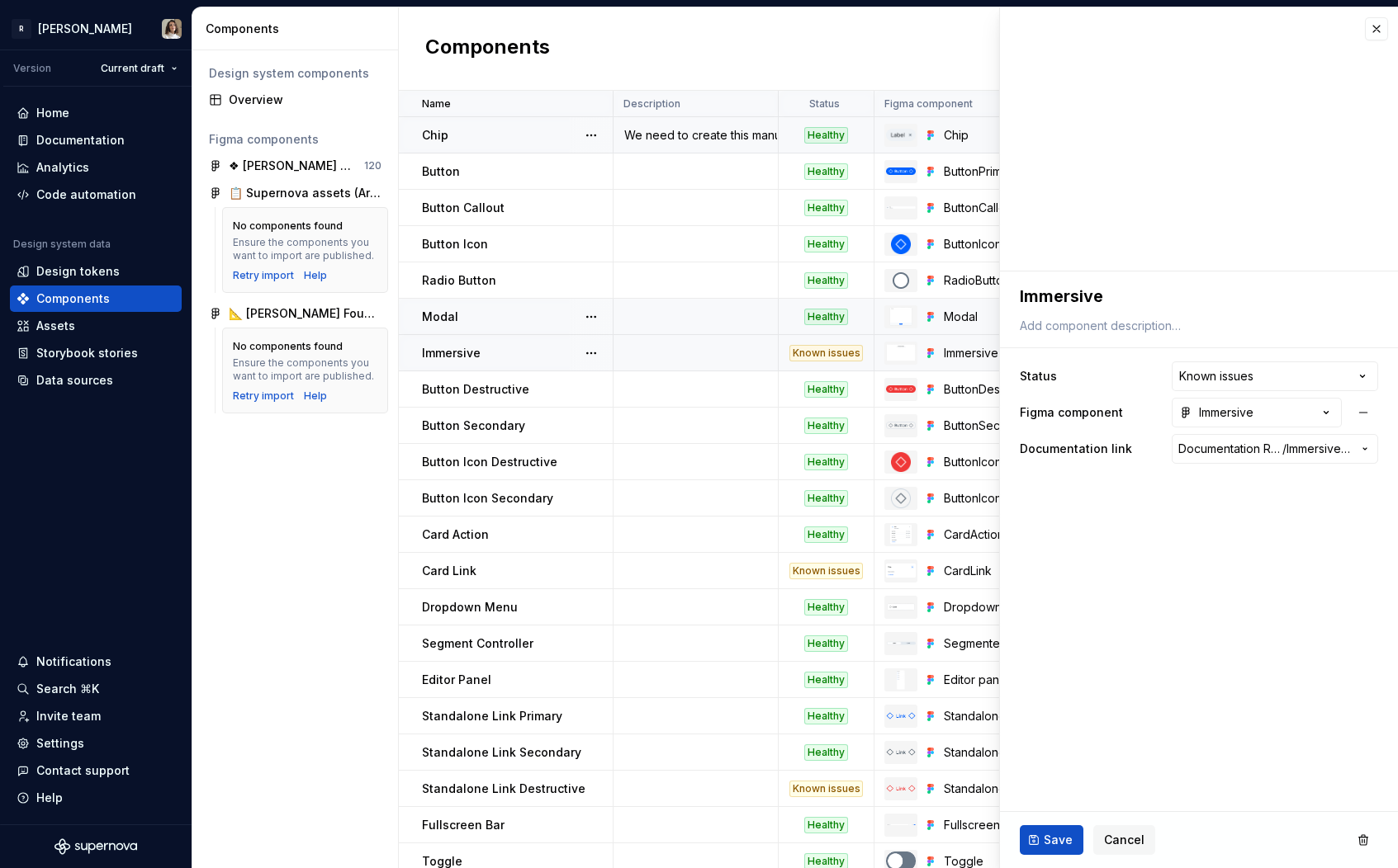
click at [706, 137] on div "We need to create this manually?! Uff... (sandrina)" at bounding box center [695, 136] width 162 height 17
click at [1123, 332] on textarea "We need to create this manually?! Uff... (sandrina)" at bounding box center [1195, 326] width 358 height 23
type textarea "*"
click at [1125, 530] on fieldset "**********" at bounding box center [1199, 569] width 398 height 597
click at [1377, 28] on button "button" at bounding box center [1376, 29] width 23 height 23
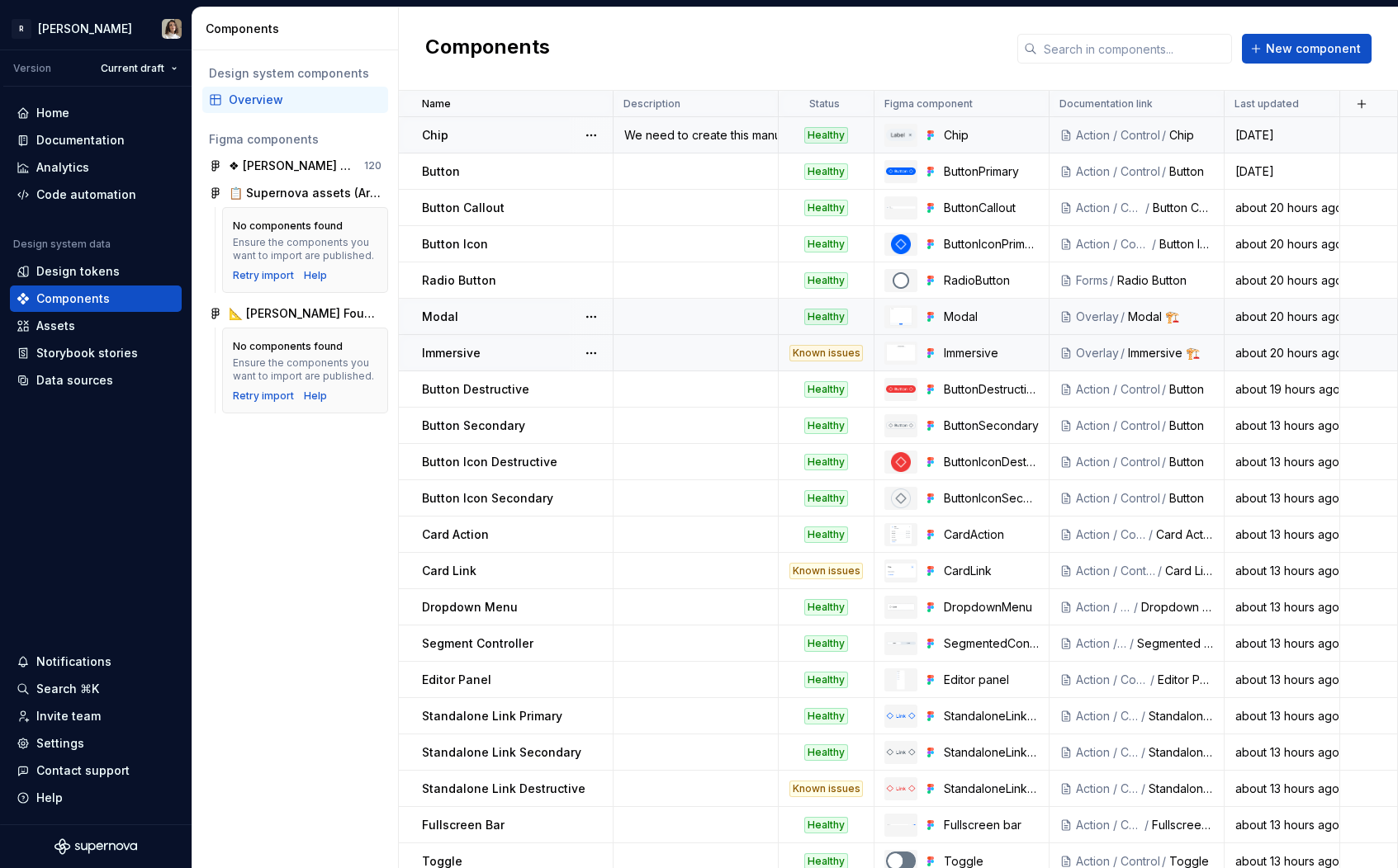
click at [678, 136] on div "We need to create this manually?! Uff... (sandrina)" at bounding box center [695, 136] width 162 height 17
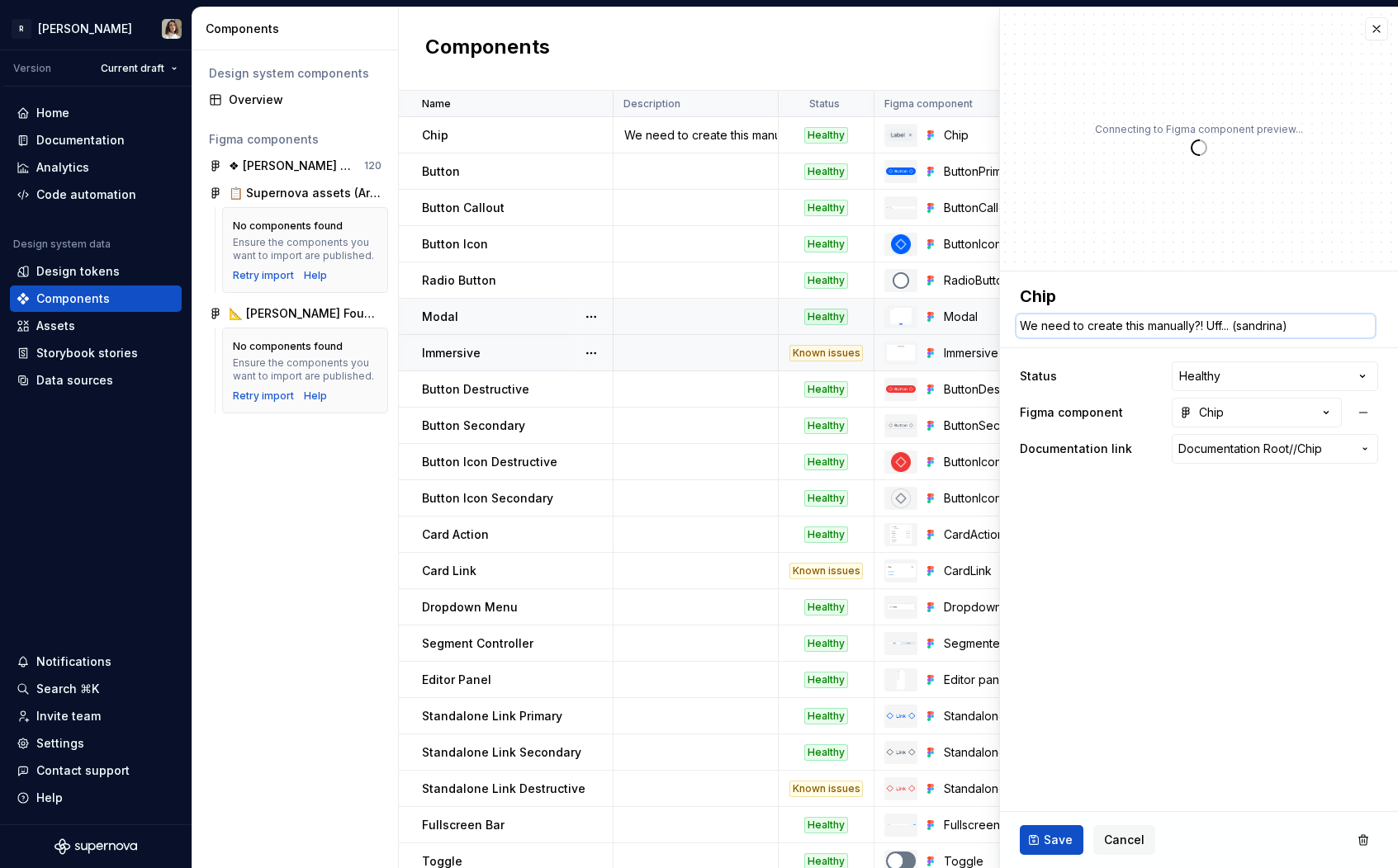
click at [1151, 330] on textarea "We need to create this manually?! Uff... (sandrina)" at bounding box center [1195, 326] width 358 height 23
type textarea "*"
click at [1045, 827] on button "Save" at bounding box center [1051, 840] width 64 height 30
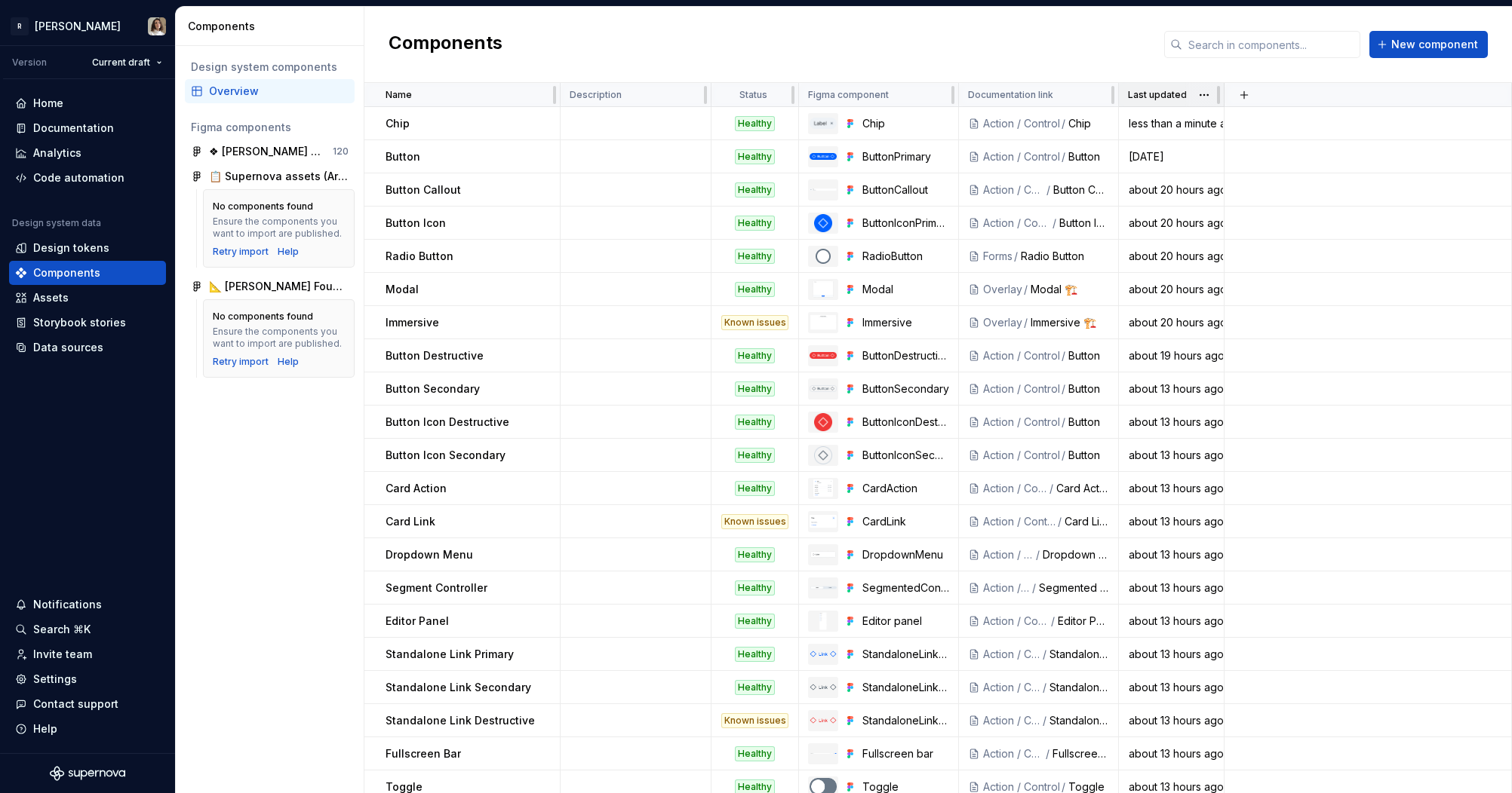
click at [1119, 97] on div "Last updated" at bounding box center [1172, 95] width 106 height 24
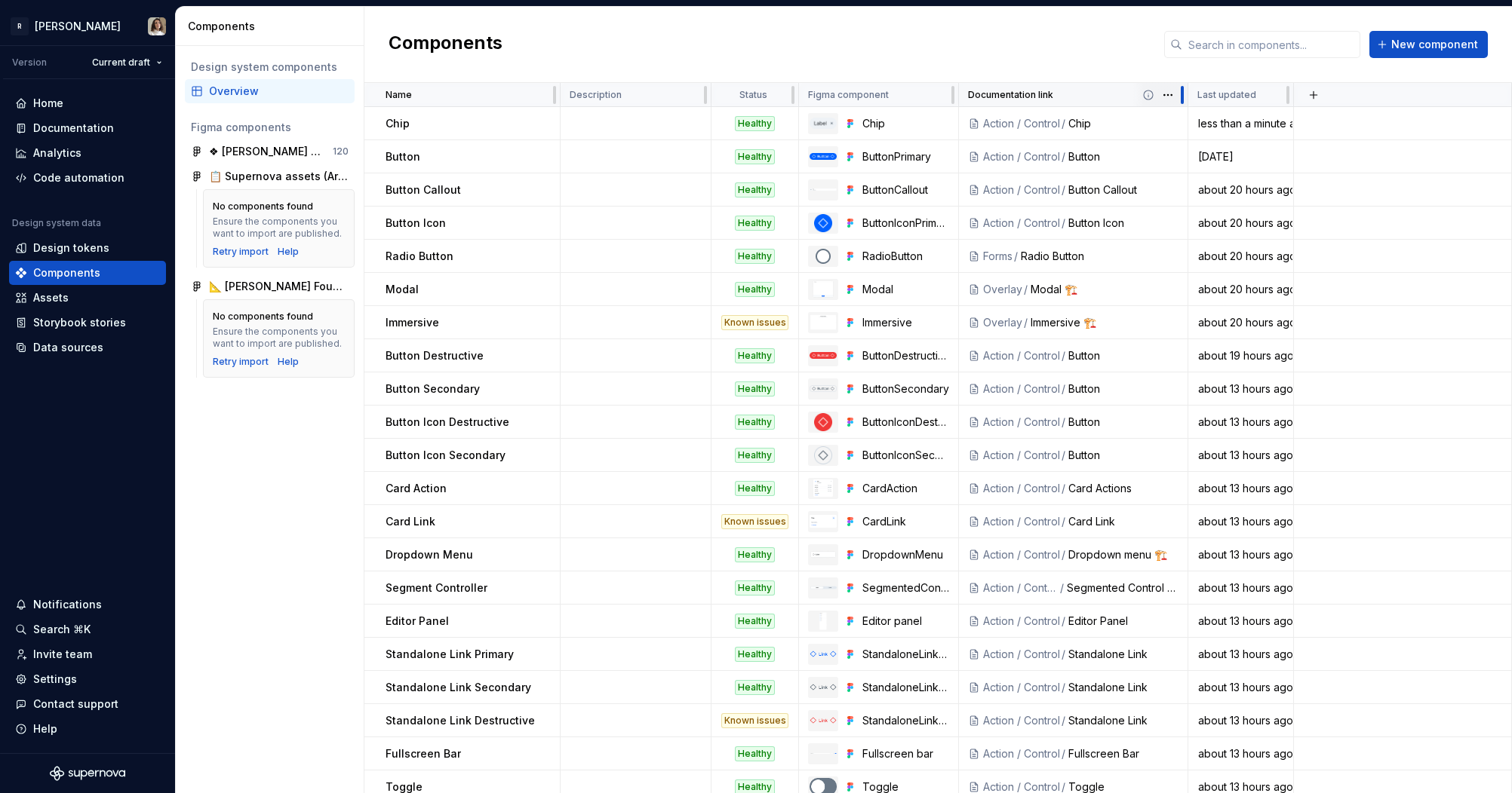
drag, startPoint x: 1114, startPoint y: 97, endPoint x: 1184, endPoint y: 93, distance: 70.1
click at [1184, 93] on div at bounding box center [1182, 95] width 12 height 24
click at [762, 287] on div "Healthy" at bounding box center [754, 290] width 40 height 15
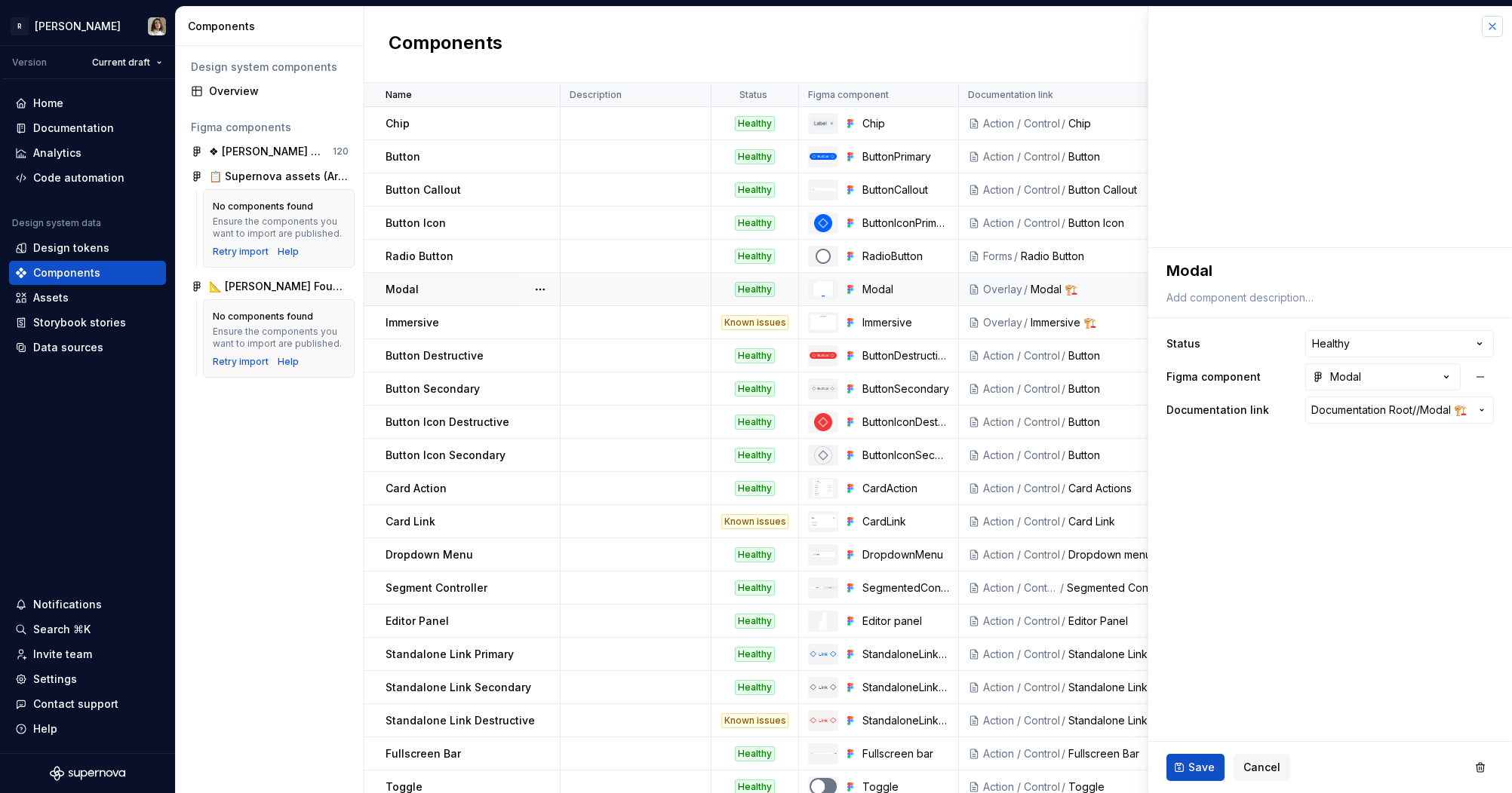
click at [1277, 24] on button "button" at bounding box center [1492, 26] width 21 height 21
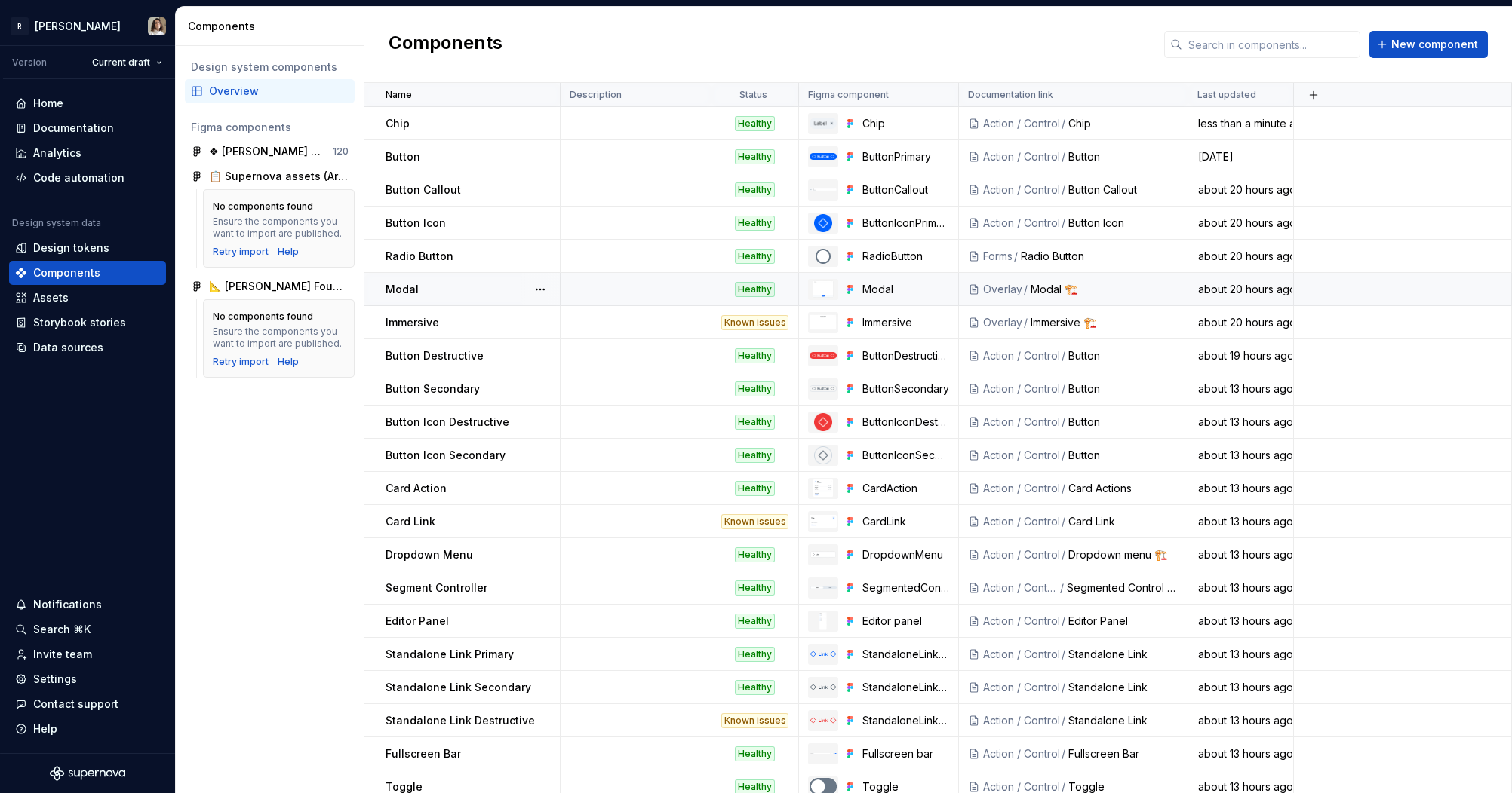
click at [434, 287] on div "Modal" at bounding box center [472, 290] width 173 height 15
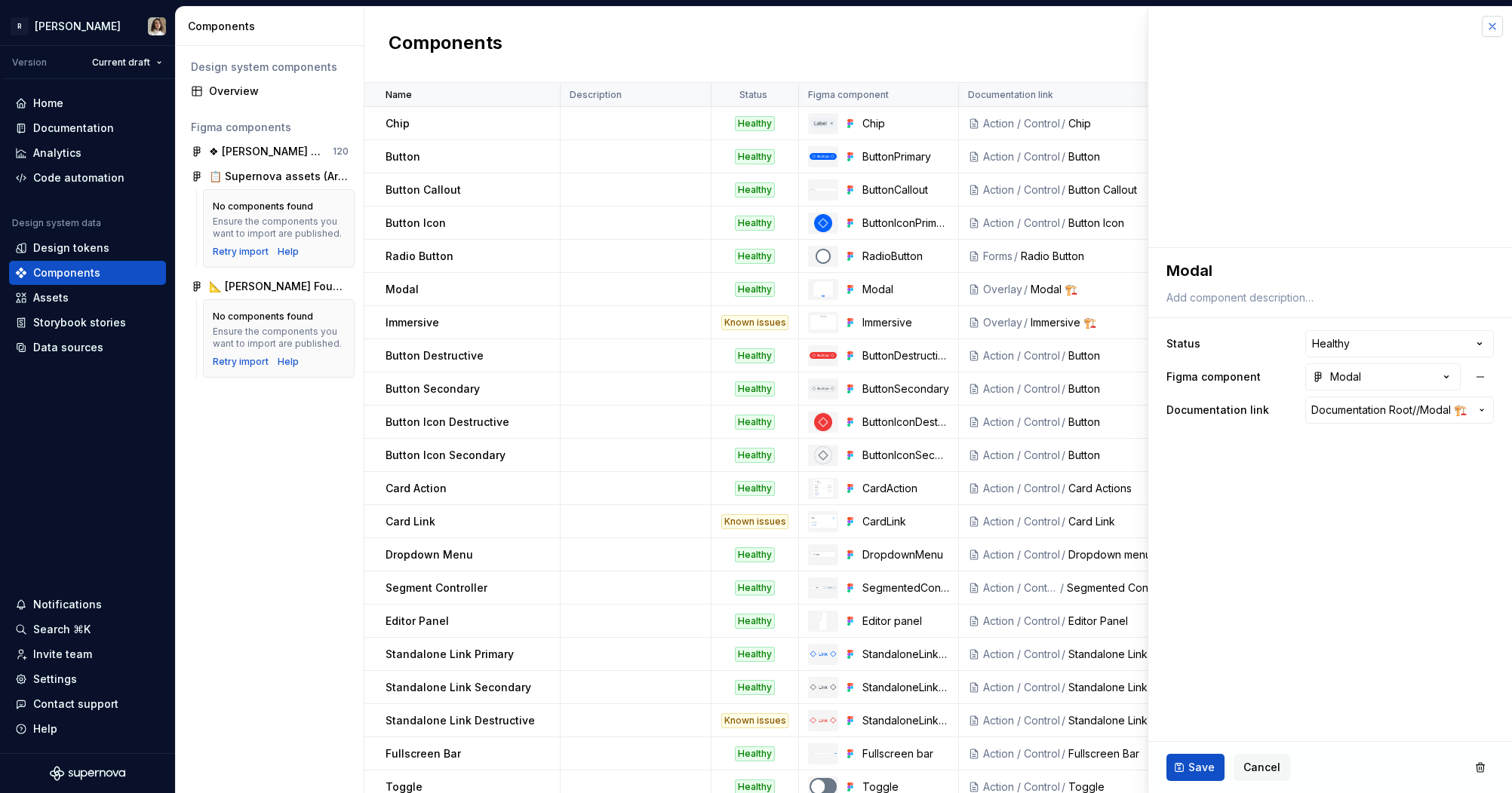
click at [1277, 27] on button "button" at bounding box center [1492, 26] width 21 height 21
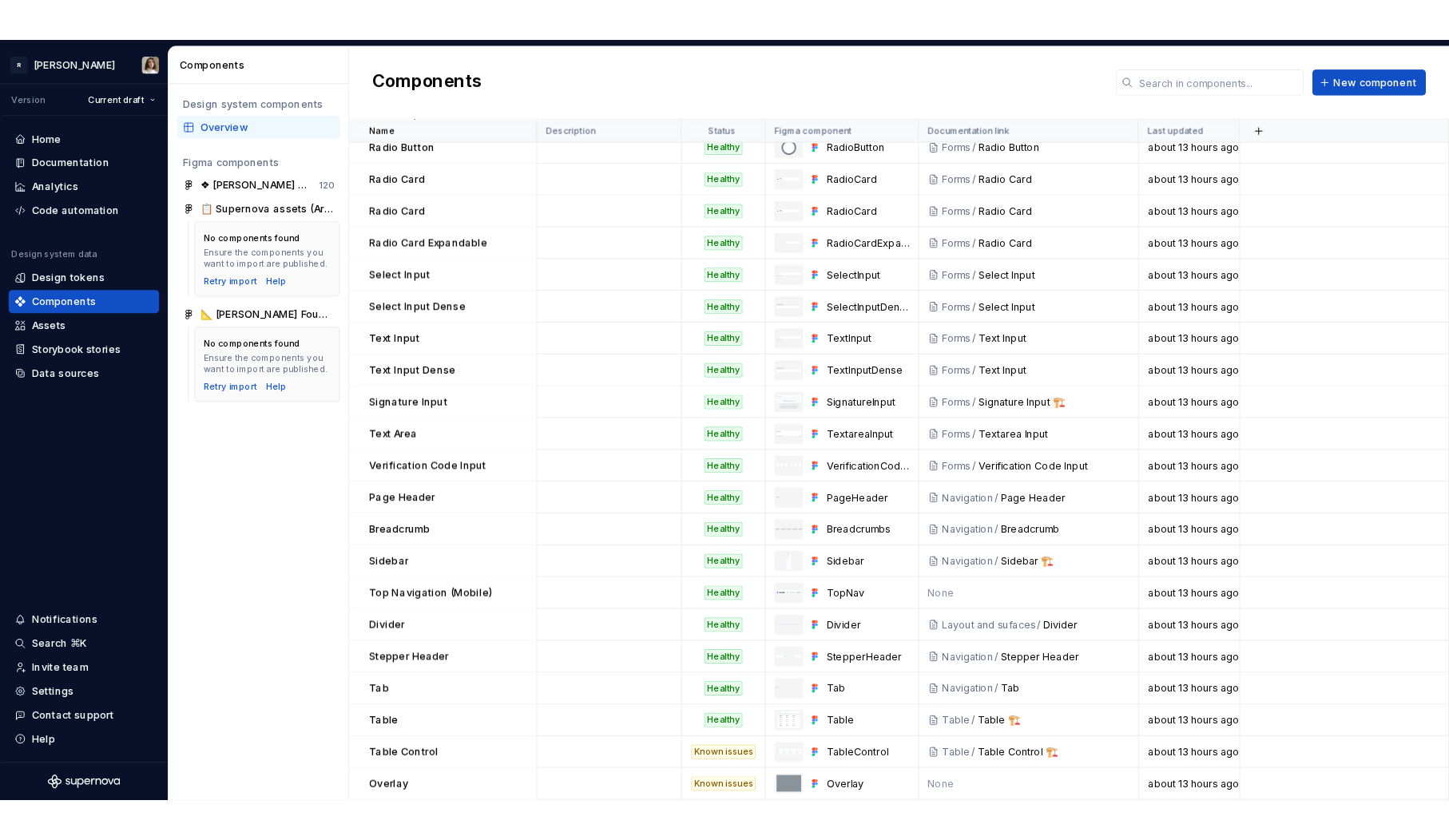
scroll to position [1663, 0]
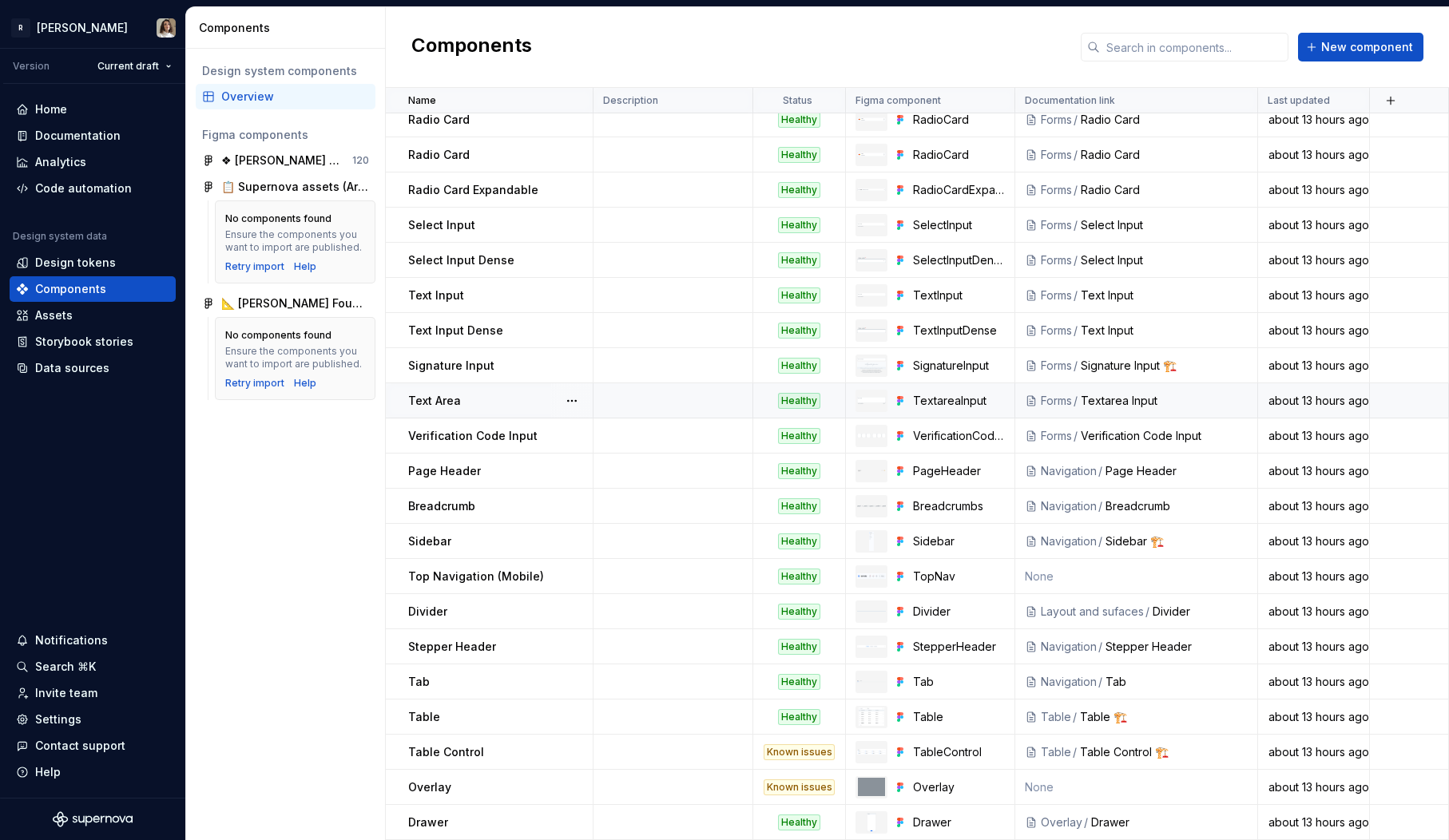
click at [795, 393] on div "Healthy" at bounding box center [799, 401] width 42 height 16
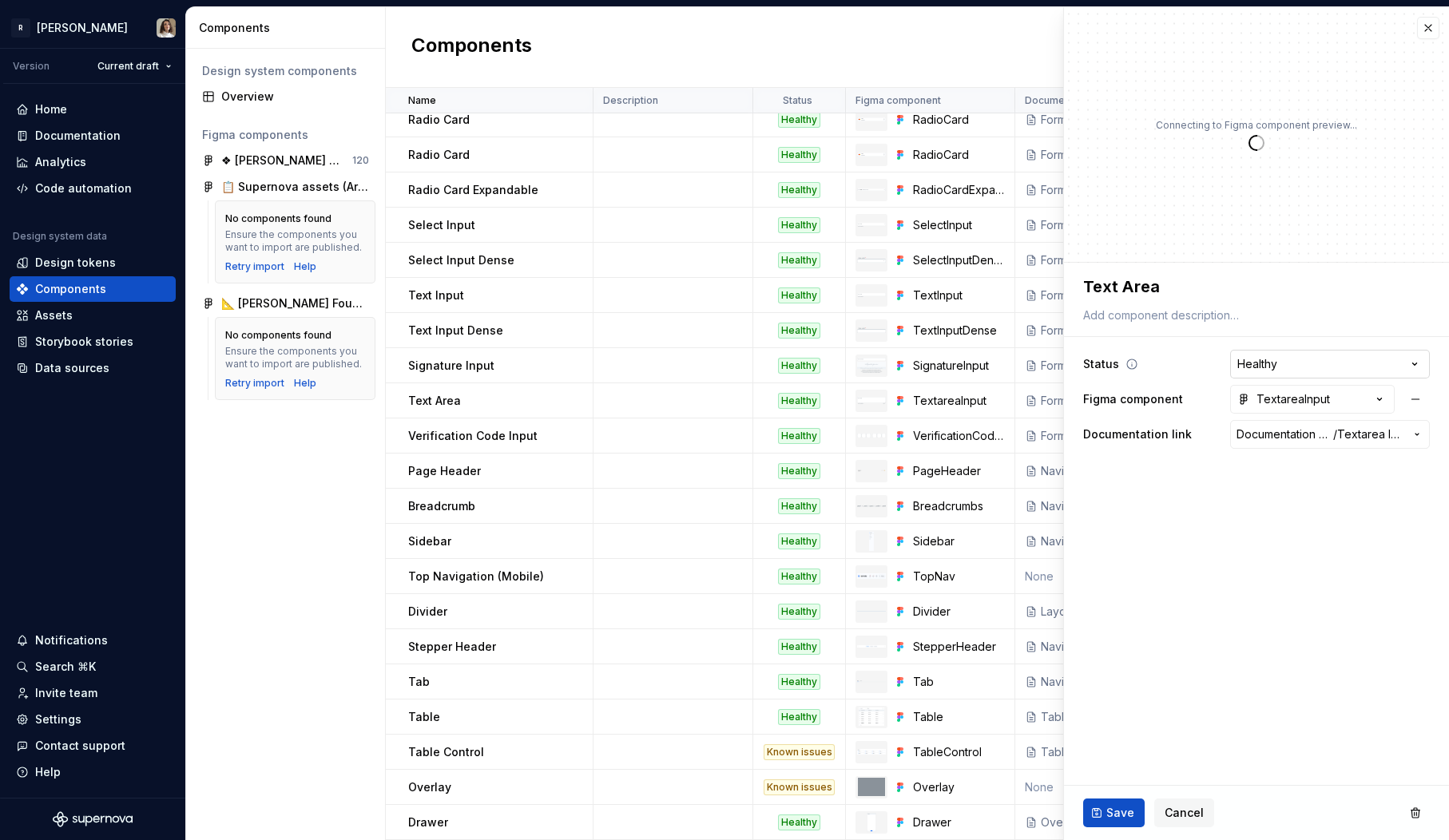
click at [1245, 355] on html "R Norma Version Current draft Home Documentation Analytics Code automation Desi…" at bounding box center [724, 420] width 1449 height 840
type textarea "*"
click at [787, 390] on td "Healthy" at bounding box center [800, 401] width 93 height 35
type textarea "*"
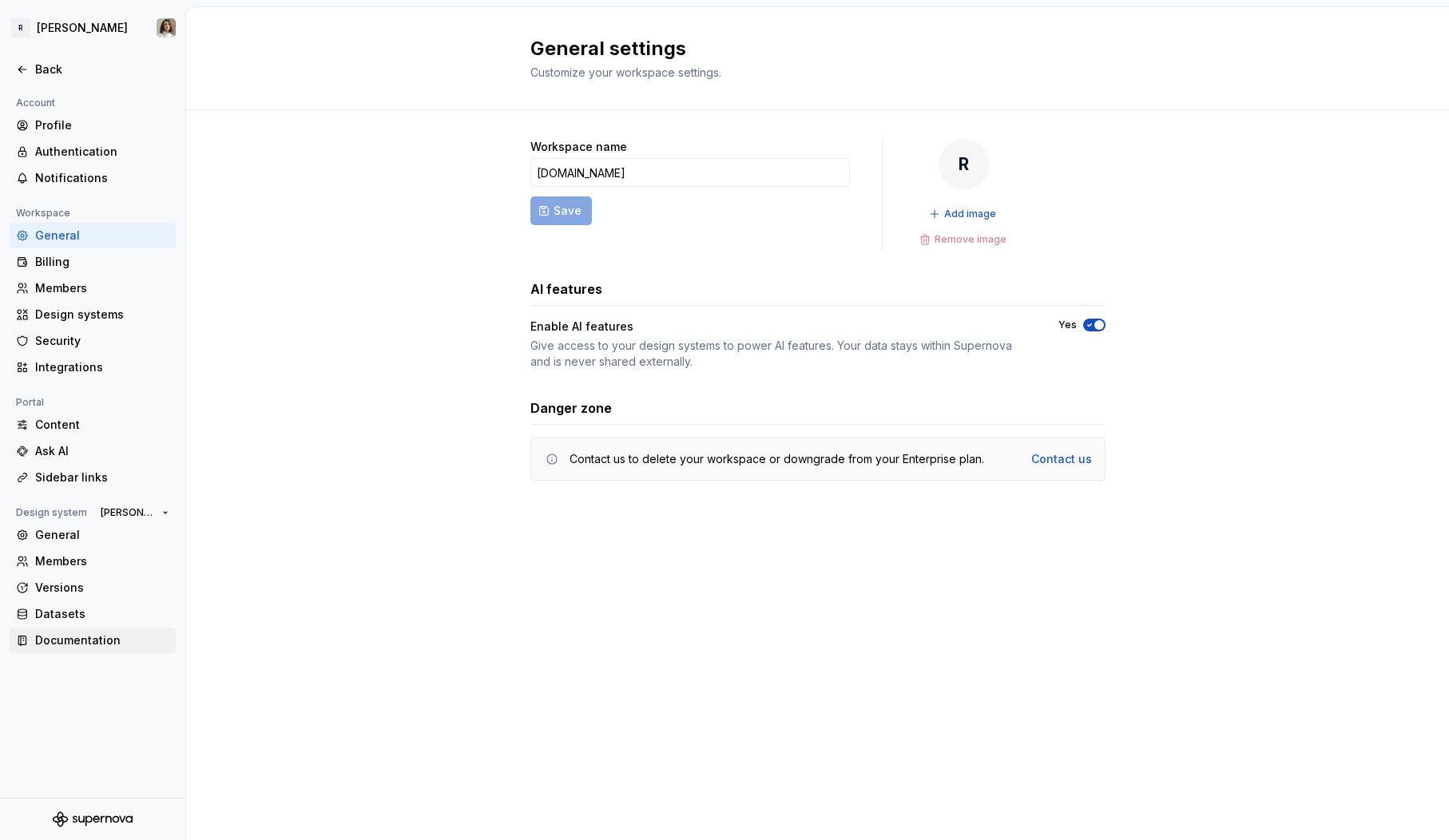
click at [54, 639] on div "Documentation" at bounding box center [103, 641] width 135 height 16
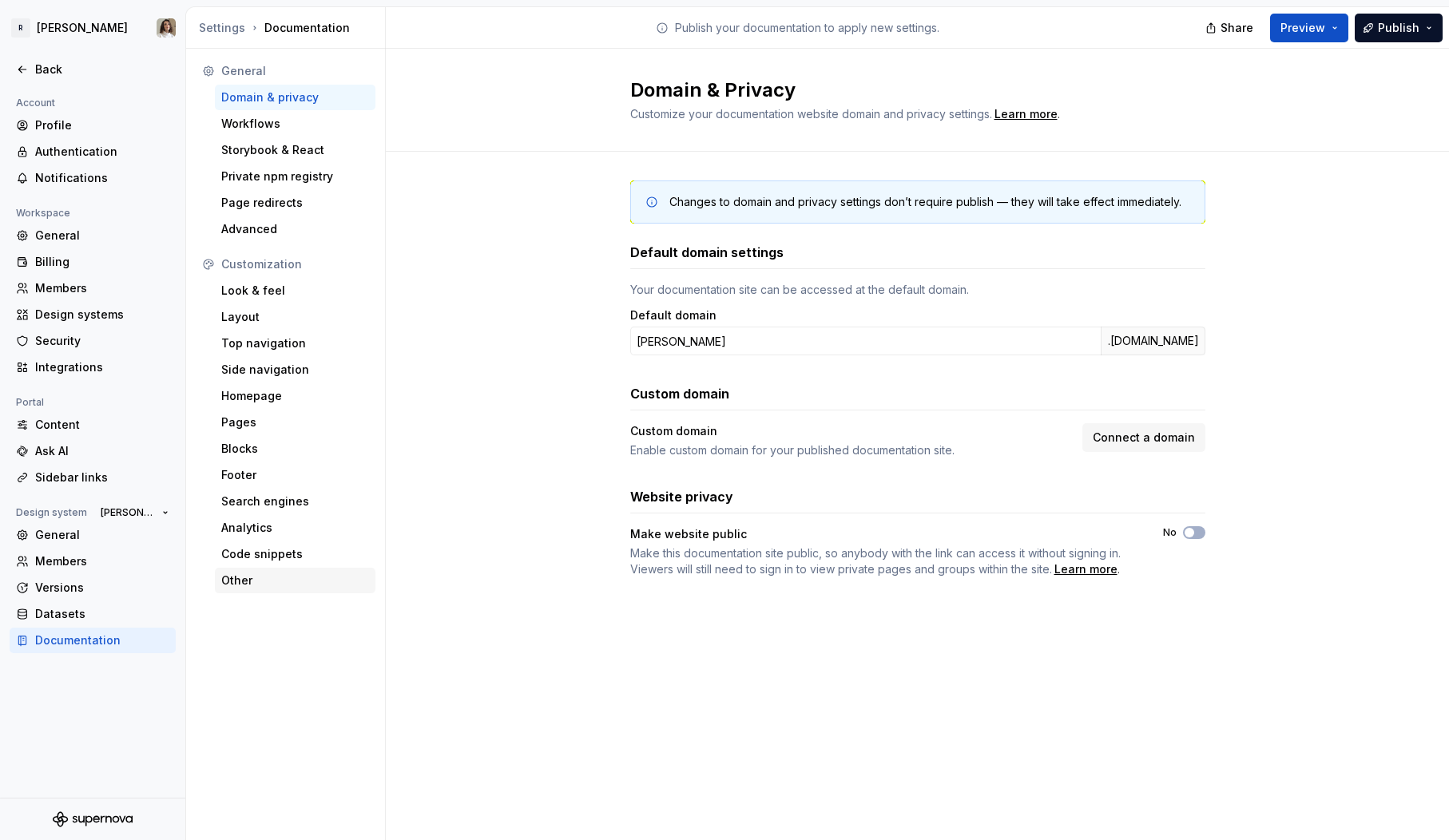
click at [249, 580] on div "Other" at bounding box center [295, 581] width 148 height 16
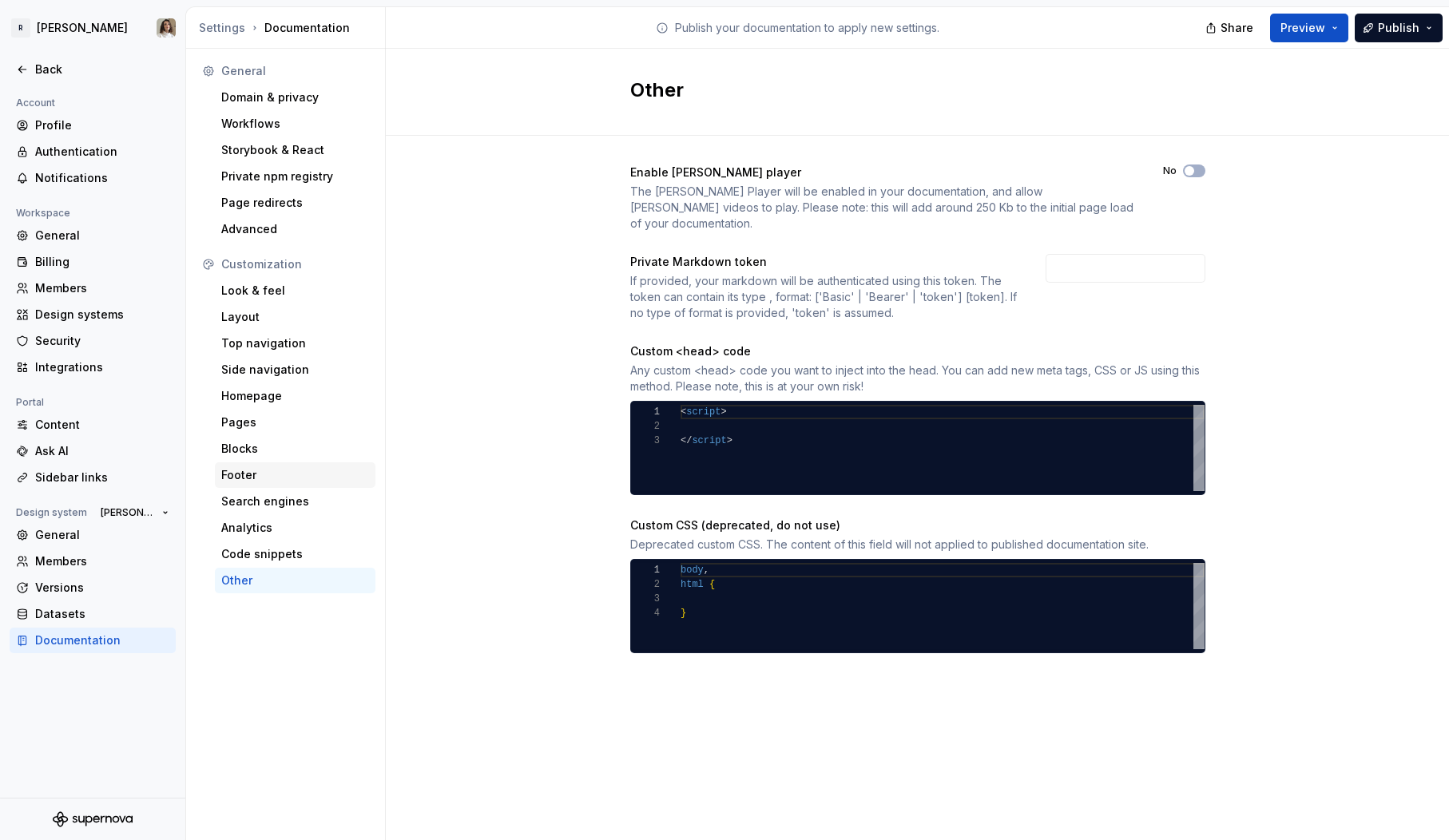
click at [255, 479] on div "Footer" at bounding box center [295, 475] width 148 height 16
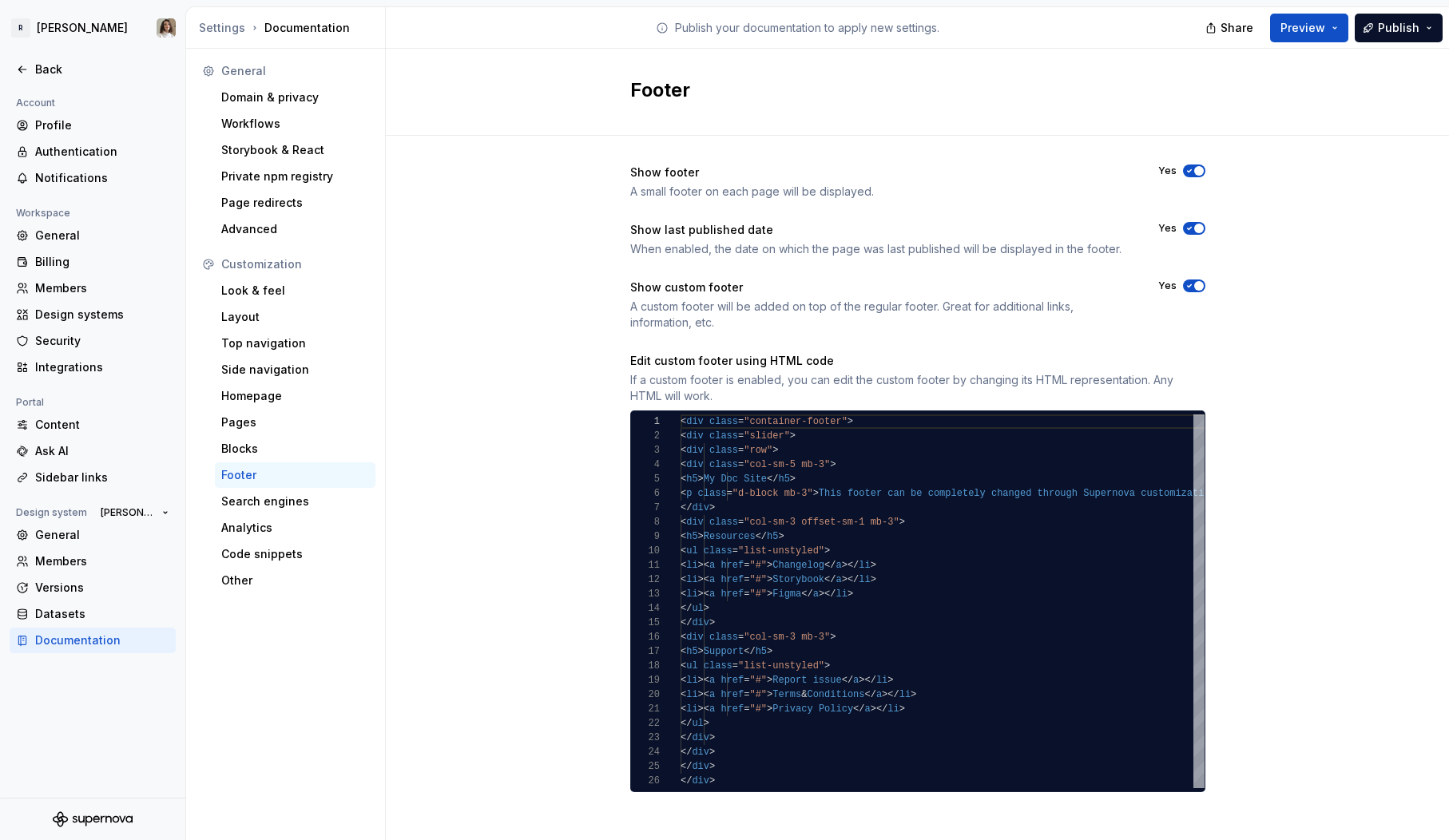
click at [1194, 286] on span "button" at bounding box center [1199, 286] width 10 height 10
click at [74, 316] on div "Design systems" at bounding box center [103, 315] width 135 height 16
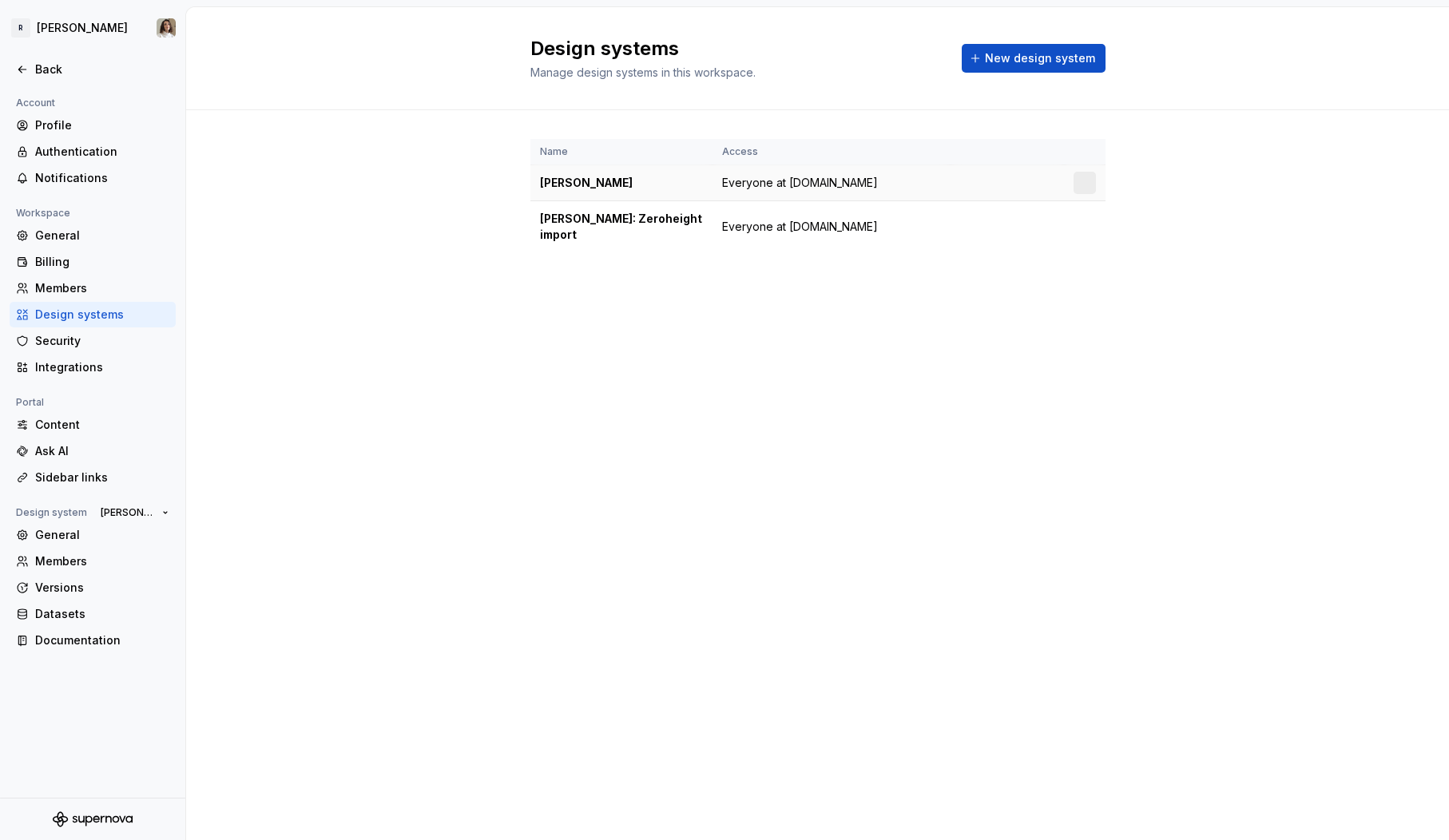
click at [851, 181] on span "Everyone at Remote.com" at bounding box center [800, 183] width 155 height 16
click at [1085, 217] on html "R Norma Back Account Profile Authentication Notifications Workspace General Bil…" at bounding box center [724, 420] width 1449 height 840
click at [879, 283] on html "R Norma Back Account Profile Authentication Notifications Workspace General Bil…" at bounding box center [724, 420] width 1449 height 840
click at [82, 293] on div "Members" at bounding box center [103, 288] width 135 height 16
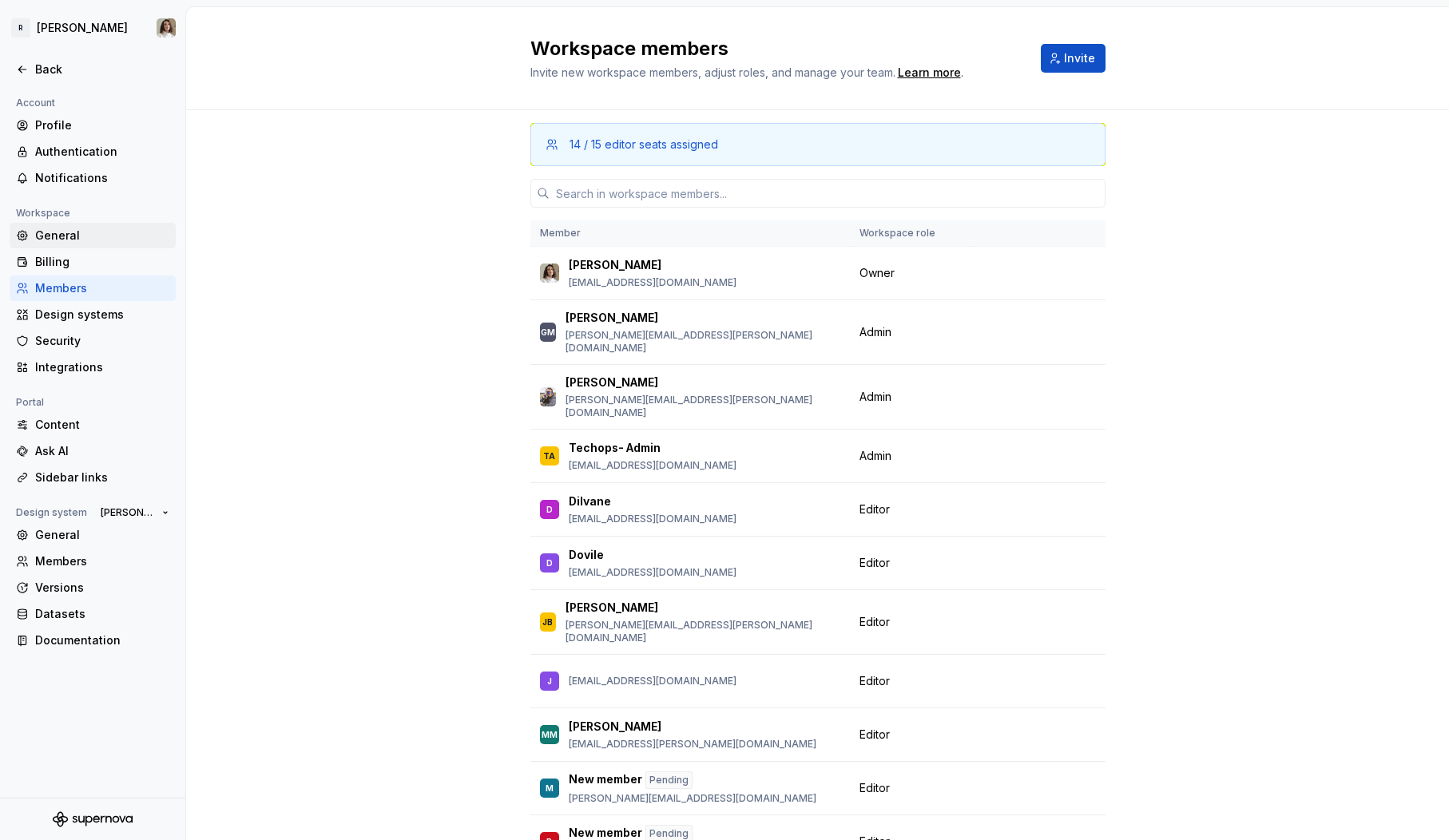
click at [91, 232] on div "General" at bounding box center [103, 235] width 135 height 16
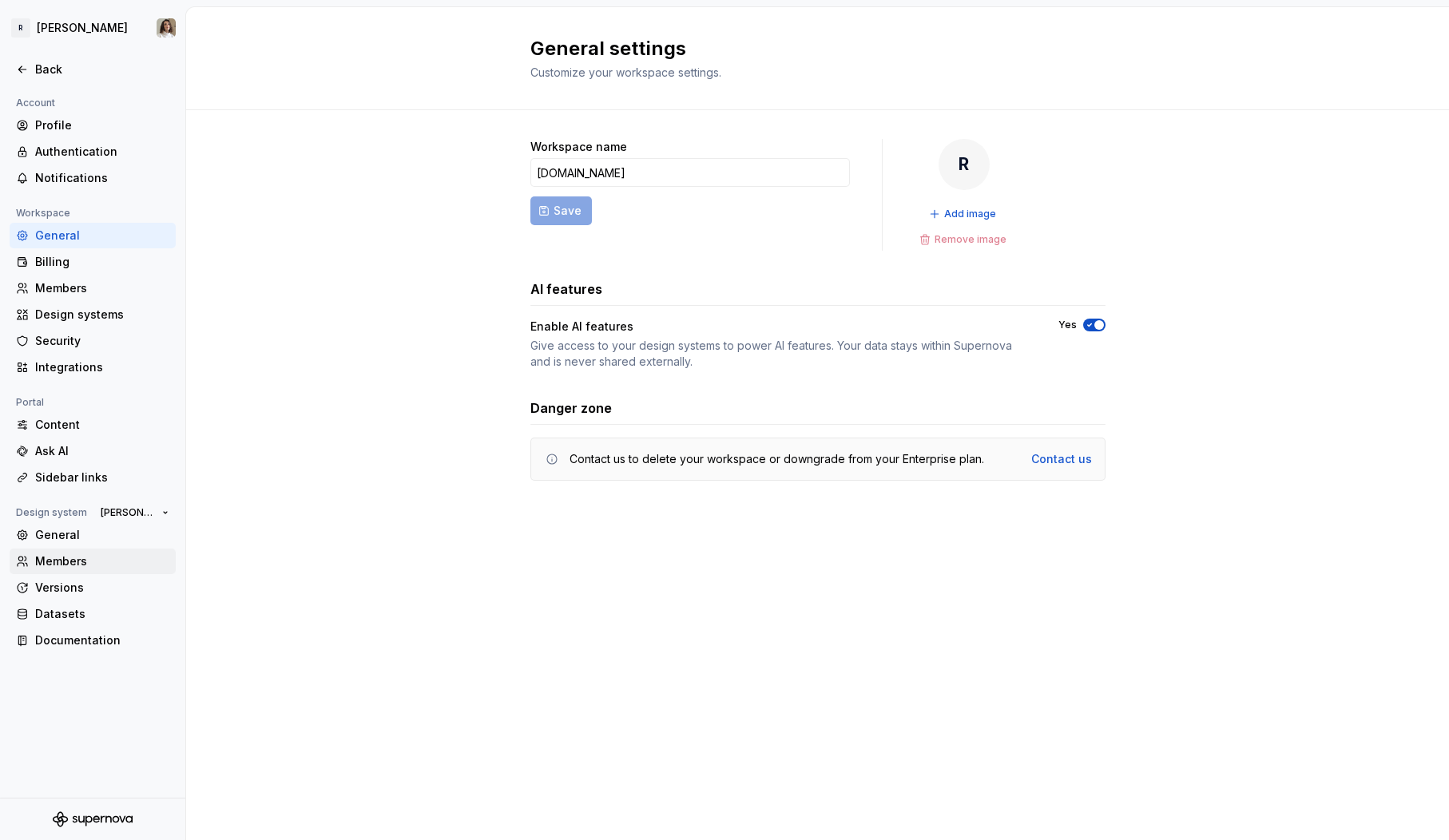
click at [73, 560] on div "Members" at bounding box center [103, 561] width 135 height 16
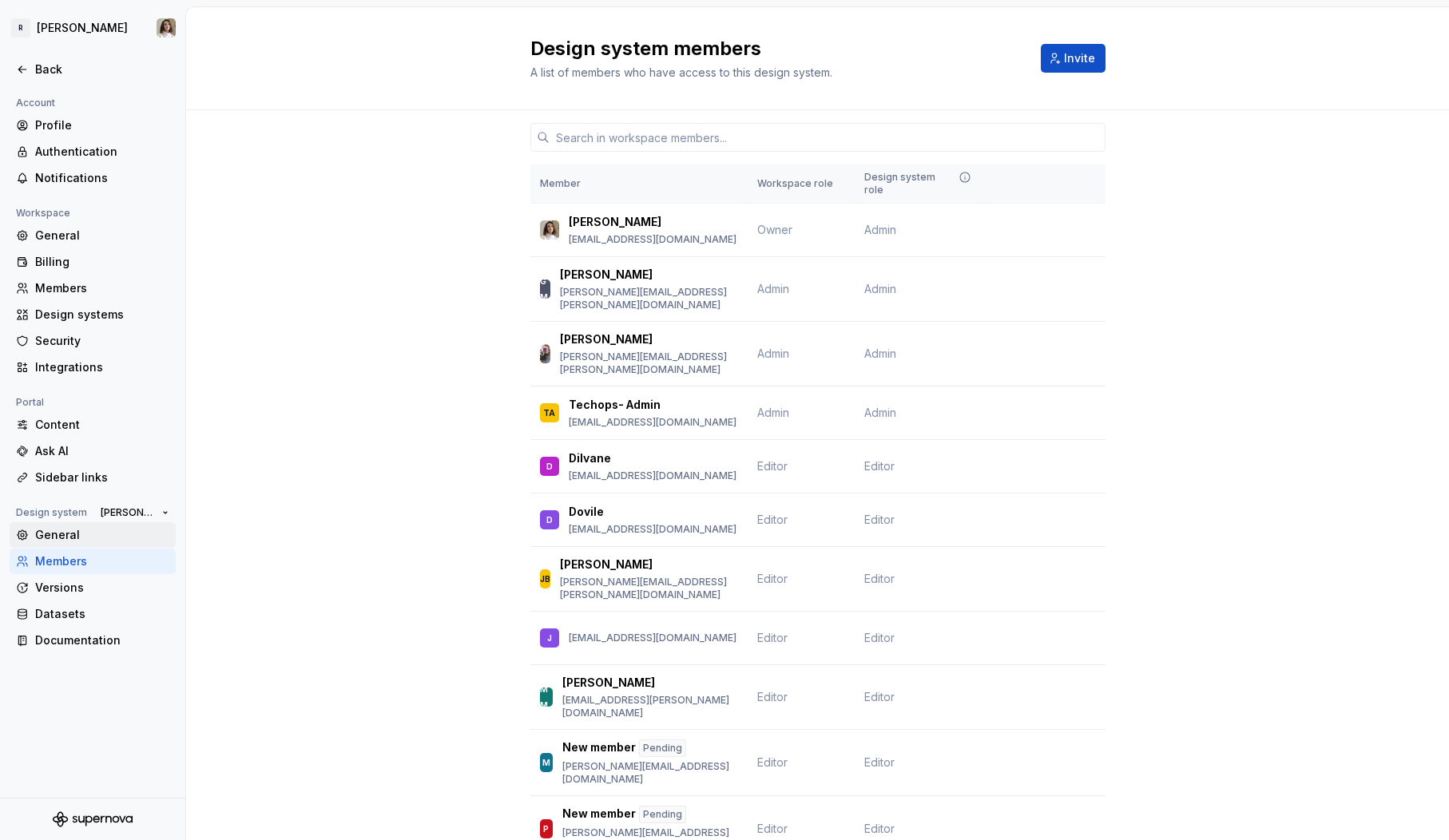
click at [79, 534] on div "General" at bounding box center [103, 535] width 135 height 16
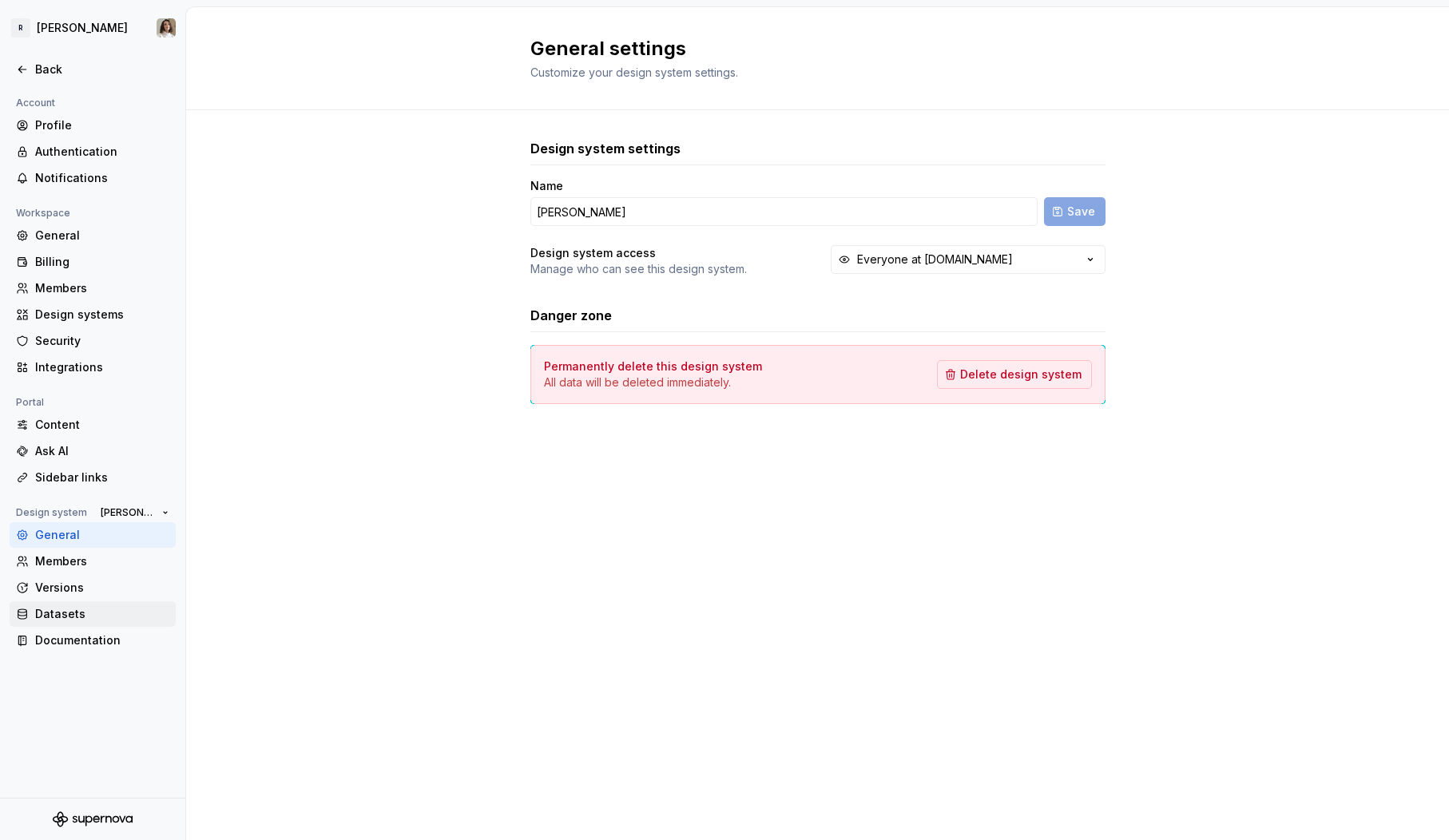
click at [87, 617] on div "Datasets" at bounding box center [103, 614] width 135 height 16
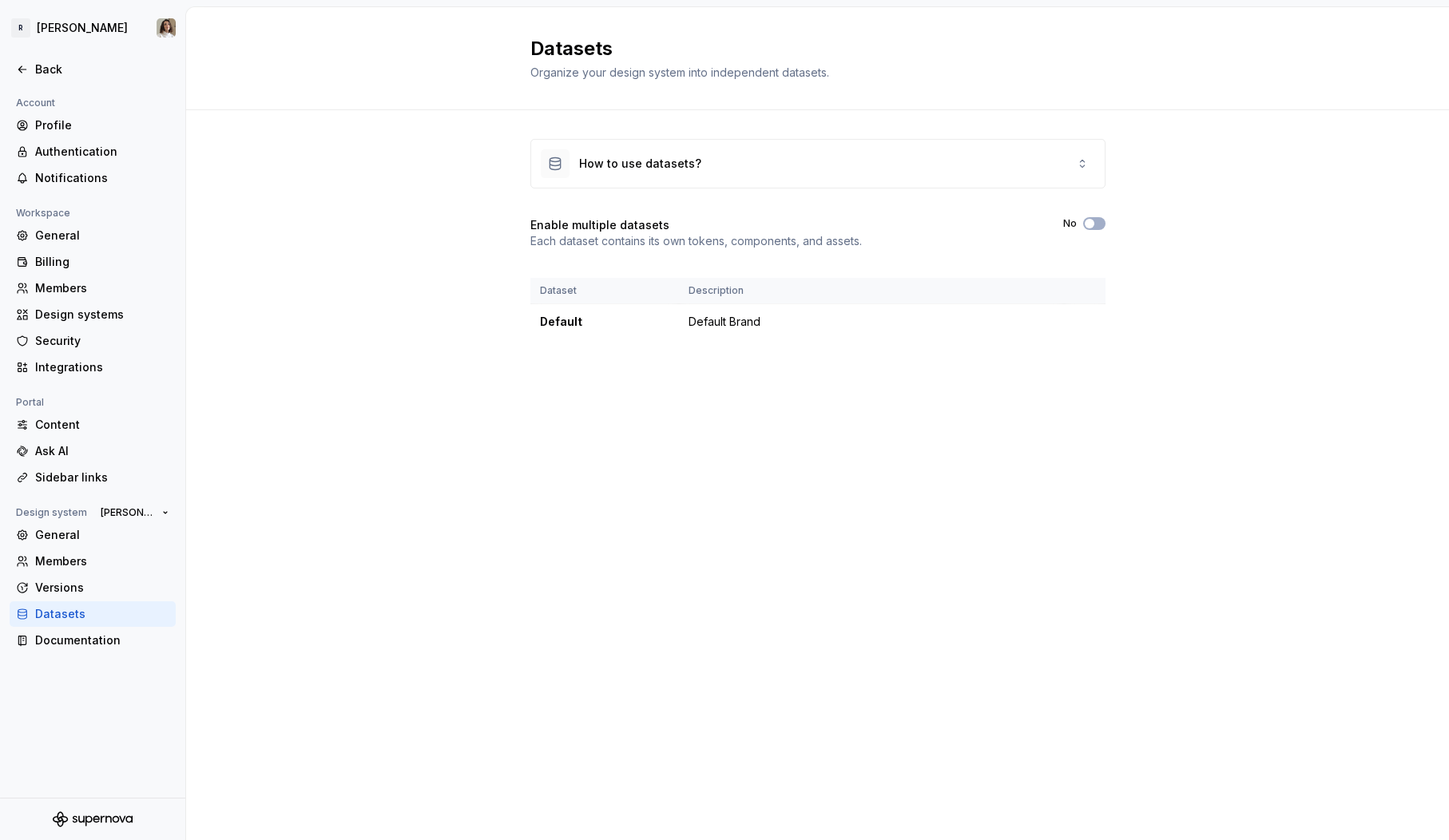
click at [87, 617] on div "Datasets" at bounding box center [103, 614] width 135 height 16
click at [86, 641] on div "Documentation" at bounding box center [103, 641] width 135 height 16
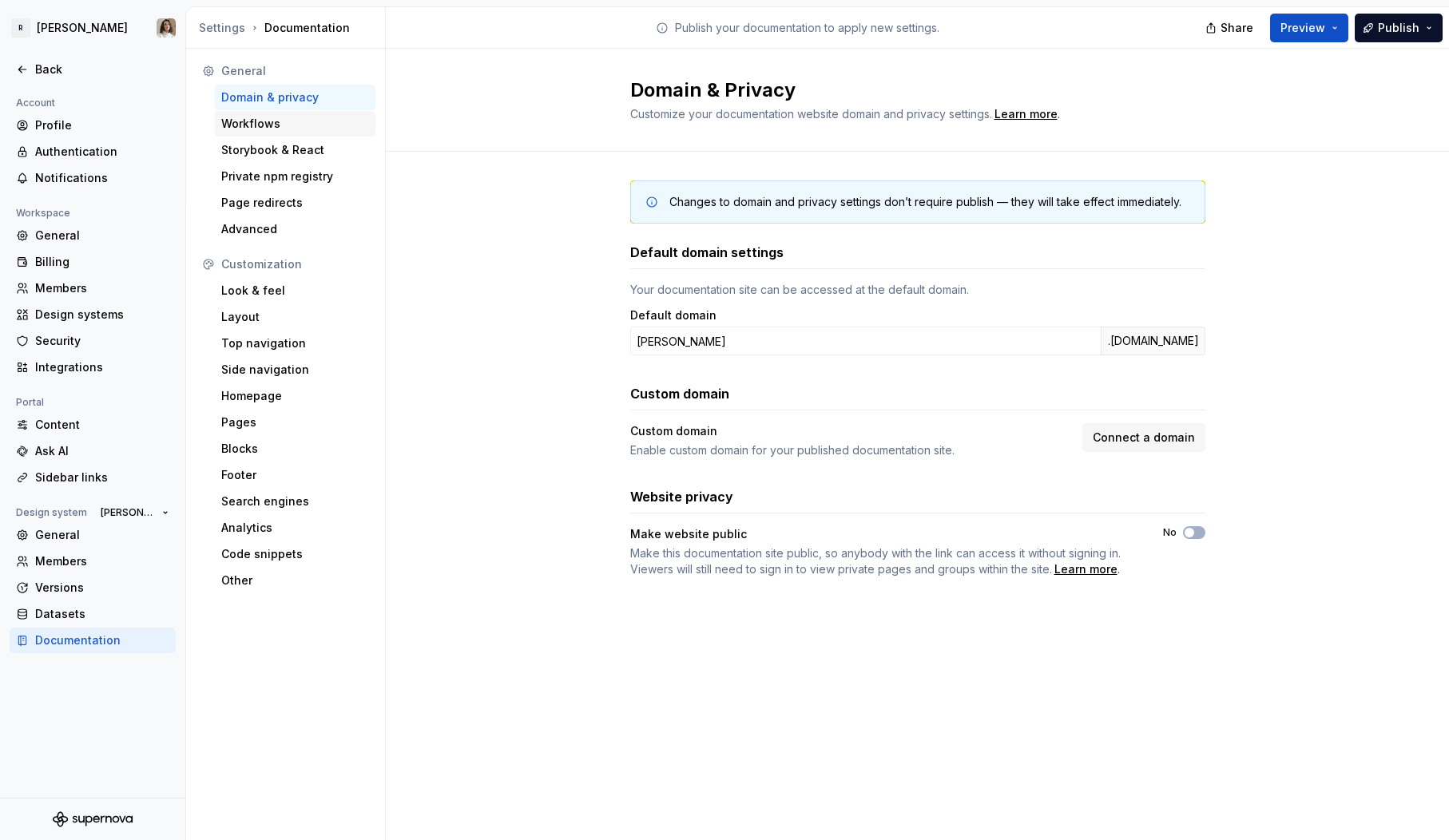
click at [272, 120] on div "Workflows" at bounding box center [295, 124] width 148 height 16
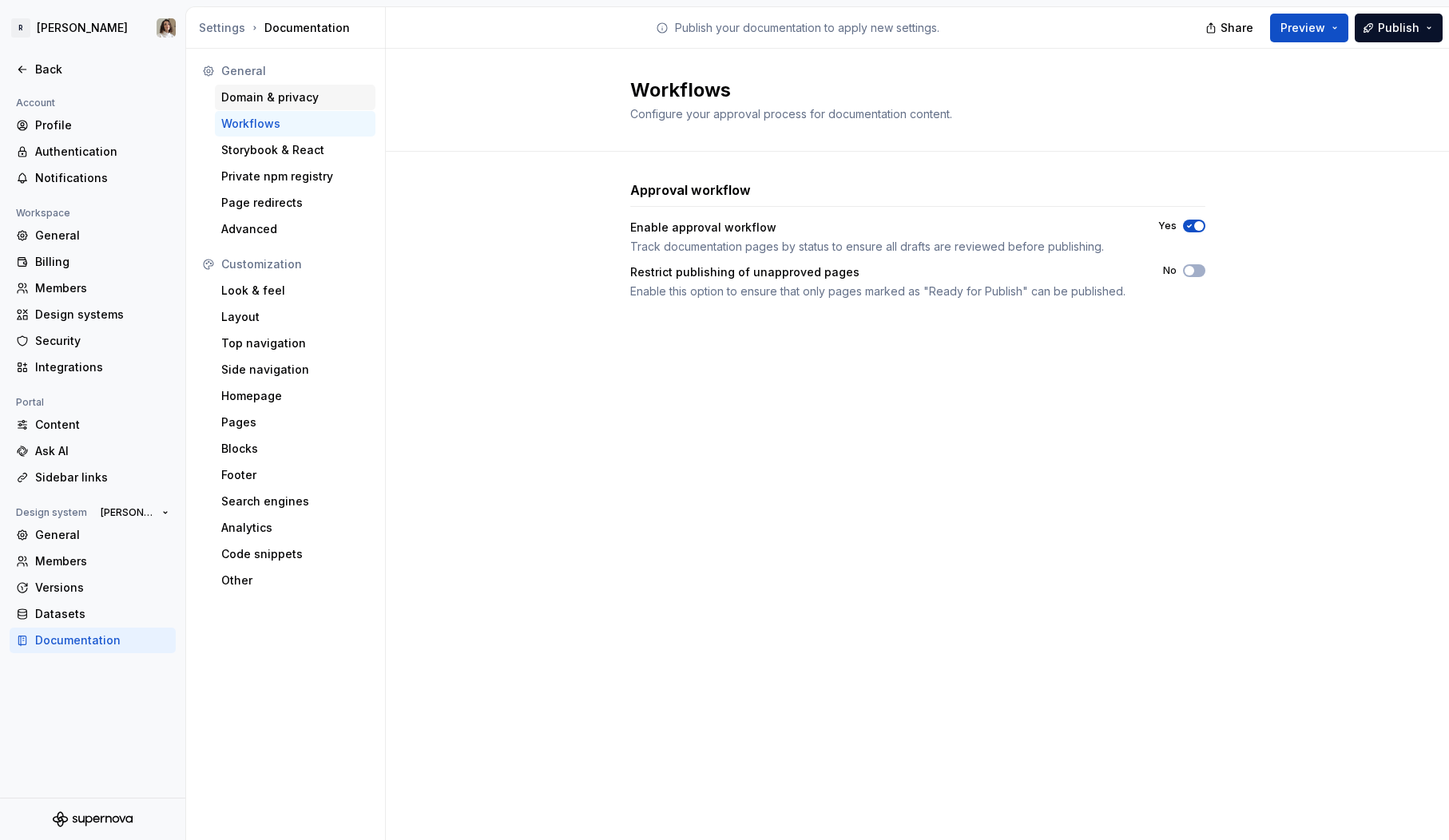
click at [291, 104] on div "Domain & privacy" at bounding box center [295, 98] width 148 height 16
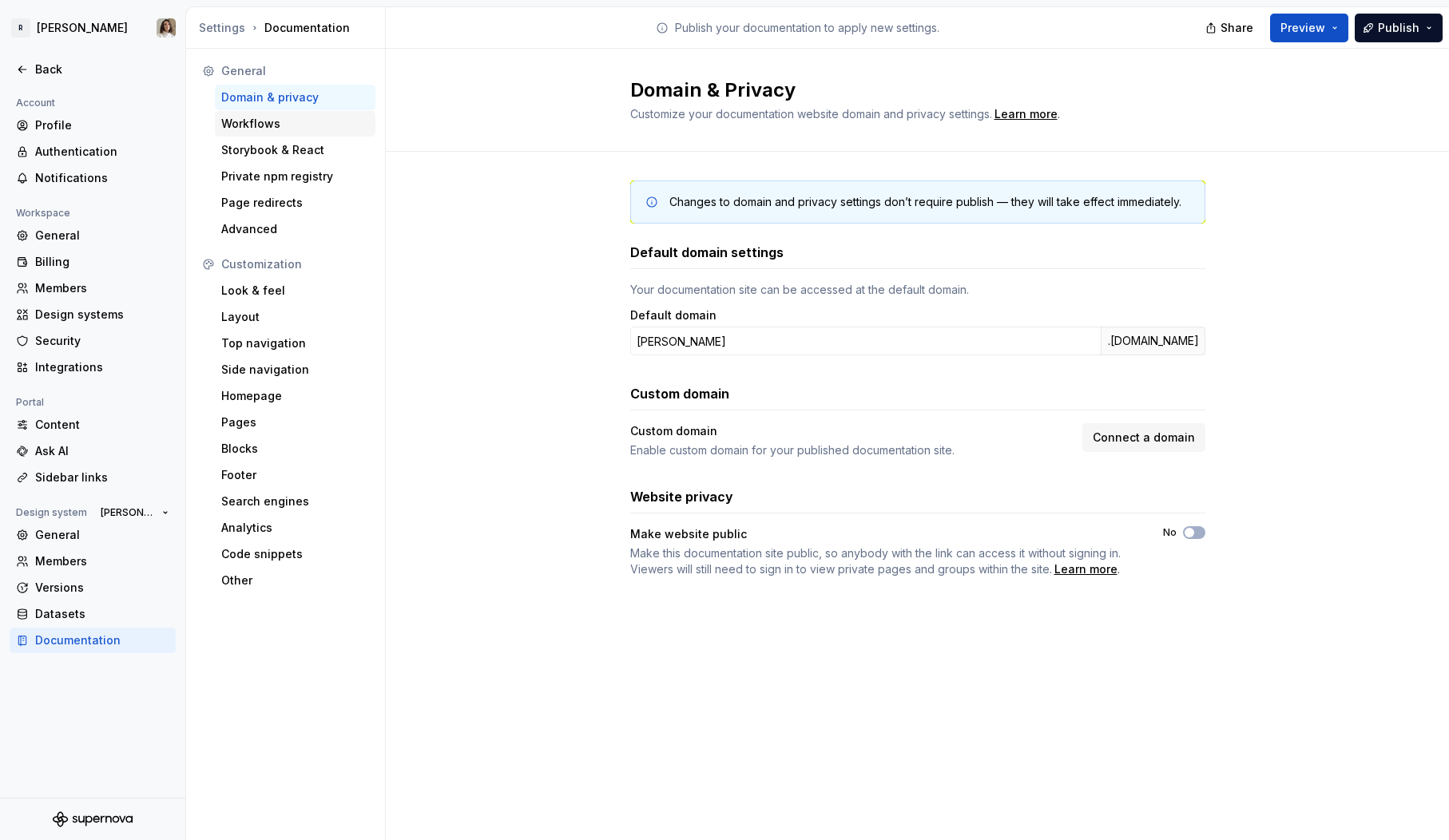
click at [283, 135] on div "Workflows" at bounding box center [295, 124] width 160 height 26
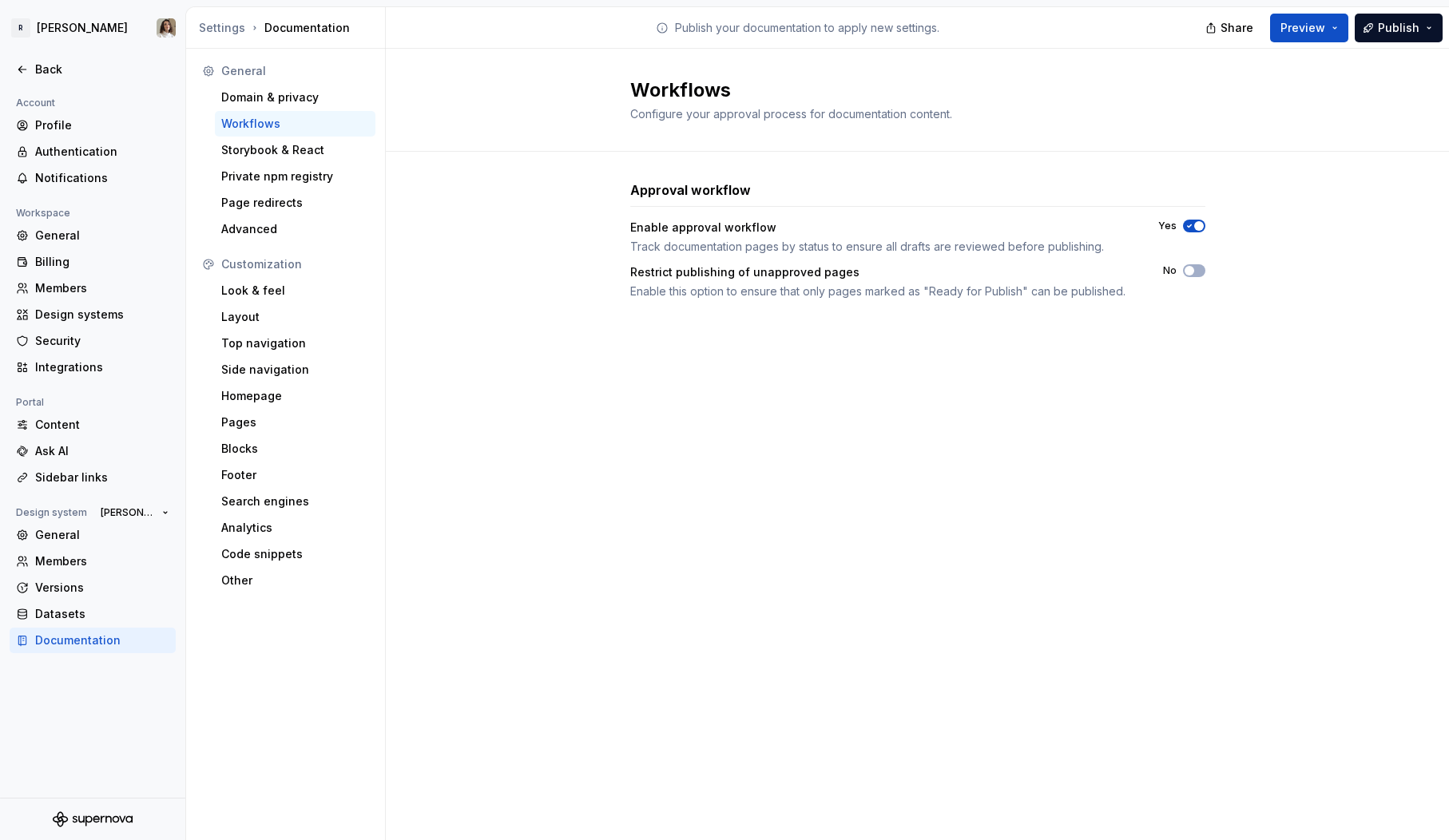
click at [279, 163] on div "General Domain & privacy Workflows Storybook & React Private npm registry Page …" at bounding box center [285, 150] width 179 height 183
click at [304, 153] on div "Storybook & React" at bounding box center [295, 151] width 148 height 16
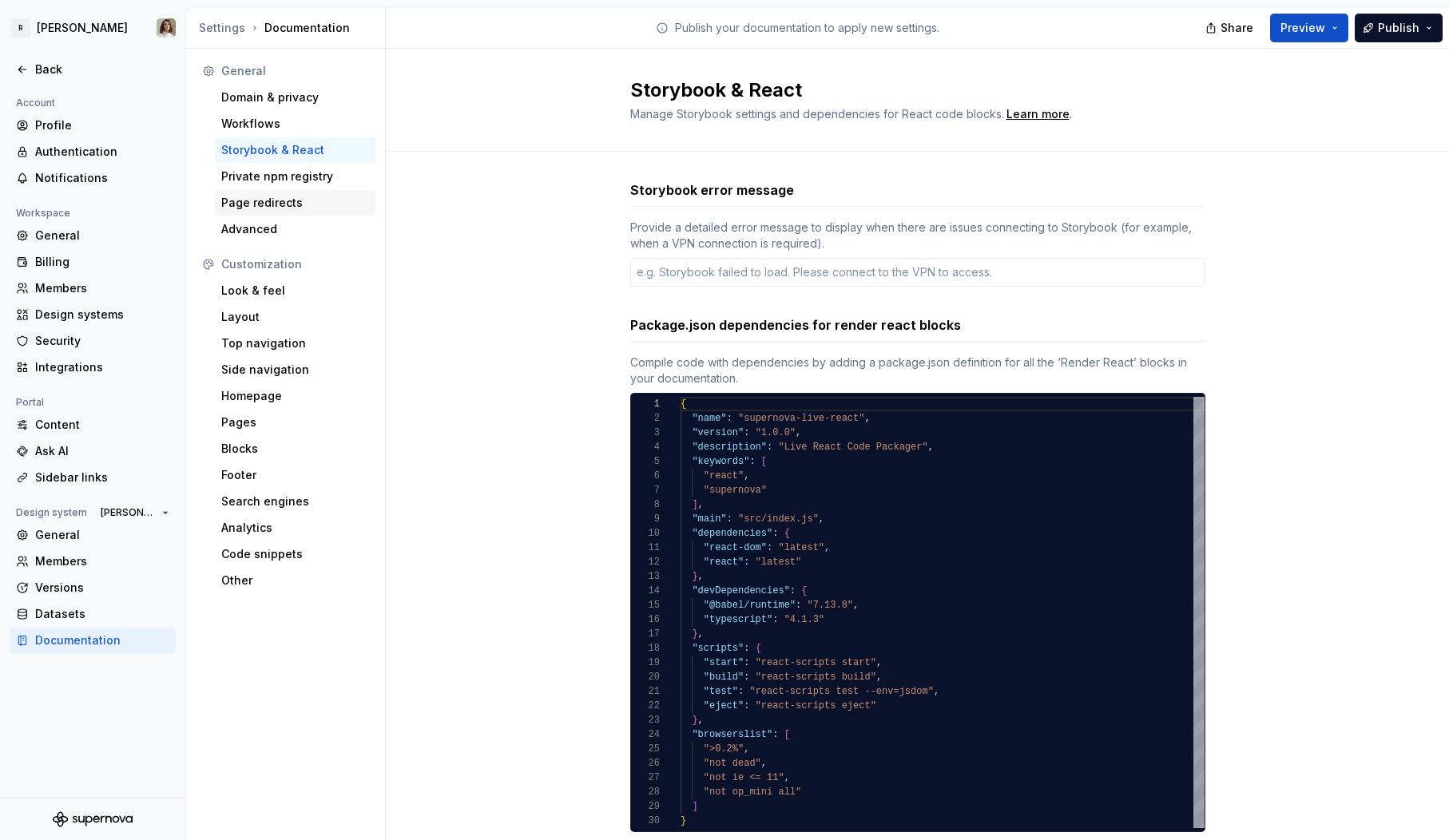
click at [269, 191] on div "Page redirects" at bounding box center [295, 203] width 160 height 26
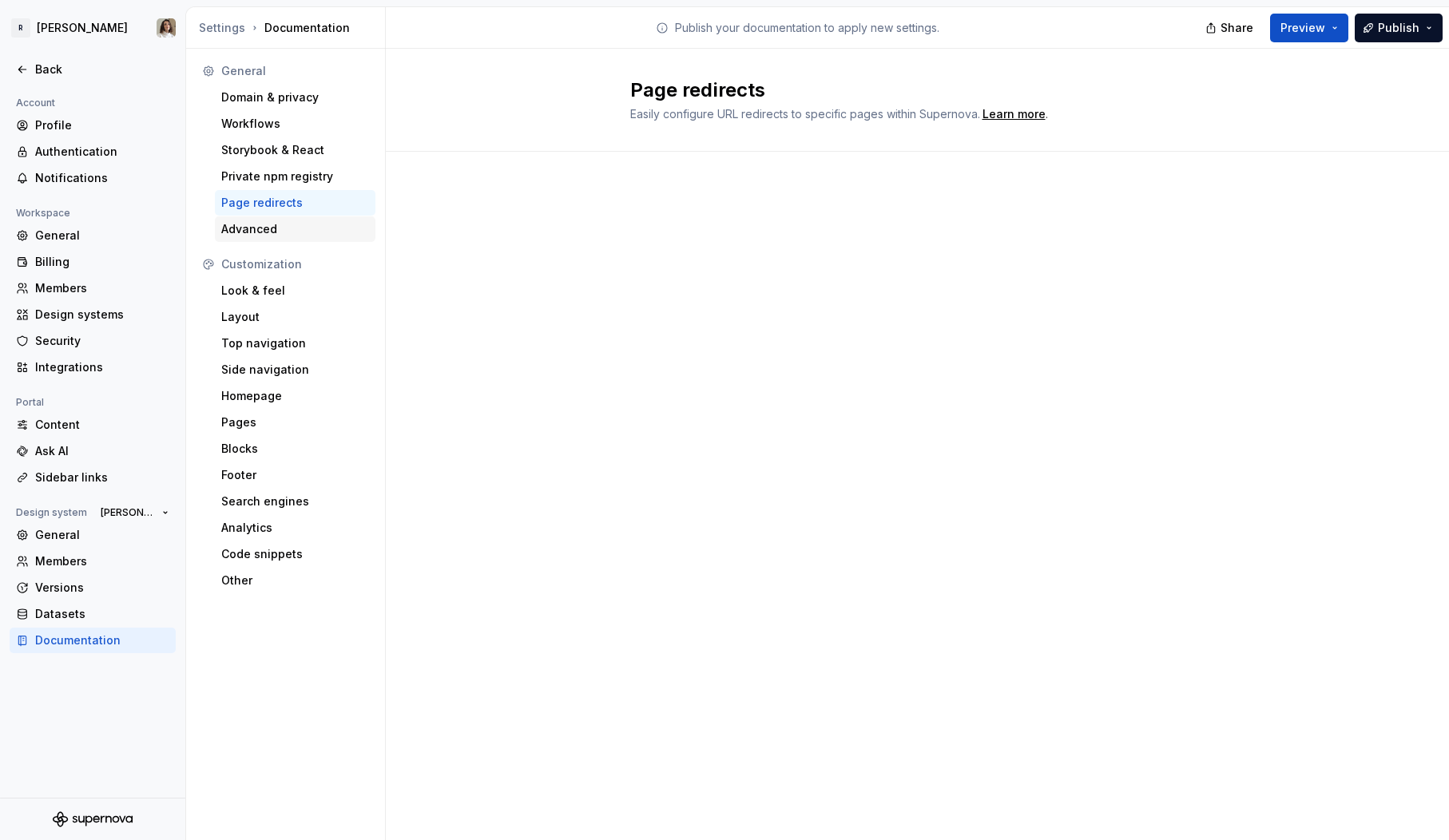
click at [268, 227] on div "Advanced" at bounding box center [295, 229] width 148 height 16
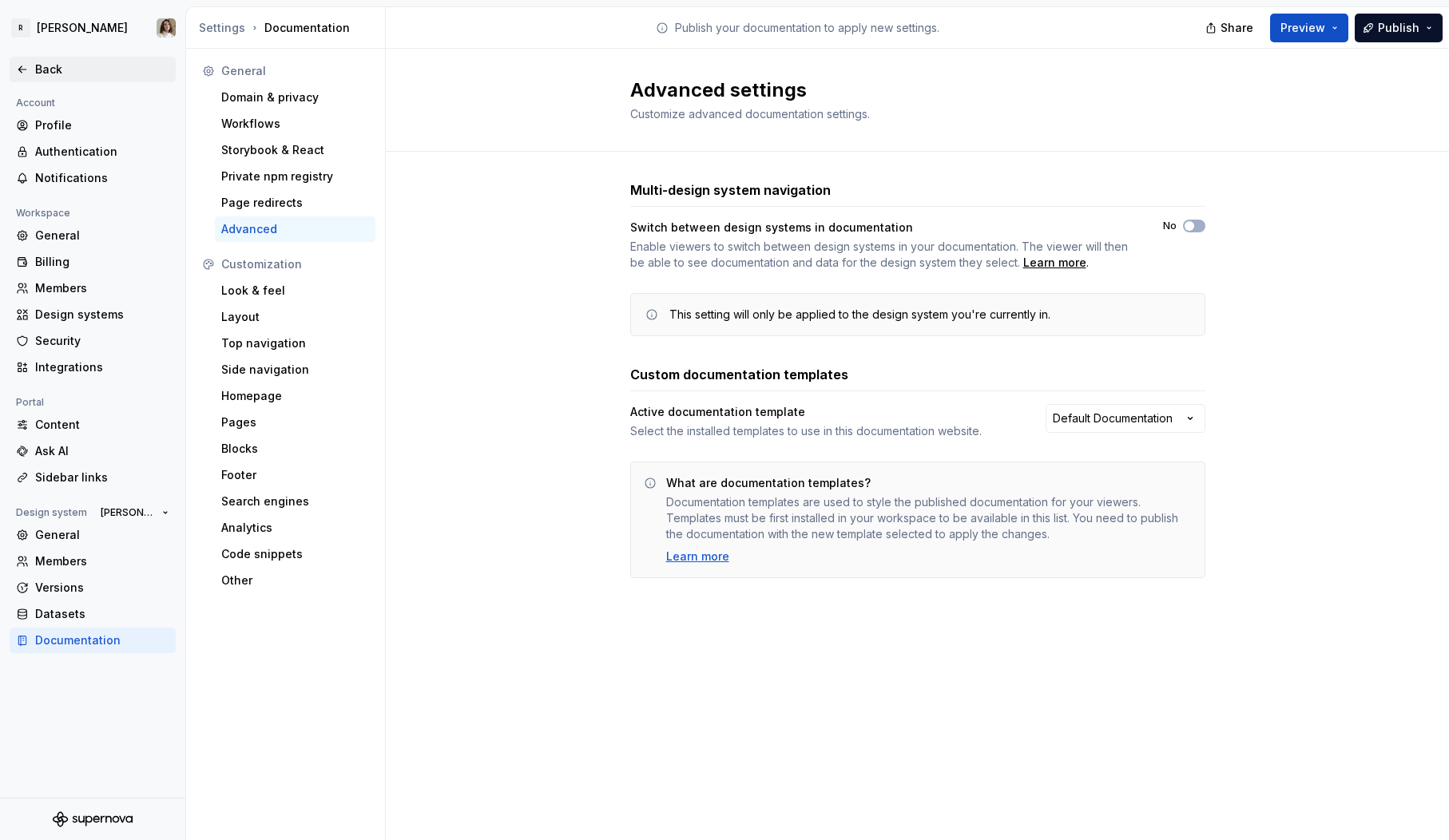
click at [35, 70] on div "Back" at bounding box center [103, 70] width 135 height 16
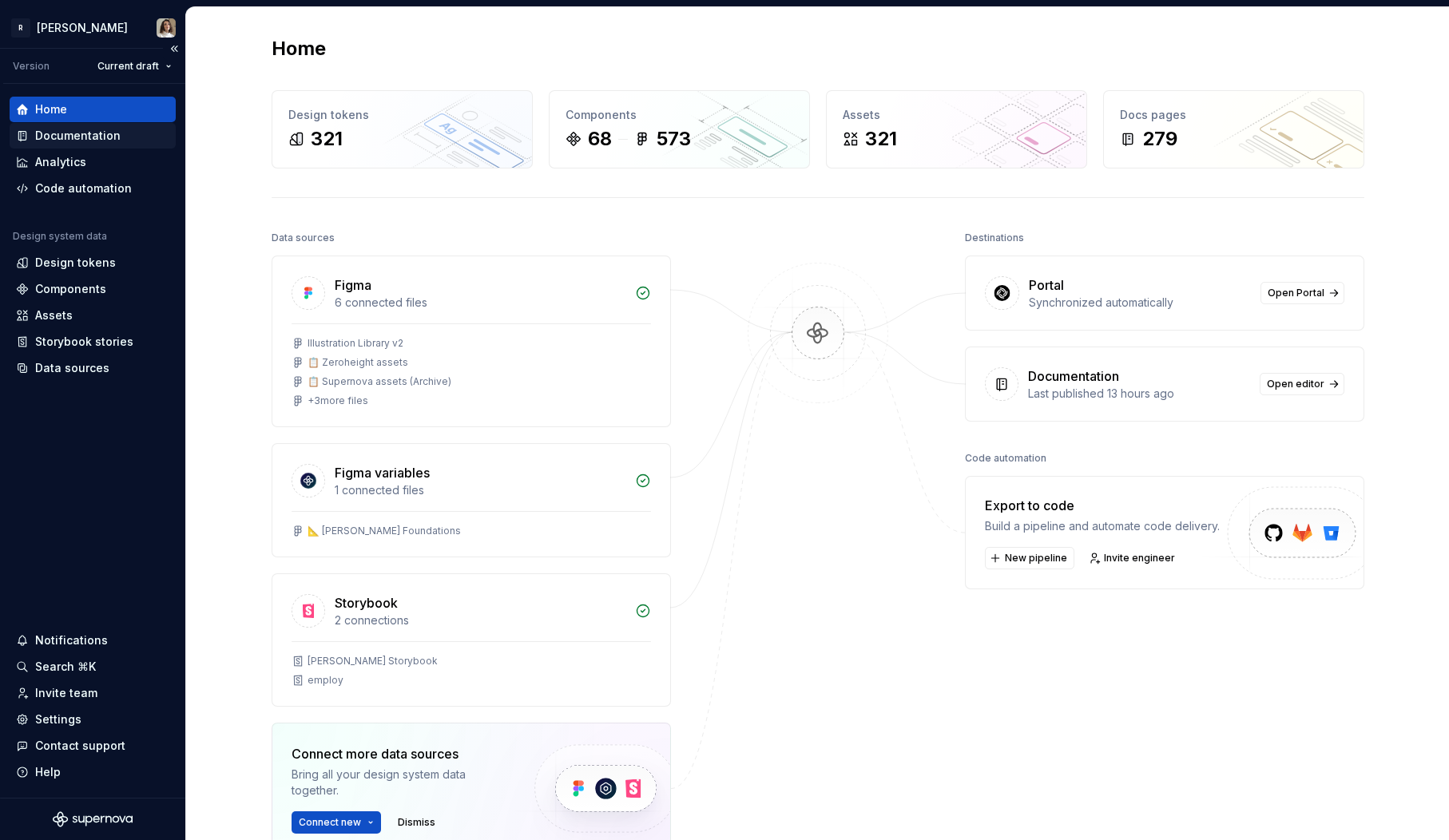
click at [101, 130] on div "Documentation" at bounding box center [78, 136] width 86 height 16
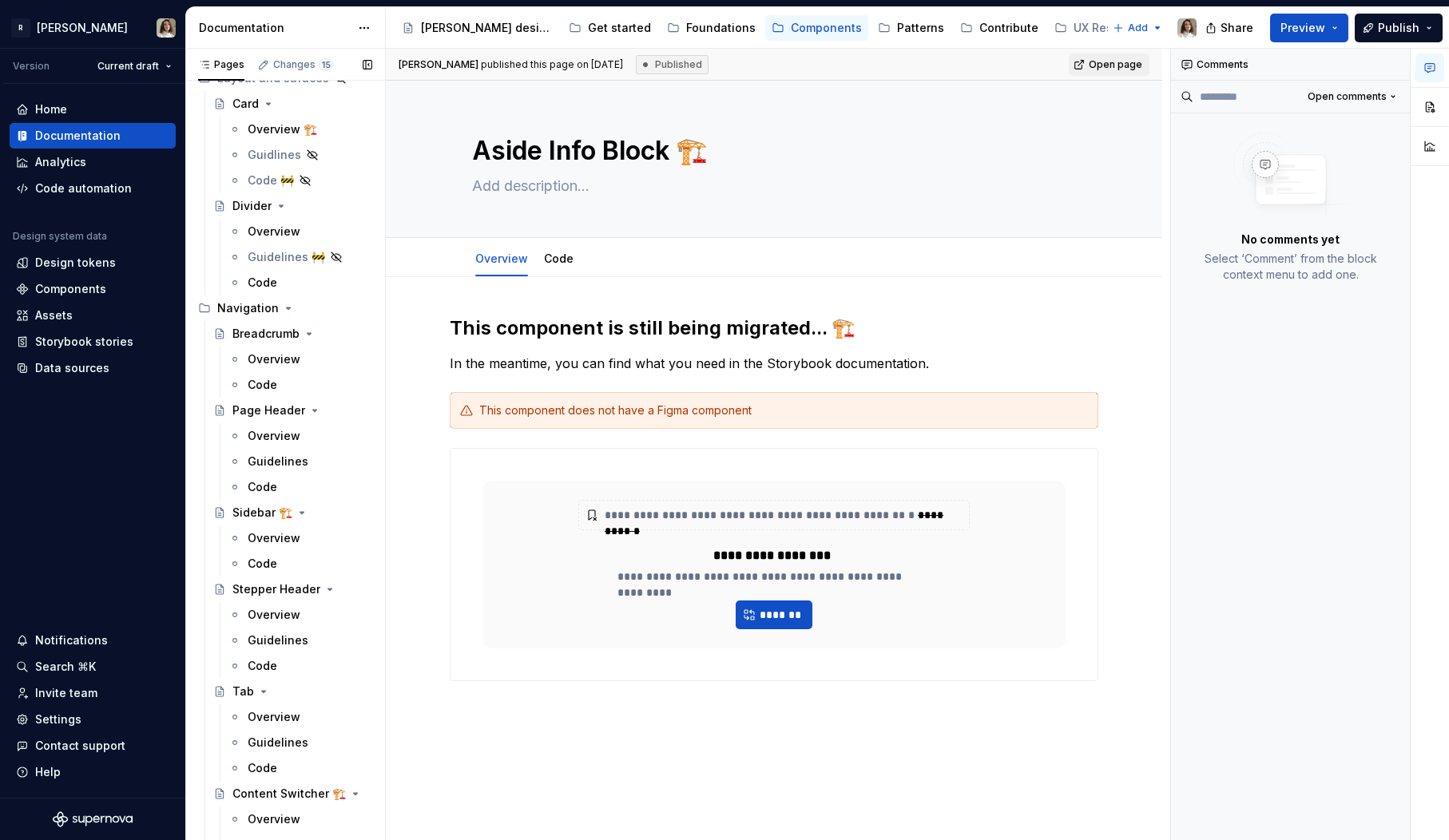
scroll to position [3565, 0]
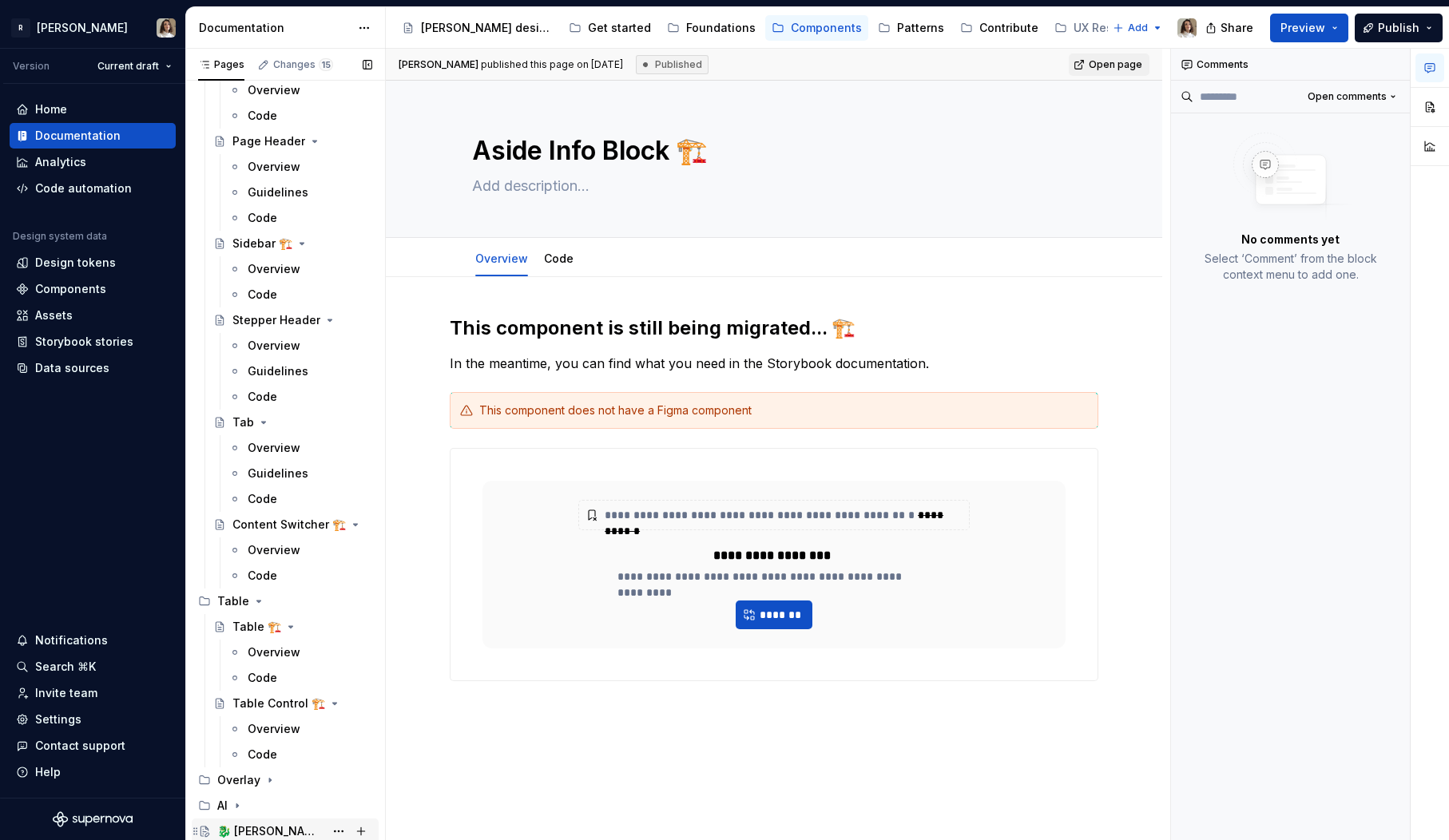
click at [236, 826] on div "🐉 [PERSON_NAME] lab" at bounding box center [271, 831] width 107 height 16
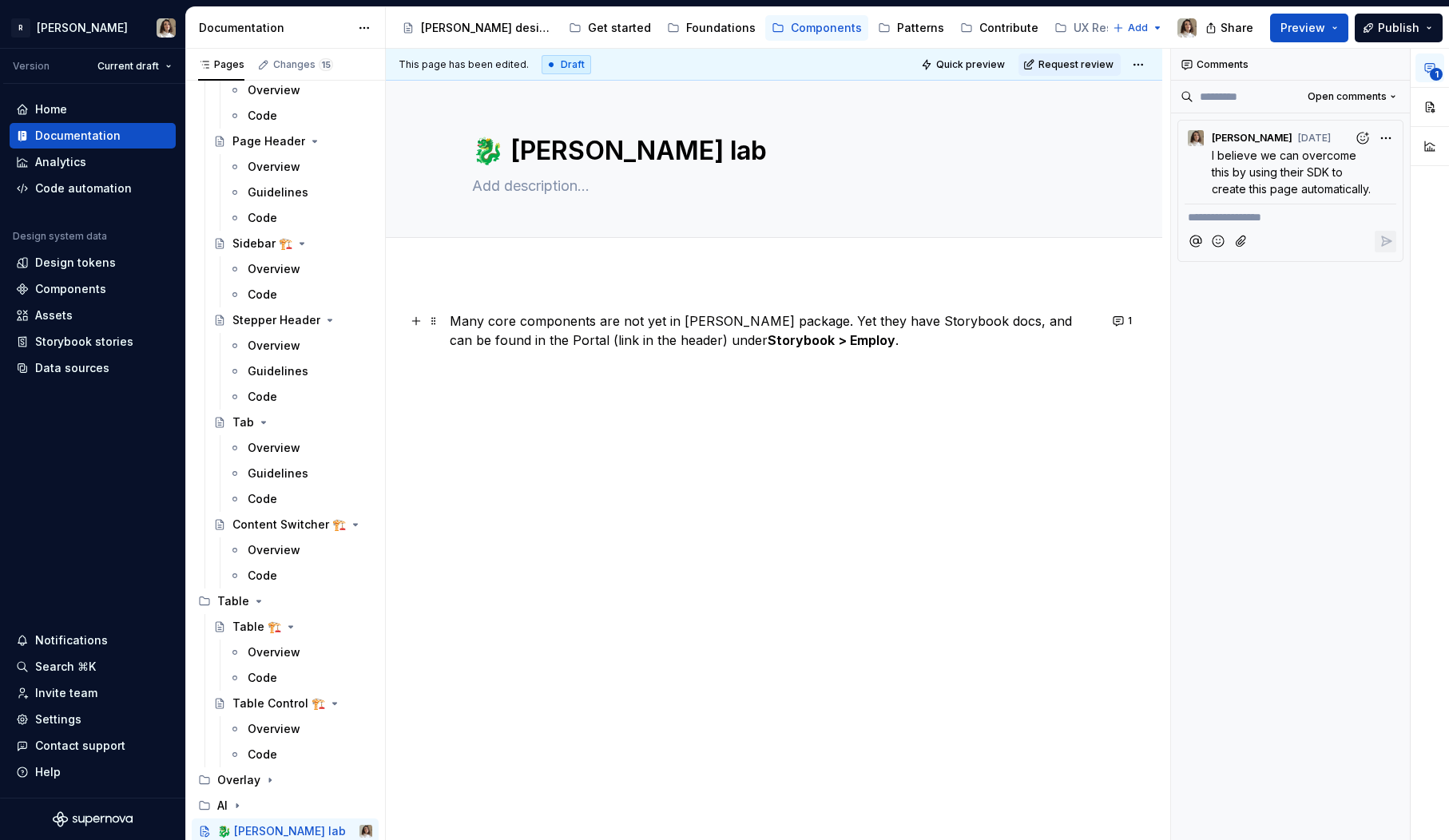
click at [477, 316] on p "Many core components are not yet in [PERSON_NAME] package. Yet they have Storyb…" at bounding box center [775, 331] width 649 height 38
click at [557, 327] on p "Many core components are not yet in [PERSON_NAME] package. Yet they have Storyb…" at bounding box center [775, 331] width 649 height 38
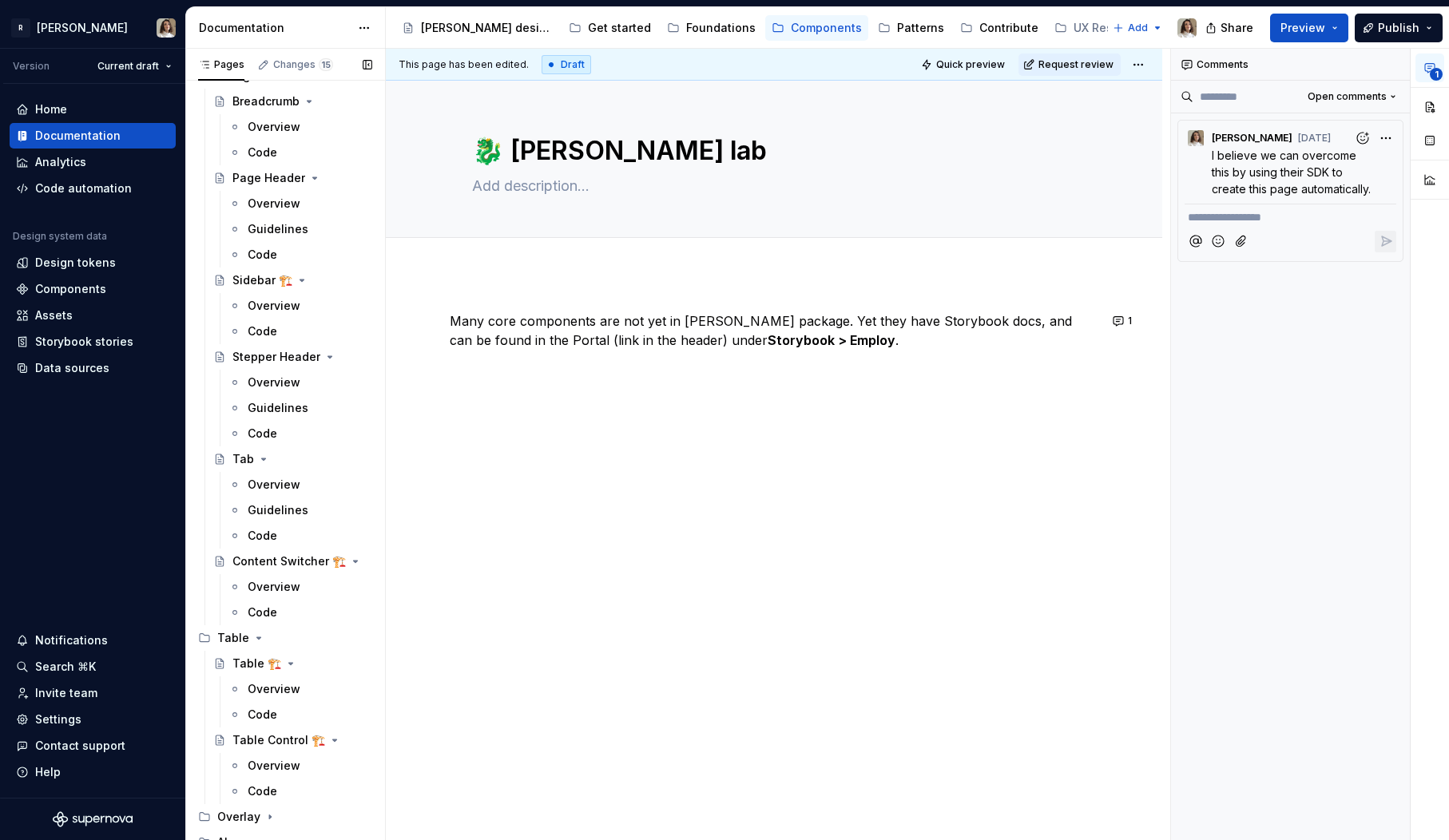
scroll to position [3565, 0]
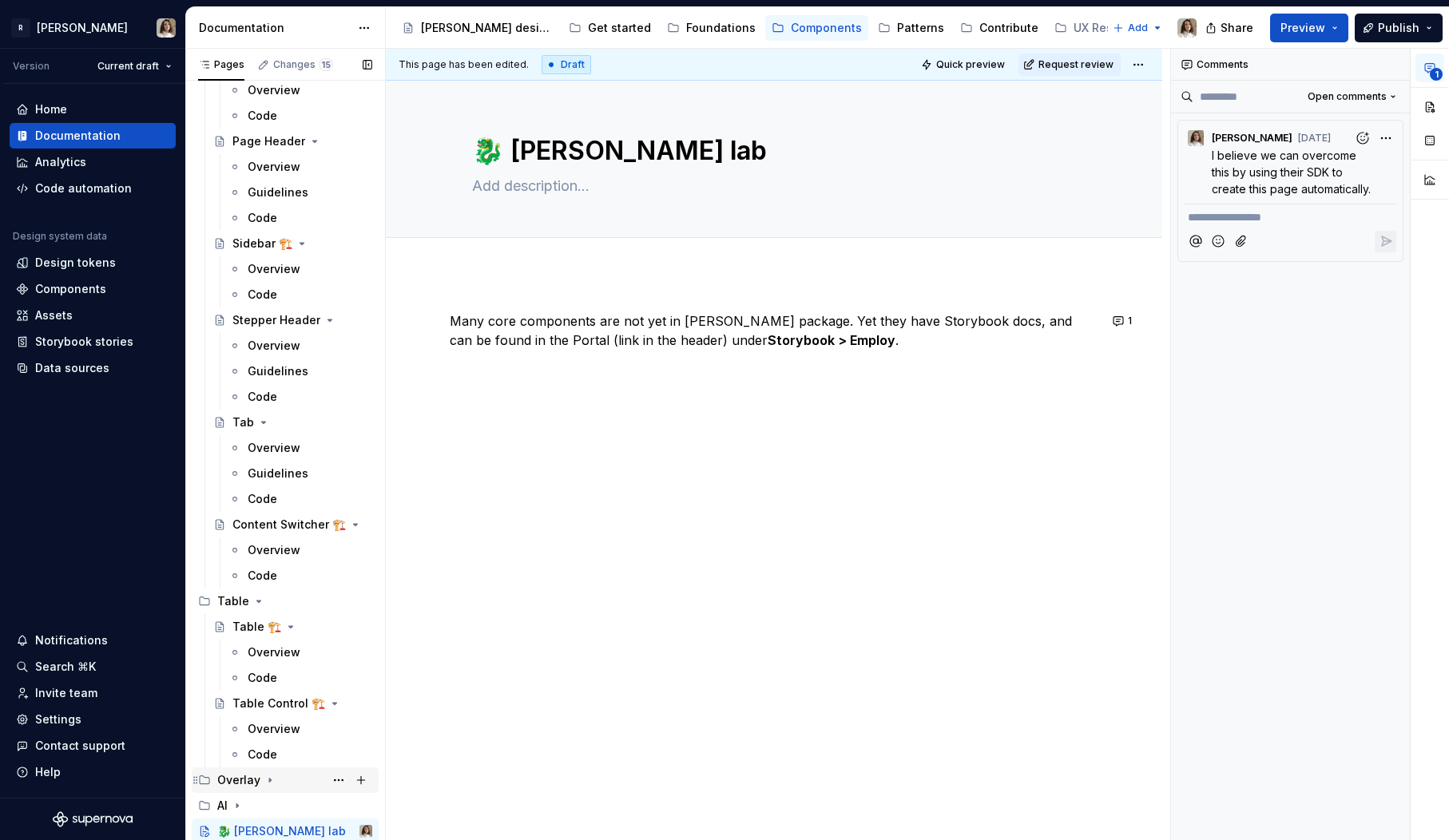
click at [269, 774] on icon "Page tree" at bounding box center [270, 780] width 13 height 13
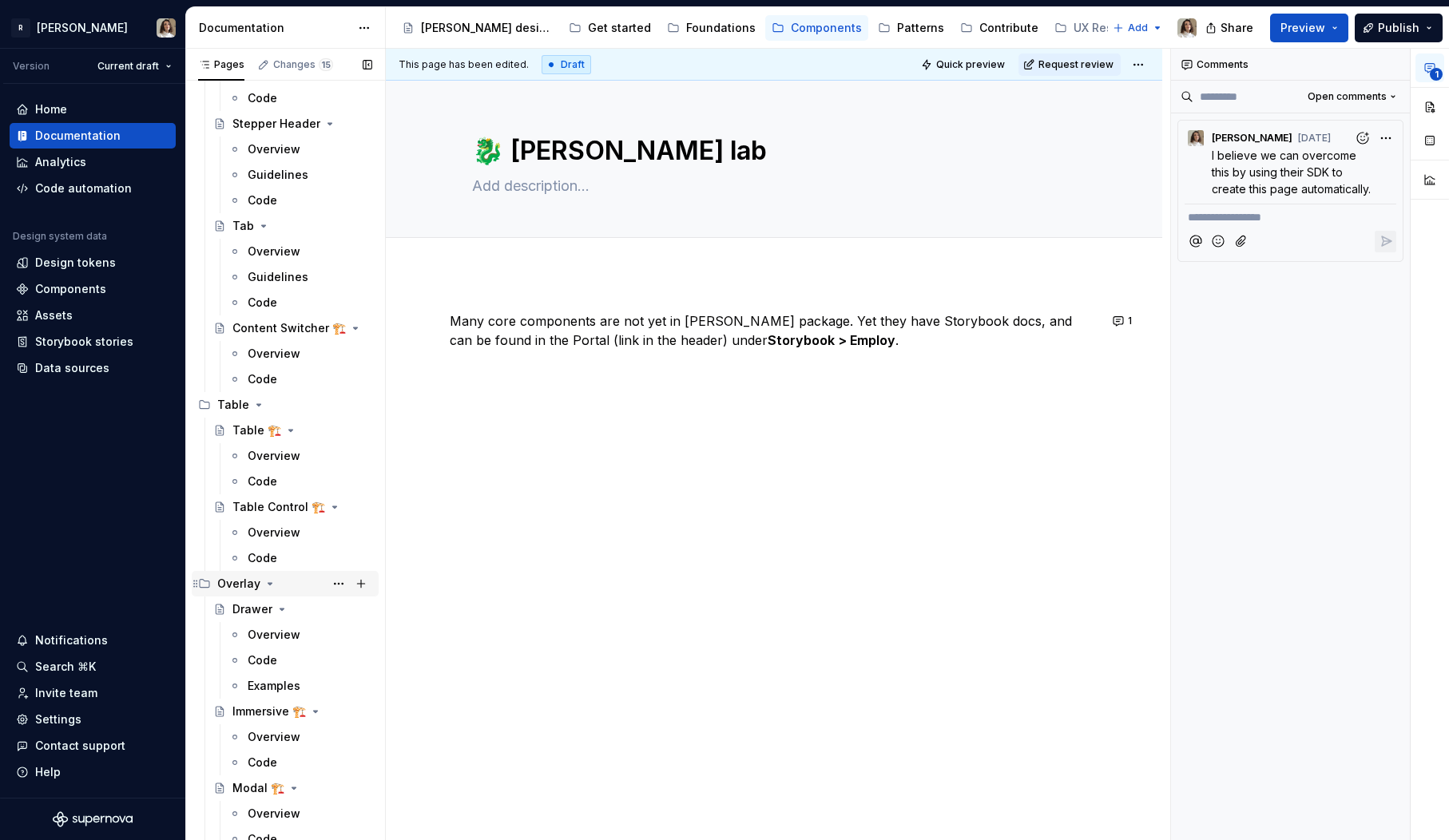
scroll to position [3821, 0]
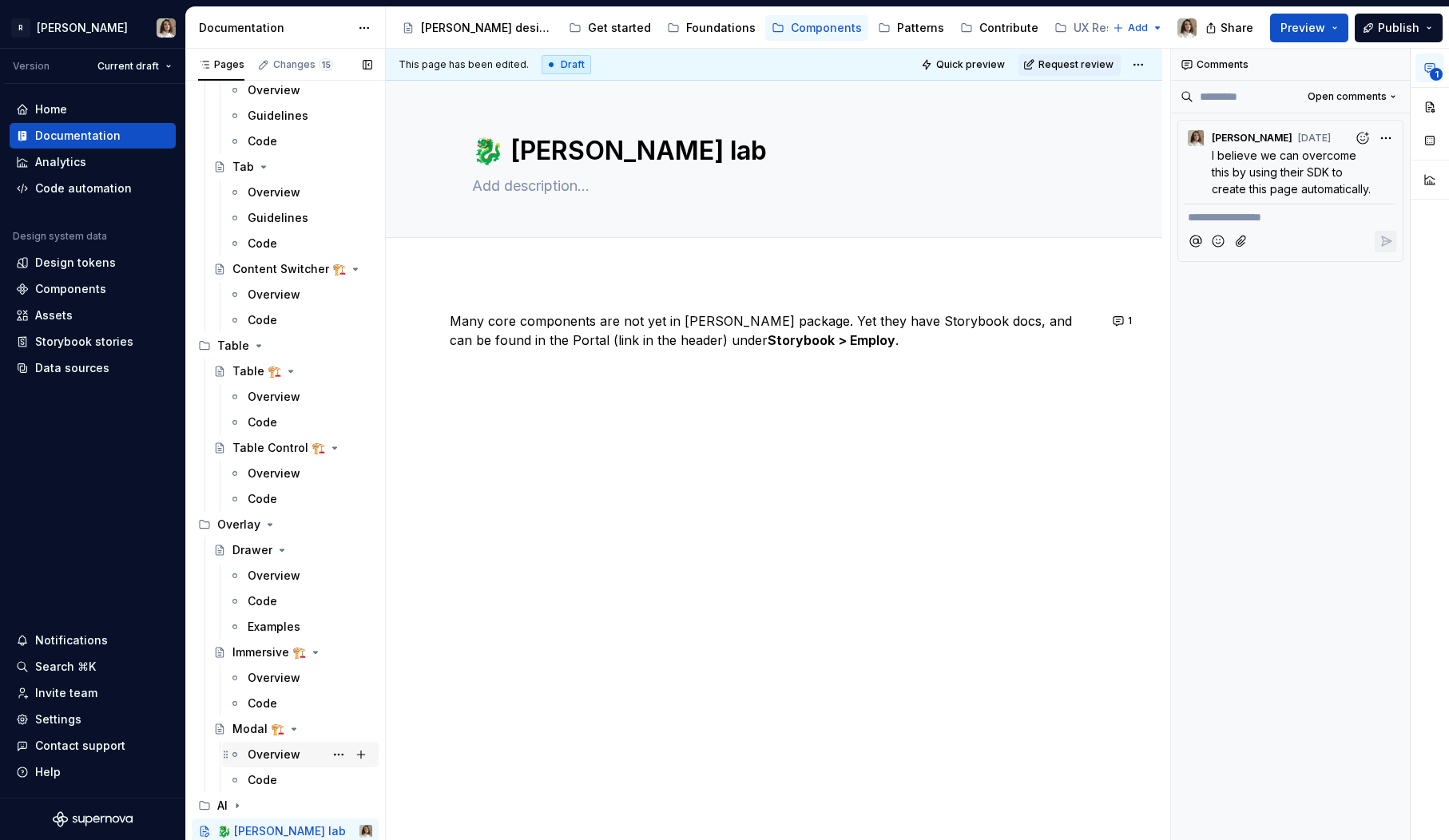
click at [282, 750] on div "Overview" at bounding box center [274, 755] width 53 height 16
type textarea "*"
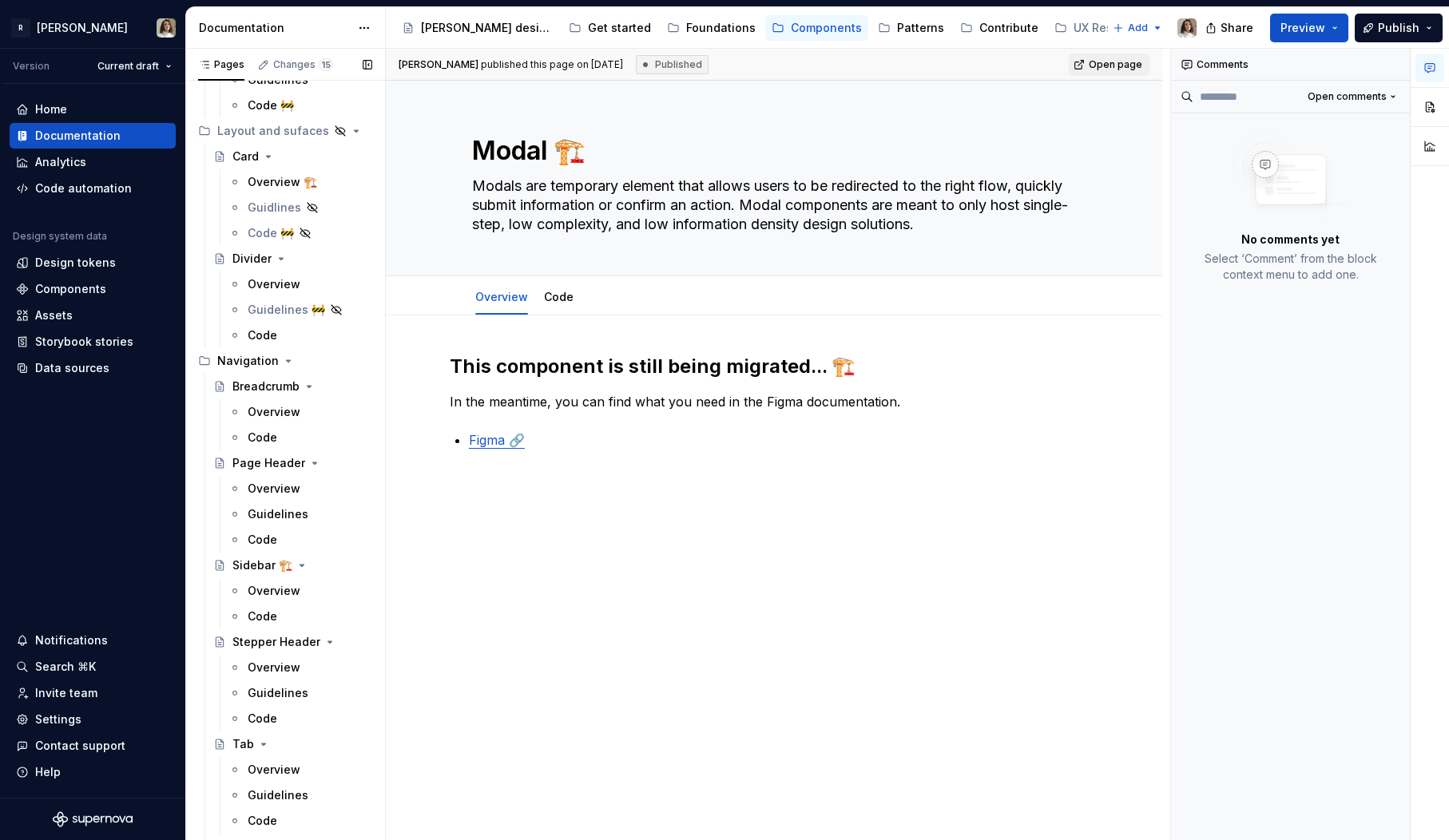
scroll to position [3821, 0]
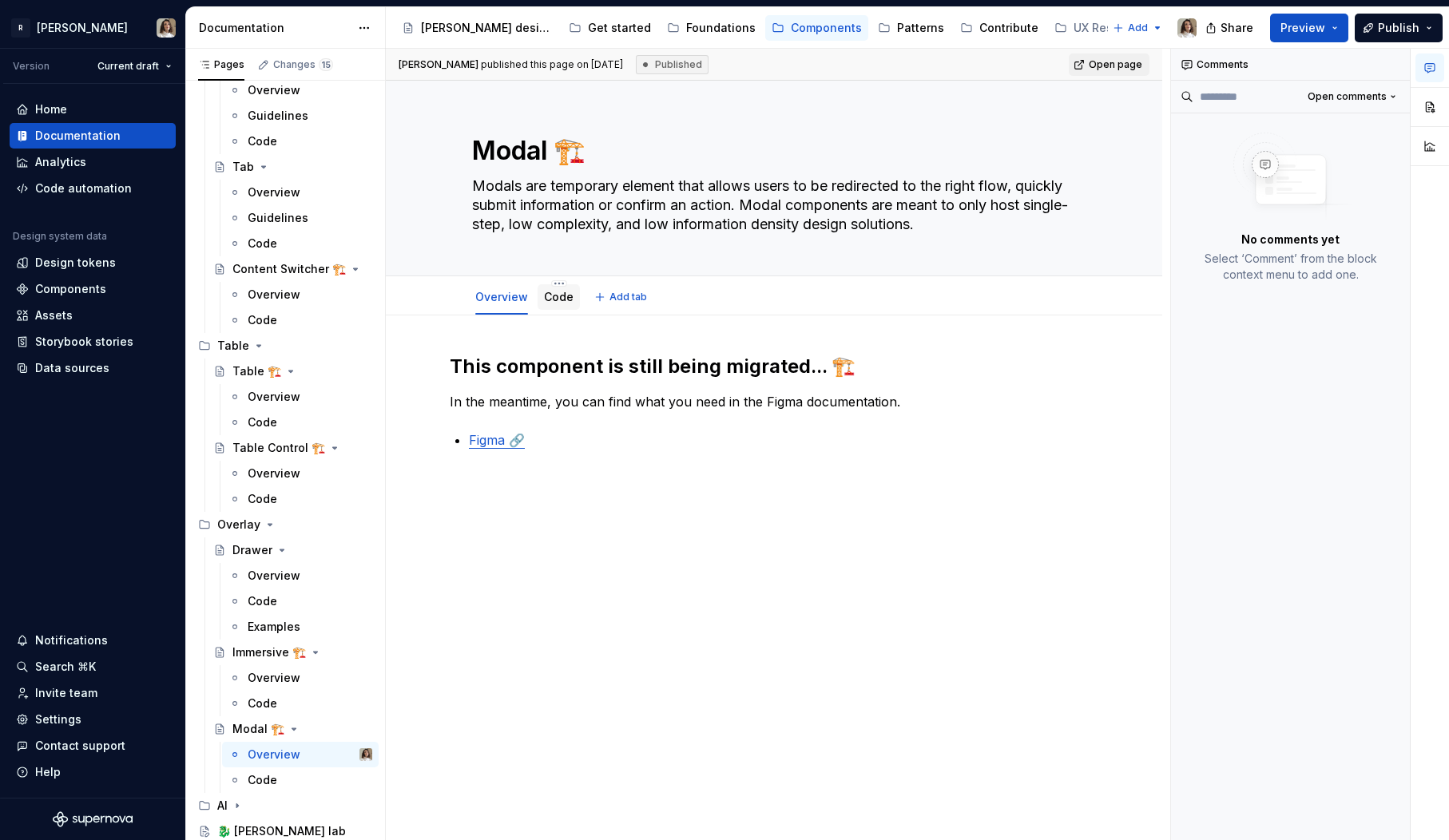
click at [552, 295] on link "Code" at bounding box center [558, 296] width 30 height 14
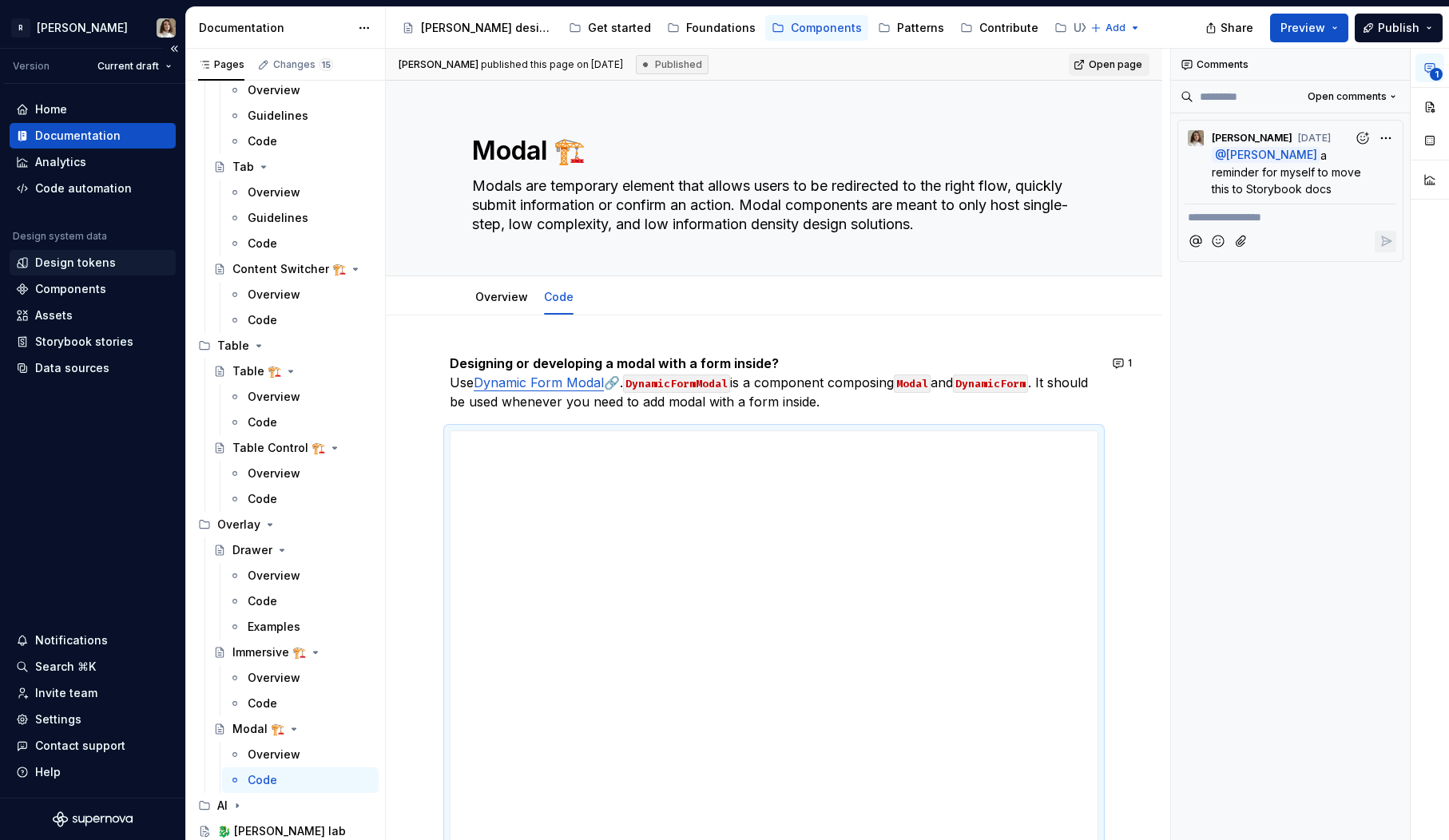
type textarea "*"
